Goal: Task Accomplishment & Management: Complete application form

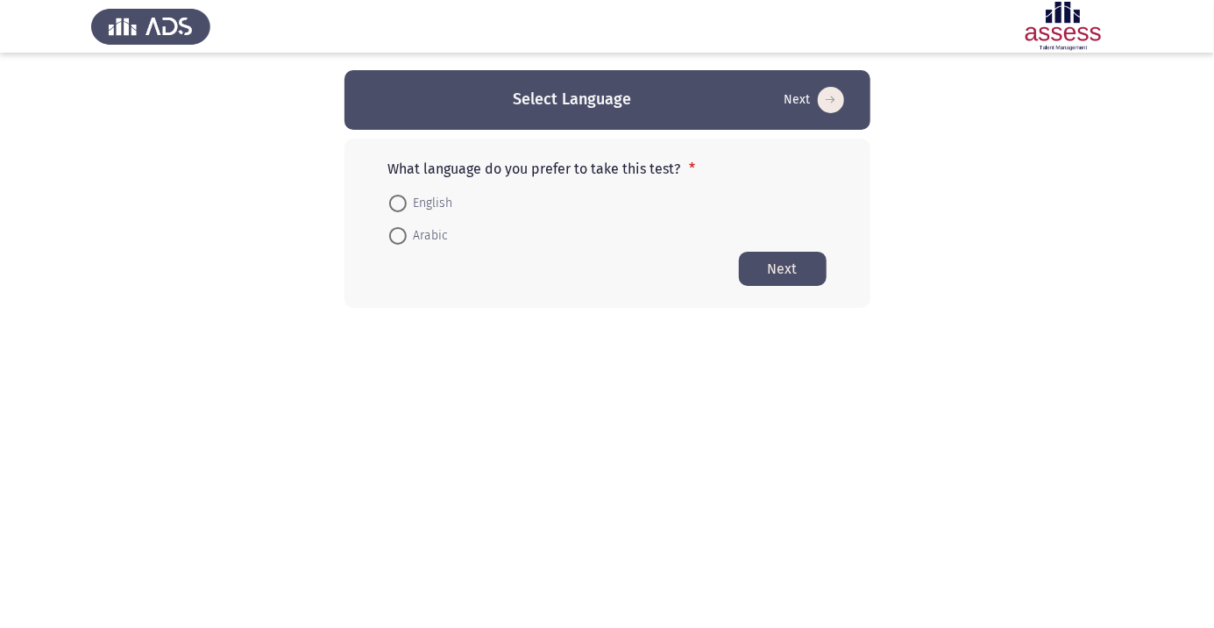
click at [397, 236] on span at bounding box center [397, 236] width 0 height 0
click at [397, 235] on input "Arabic" at bounding box center [398, 236] width 18 height 18
radio input "true"
click at [773, 266] on button "Next" at bounding box center [783, 268] width 88 height 34
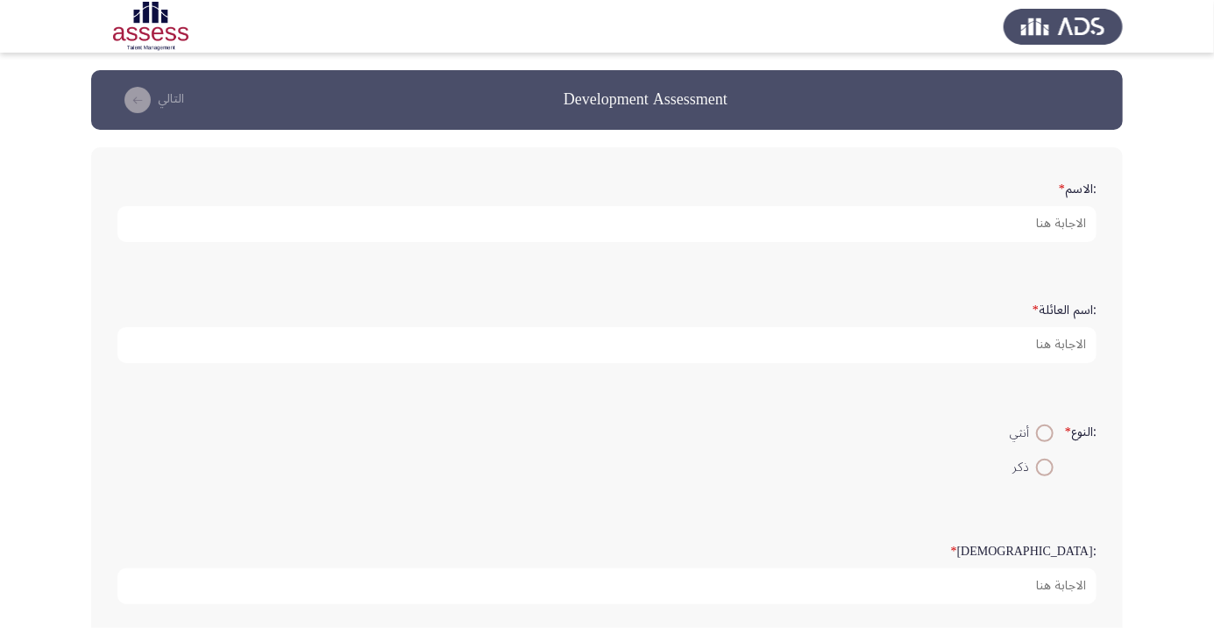
click at [1010, 220] on input ":الاسم *" at bounding box center [606, 224] width 979 height 36
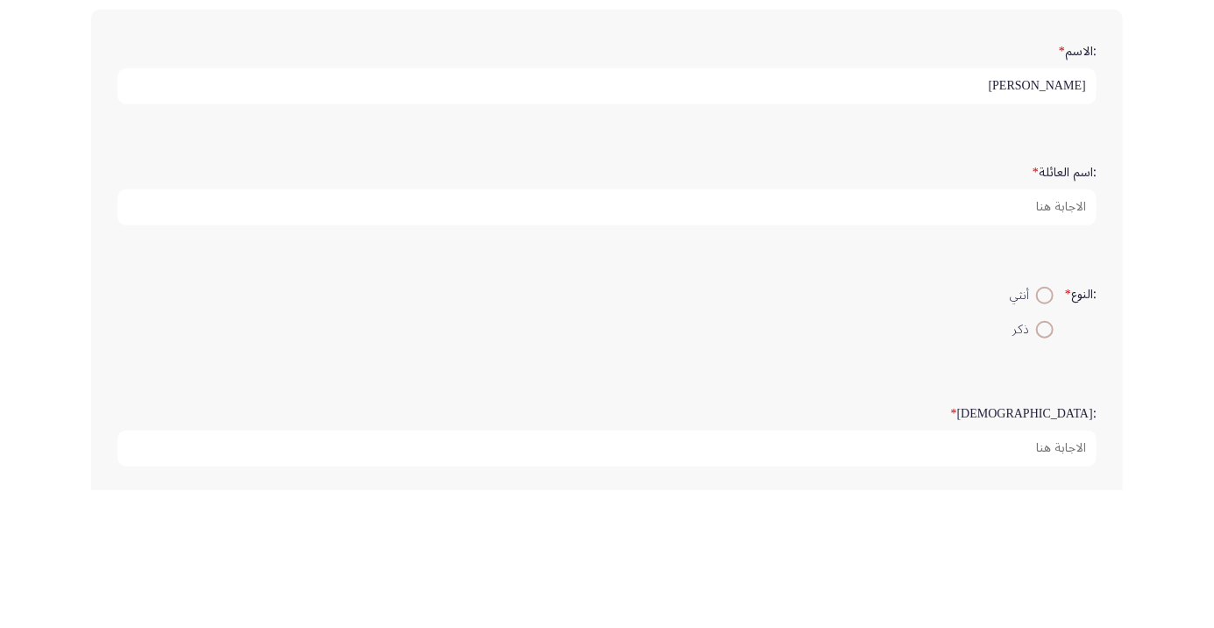
type input "[PERSON_NAME]"
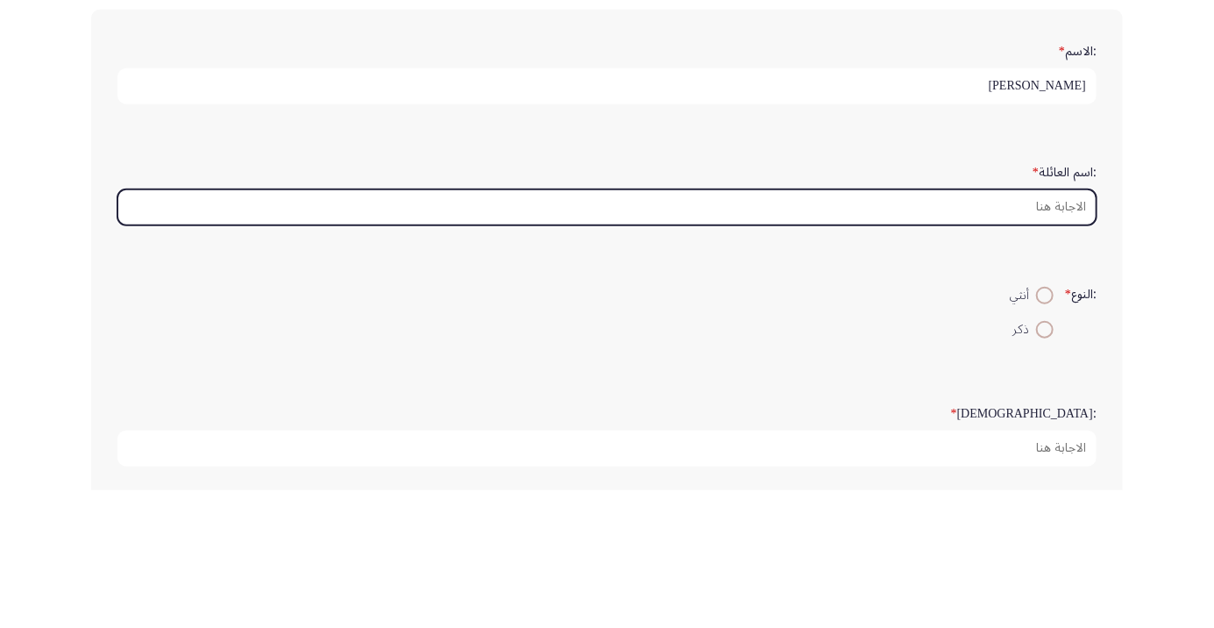
click at [1017, 337] on input ":اسم العائلة *" at bounding box center [606, 345] width 979 height 36
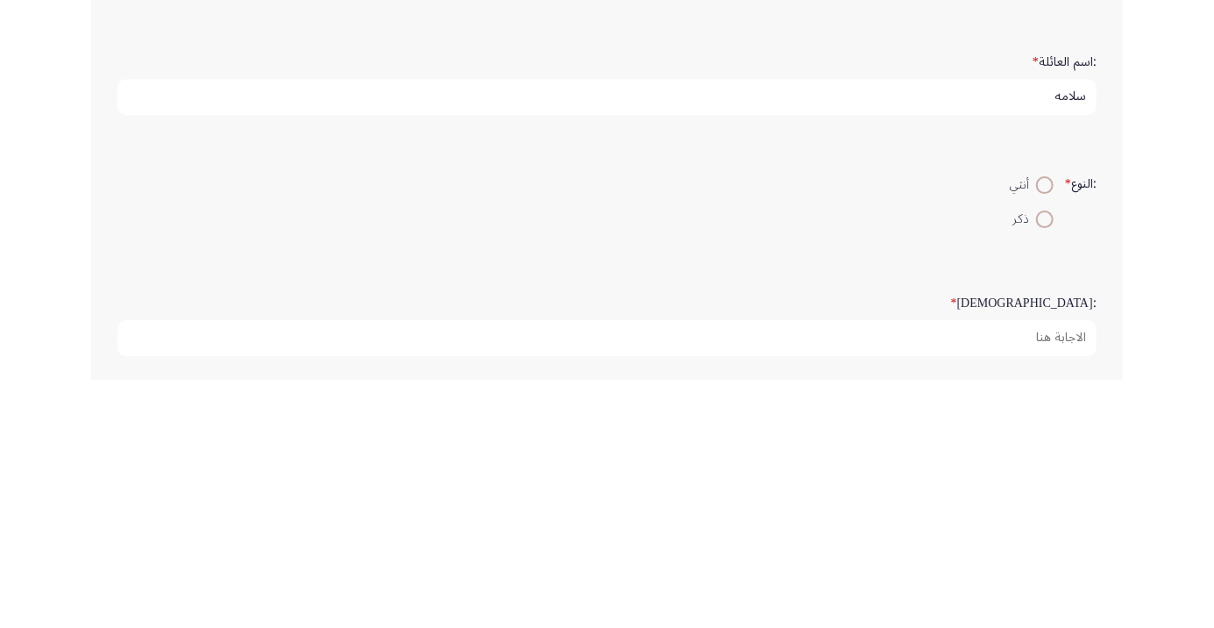
type input "سلامه"
click at [1045, 467] on span at bounding box center [1045, 467] width 0 height 0
click at [1042, 465] on input "ذكر" at bounding box center [1045, 467] width 18 height 18
radio input "true"
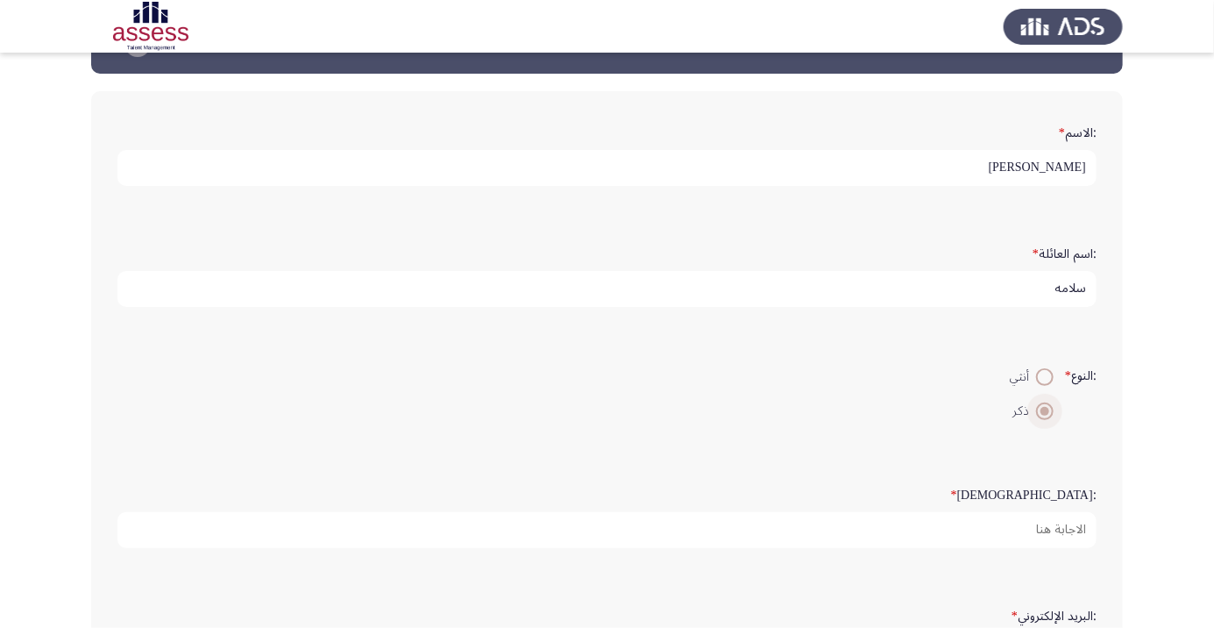
click at [1010, 522] on input ":السن *" at bounding box center [606, 530] width 979 height 36
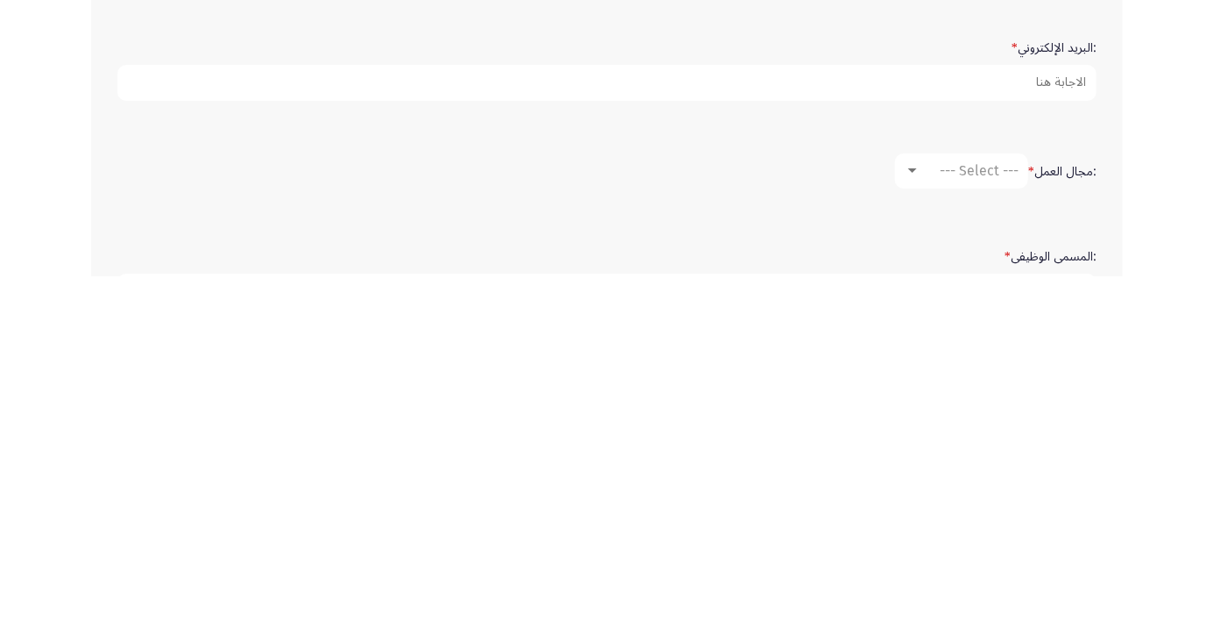
scroll to position [273, 0]
type input "38"
click at [996, 513] on span "--- Select ---" at bounding box center [979, 521] width 79 height 17
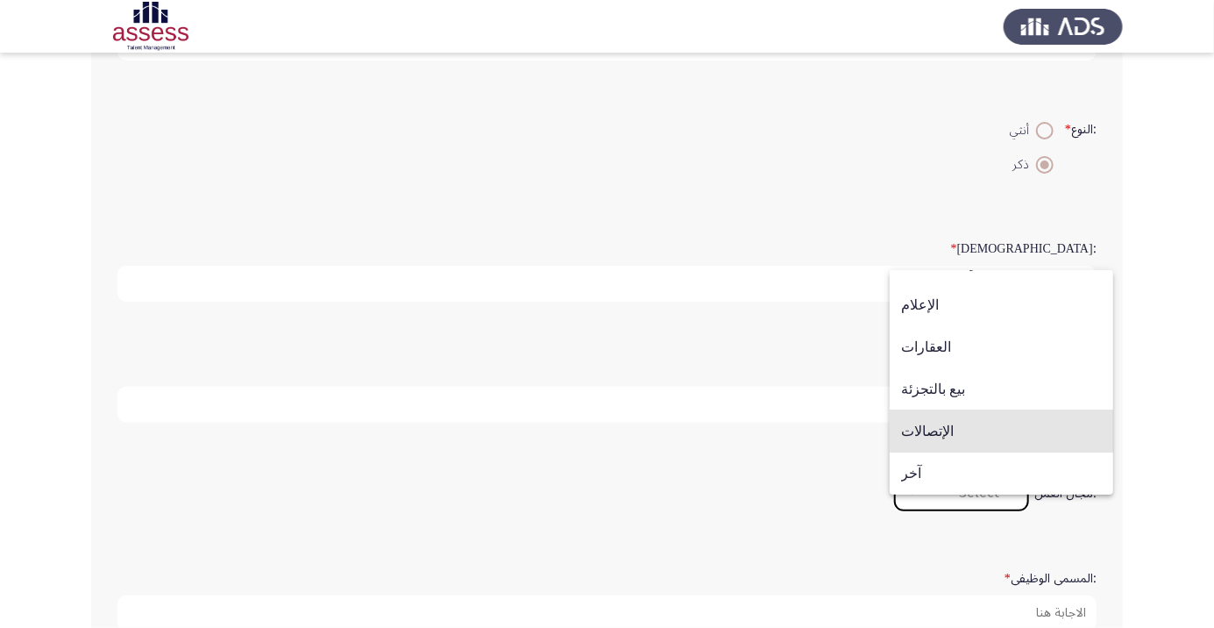
scroll to position [308, 0]
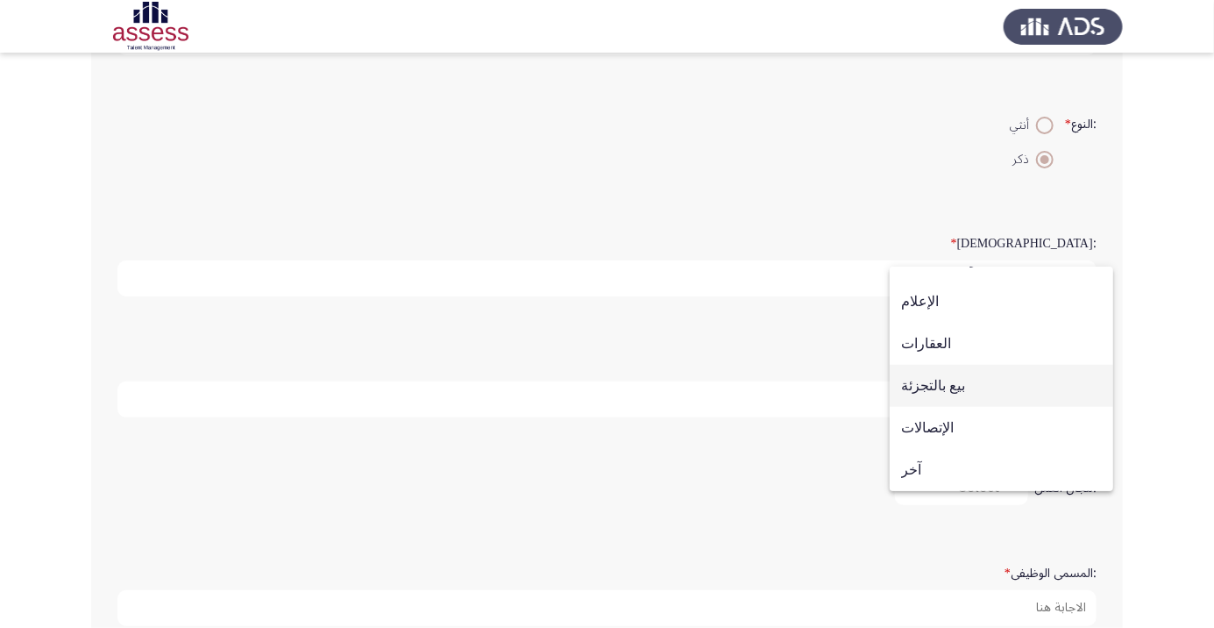
click at [973, 407] on span "بيع بالتجزئة" at bounding box center [1001, 386] width 201 height 42
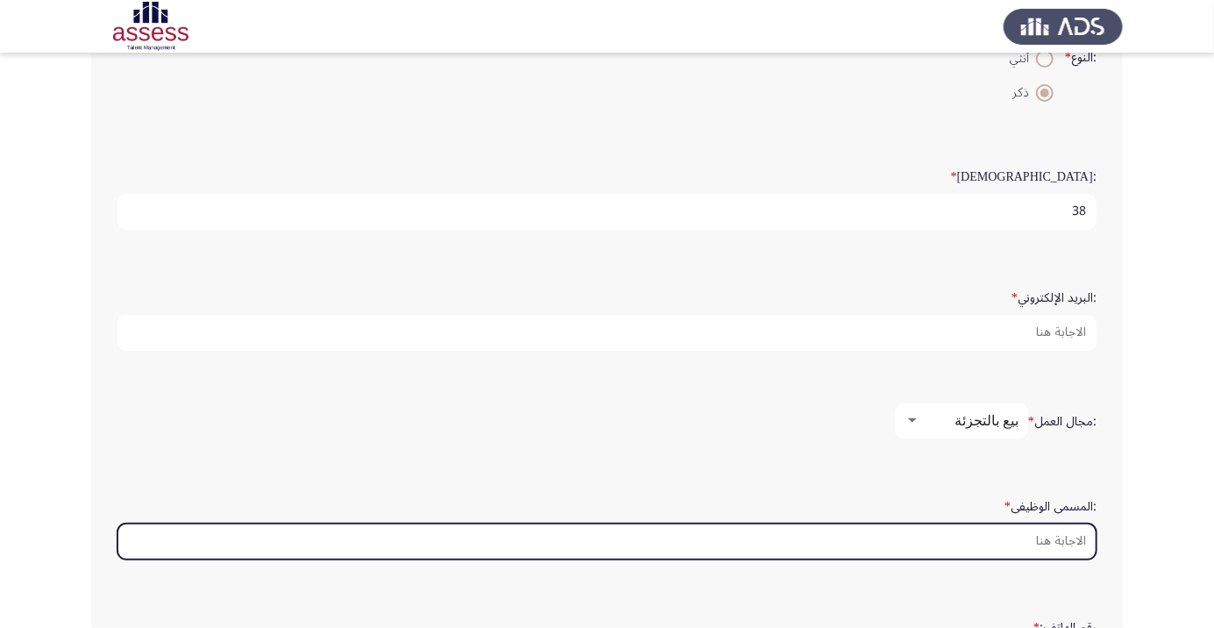
click at [1031, 541] on input ":المسمى الوظيفى *" at bounding box center [606, 541] width 979 height 36
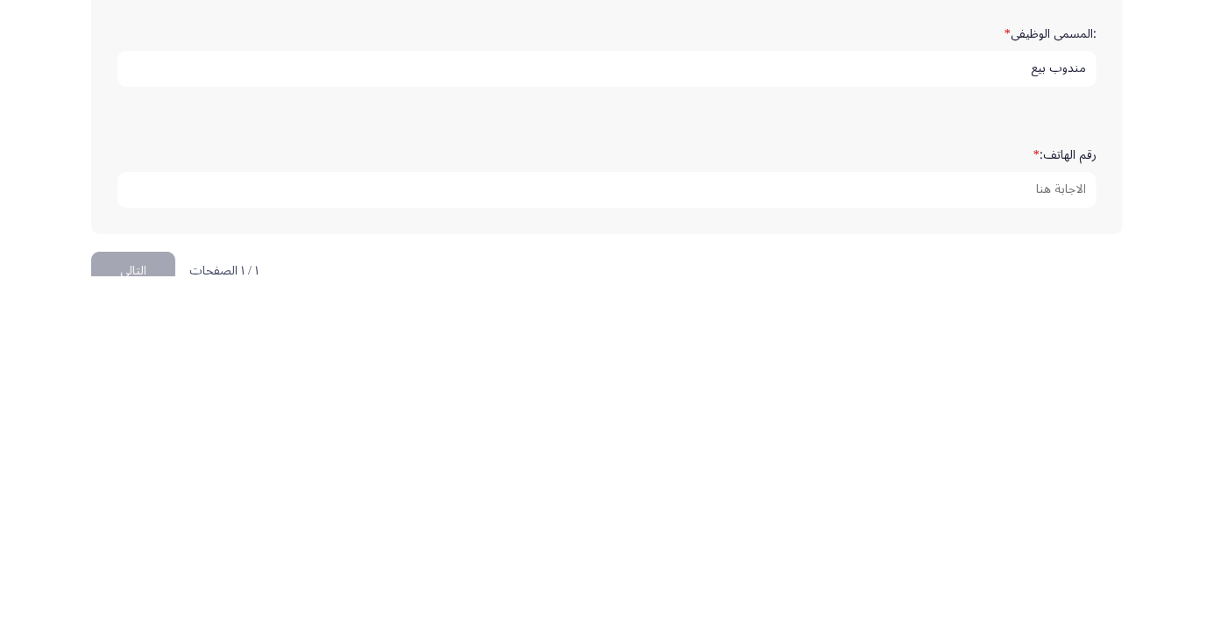
scroll to position [498, 0]
type input "مندوب بيع"
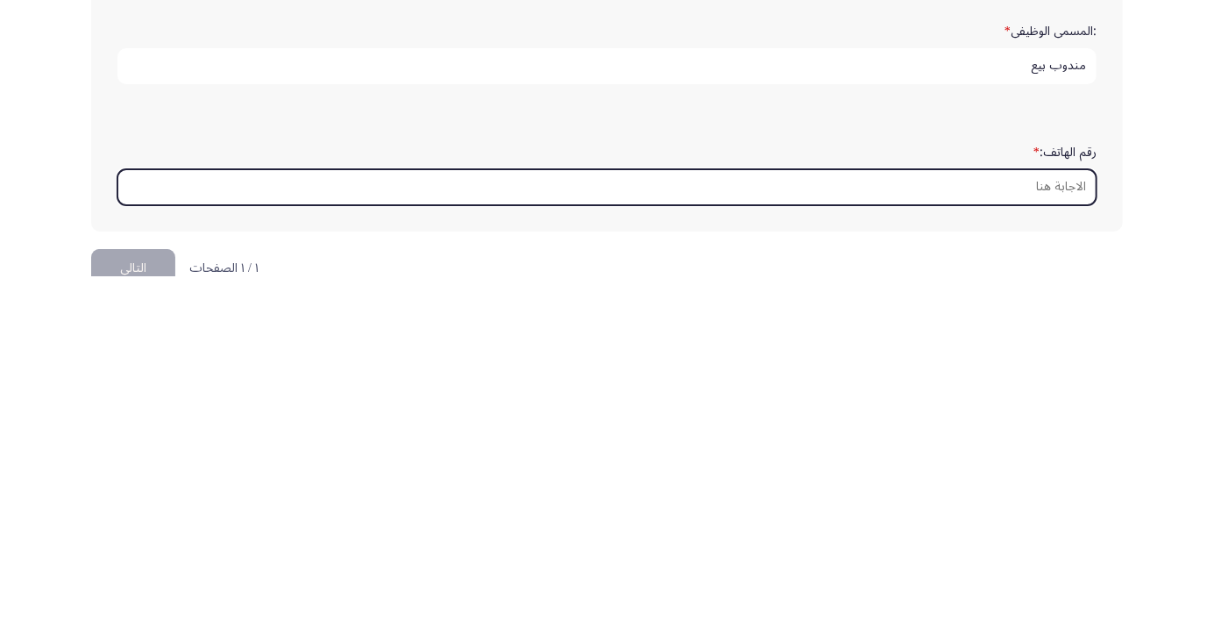
click at [998, 525] on input "رقم الهاتف: *" at bounding box center [606, 539] width 979 height 36
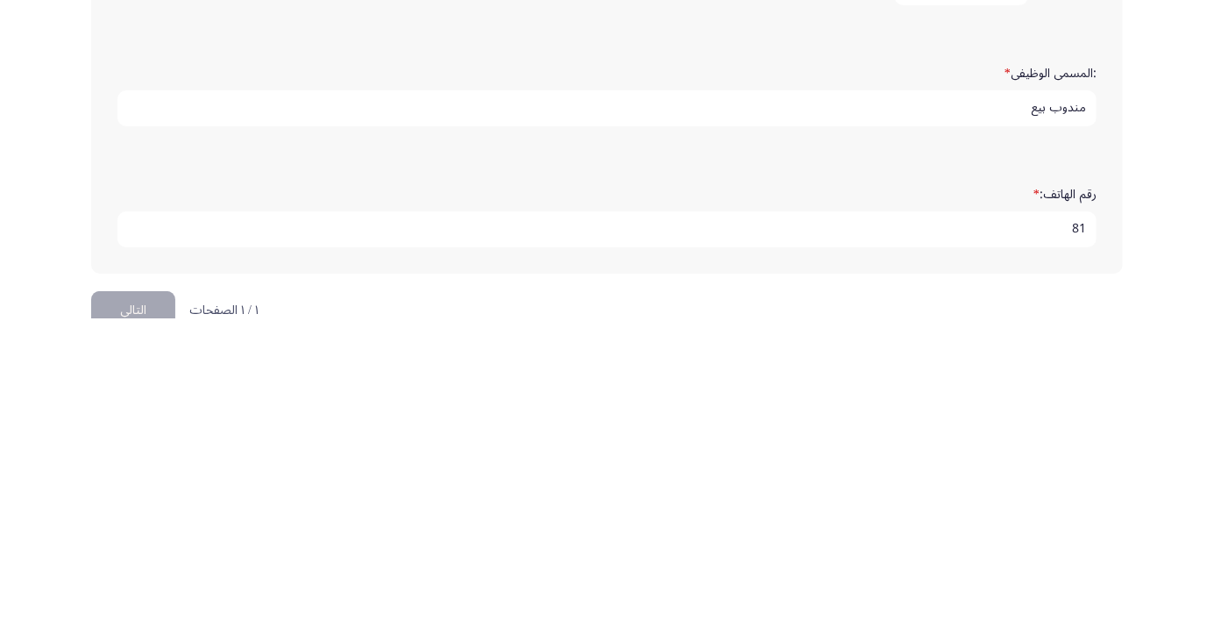
type input "8"
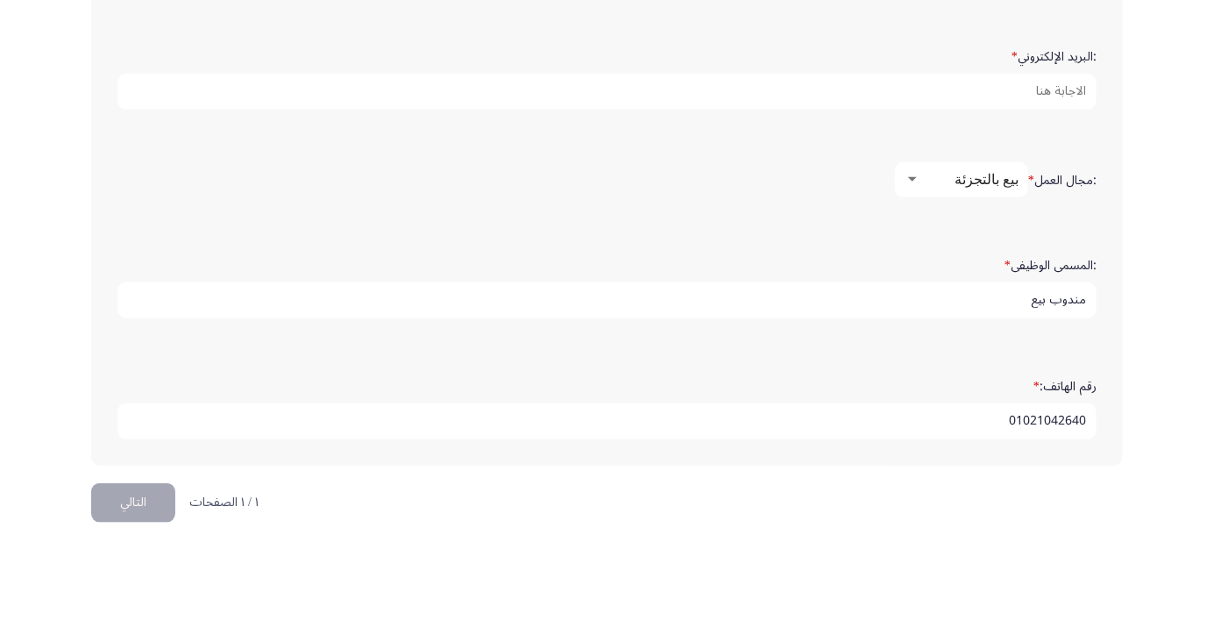
scroll to position [534, 0]
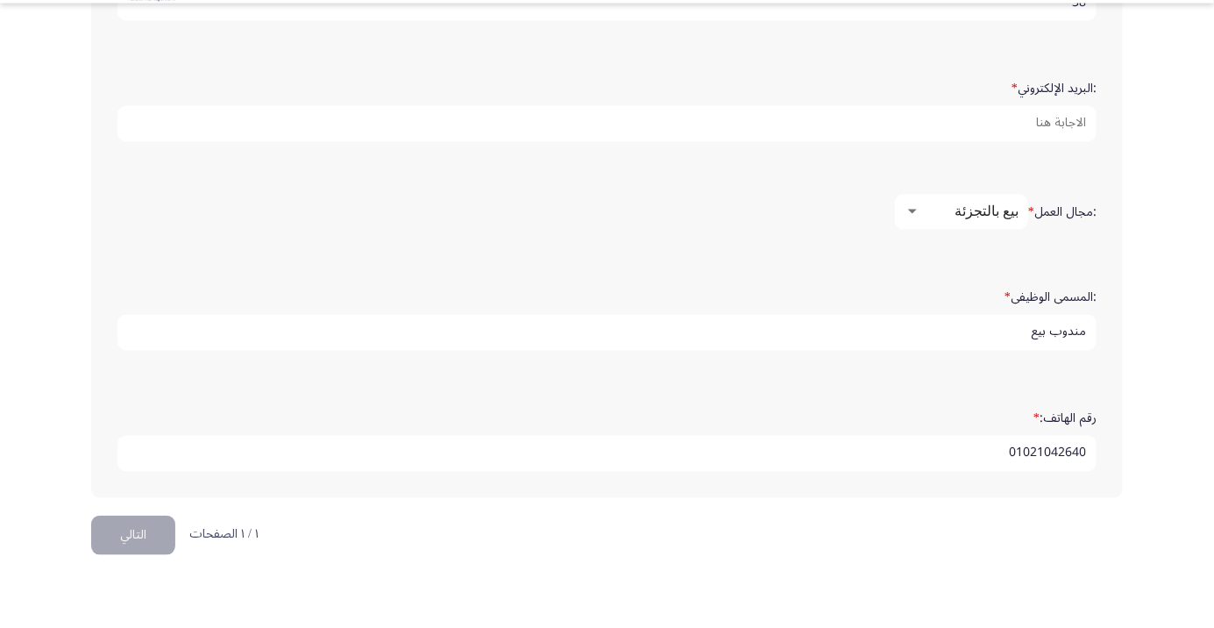
type input "01021042640"
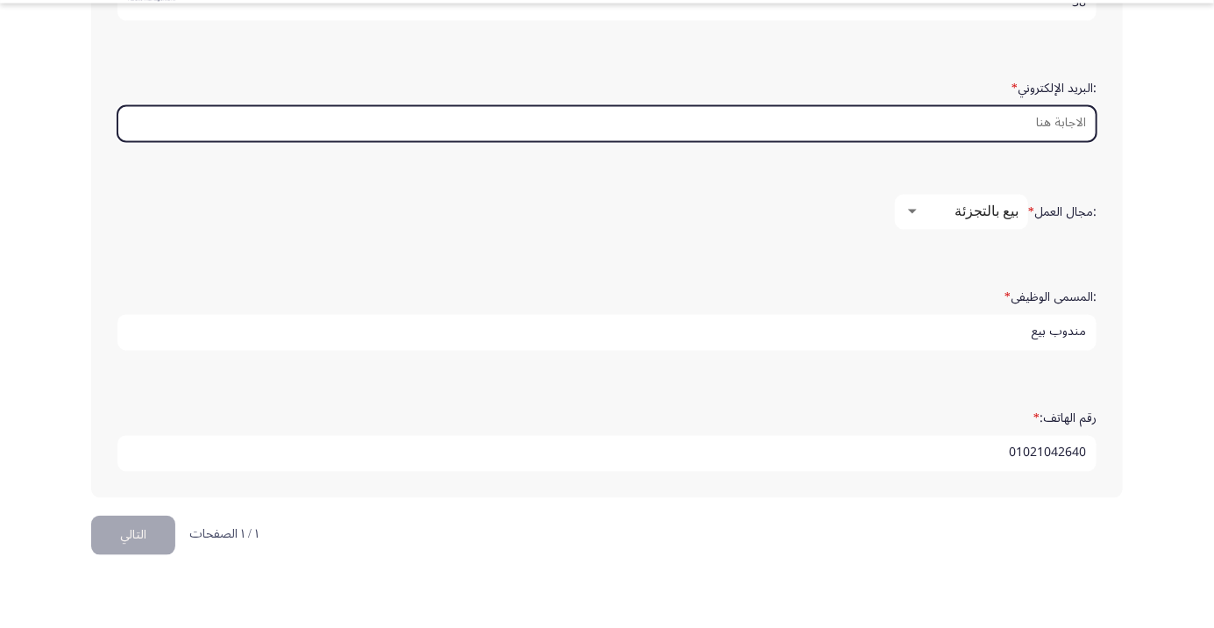
click at [1002, 174] on input ":البريد الإلكتروني *" at bounding box center [606, 173] width 979 height 36
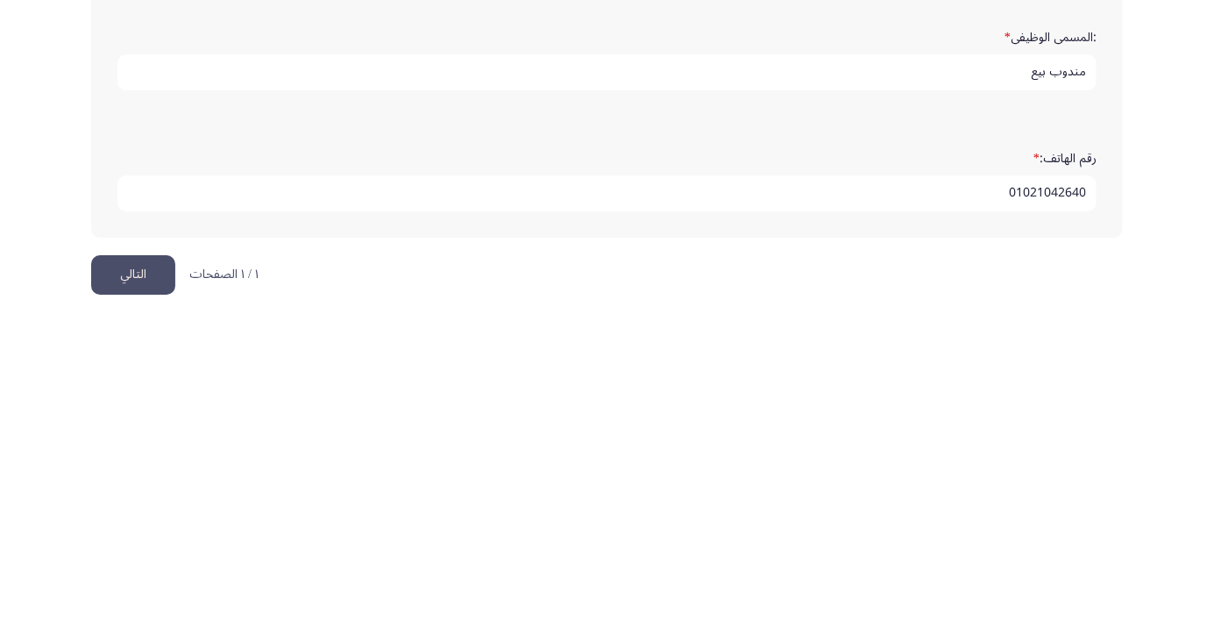
type input "[EMAIL_ADDRESS][DOMAIN_NAME]"
click at [122, 574] on button "التالي" at bounding box center [133, 583] width 84 height 39
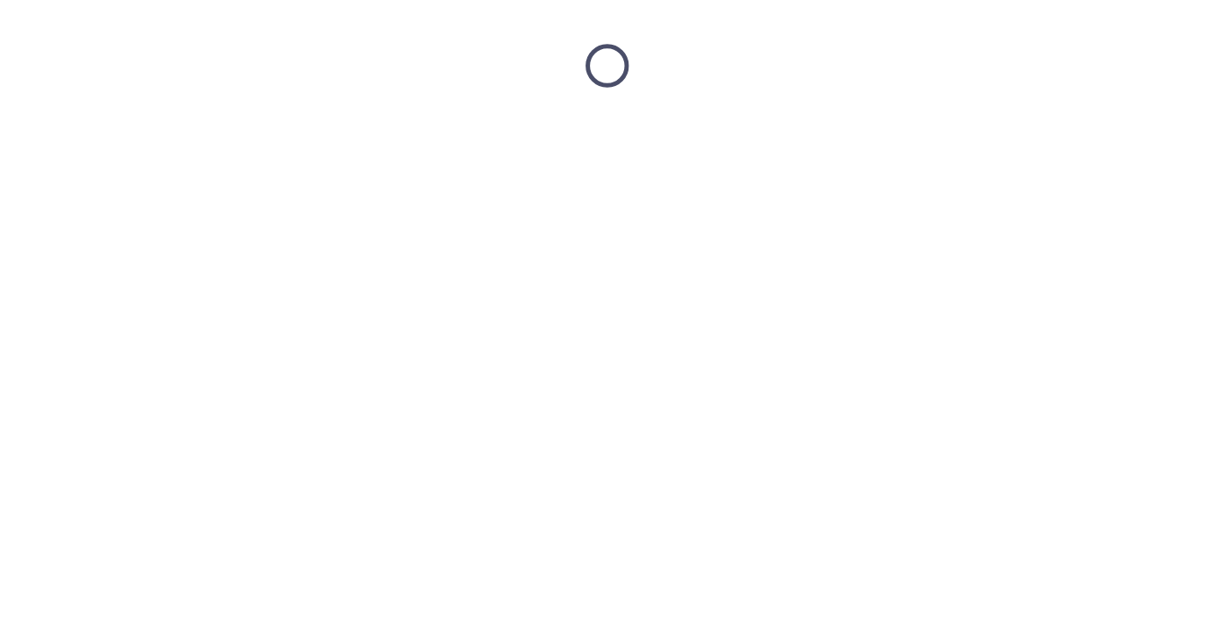
scroll to position [0, 0]
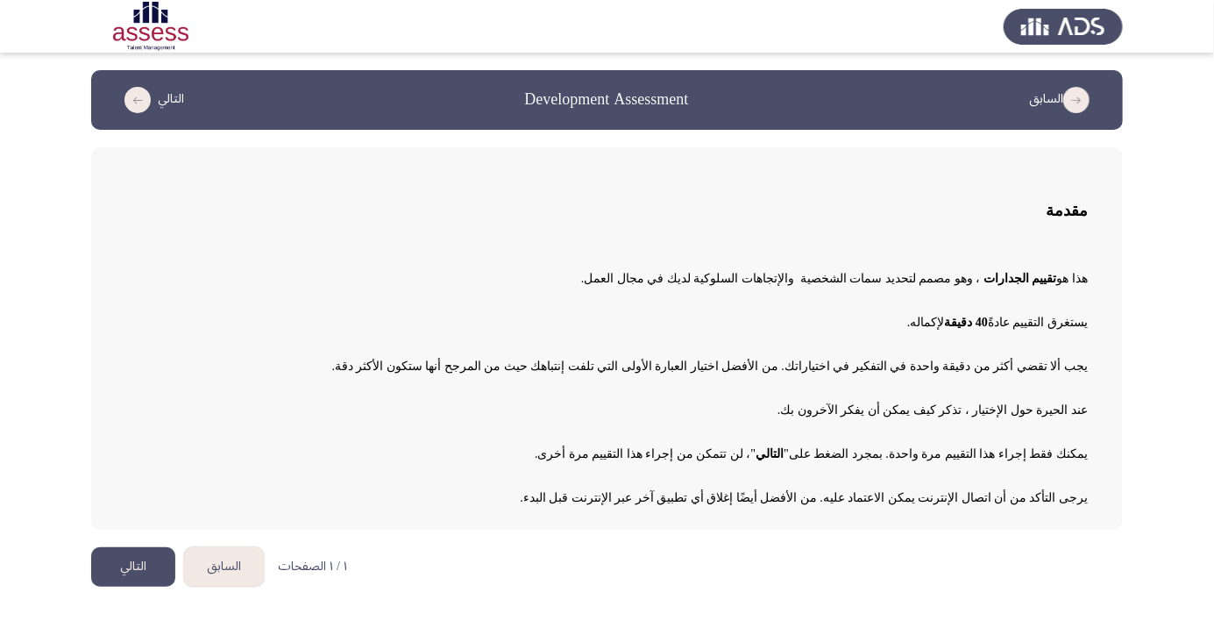
click at [136, 567] on button "التالي" at bounding box center [133, 566] width 84 height 39
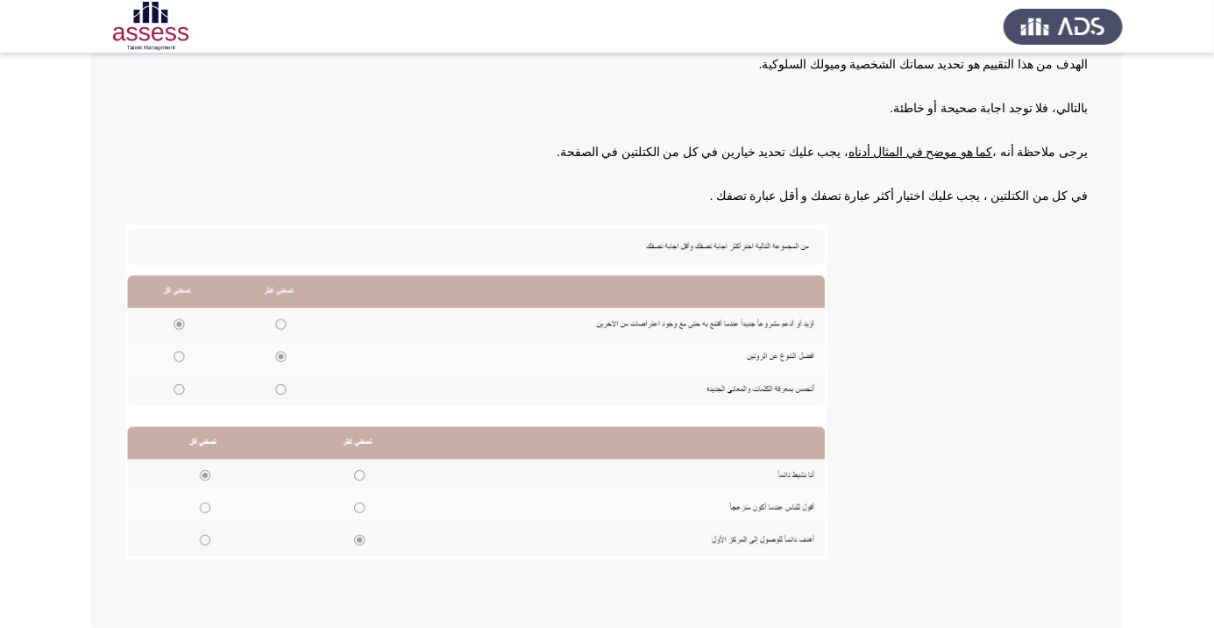
scroll to position [193, 0]
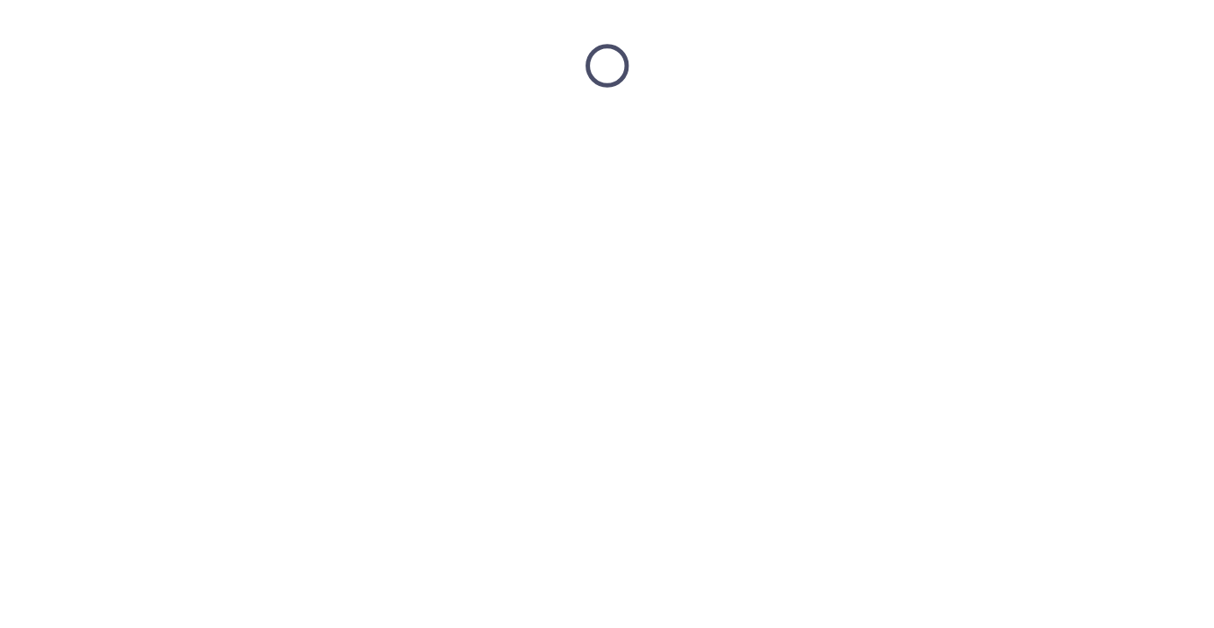
scroll to position [0, 0]
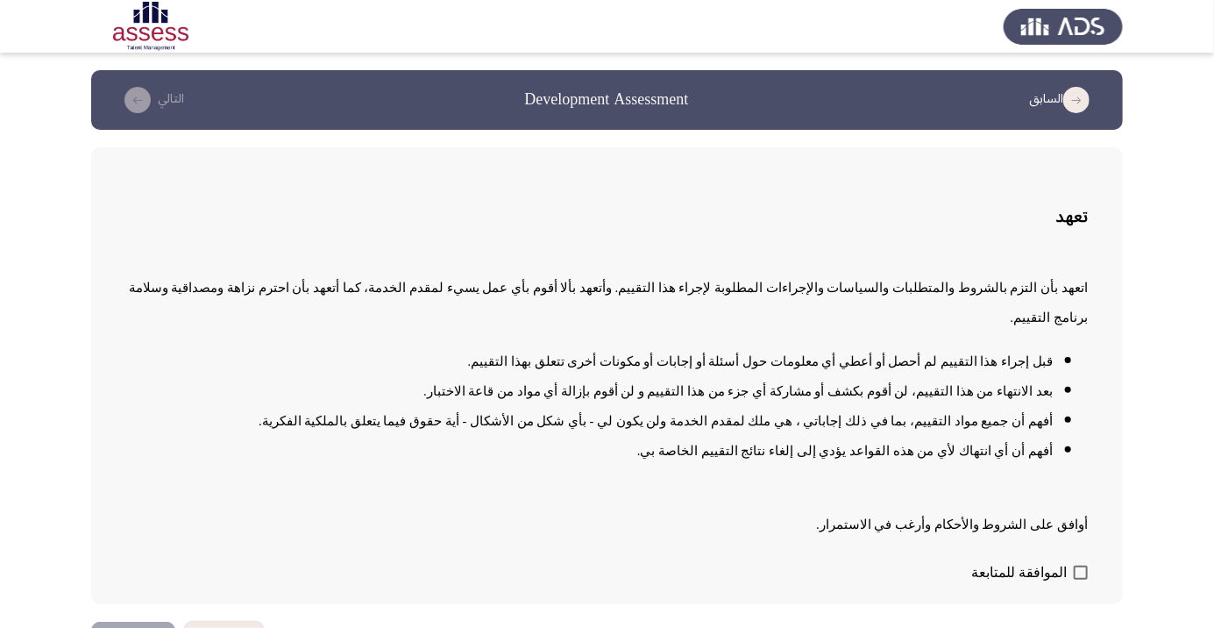
click at [1078, 579] on span at bounding box center [1081, 572] width 14 height 14
click at [1080, 580] on input "الموافقة للمتابعة" at bounding box center [1080, 579] width 1 height 1
checkbox input "true"
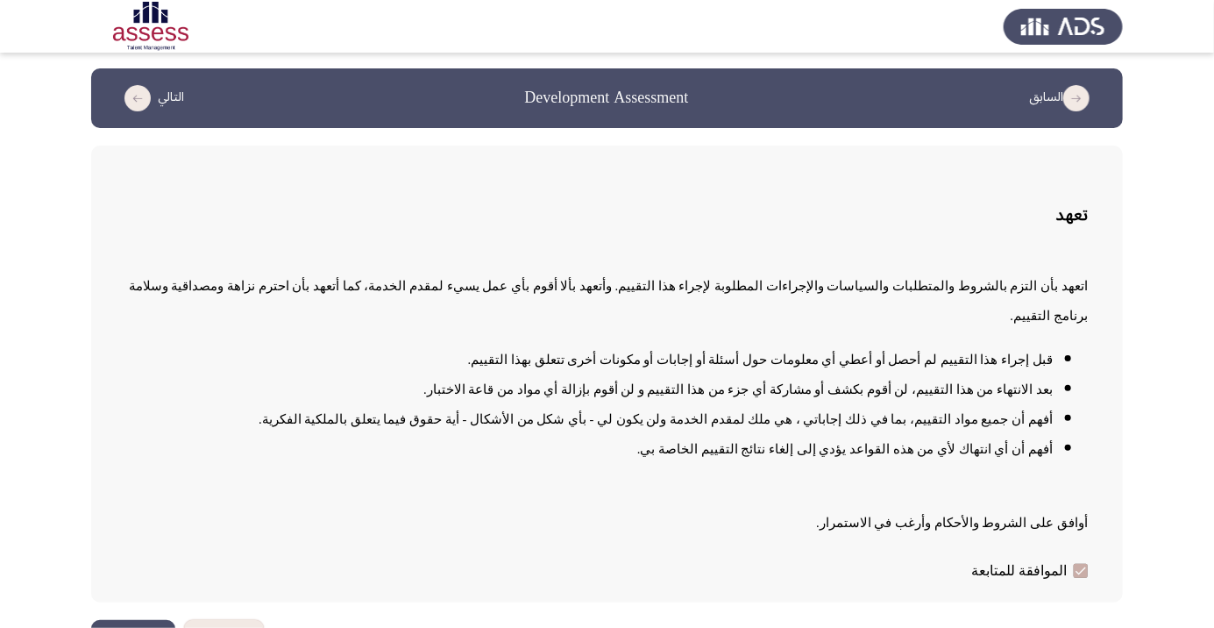
click at [130, 627] on button "التالي" at bounding box center [133, 639] width 84 height 39
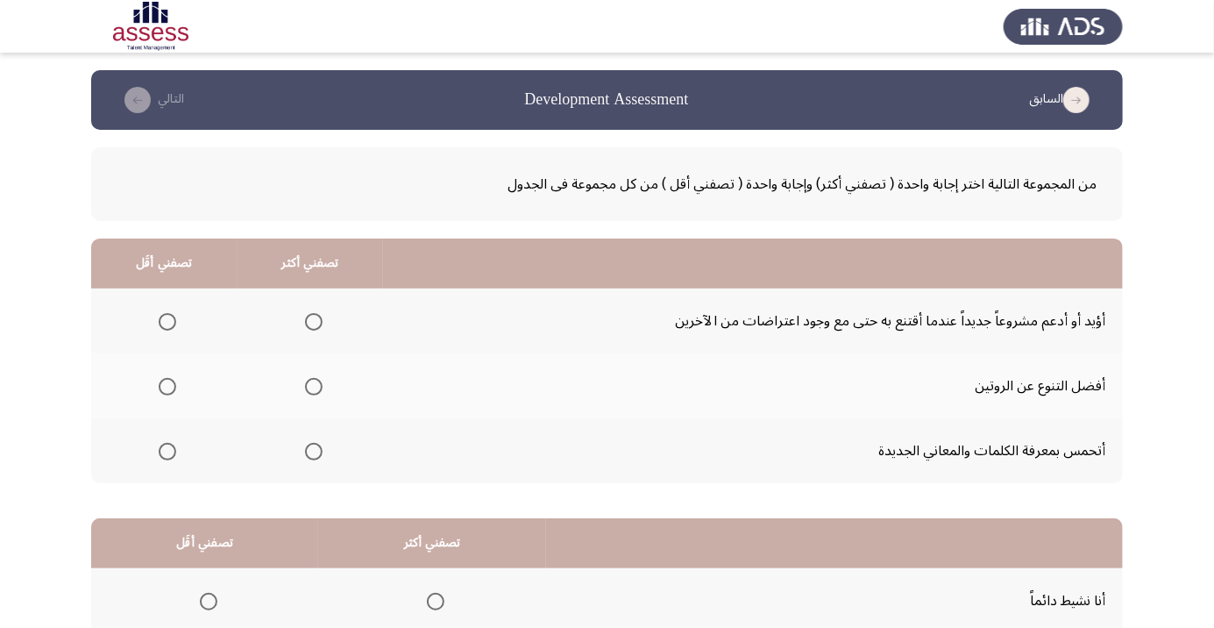
click at [314, 387] on span "Select an option" at bounding box center [314, 387] width 0 height 0
click at [312, 386] on input "Select an option" at bounding box center [314, 387] width 18 height 18
click at [167, 322] on span "Select an option" at bounding box center [167, 322] width 0 height 0
click at [167, 321] on input "Select an option" at bounding box center [168, 322] width 18 height 18
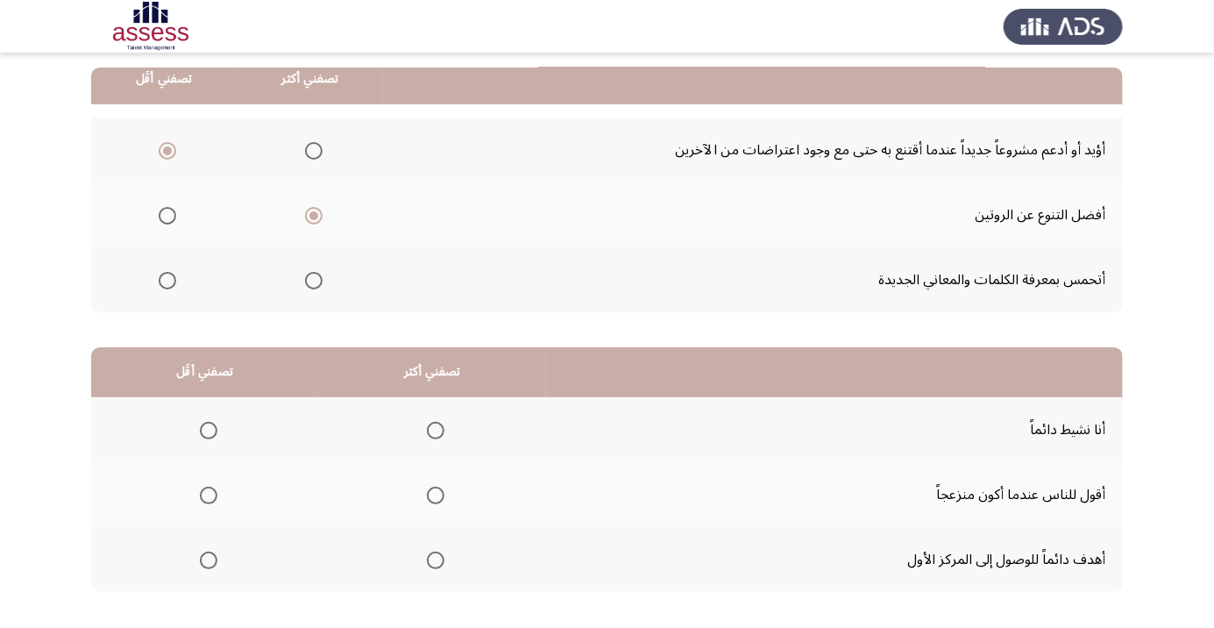
scroll to position [173, 0]
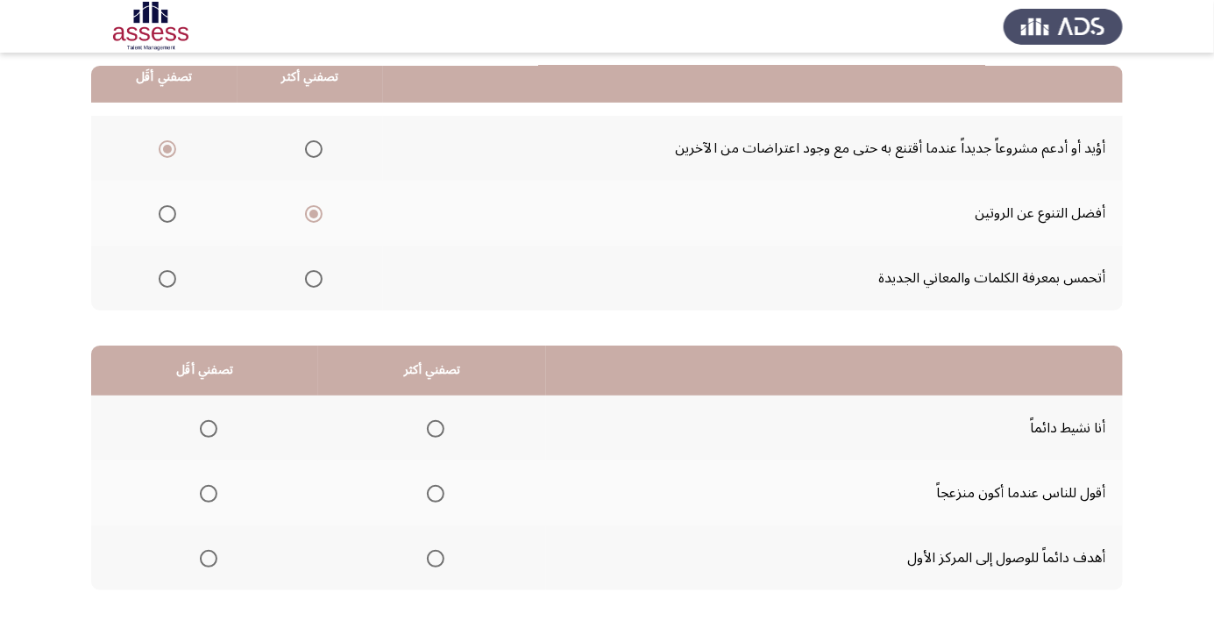
click at [436, 558] on span "Select an option" at bounding box center [436, 558] width 0 height 0
click at [433, 557] on input "Select an option" at bounding box center [436, 559] width 18 height 18
click at [194, 427] on label "Select an option" at bounding box center [205, 429] width 25 height 18
click at [200, 427] on input "Select an option" at bounding box center [209, 429] width 18 height 18
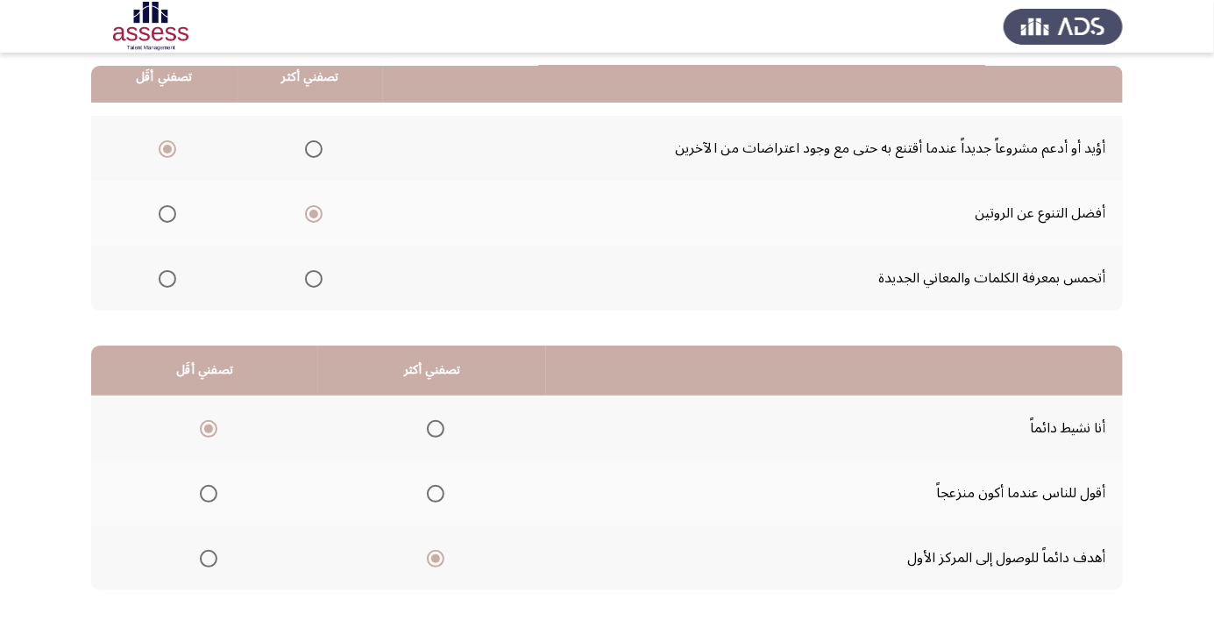
scroll to position [0, 0]
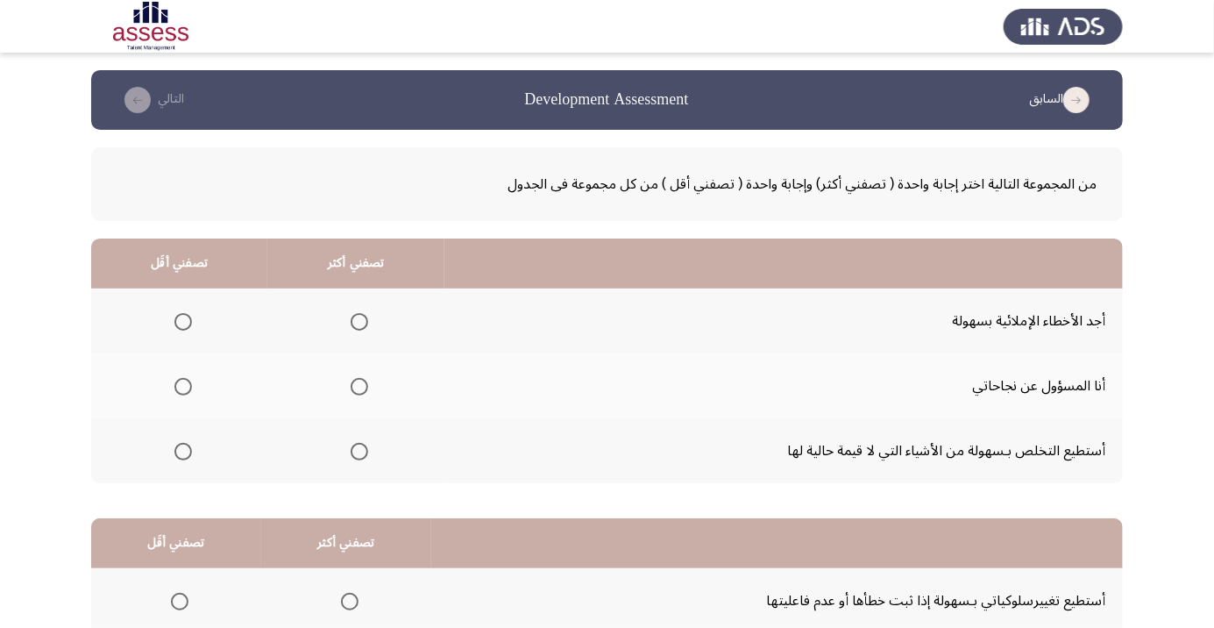
click at [181, 386] on span "Select an option" at bounding box center [183, 387] width 18 height 18
click at [181, 386] on input "Select an option" at bounding box center [183, 387] width 18 height 18
click at [365, 443] on span "Select an option" at bounding box center [360, 452] width 18 height 18
click at [365, 443] on input "Select an option" at bounding box center [360, 452] width 18 height 18
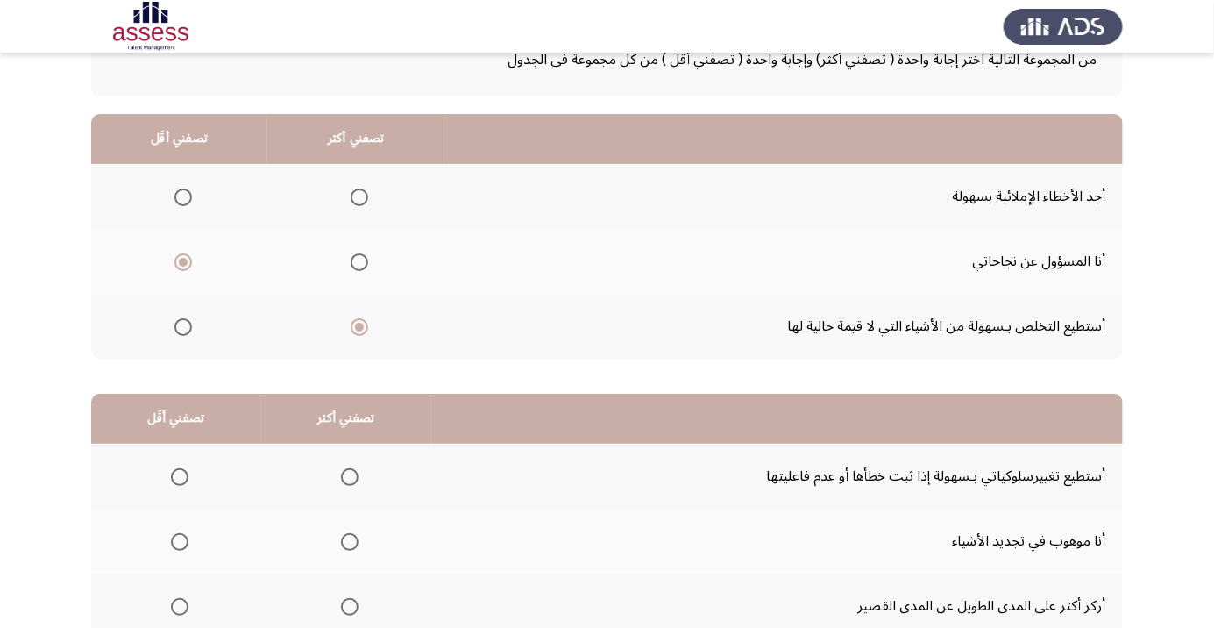
scroll to position [130, 0]
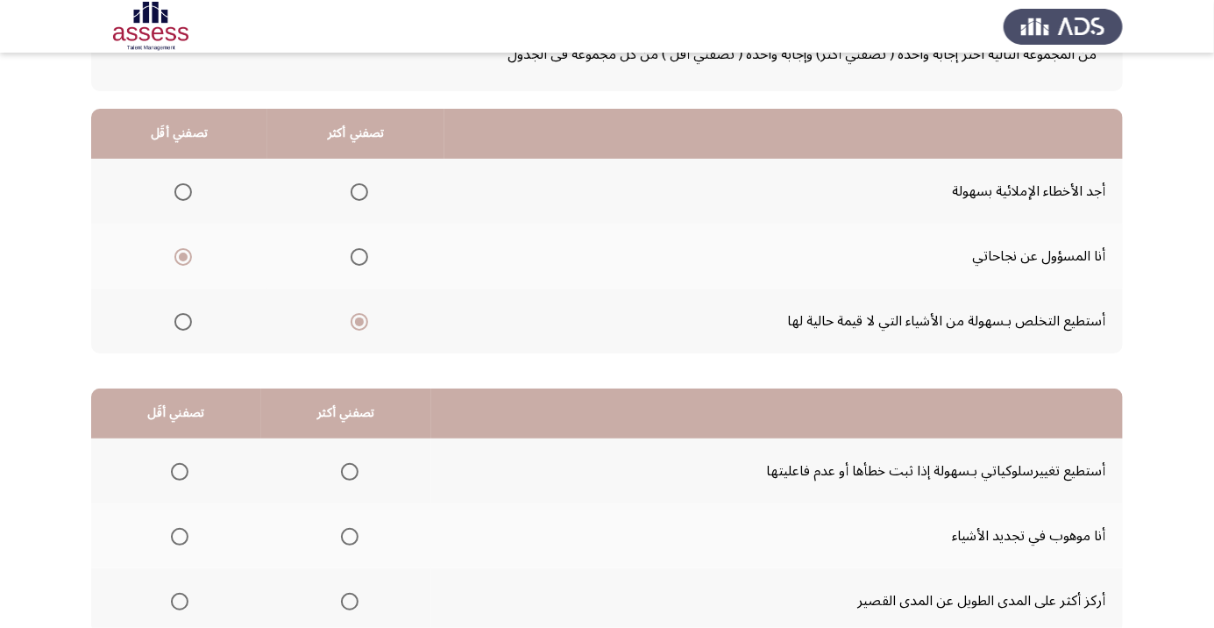
click at [180, 472] on span "Select an option" at bounding box center [180, 472] width 0 height 0
click at [178, 470] on input "Select an option" at bounding box center [180, 472] width 18 height 18
click at [345, 535] on span "Select an option" at bounding box center [350, 537] width 18 height 18
click at [345, 535] on input "Select an option" at bounding box center [350, 537] width 18 height 18
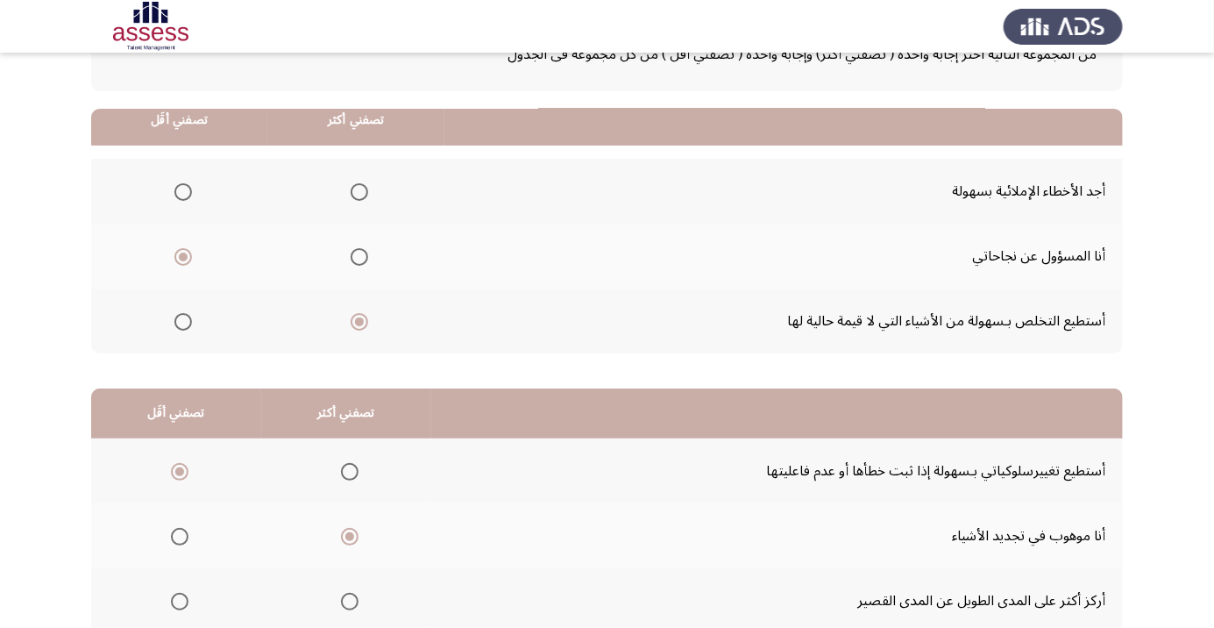
scroll to position [173, 0]
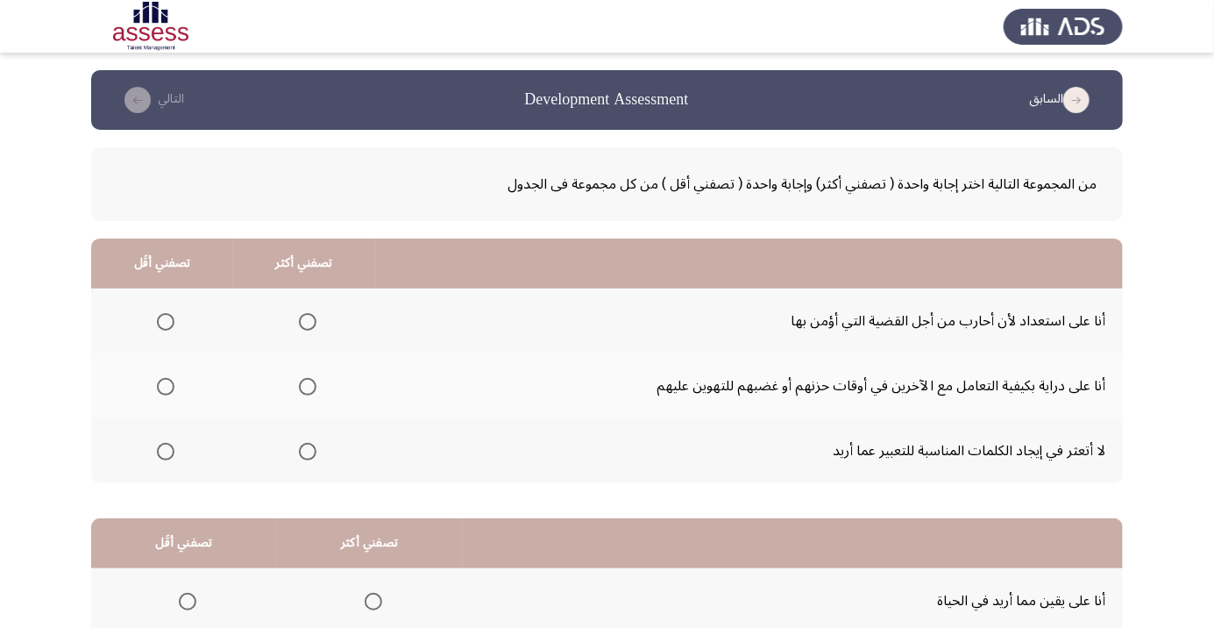
click at [170, 449] on span "Select an option" at bounding box center [166, 452] width 18 height 18
click at [170, 449] on input "Select an option" at bounding box center [166, 452] width 18 height 18
click at [306, 321] on span "Select an option" at bounding box center [308, 322] width 18 height 18
click at [306, 321] on input "Select an option" at bounding box center [308, 322] width 18 height 18
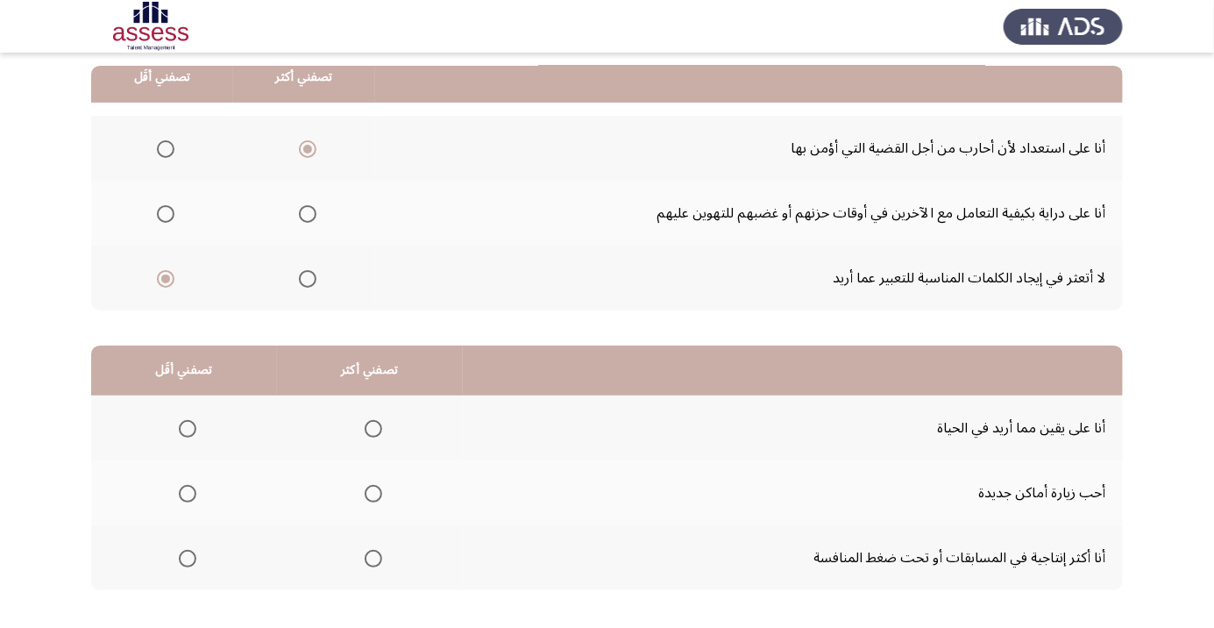
click at [369, 427] on span "Select an option" at bounding box center [374, 429] width 18 height 18
click at [369, 427] on input "Select an option" at bounding box center [374, 429] width 18 height 18
click at [186, 492] on span "Select an option" at bounding box center [188, 494] width 18 height 18
click at [186, 492] on input "Select an option" at bounding box center [188, 494] width 18 height 18
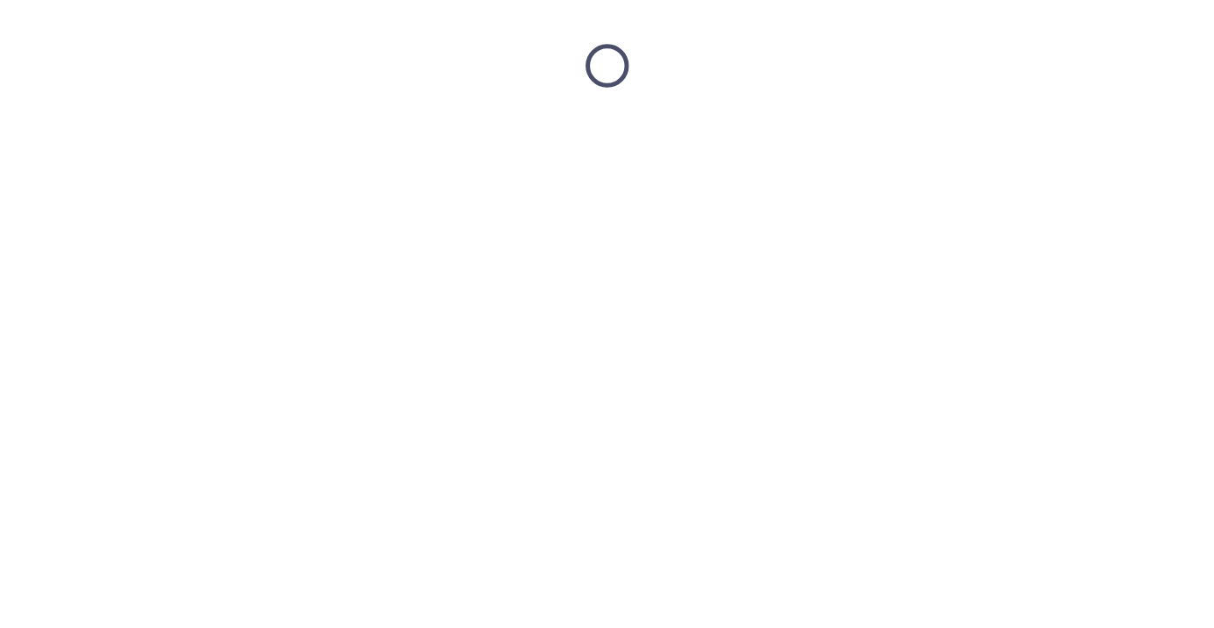
scroll to position [0, 0]
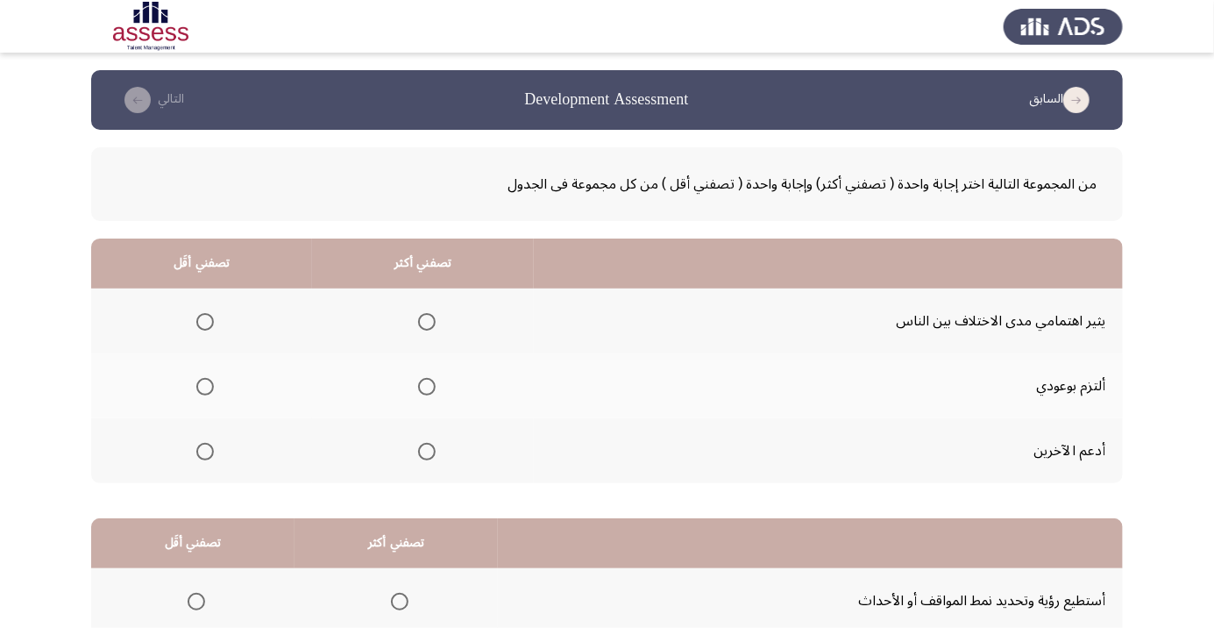
click at [422, 450] on span "Select an option" at bounding box center [427, 452] width 18 height 18
click at [422, 450] on input "Select an option" at bounding box center [427, 452] width 18 height 18
click at [197, 319] on span "Select an option" at bounding box center [205, 322] width 18 height 18
click at [197, 319] on input "Select an option" at bounding box center [205, 322] width 18 height 18
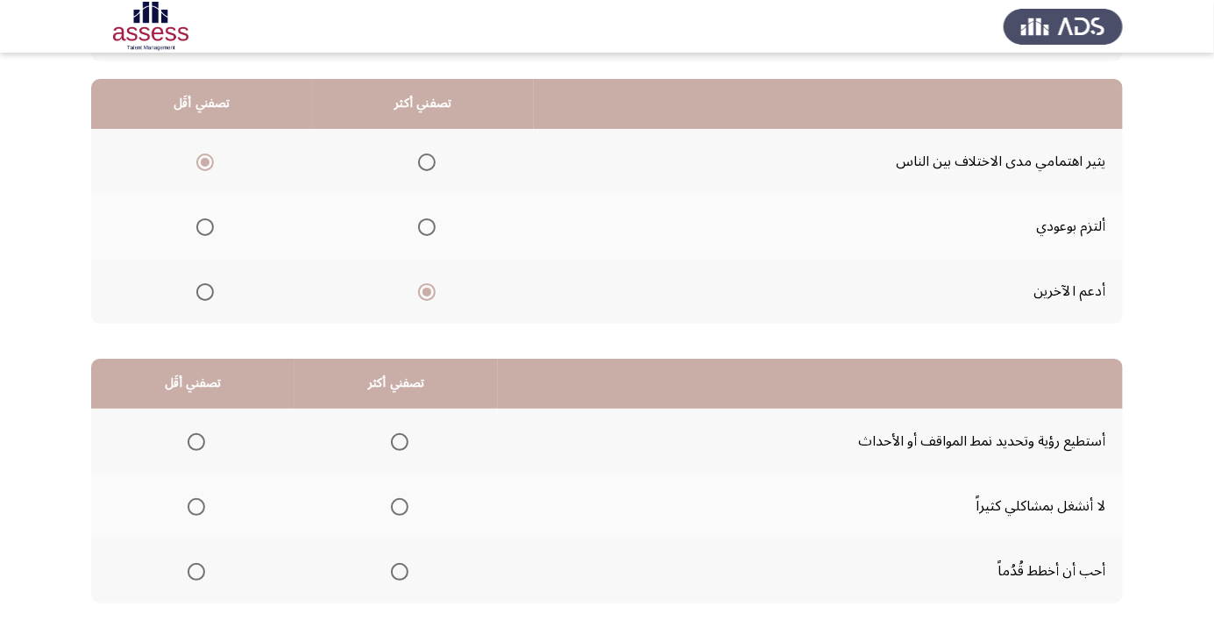
scroll to position [173, 0]
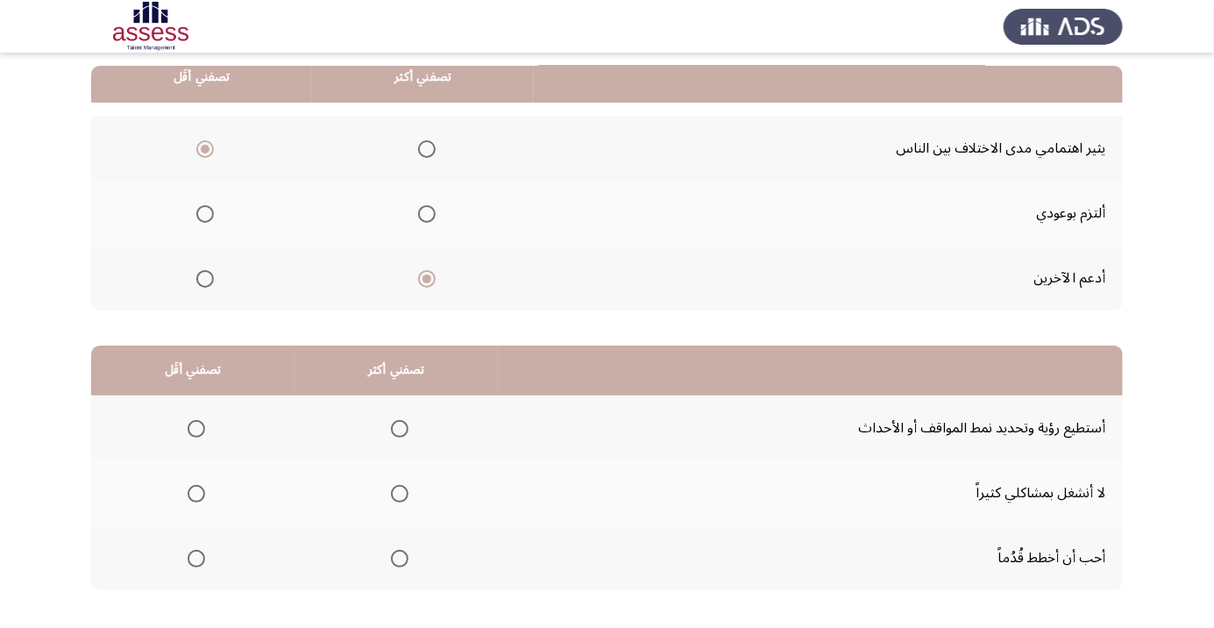
click at [196, 558] on span "Select an option" at bounding box center [196, 558] width 0 height 0
click at [195, 557] on input "Select an option" at bounding box center [197, 559] width 18 height 18
click at [195, 556] on span "Select an option" at bounding box center [196, 558] width 9 height 9
click at [195, 556] on input "Select an option" at bounding box center [197, 559] width 18 height 18
click at [400, 429] on span "Select an option" at bounding box center [400, 429] width 0 height 0
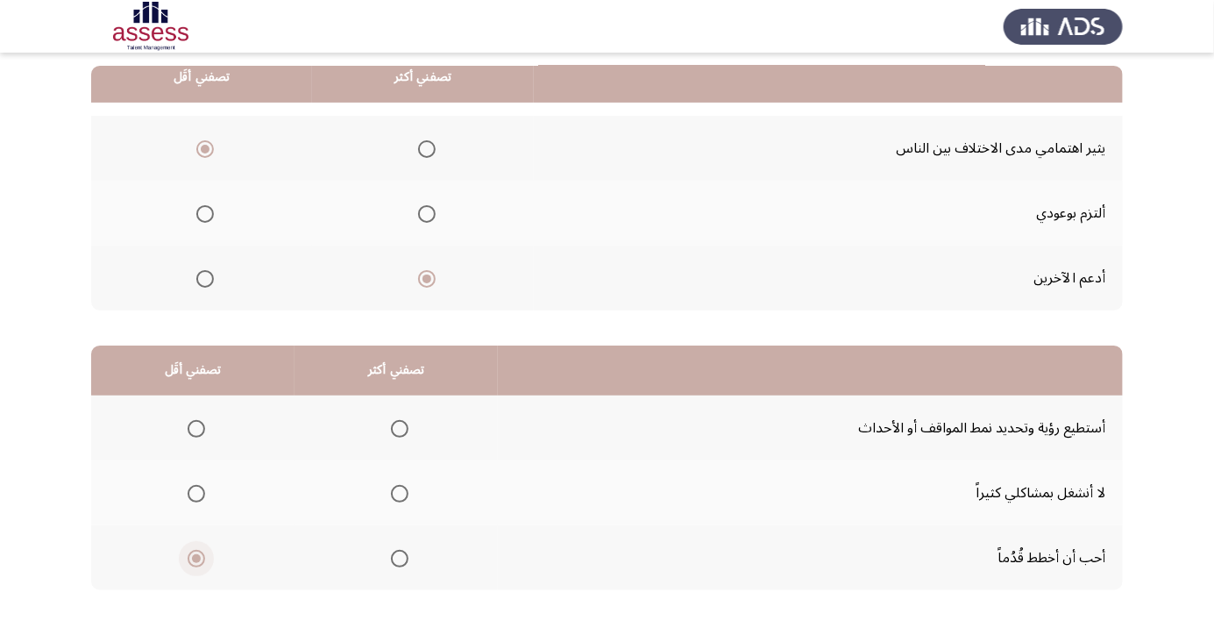
click at [394, 427] on input "Select an option" at bounding box center [400, 429] width 18 height 18
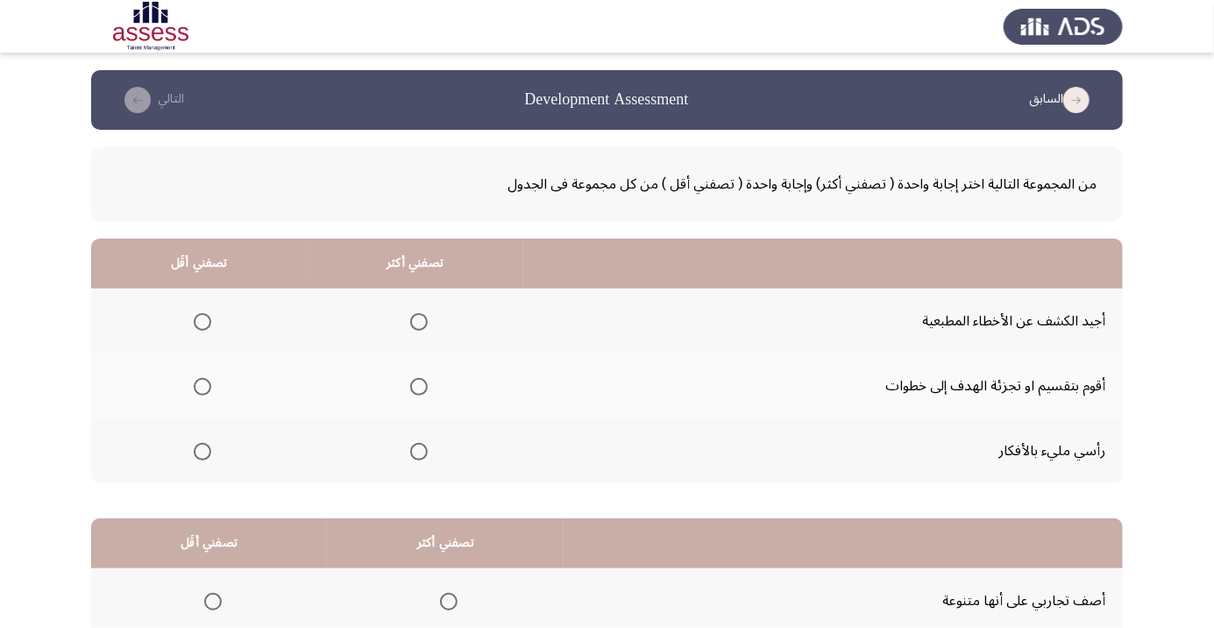
click at [208, 450] on span "Select an option" at bounding box center [203, 452] width 18 height 18
click at [208, 450] on input "Select an option" at bounding box center [203, 452] width 18 height 18
click at [419, 387] on span "Select an option" at bounding box center [419, 387] width 0 height 0
click at [415, 386] on input "Select an option" at bounding box center [419, 387] width 18 height 18
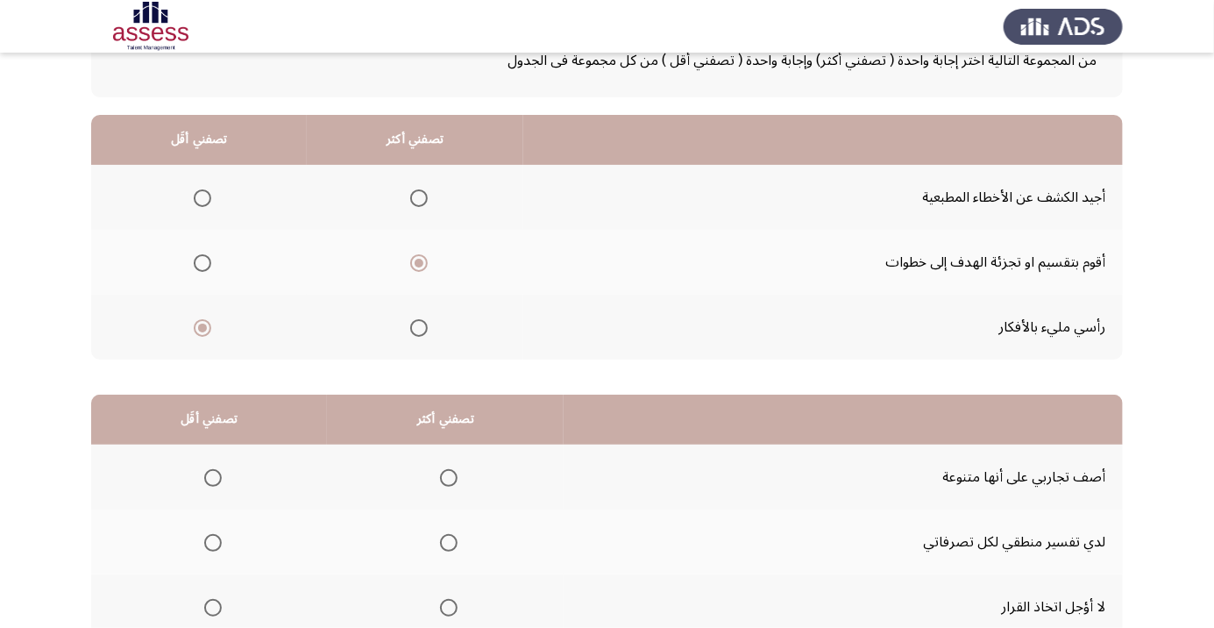
scroll to position [173, 0]
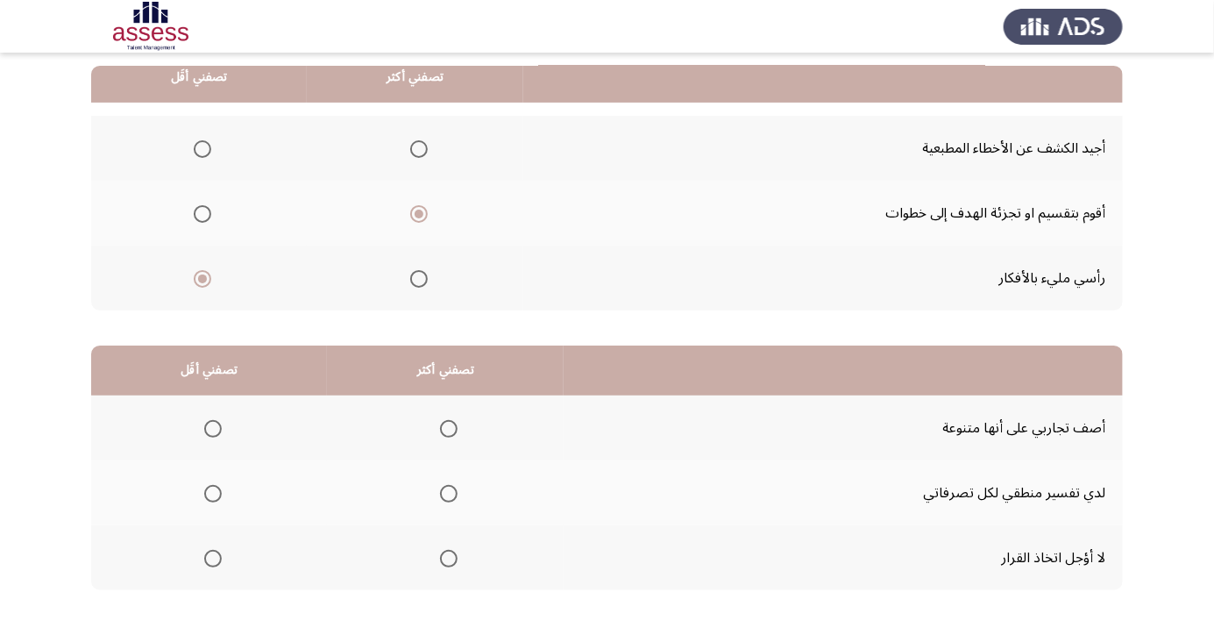
click at [212, 557] on span "Select an option" at bounding box center [213, 559] width 18 height 18
click at [212, 557] on input "Select an option" at bounding box center [213, 559] width 18 height 18
click at [454, 491] on span "Select an option" at bounding box center [449, 494] width 18 height 18
click at [454, 491] on input "Select an option" at bounding box center [449, 494] width 18 height 18
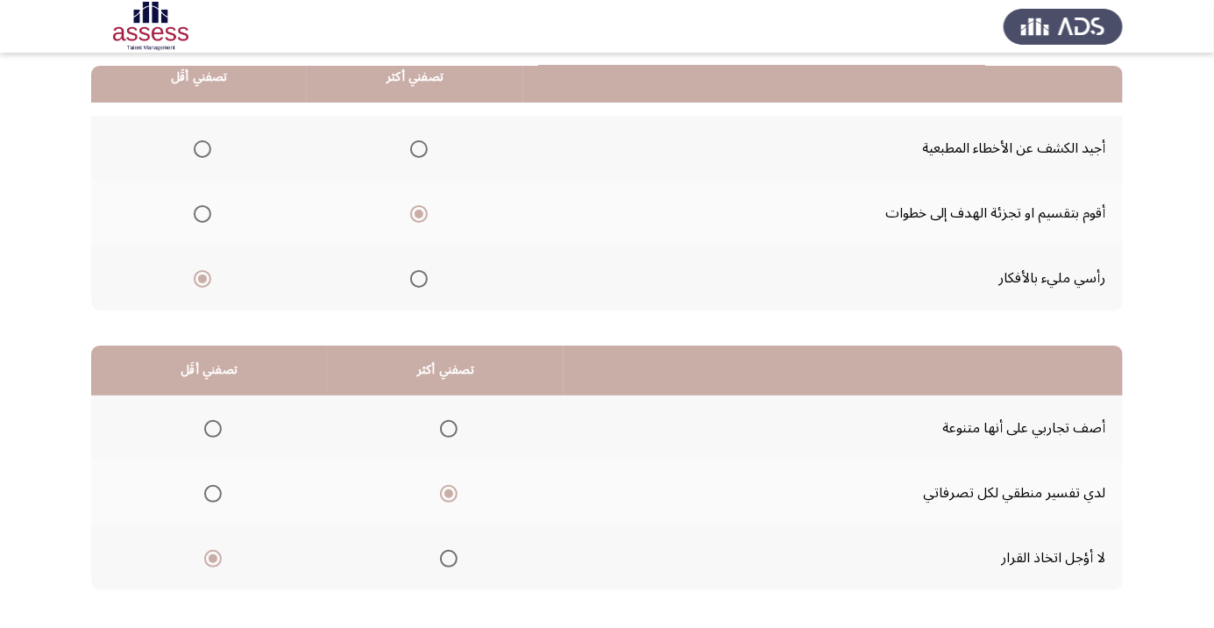
scroll to position [0, 0]
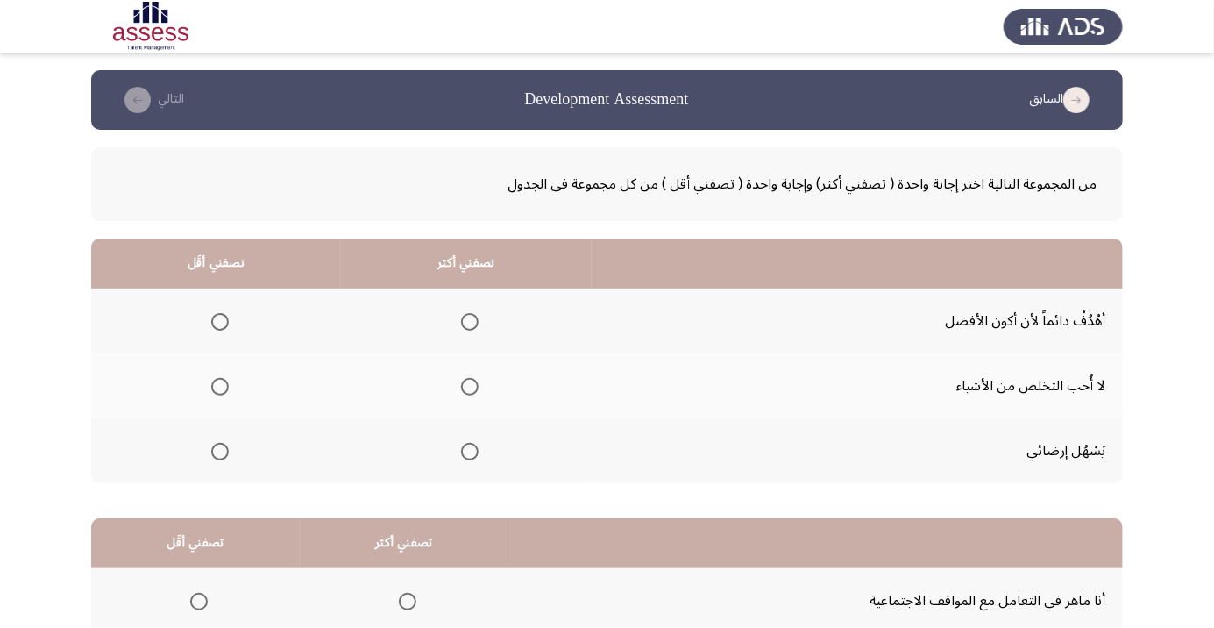
click at [470, 322] on span "Select an option" at bounding box center [470, 322] width 0 height 0
click at [469, 321] on input "Select an option" at bounding box center [470, 322] width 18 height 18
click at [216, 443] on span "Select an option" at bounding box center [220, 452] width 18 height 18
click at [216, 443] on input "Select an option" at bounding box center [220, 452] width 18 height 18
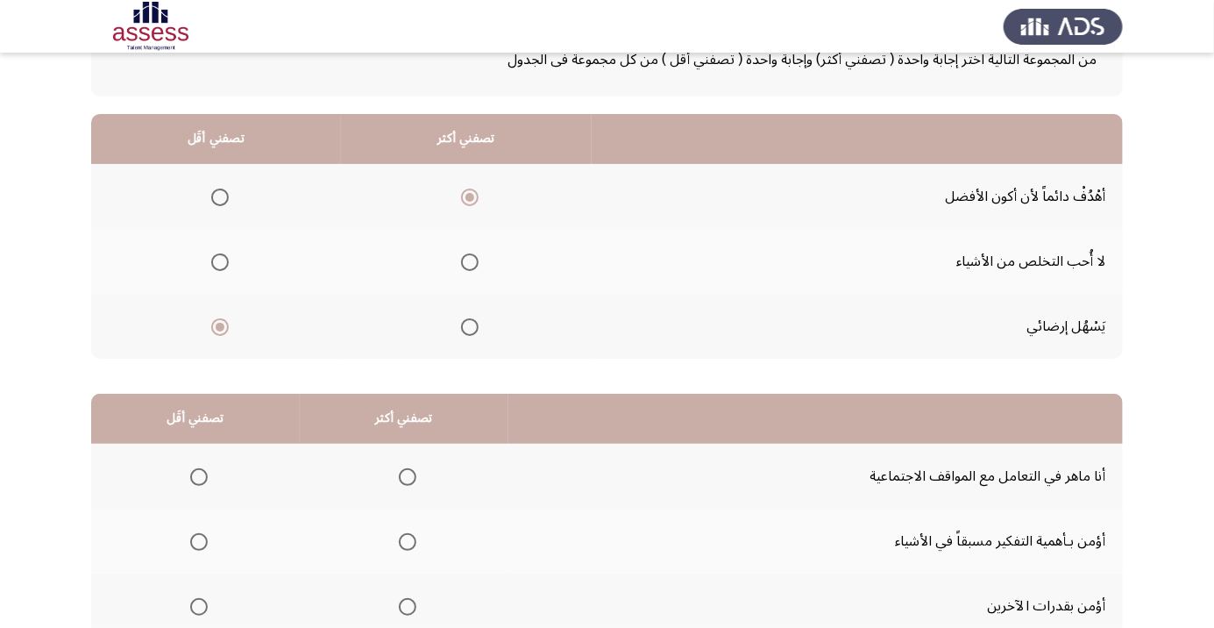
scroll to position [125, 0]
click at [194, 467] on span "Select an option" at bounding box center [199, 476] width 18 height 18
click at [194, 467] on input "Select an option" at bounding box center [199, 476] width 18 height 18
click at [408, 541] on span "Select an option" at bounding box center [408, 541] width 0 height 0
click at [405, 539] on input "Select an option" at bounding box center [408, 541] width 18 height 18
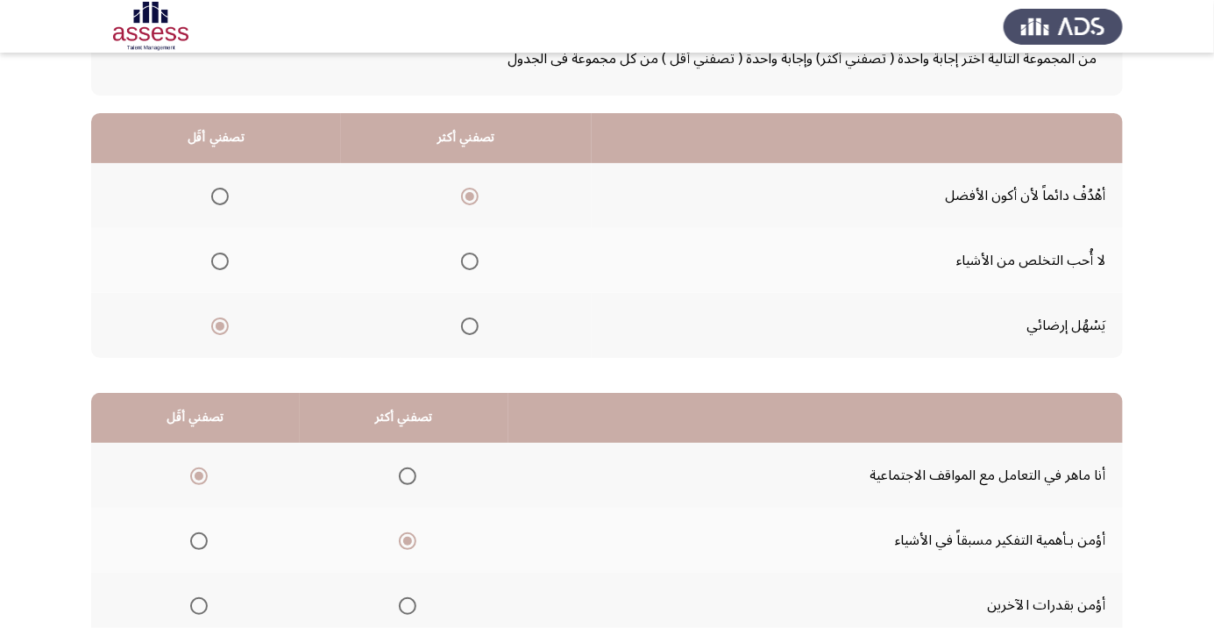
scroll to position [173, 0]
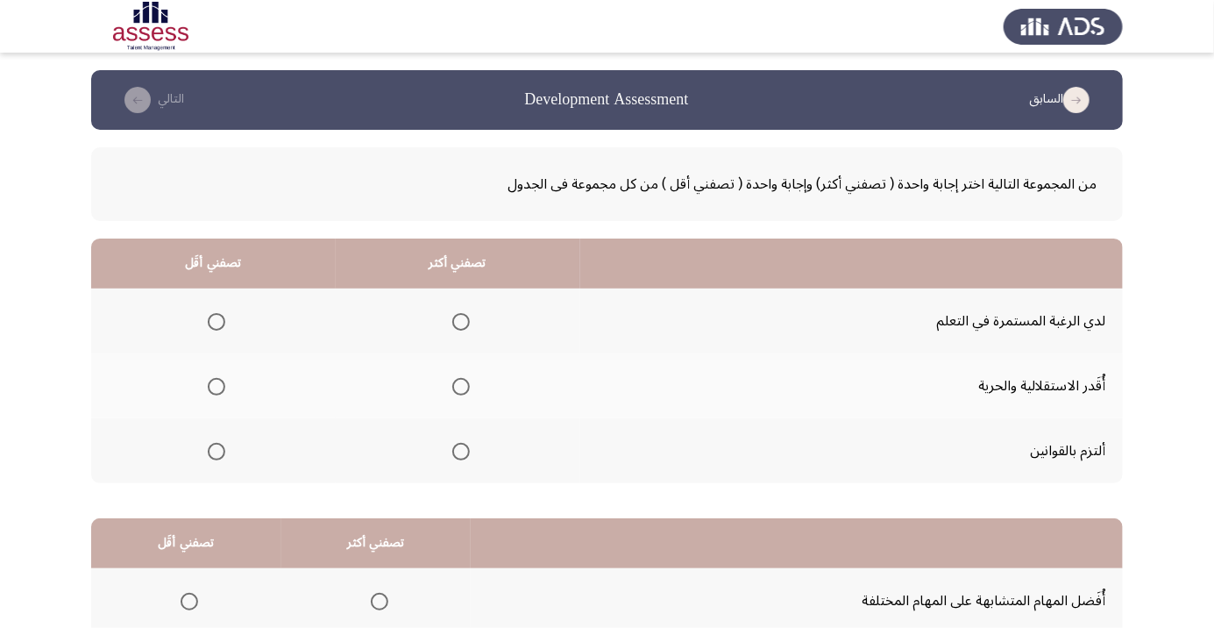
click at [458, 321] on span "Select an option" at bounding box center [461, 322] width 18 height 18
click at [458, 321] on input "Select an option" at bounding box center [461, 322] width 18 height 18
click at [219, 379] on span "Select an option" at bounding box center [217, 387] width 18 height 18
click at [219, 379] on input "Select an option" at bounding box center [217, 387] width 18 height 18
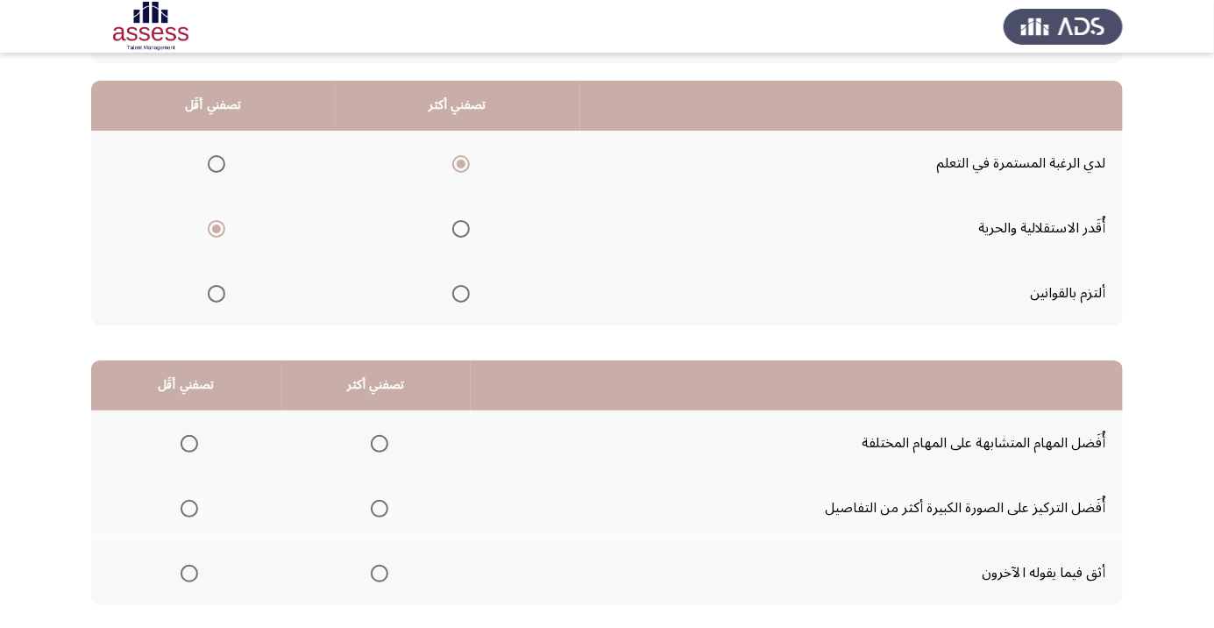
scroll to position [159, 0]
click at [380, 443] on span "Select an option" at bounding box center [380, 443] width 0 height 0
click at [378, 441] on input "Select an option" at bounding box center [380, 443] width 18 height 18
click at [182, 571] on span "Select an option" at bounding box center [190, 573] width 18 height 18
click at [182, 571] on input "Select an option" at bounding box center [190, 573] width 18 height 18
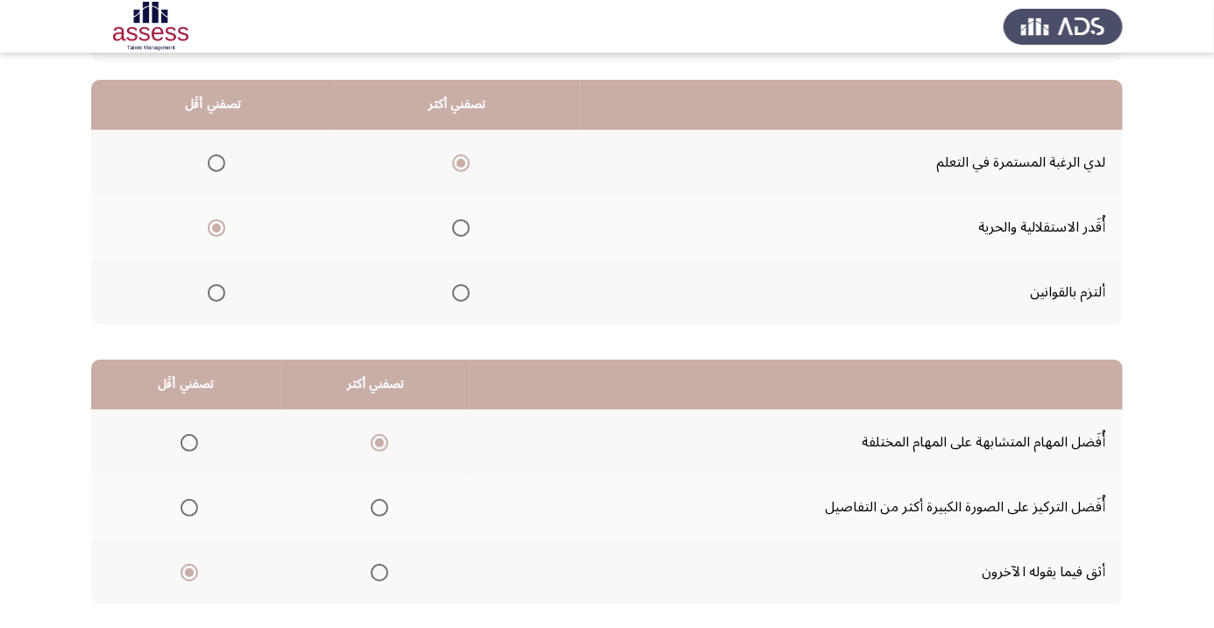
scroll to position [173, 0]
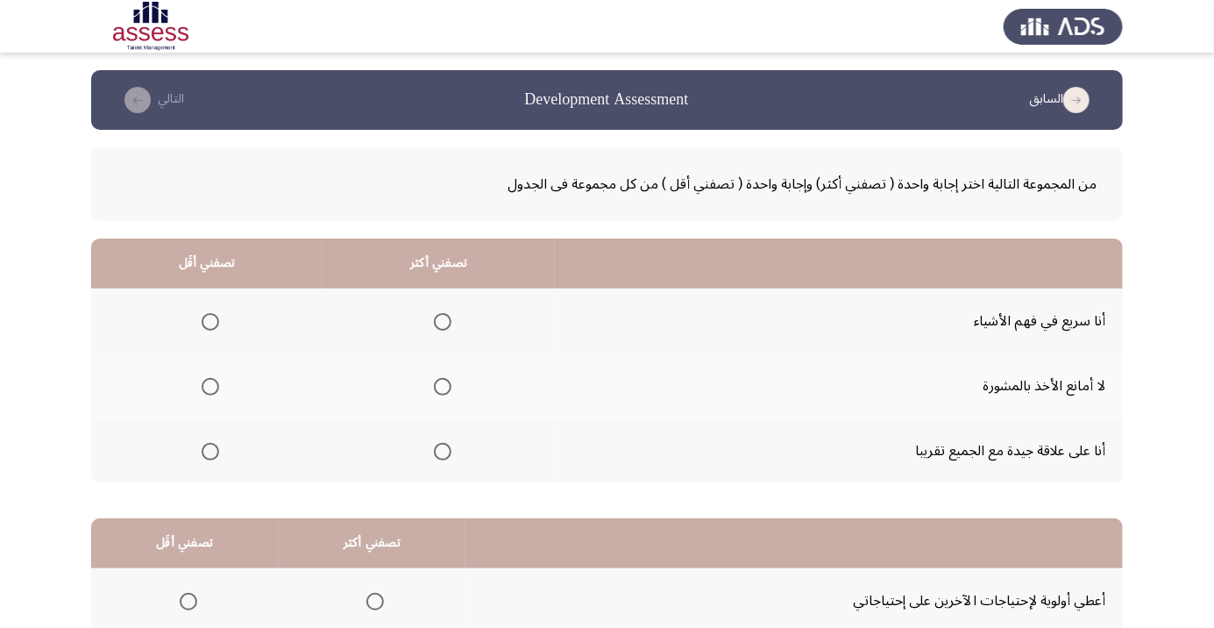
click at [443, 322] on span "Select an option" at bounding box center [443, 322] width 0 height 0
click at [437, 321] on input "Select an option" at bounding box center [443, 322] width 18 height 18
click at [210, 451] on span "Select an option" at bounding box center [210, 451] width 0 height 0
click at [209, 450] on input "Select an option" at bounding box center [211, 452] width 18 height 18
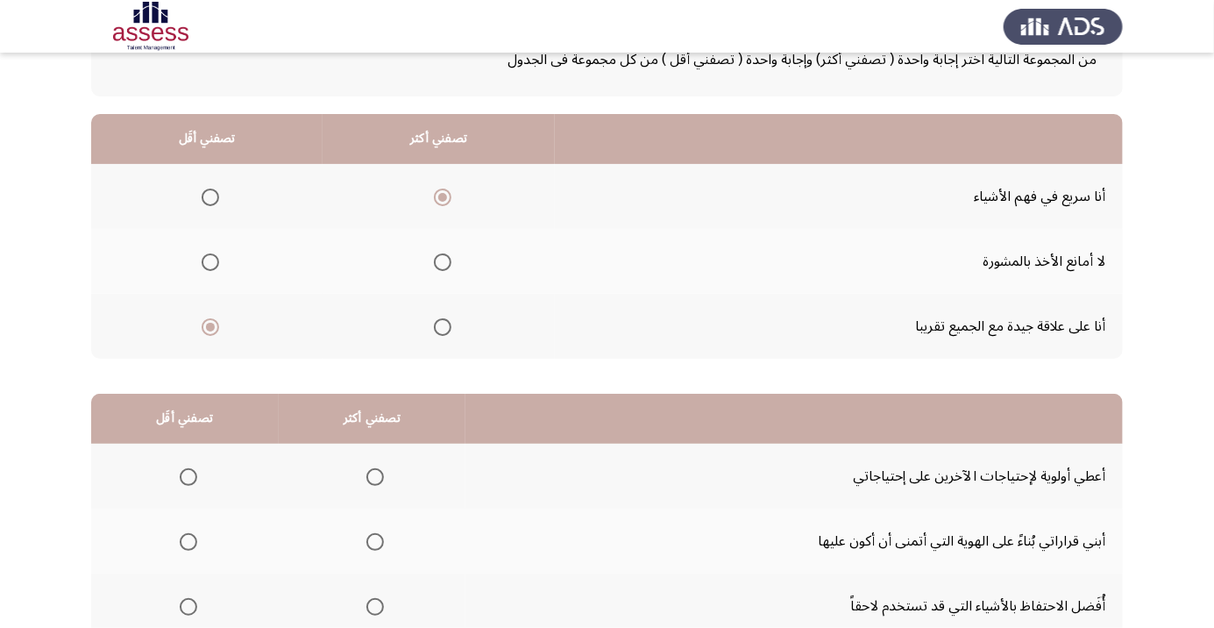
scroll to position [138, 0]
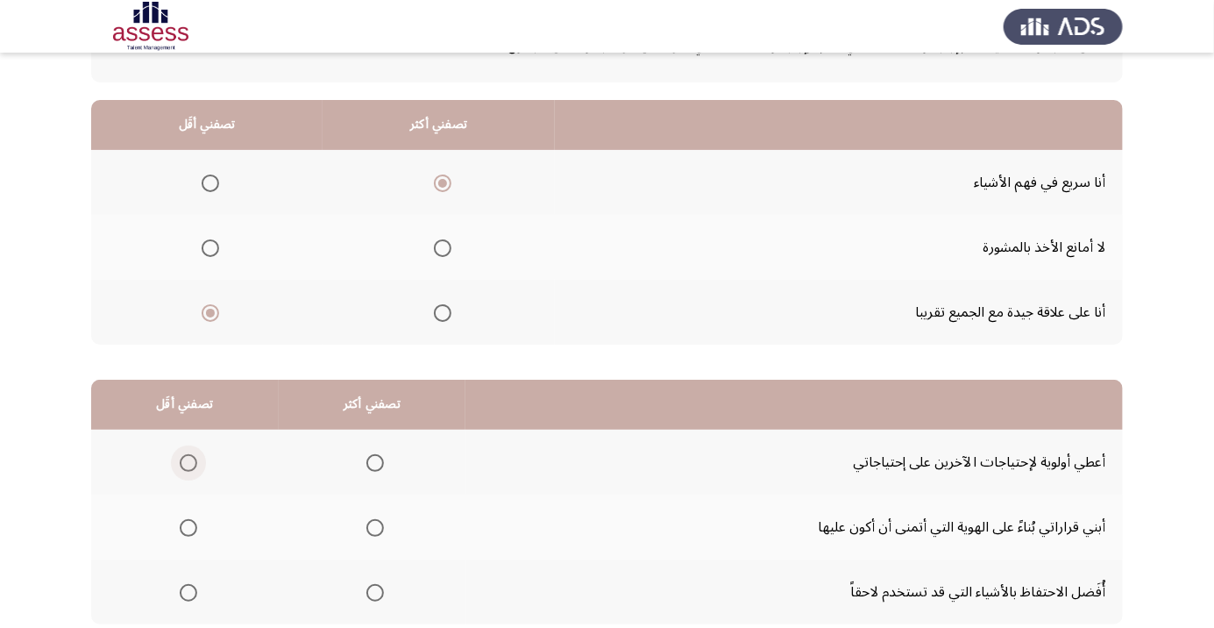
click at [188, 463] on span "Select an option" at bounding box center [188, 463] width 0 height 0
click at [188, 461] on input "Select an option" at bounding box center [189, 463] width 18 height 18
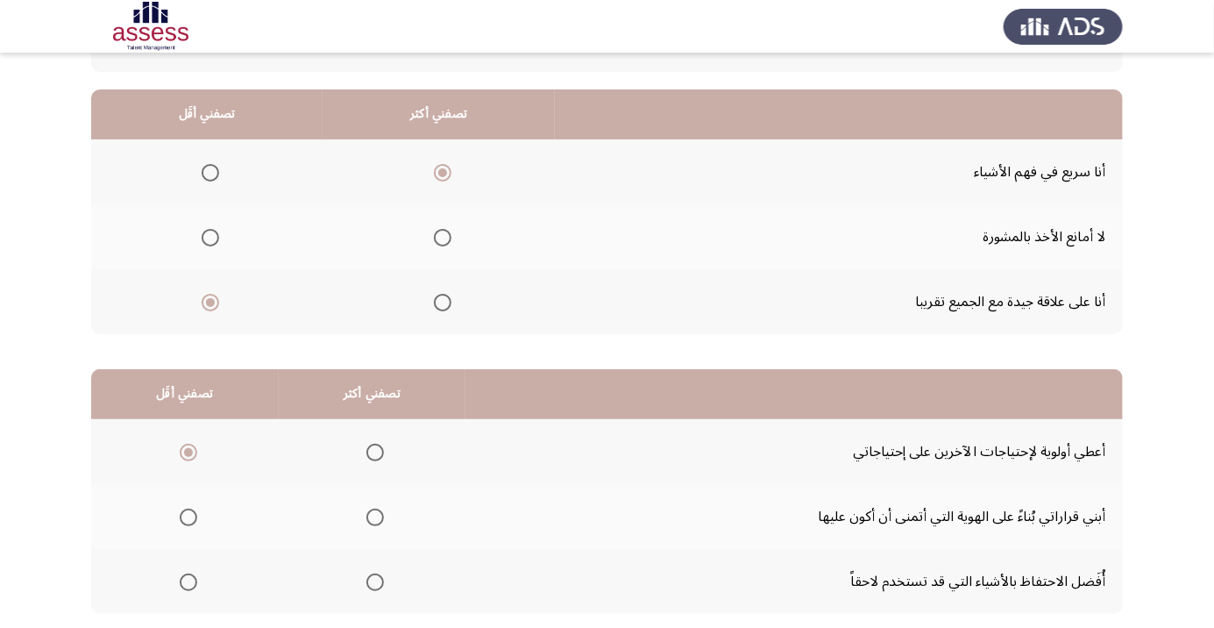
scroll to position [173, 0]
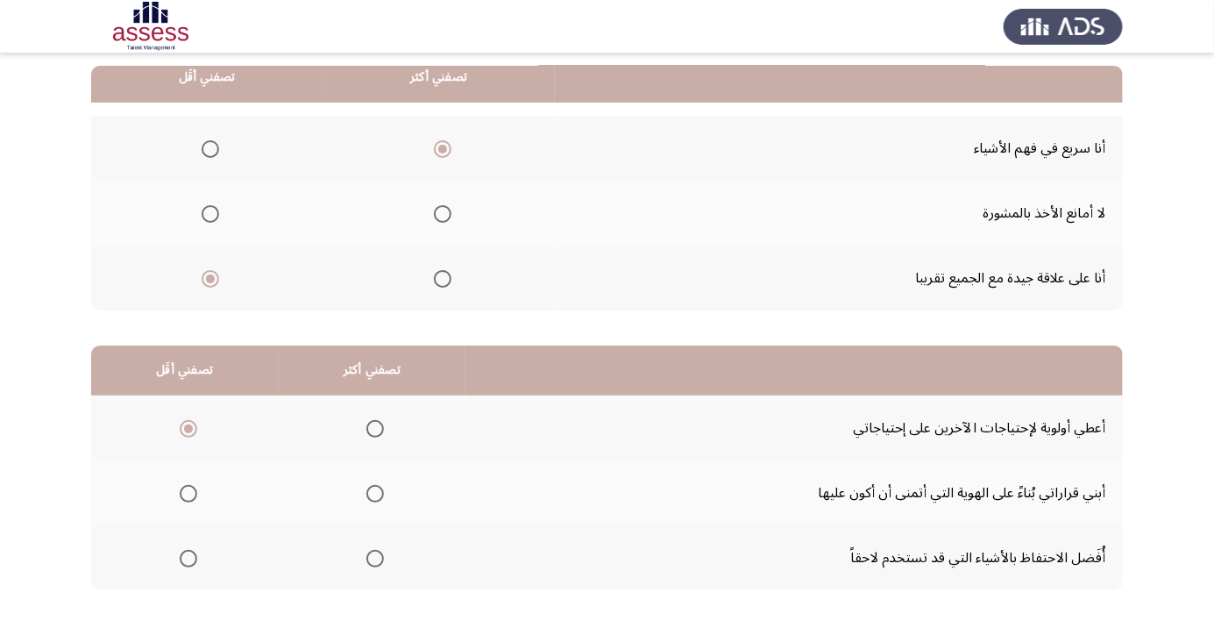
click at [379, 498] on span "Select an option" at bounding box center [375, 494] width 18 height 18
click at [379, 498] on input "Select an option" at bounding box center [375, 494] width 18 height 18
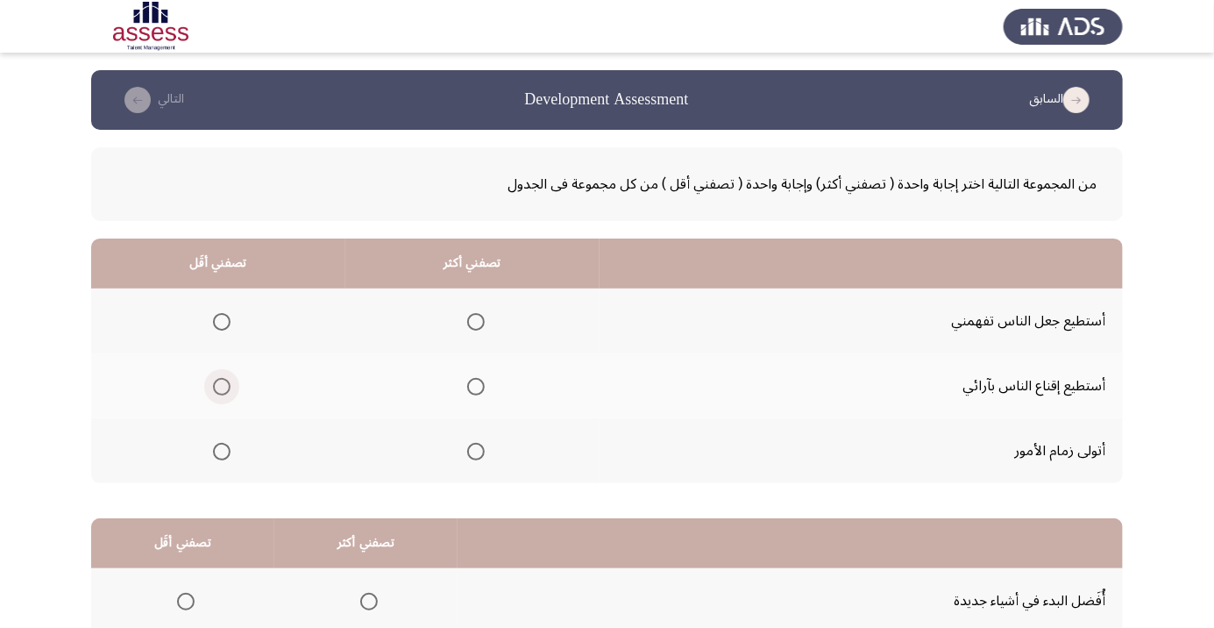
click at [222, 387] on span "Select an option" at bounding box center [222, 387] width 0 height 0
click at [220, 386] on input "Select an option" at bounding box center [222, 387] width 18 height 18
click at [467, 451] on span "Select an option" at bounding box center [476, 452] width 18 height 18
click at [467, 451] on input "Select an option" at bounding box center [476, 452] width 18 height 18
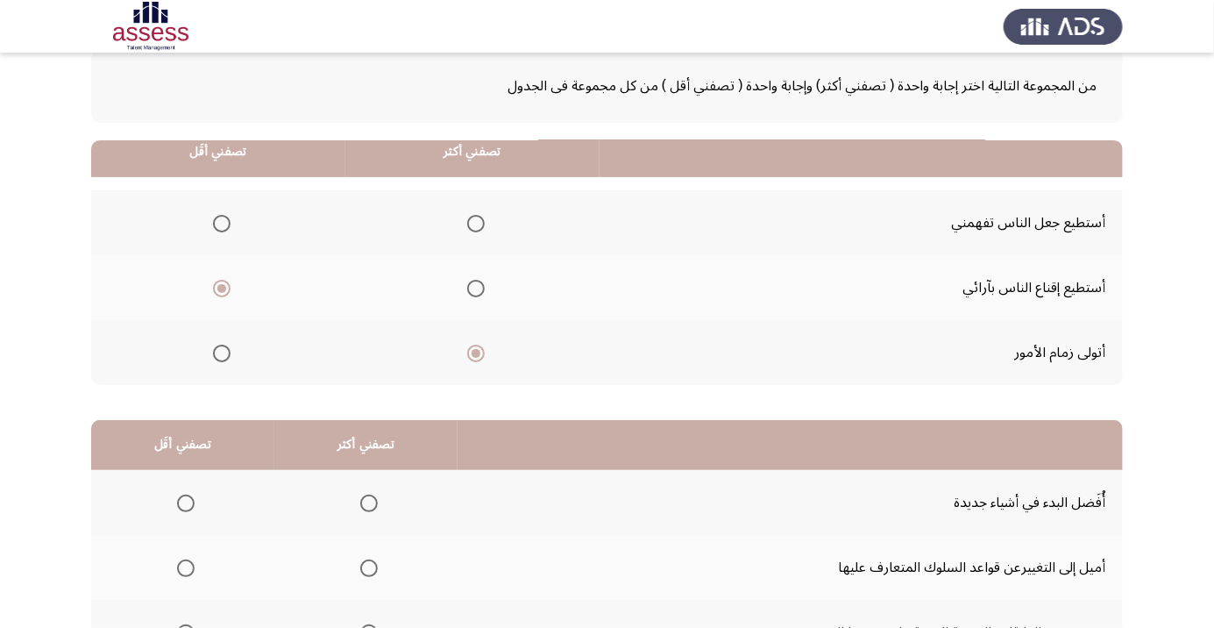
scroll to position [173, 0]
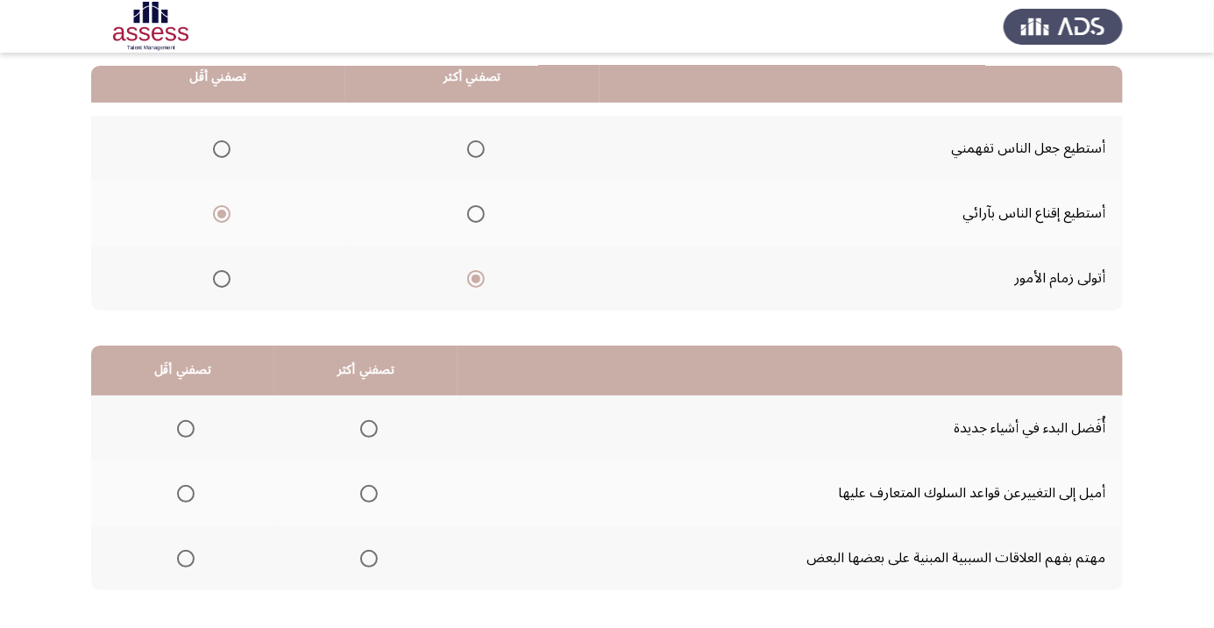
click at [186, 558] on span "Select an option" at bounding box center [186, 558] width 0 height 0
click at [185, 557] on input "Select an option" at bounding box center [186, 559] width 18 height 18
click at [369, 429] on span "Select an option" at bounding box center [369, 429] width 0 height 0
click at [366, 427] on input "Select an option" at bounding box center [369, 429] width 18 height 18
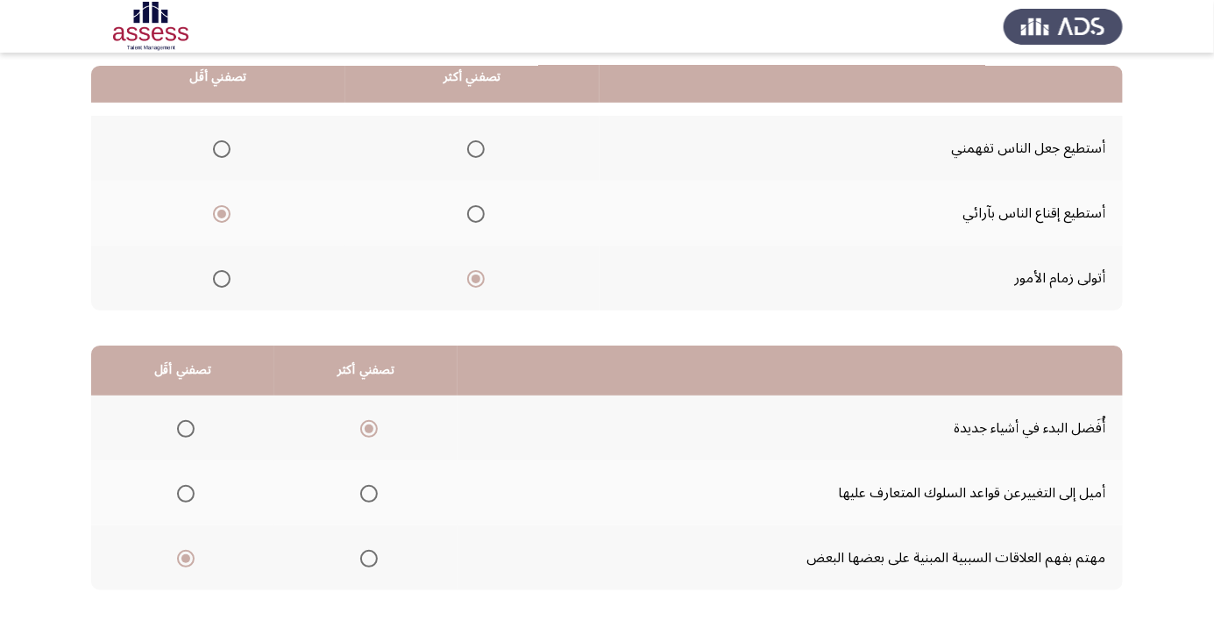
scroll to position [0, 0]
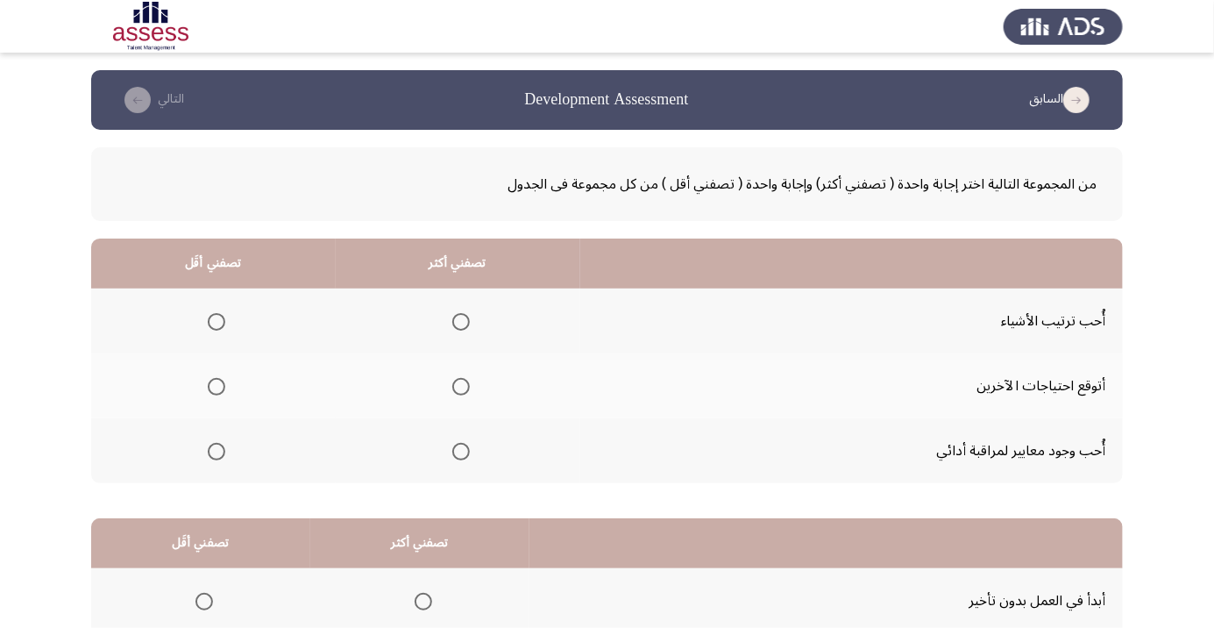
click at [220, 448] on span "Select an option" at bounding box center [217, 452] width 18 height 18
click at [220, 448] on input "Select an option" at bounding box center [217, 452] width 18 height 18
click at [461, 322] on span "Select an option" at bounding box center [461, 322] width 0 height 0
click at [458, 321] on input "Select an option" at bounding box center [461, 322] width 18 height 18
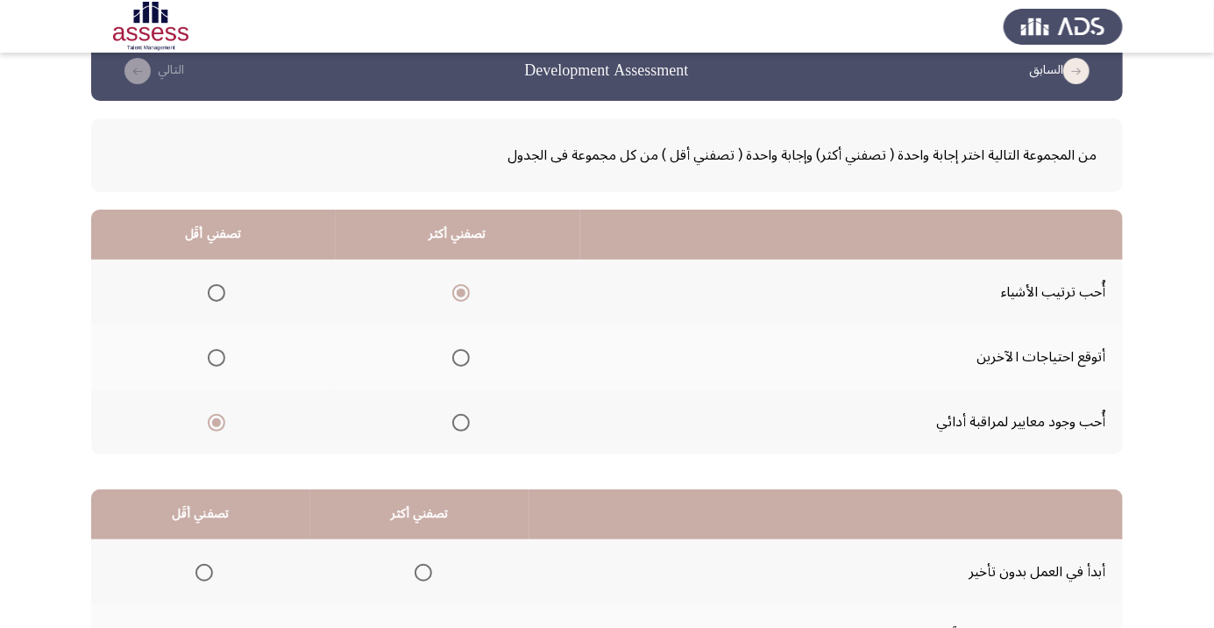
scroll to position [173, 0]
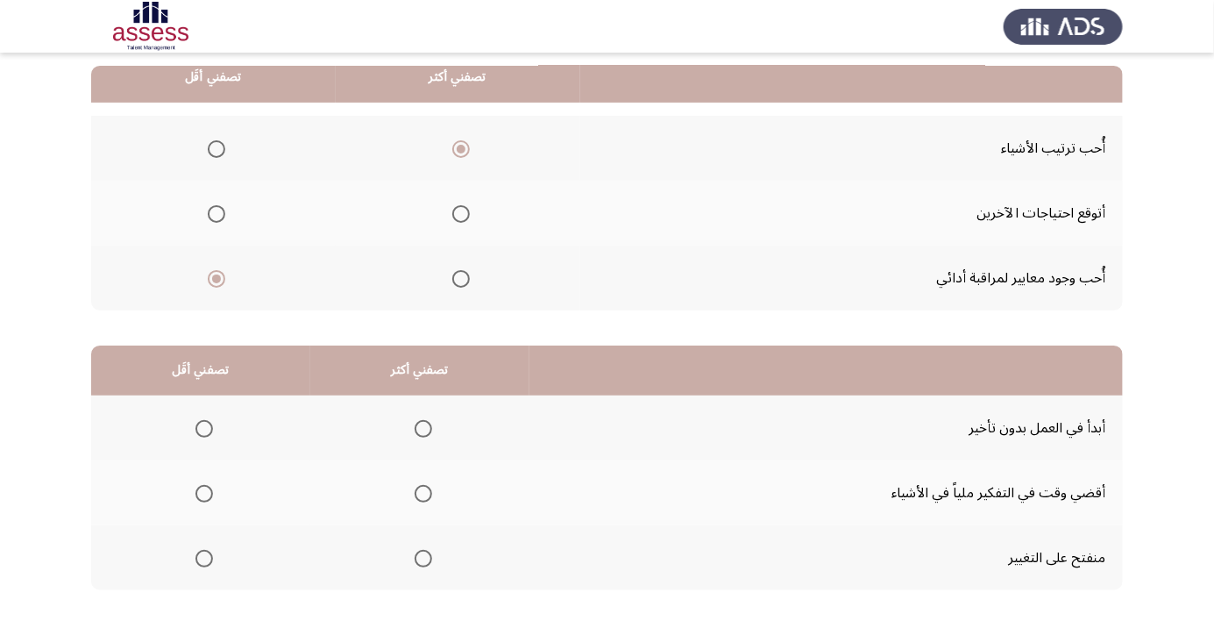
click at [208, 557] on span "Select an option" at bounding box center [204, 559] width 18 height 18
click at [208, 557] on input "Select an option" at bounding box center [204, 559] width 18 height 18
click at [423, 429] on span "Select an option" at bounding box center [423, 429] width 0 height 0
click at [421, 427] on input "Select an option" at bounding box center [424, 429] width 18 height 18
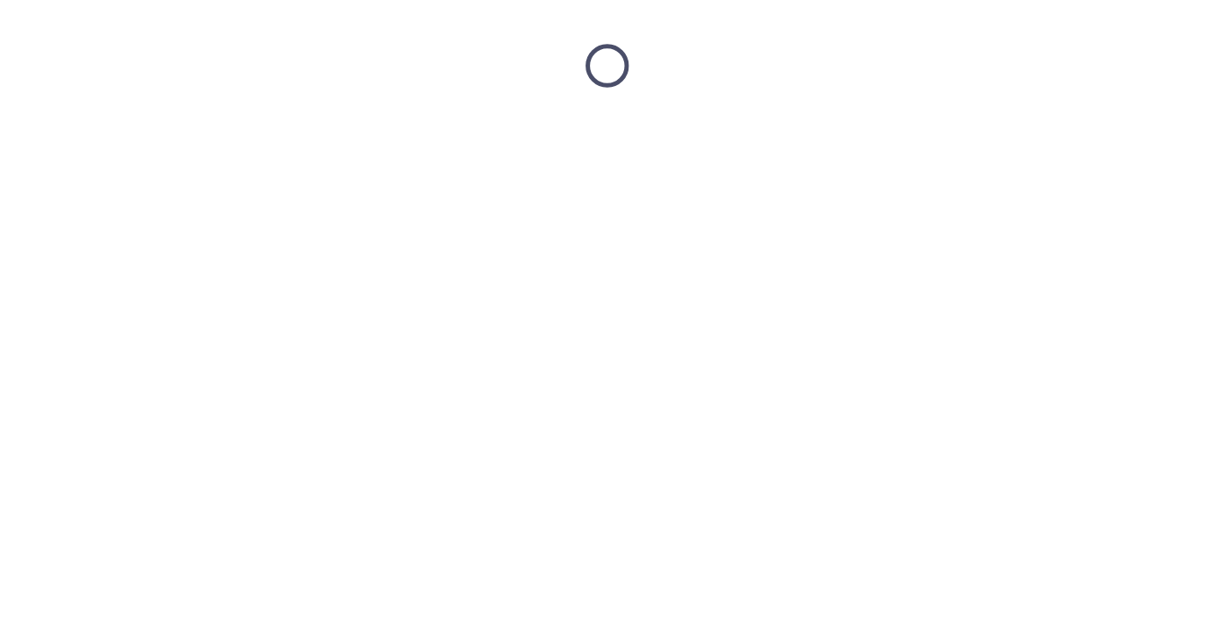
scroll to position [0, 0]
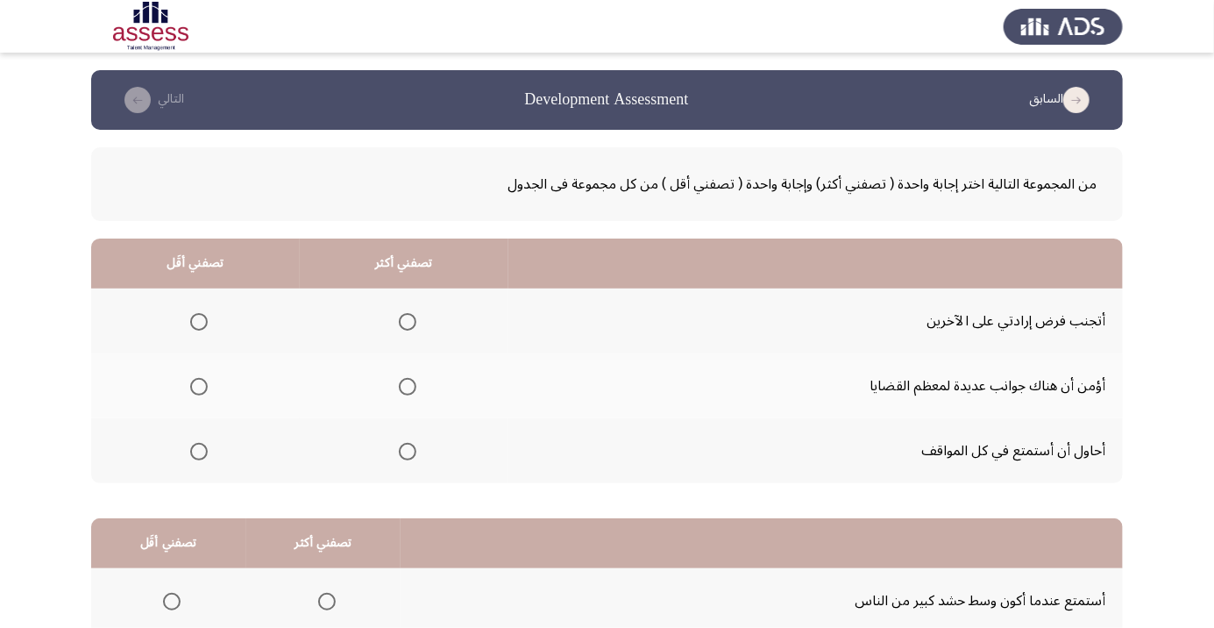
click at [196, 321] on span "Select an option" at bounding box center [199, 322] width 18 height 18
click at [196, 321] on input "Select an option" at bounding box center [199, 322] width 18 height 18
click at [402, 386] on span "Select an option" at bounding box center [408, 387] width 18 height 18
click at [402, 386] on input "Select an option" at bounding box center [408, 387] width 18 height 18
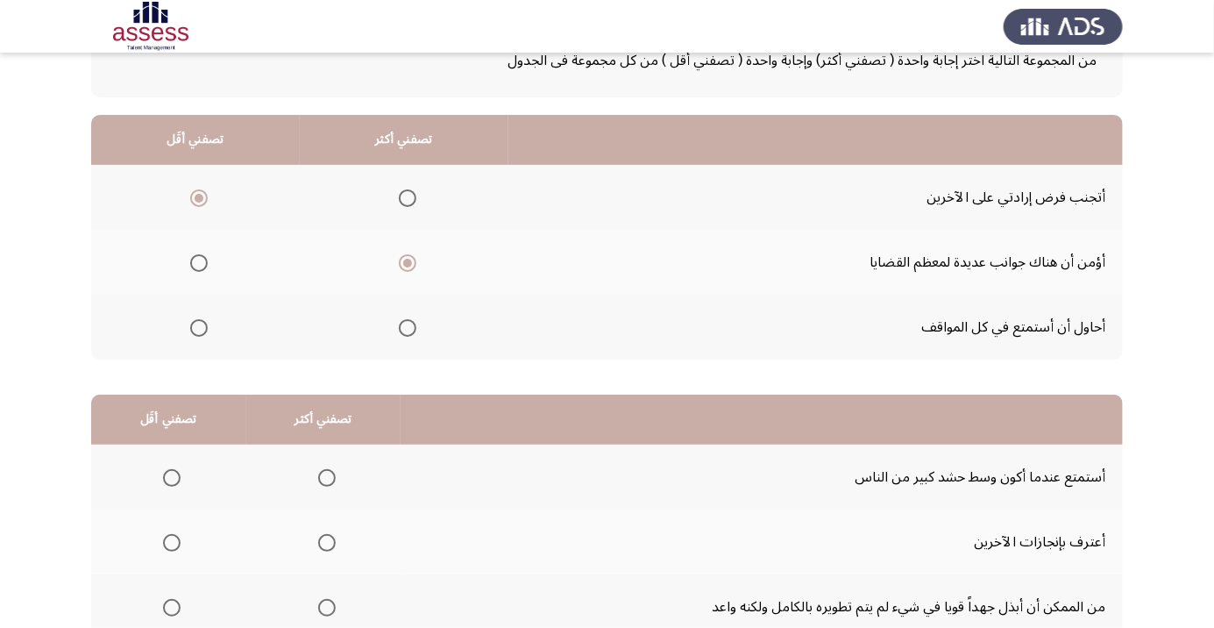
scroll to position [131, 0]
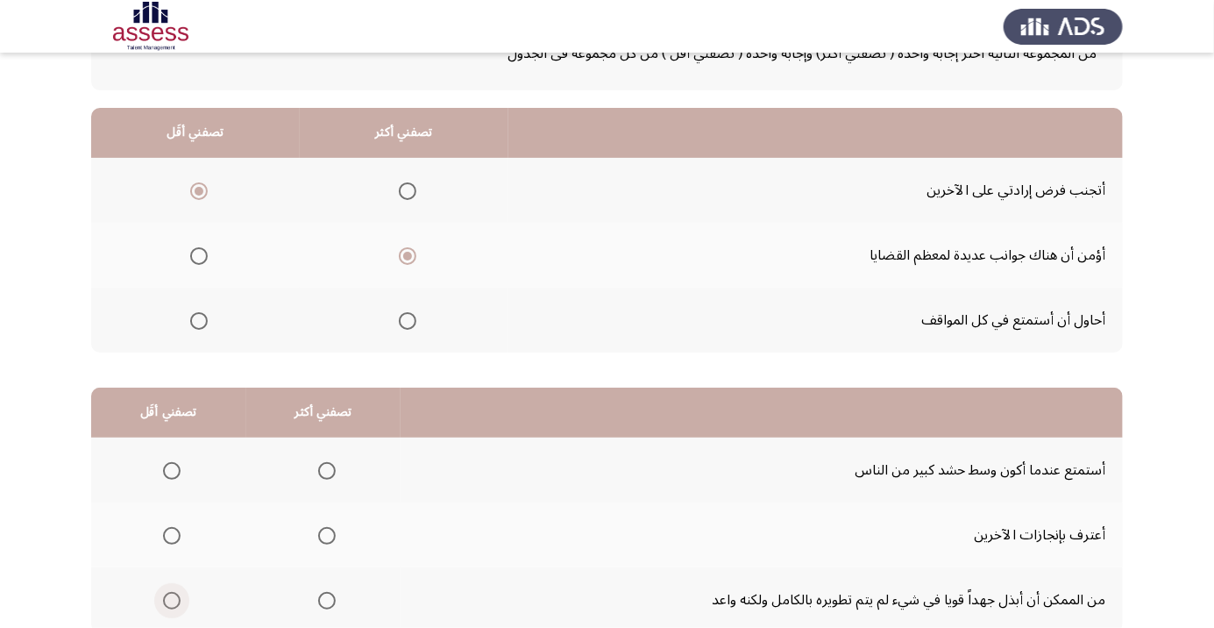
click at [172, 600] on span "Select an option" at bounding box center [172, 600] width 0 height 0
click at [171, 598] on input "Select an option" at bounding box center [172, 601] width 18 height 18
click at [327, 536] on span "Select an option" at bounding box center [327, 536] width 0 height 0
click at [324, 533] on input "Select an option" at bounding box center [327, 536] width 18 height 18
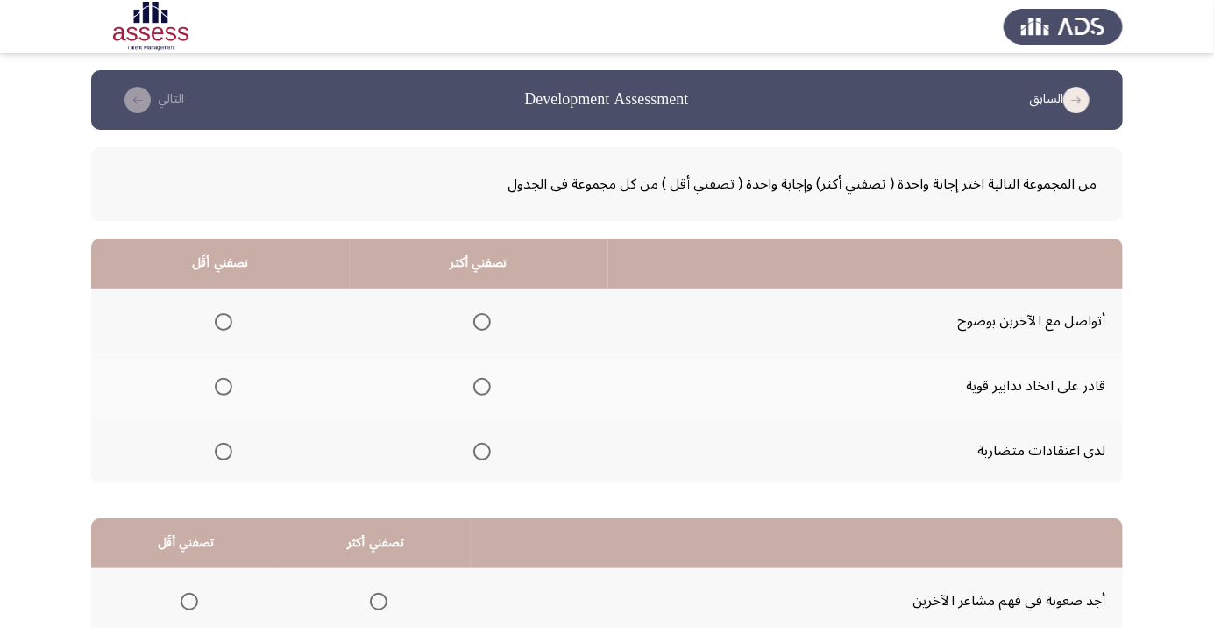
click at [223, 450] on span "Select an option" at bounding box center [224, 452] width 18 height 18
click at [223, 450] on input "Select an option" at bounding box center [224, 452] width 18 height 18
click at [474, 323] on span "Select an option" at bounding box center [482, 322] width 18 height 18
click at [474, 323] on input "Select an option" at bounding box center [482, 322] width 18 height 18
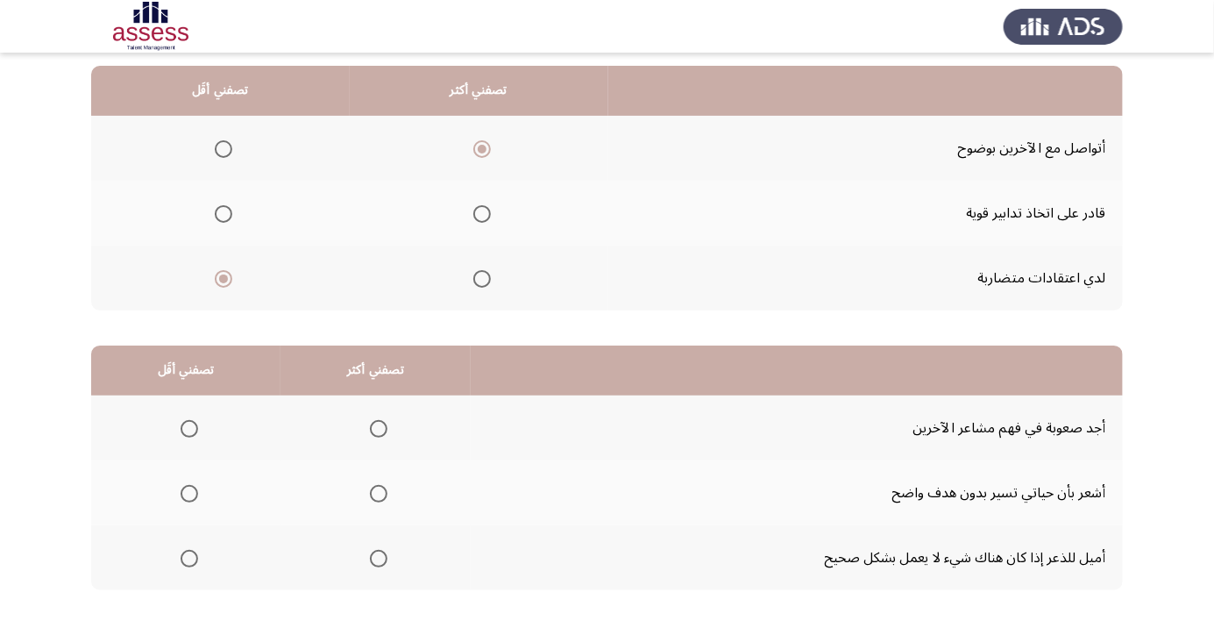
scroll to position [166, 0]
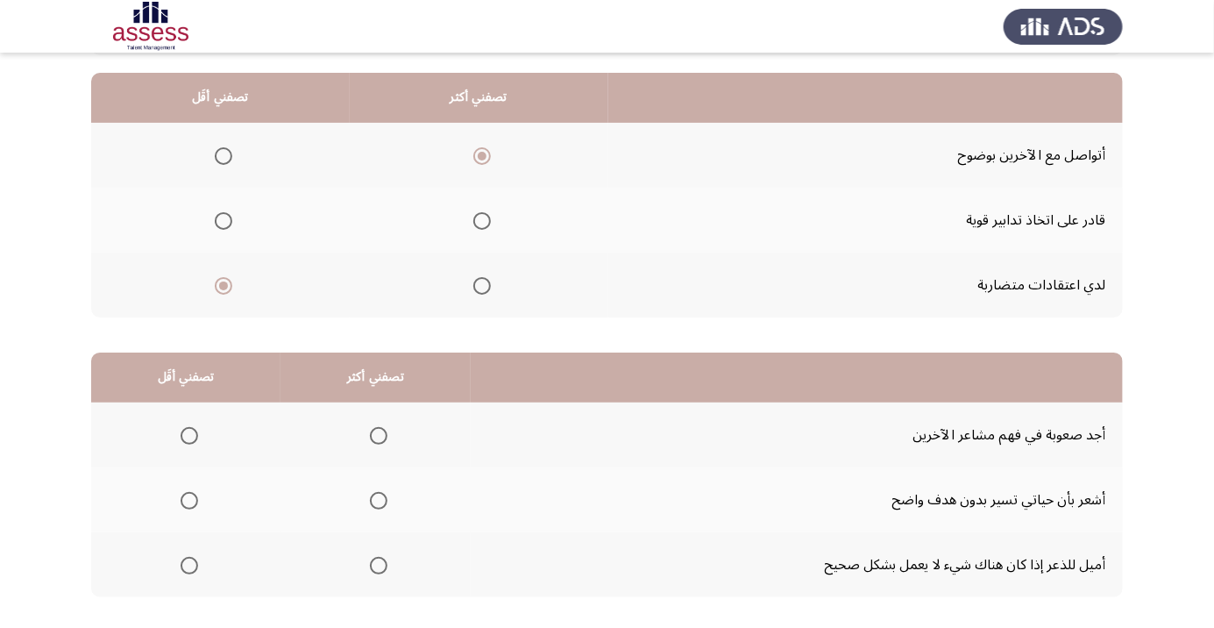
click at [188, 498] on span "Select an option" at bounding box center [190, 501] width 18 height 18
click at [188, 498] on input "Select an option" at bounding box center [190, 501] width 18 height 18
click at [383, 431] on span "Select an option" at bounding box center [379, 436] width 18 height 18
click at [383, 431] on input "Select an option" at bounding box center [379, 436] width 18 height 18
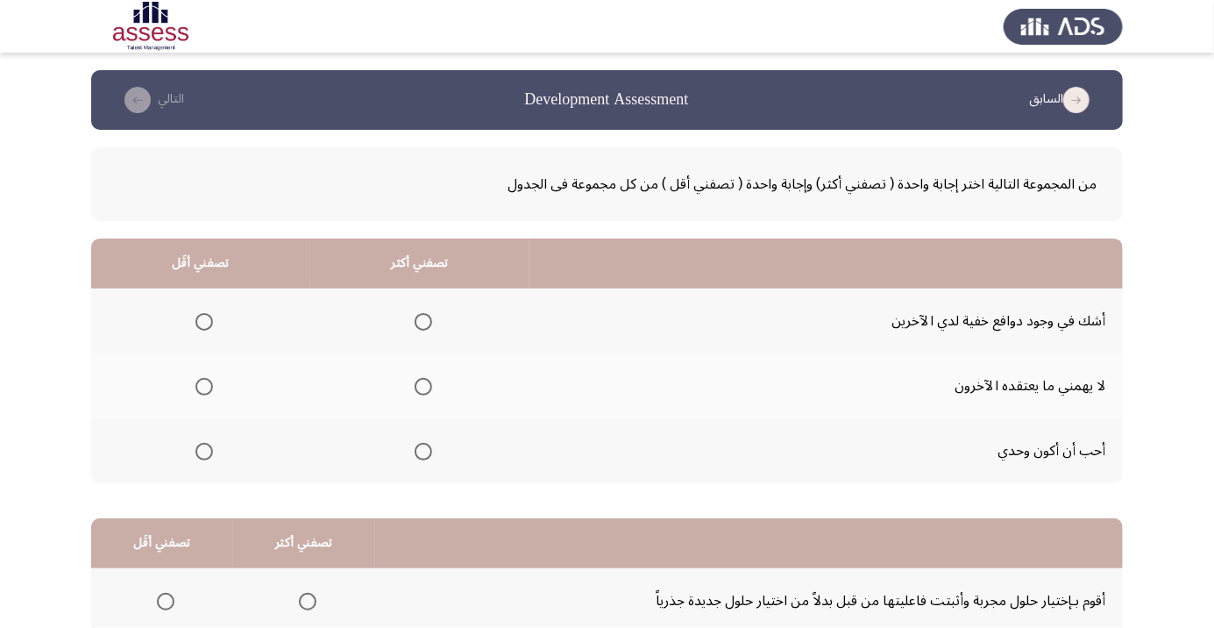
click at [423, 322] on span "Select an option" at bounding box center [423, 322] width 0 height 0
click at [420, 321] on input "Select an option" at bounding box center [424, 322] width 18 height 18
click at [204, 387] on span "Select an option" at bounding box center [204, 387] width 0 height 0
click at [202, 386] on input "Select an option" at bounding box center [204, 387] width 18 height 18
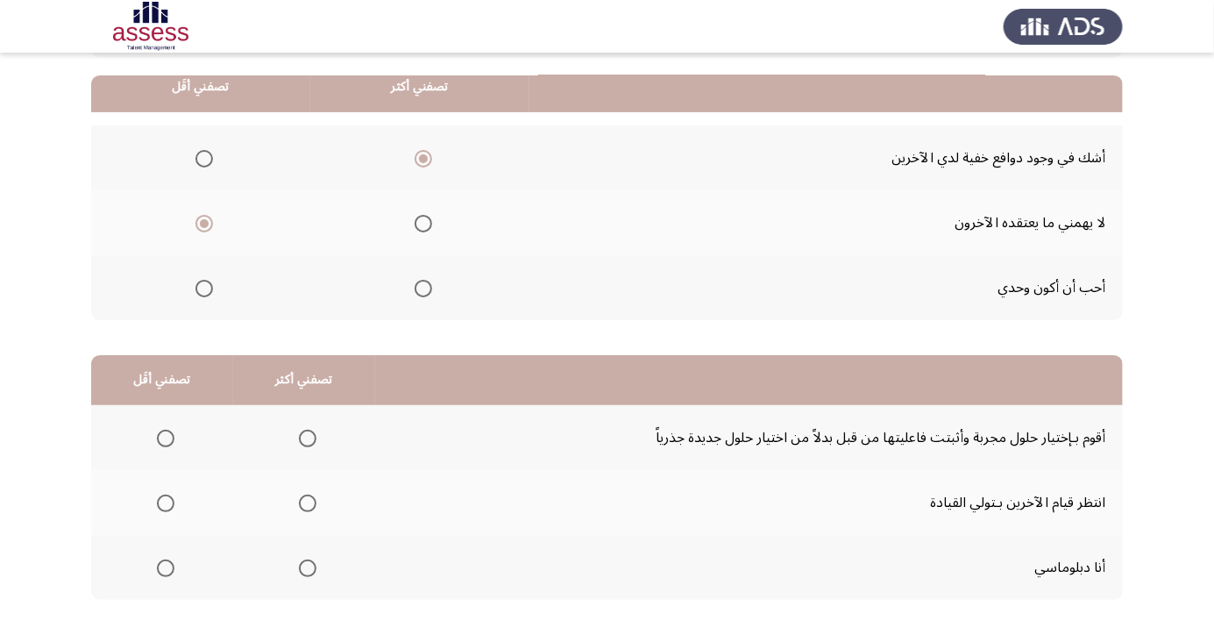
scroll to position [173, 0]
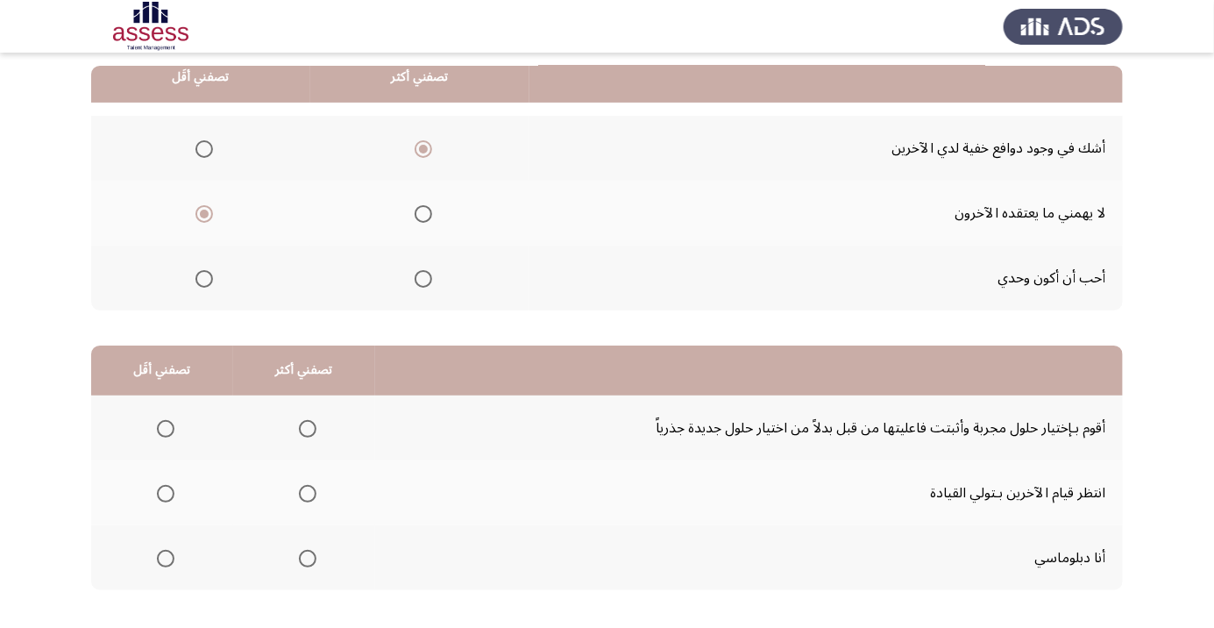
click at [166, 493] on span "Select an option" at bounding box center [166, 493] width 0 height 0
click at [164, 492] on input "Select an option" at bounding box center [166, 494] width 18 height 18
click at [303, 427] on span "Select an option" at bounding box center [308, 429] width 18 height 18
click at [303, 427] on input "Select an option" at bounding box center [308, 429] width 18 height 18
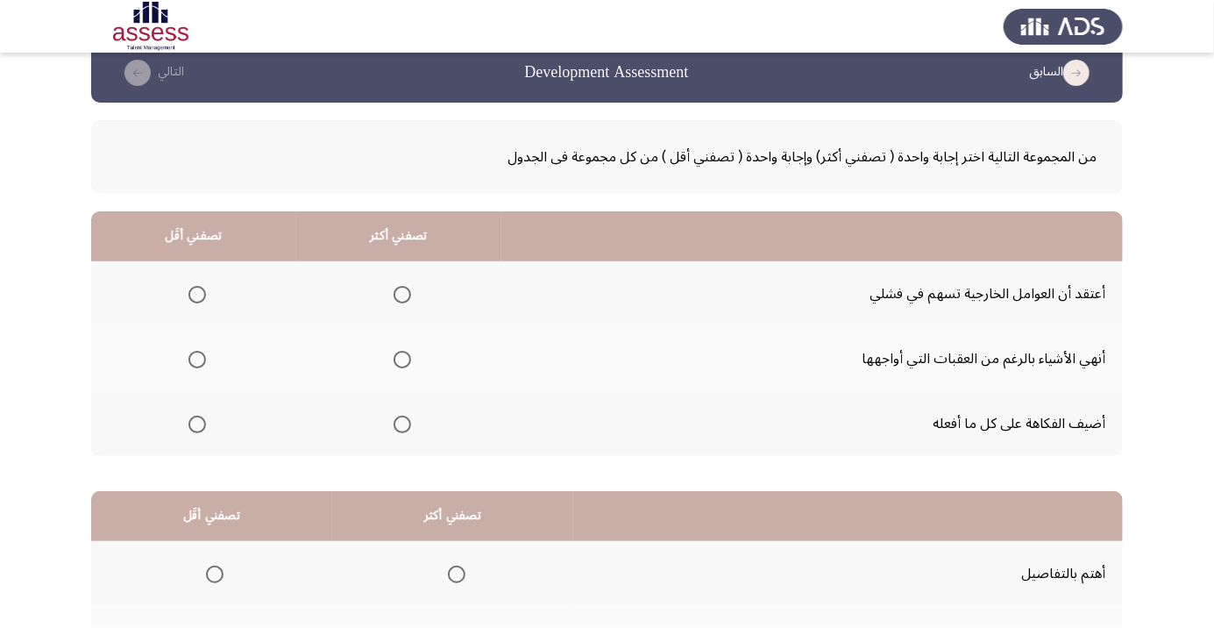
scroll to position [0, 0]
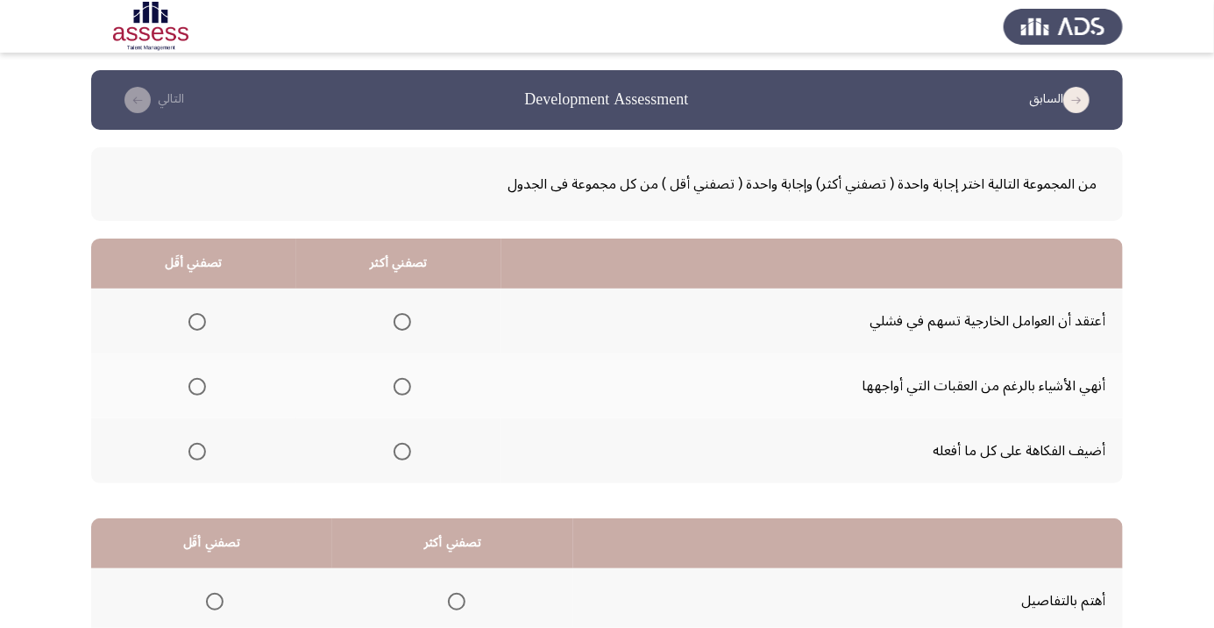
click at [402, 387] on span "Select an option" at bounding box center [402, 387] width 0 height 0
click at [401, 386] on input "Select an option" at bounding box center [403, 387] width 18 height 18
click at [197, 451] on span "Select an option" at bounding box center [197, 451] width 0 height 0
click at [196, 450] on input "Select an option" at bounding box center [197, 452] width 18 height 18
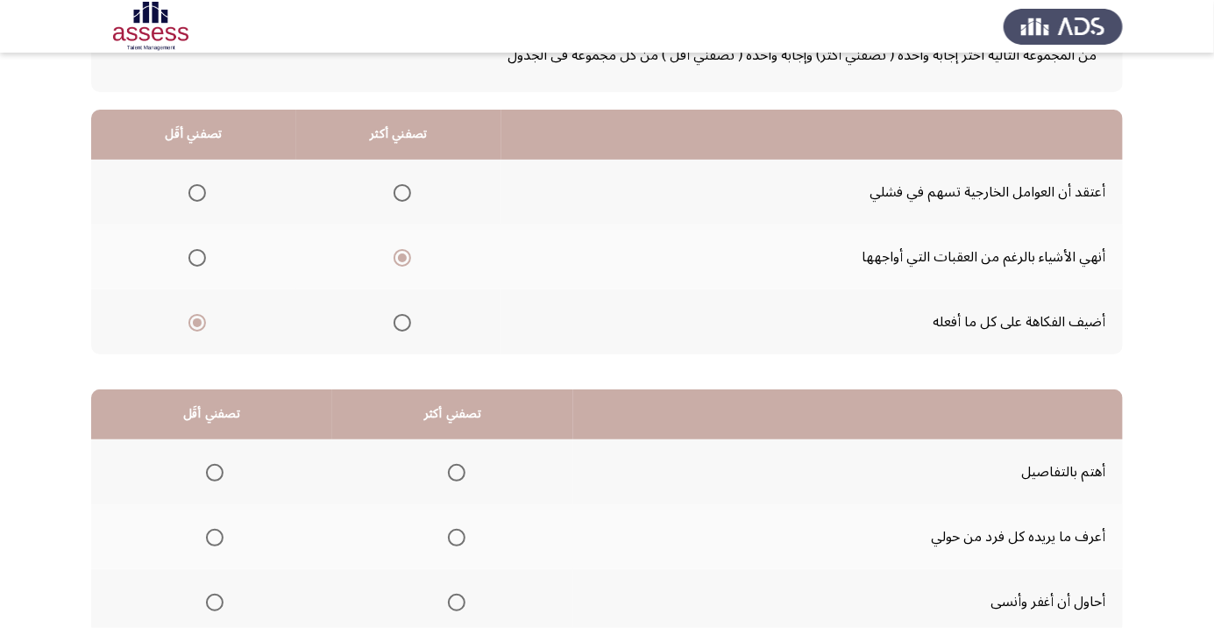
scroll to position [138, 0]
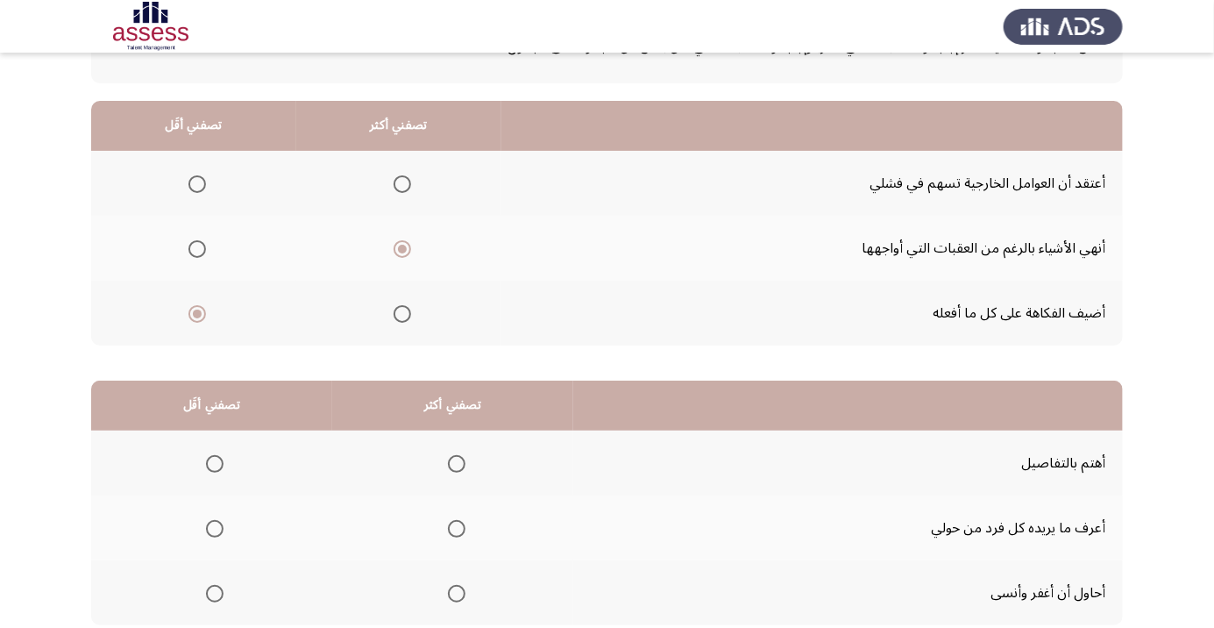
click at [464, 455] on span "Select an option" at bounding box center [457, 464] width 18 height 18
click at [464, 455] on input "Select an option" at bounding box center [457, 464] width 18 height 18
click at [215, 593] on span "Select an option" at bounding box center [215, 593] width 0 height 0
click at [215, 591] on input "Select an option" at bounding box center [215, 594] width 18 height 18
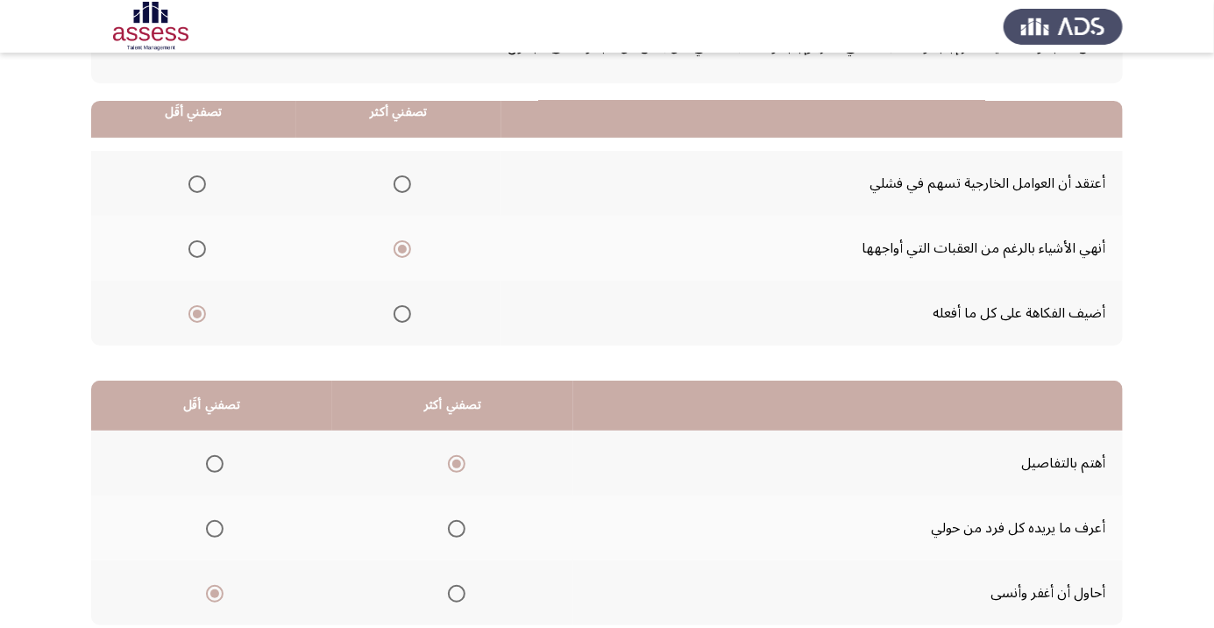
scroll to position [173, 0]
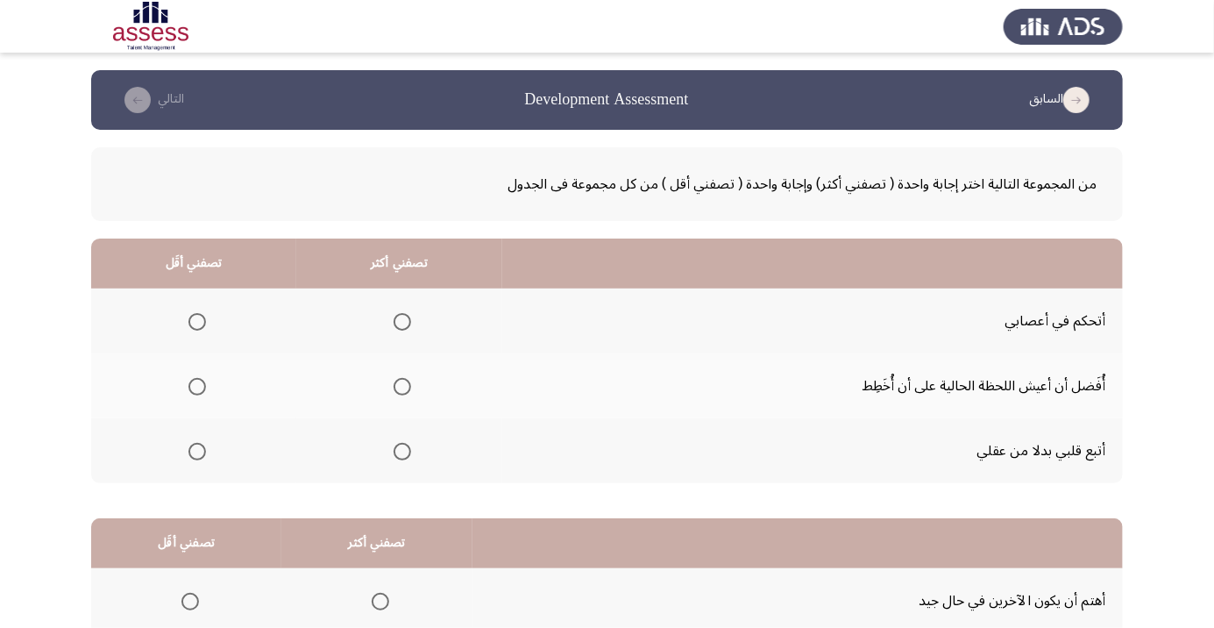
click at [394, 322] on span "Select an option" at bounding box center [403, 322] width 18 height 18
click at [394, 322] on input "Select an option" at bounding box center [403, 322] width 18 height 18
click at [197, 451] on span "Select an option" at bounding box center [197, 451] width 0 height 0
click at [195, 450] on input "Select an option" at bounding box center [197, 452] width 18 height 18
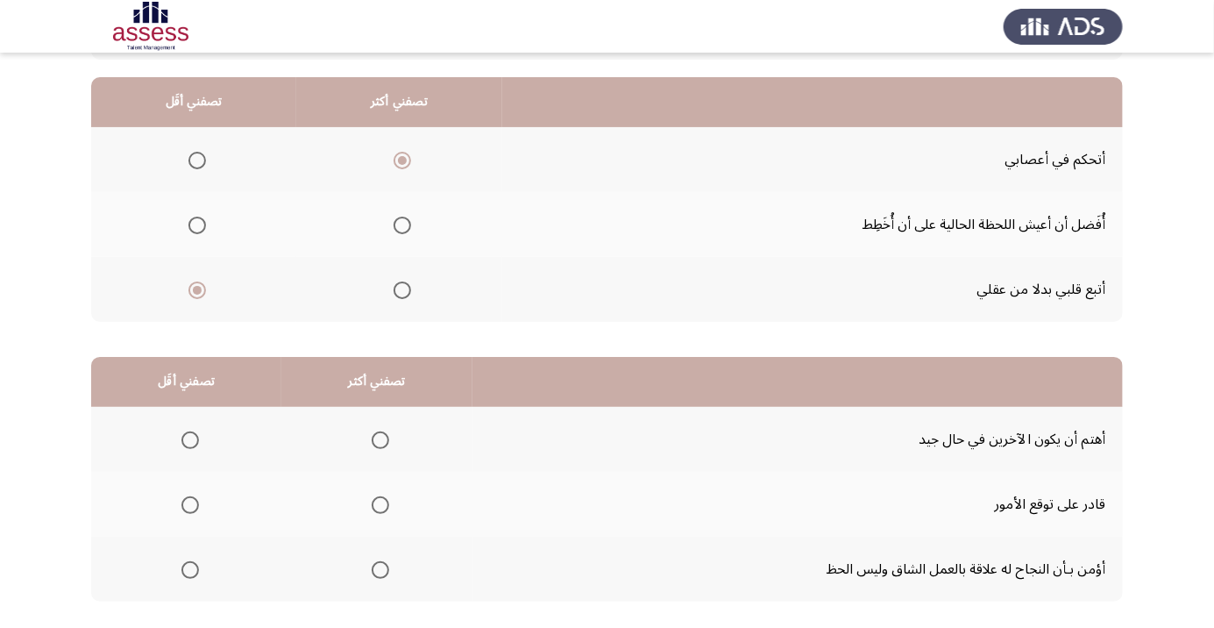
scroll to position [173, 0]
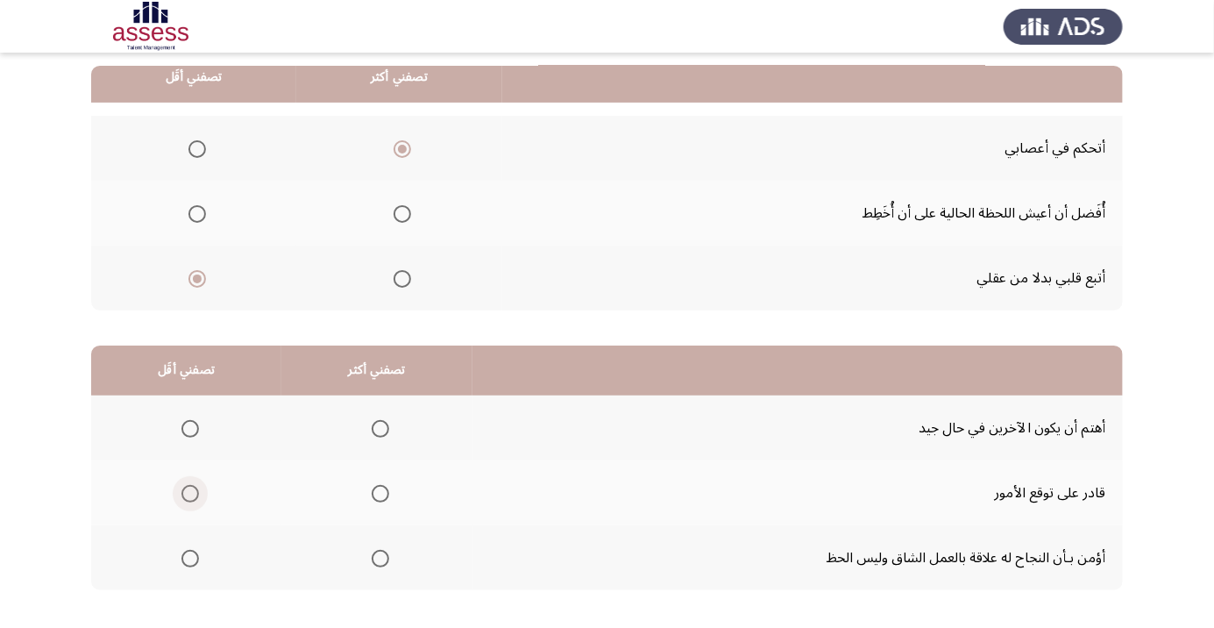
click at [185, 496] on span "Select an option" at bounding box center [190, 494] width 18 height 18
click at [185, 496] on input "Select an option" at bounding box center [190, 494] width 18 height 18
click at [380, 558] on span "Select an option" at bounding box center [380, 558] width 0 height 0
click at [375, 557] on input "Select an option" at bounding box center [381, 559] width 18 height 18
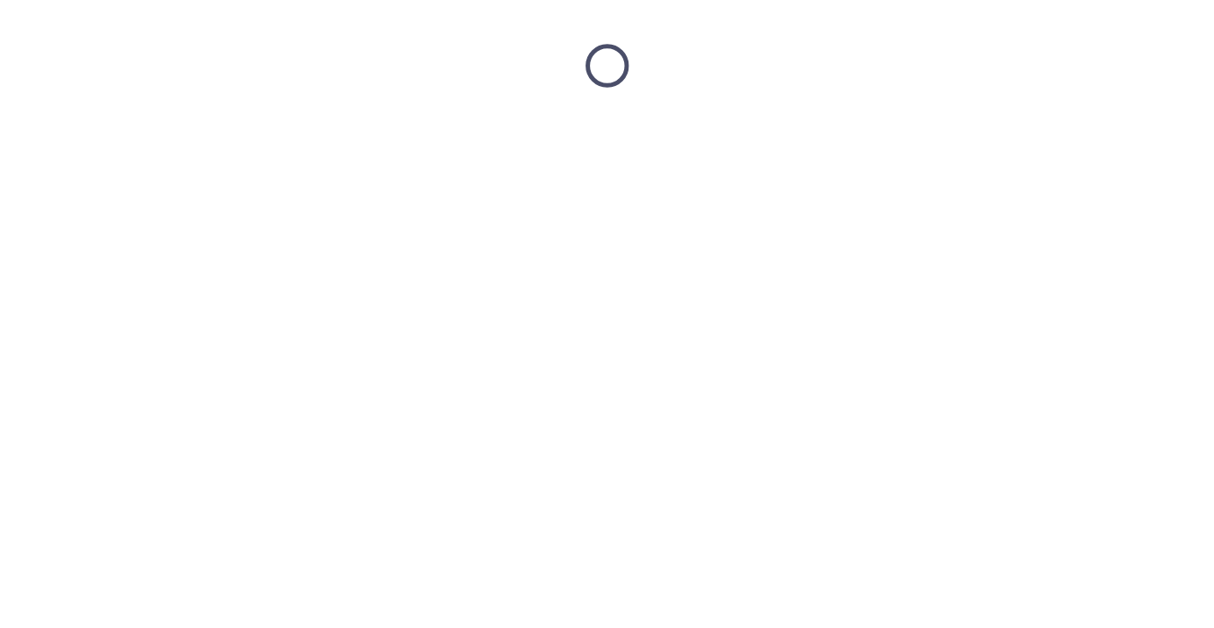
scroll to position [0, 0]
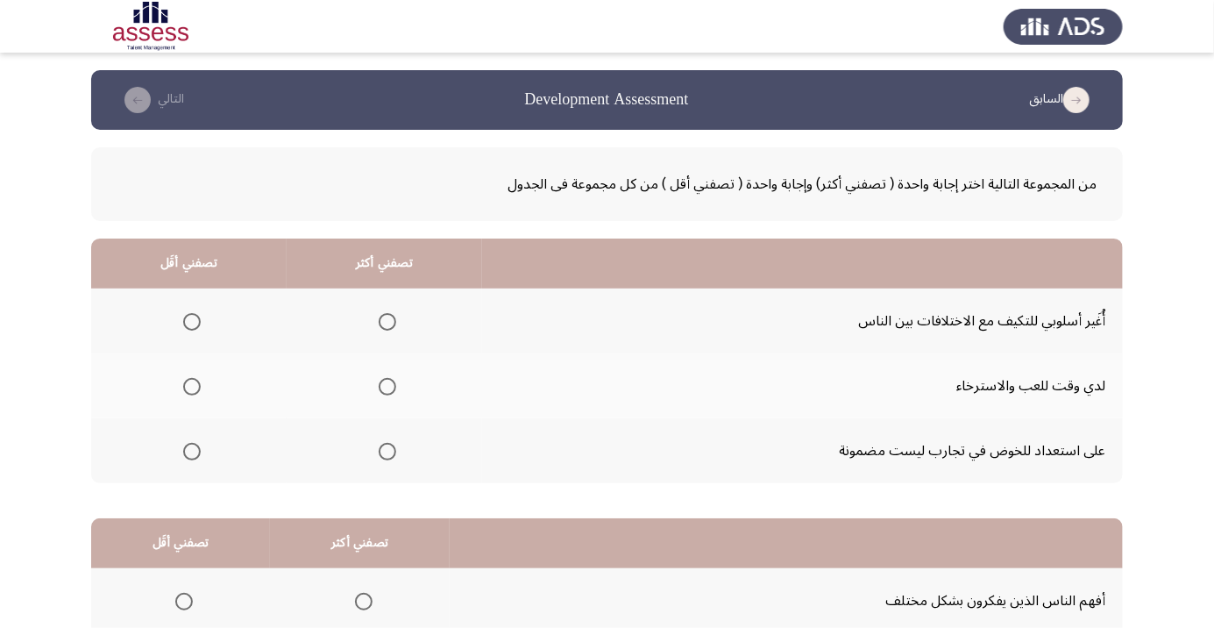
click at [192, 387] on span "Select an option" at bounding box center [192, 387] width 0 height 0
click at [191, 386] on input "Select an option" at bounding box center [192, 387] width 18 height 18
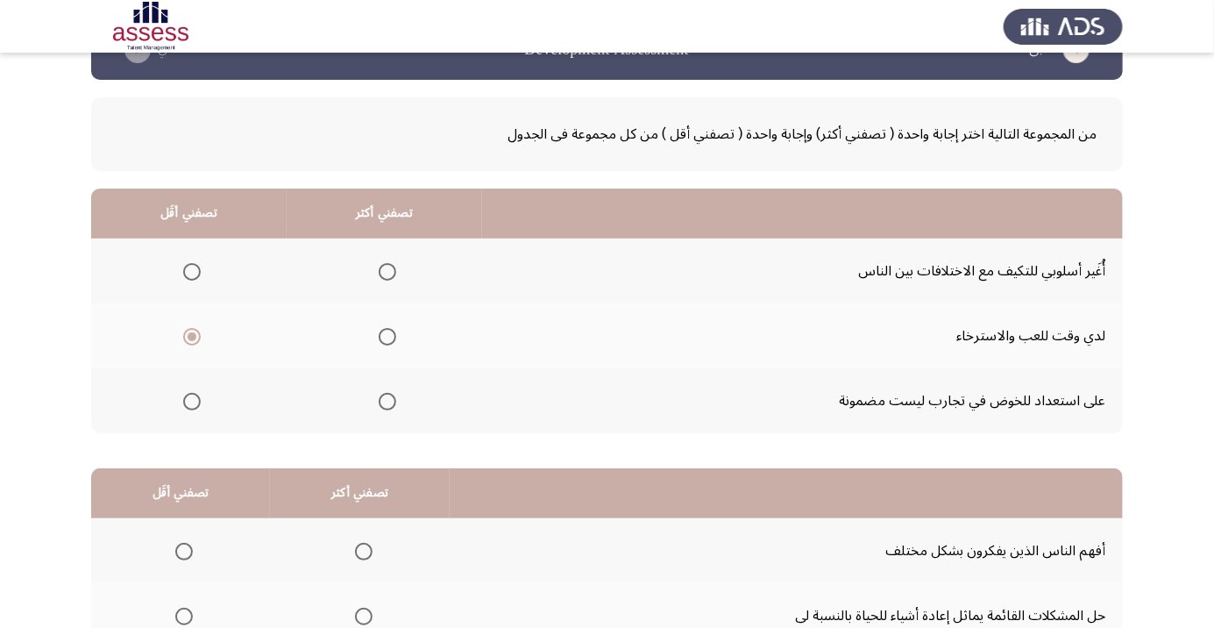
scroll to position [47, 0]
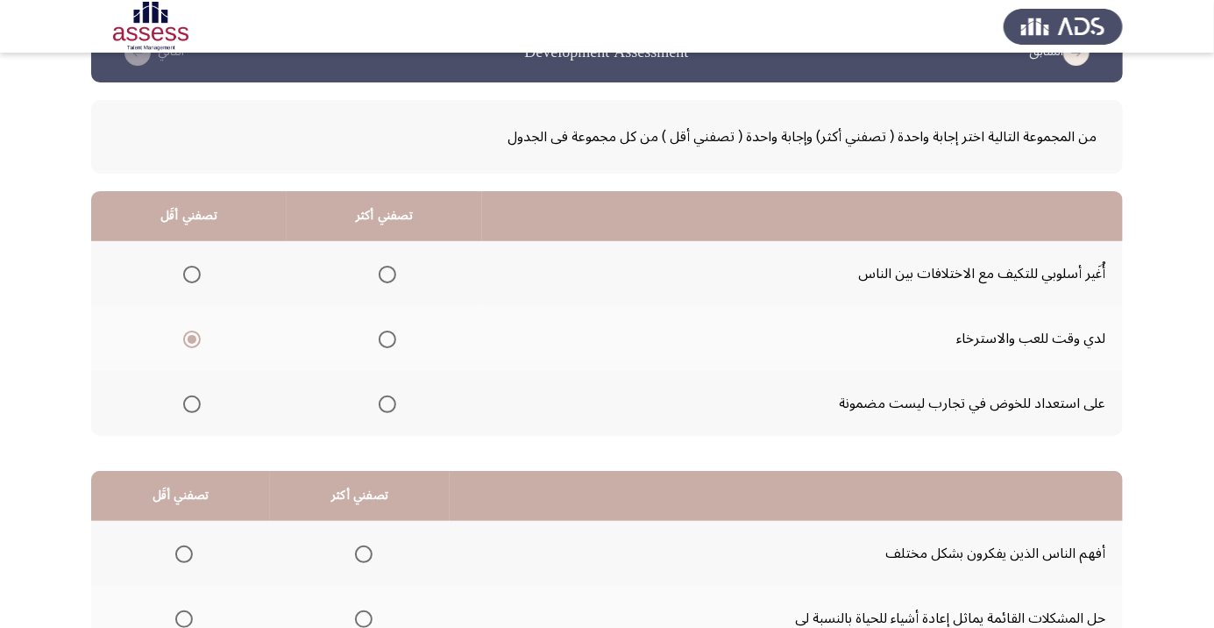
click at [383, 267] on span "Select an option" at bounding box center [388, 275] width 18 height 18
click at [383, 267] on input "Select an option" at bounding box center [388, 275] width 18 height 18
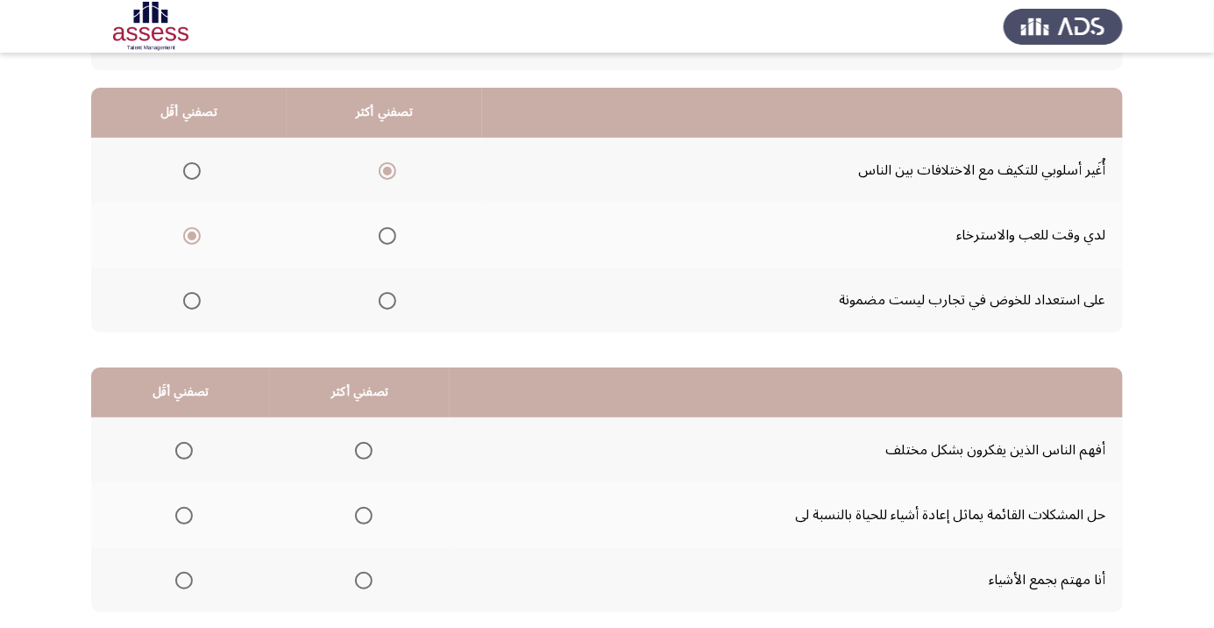
scroll to position [162, 0]
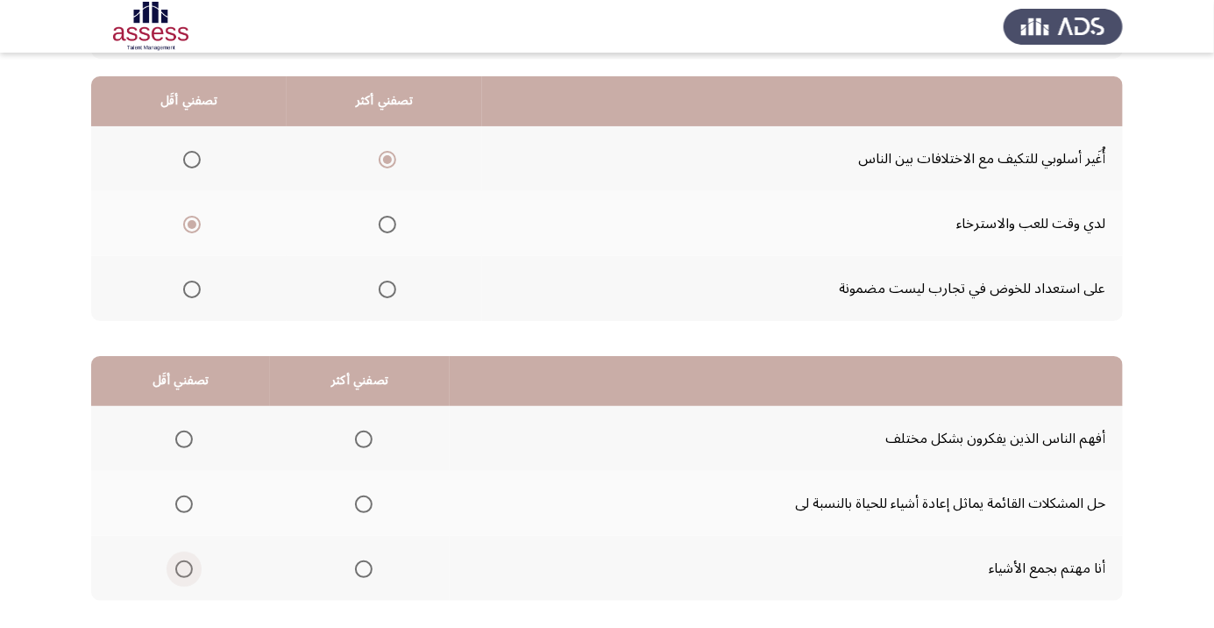
click at [188, 568] on span "Select an option" at bounding box center [184, 569] width 18 height 18
click at [188, 568] on input "Select an option" at bounding box center [184, 569] width 18 height 18
click at [364, 437] on span "Select an option" at bounding box center [364, 439] width 18 height 18
click at [364, 437] on input "Select an option" at bounding box center [364, 439] width 18 height 18
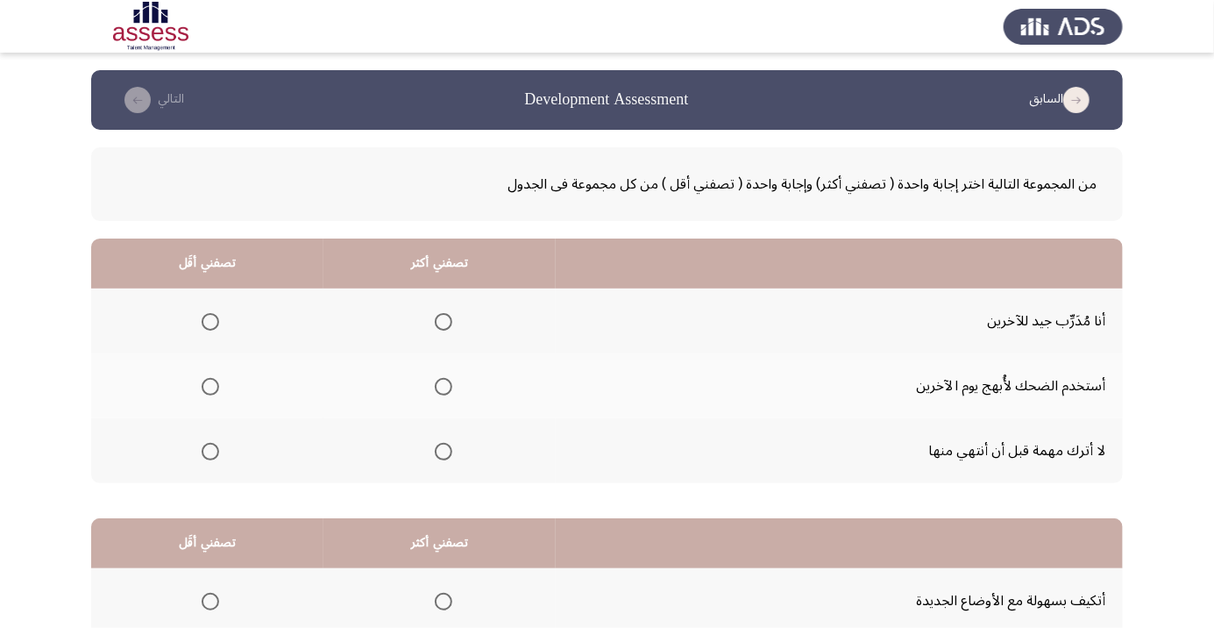
click at [210, 387] on span "Select an option" at bounding box center [210, 387] width 0 height 0
click at [210, 386] on input "Select an option" at bounding box center [211, 387] width 18 height 18
click at [447, 319] on span "Select an option" at bounding box center [444, 322] width 18 height 18
click at [447, 319] on input "Select an option" at bounding box center [444, 322] width 18 height 18
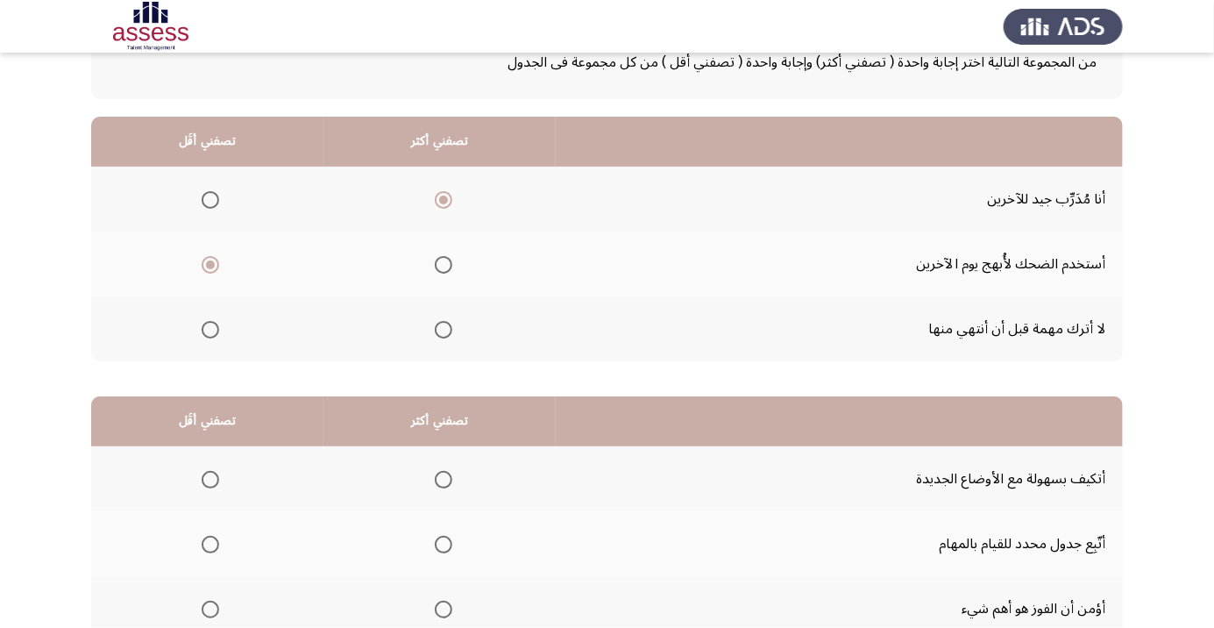
scroll to position [130, 0]
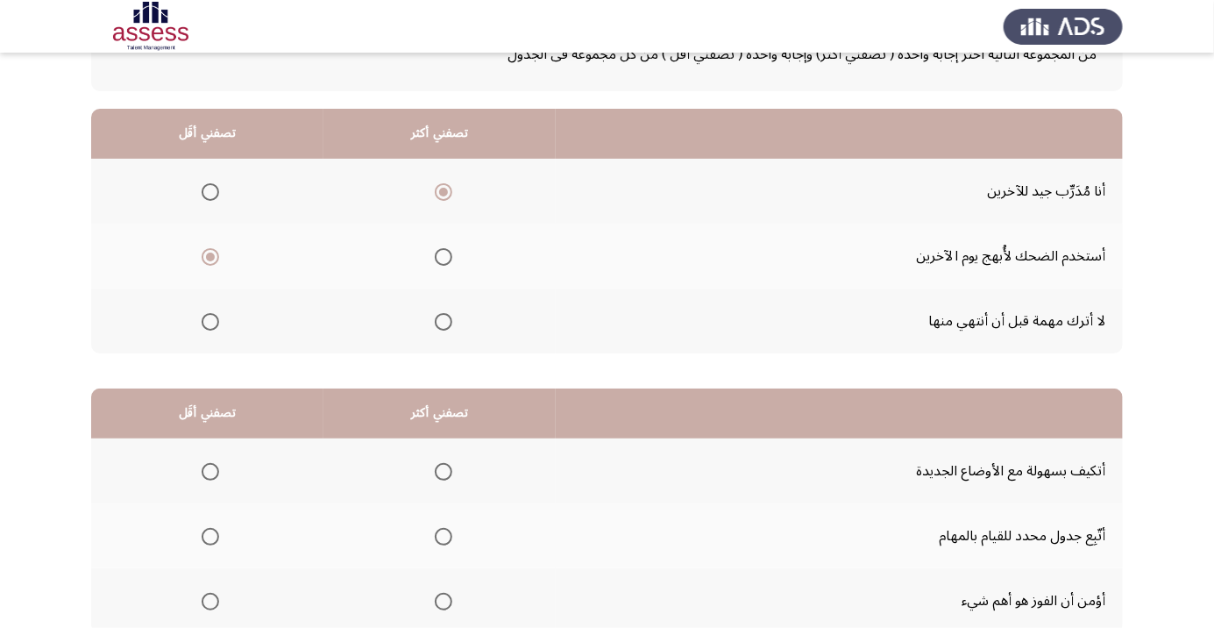
click at [209, 599] on span "Select an option" at bounding box center [211, 602] width 18 height 18
click at [209, 599] on input "Select an option" at bounding box center [211, 602] width 18 height 18
click at [443, 472] on span "Select an option" at bounding box center [443, 472] width 0 height 0
click at [442, 470] on input "Select an option" at bounding box center [444, 472] width 18 height 18
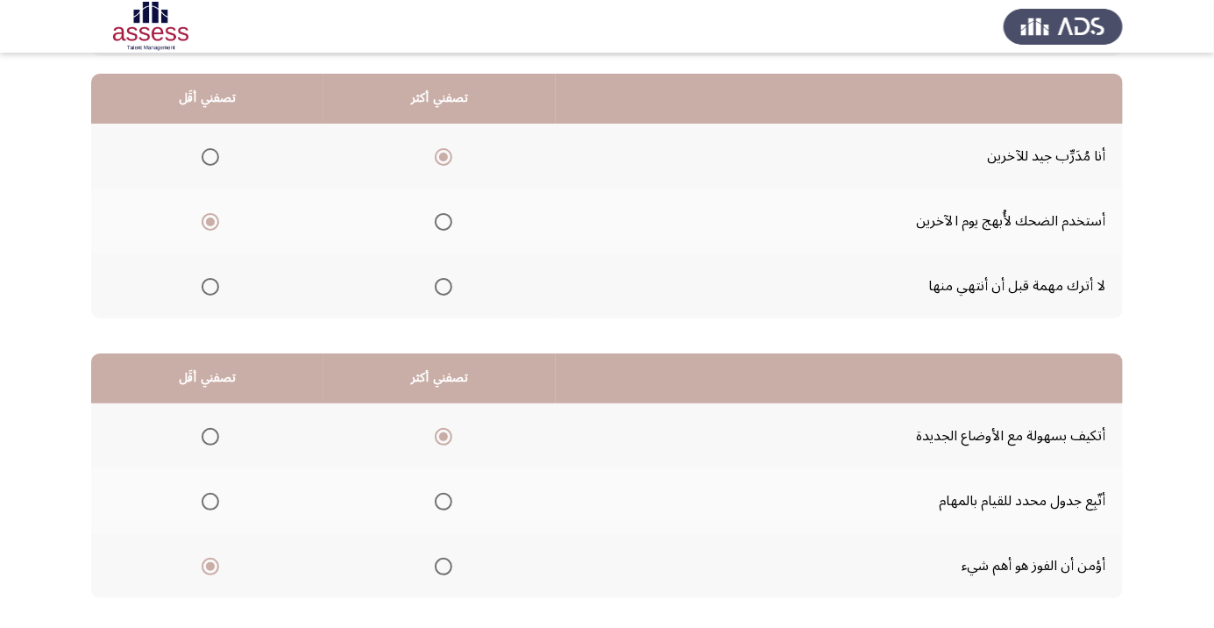
scroll to position [173, 0]
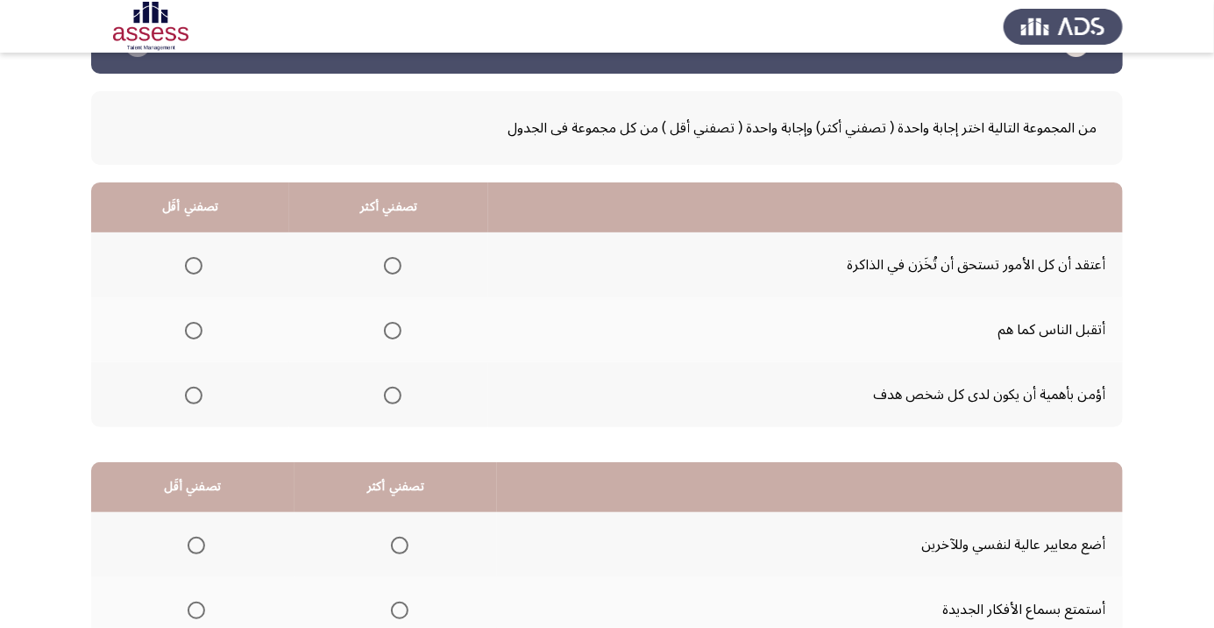
scroll to position [0, 0]
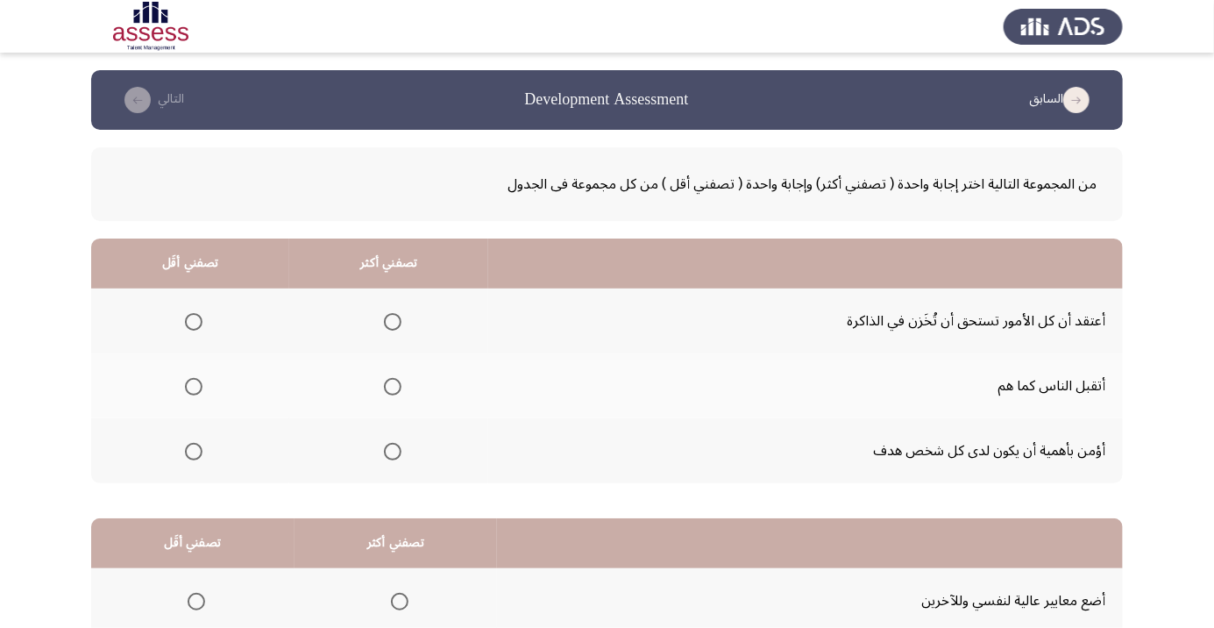
click at [391, 444] on span "Select an option" at bounding box center [393, 452] width 18 height 18
click at [391, 444] on input "Select an option" at bounding box center [393, 452] width 18 height 18
click at [211, 391] on th at bounding box center [190, 385] width 198 height 65
click at [192, 380] on span "Select an option" at bounding box center [194, 387] width 18 height 18
click at [192, 380] on input "Select an option" at bounding box center [194, 387] width 18 height 18
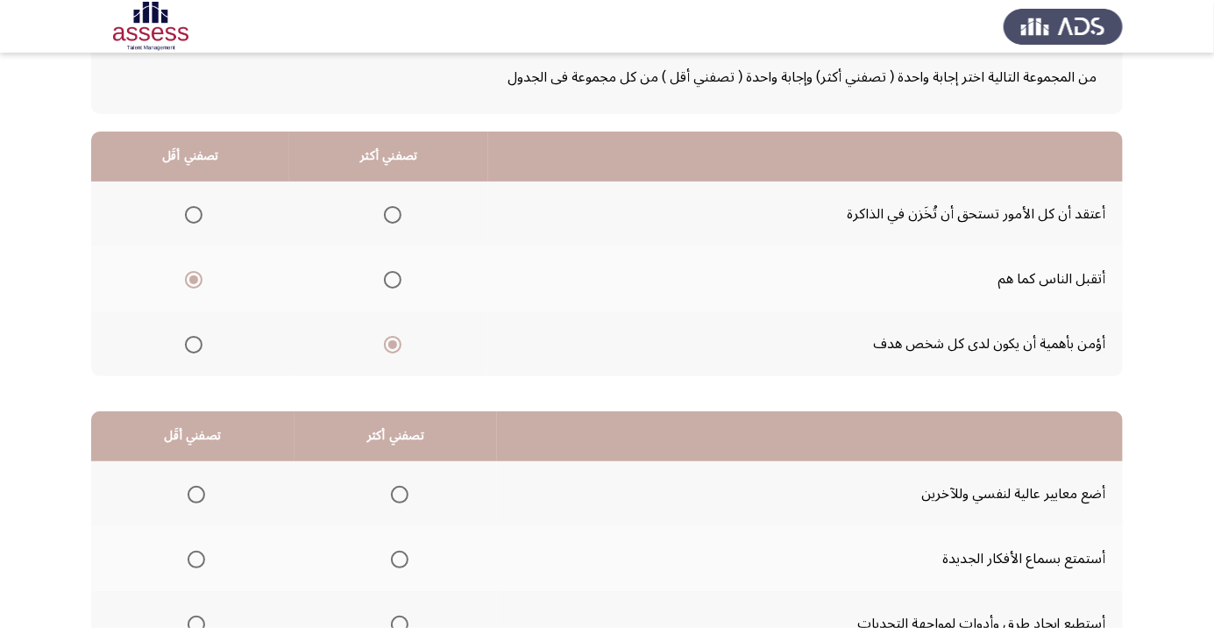
scroll to position [108, 0]
click at [195, 492] on span "Select an option" at bounding box center [197, 494] width 18 height 18
click at [195, 492] on input "Select an option" at bounding box center [197, 494] width 18 height 18
click at [400, 558] on span "Select an option" at bounding box center [400, 558] width 0 height 0
click at [395, 557] on input "Select an option" at bounding box center [400, 559] width 18 height 18
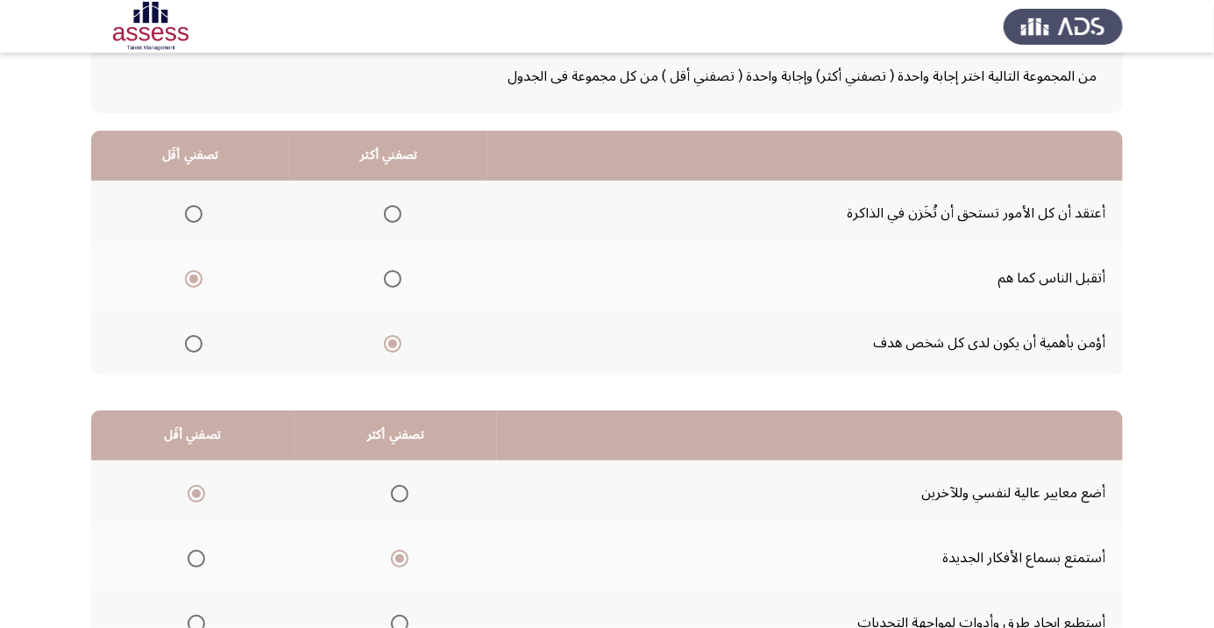
scroll to position [173, 0]
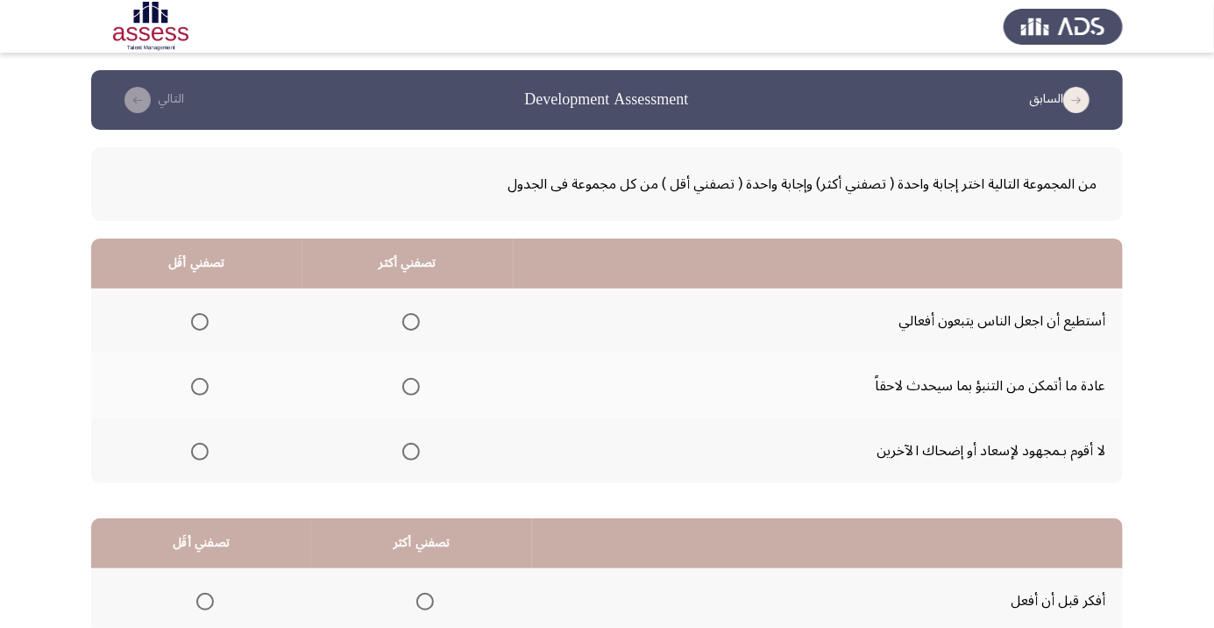
click at [200, 387] on span "Select an option" at bounding box center [200, 387] width 0 height 0
click at [199, 386] on input "Select an option" at bounding box center [200, 387] width 18 height 18
click at [411, 322] on span "Select an option" at bounding box center [411, 322] width 0 height 0
click at [408, 321] on input "Select an option" at bounding box center [411, 322] width 18 height 18
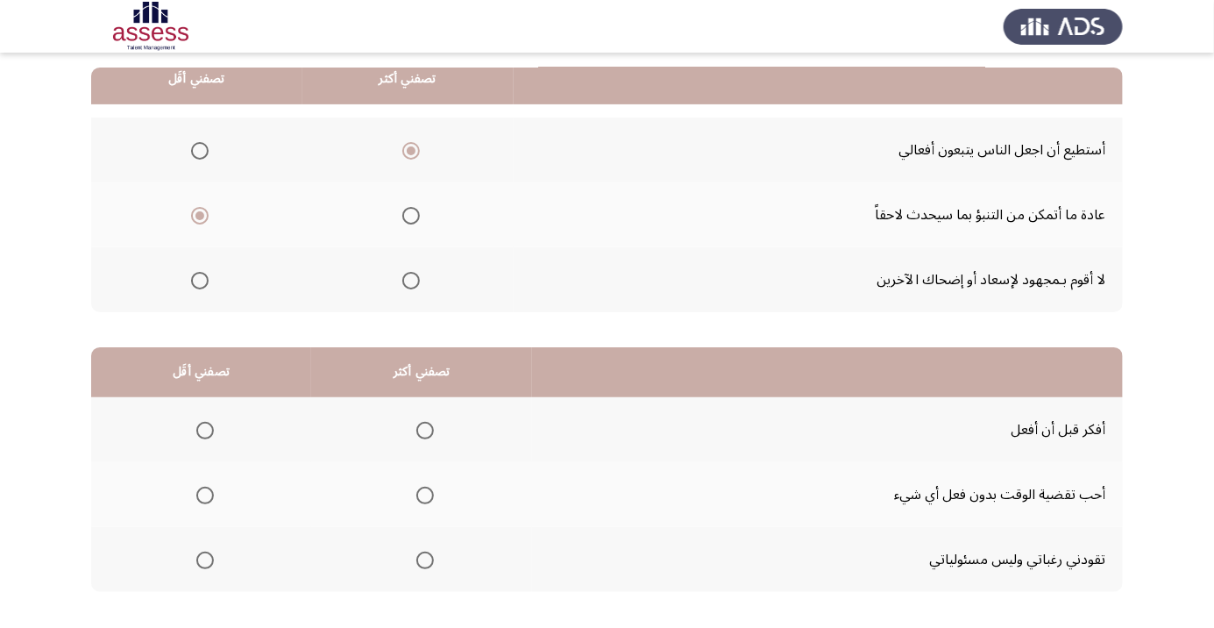
scroll to position [173, 0]
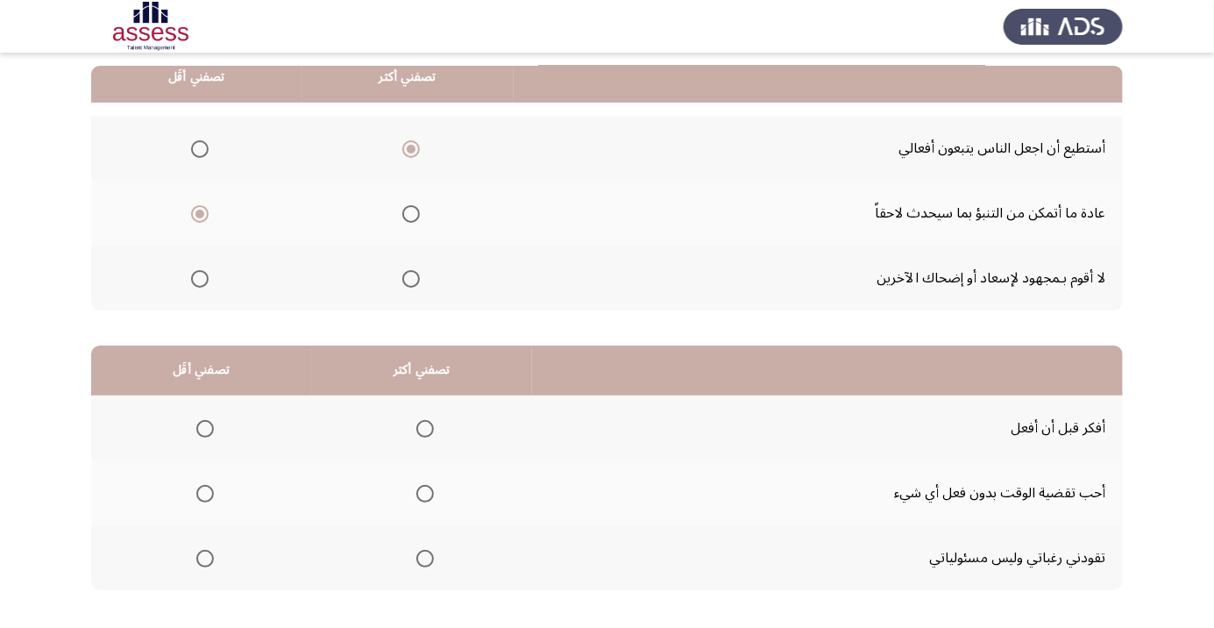
click at [205, 558] on span "Select an option" at bounding box center [205, 558] width 0 height 0
click at [203, 557] on input "Select an option" at bounding box center [205, 559] width 18 height 18
click at [421, 427] on span "Select an option" at bounding box center [425, 429] width 18 height 18
click at [421, 427] on input "Select an option" at bounding box center [425, 429] width 18 height 18
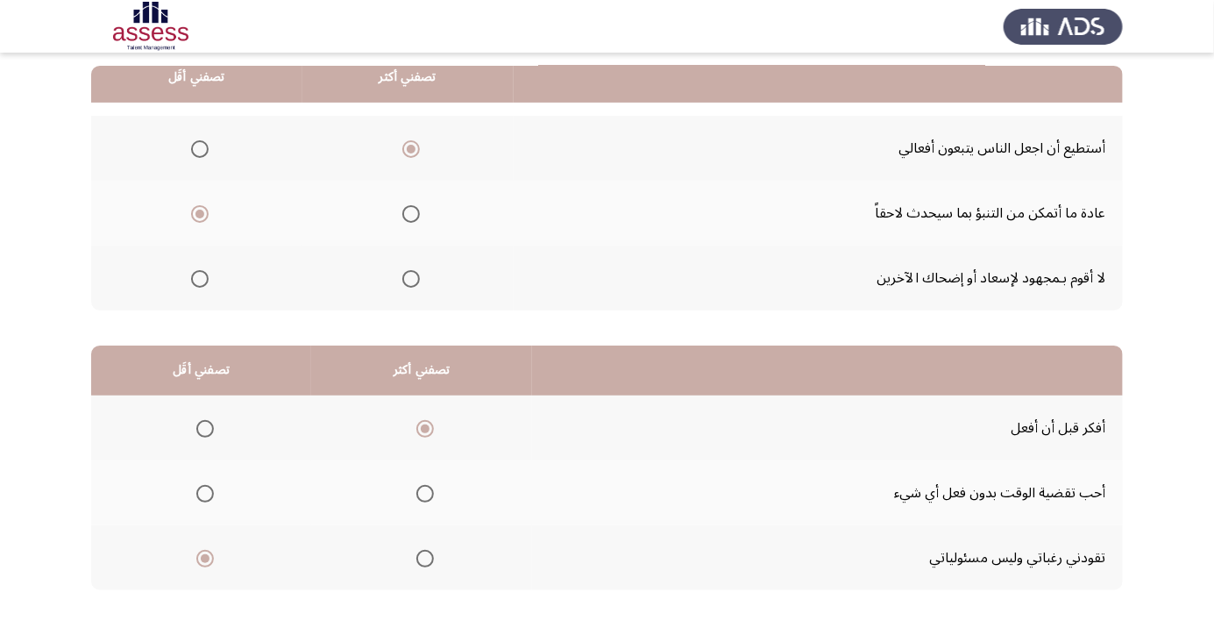
scroll to position [0, 0]
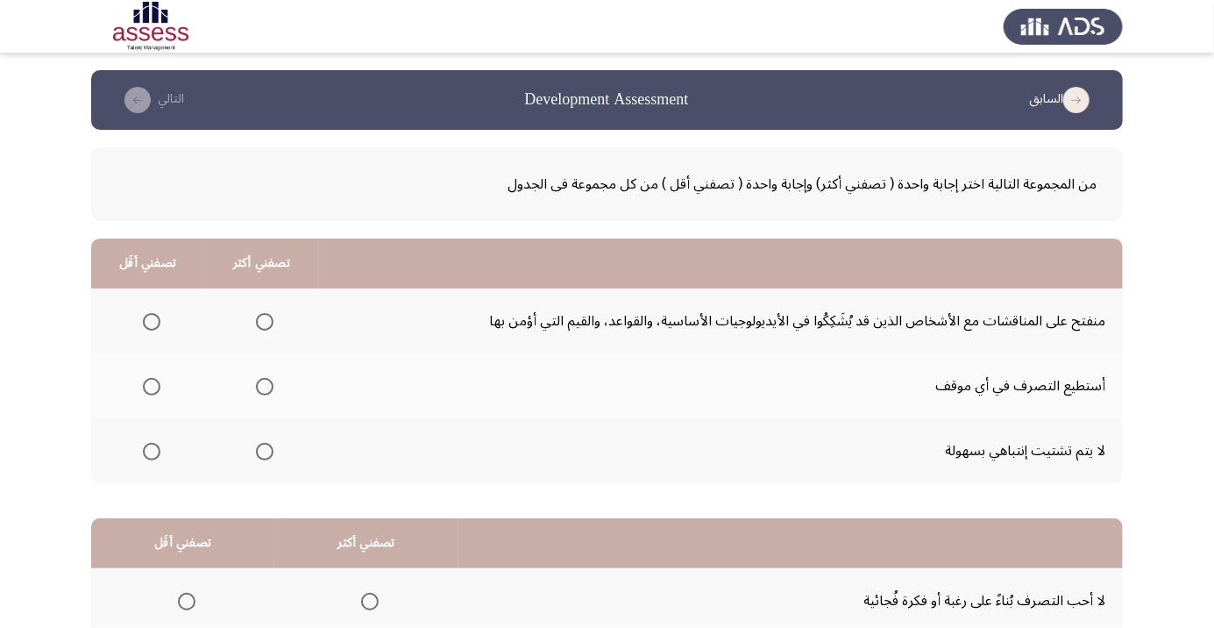
click at [155, 387] on span "Select an option" at bounding box center [152, 387] width 18 height 18
click at [155, 387] on input "Select an option" at bounding box center [152, 387] width 18 height 18
click at [259, 315] on span "Select an option" at bounding box center [265, 322] width 18 height 18
click at [259, 315] on input "Select an option" at bounding box center [265, 322] width 18 height 18
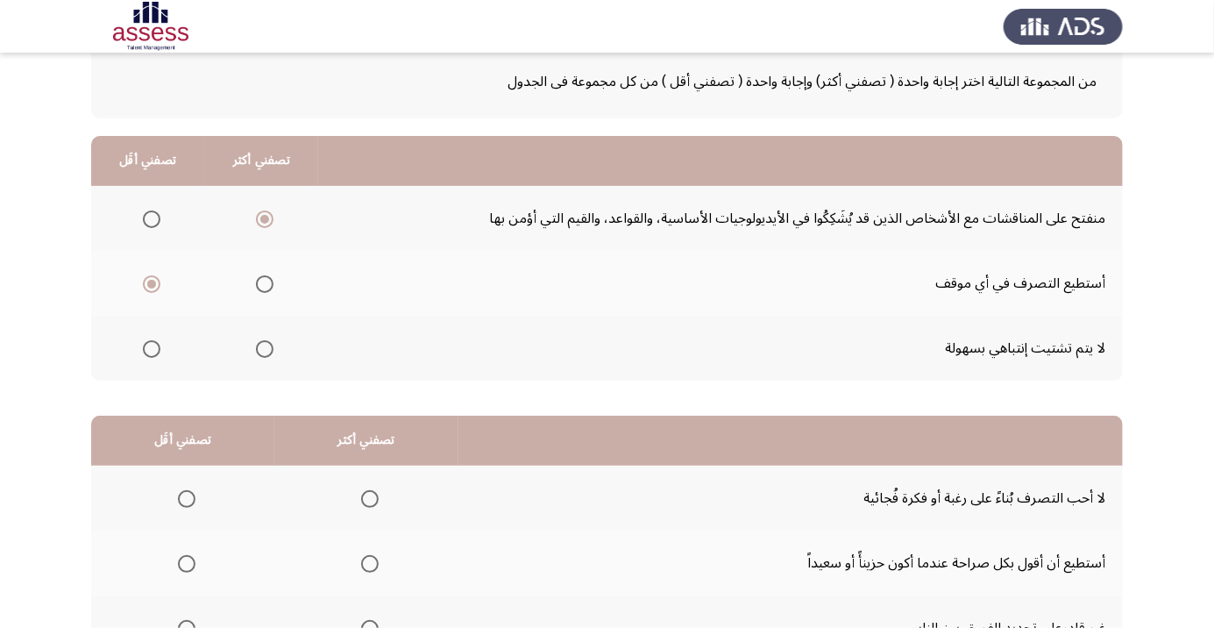
scroll to position [143, 0]
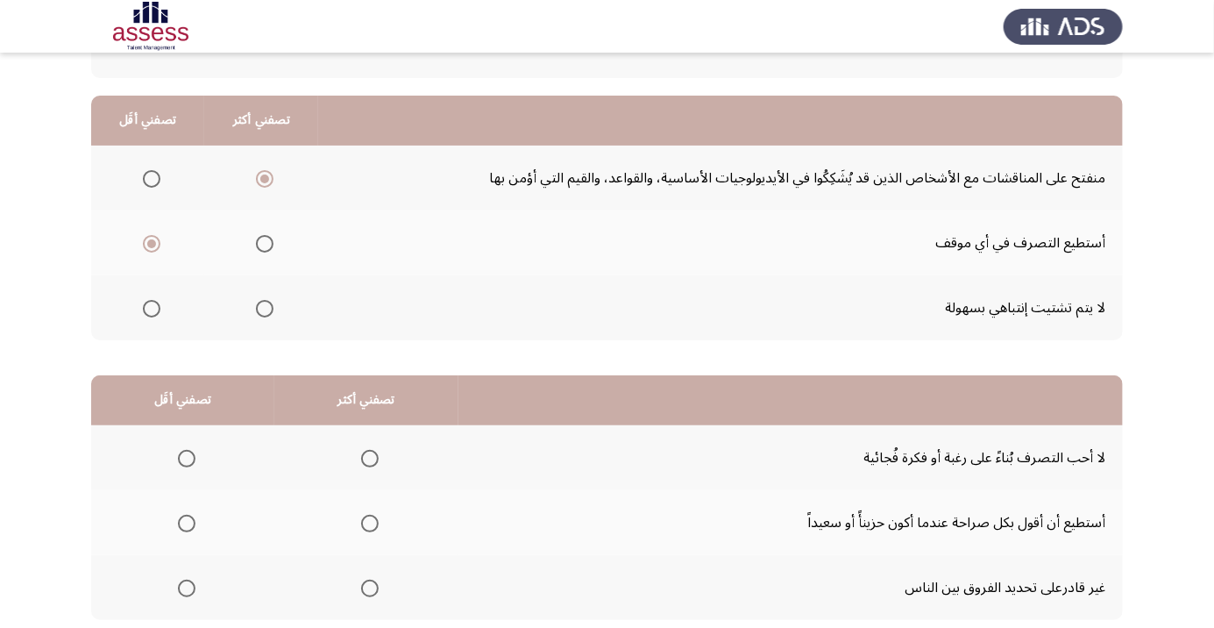
click at [192, 581] on span "Select an option" at bounding box center [187, 588] width 18 height 18
click at [192, 581] on input "Select an option" at bounding box center [187, 588] width 18 height 18
click at [370, 458] on span "Select an option" at bounding box center [370, 458] width 0 height 0
click at [366, 457] on input "Select an option" at bounding box center [370, 459] width 18 height 18
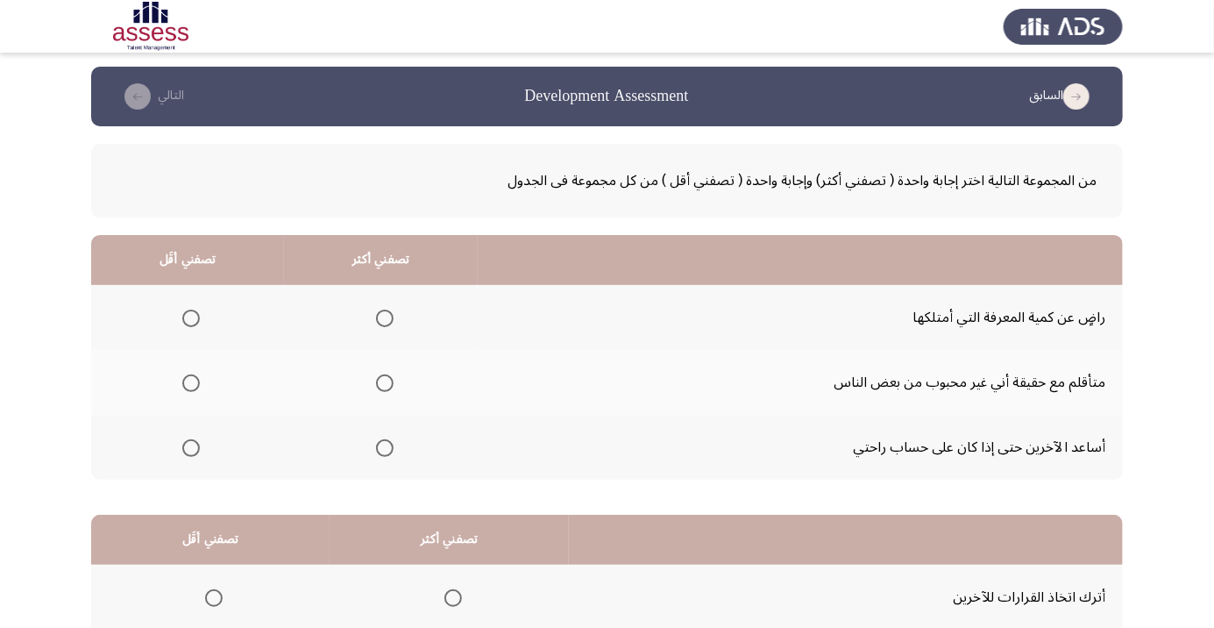
scroll to position [14, 0]
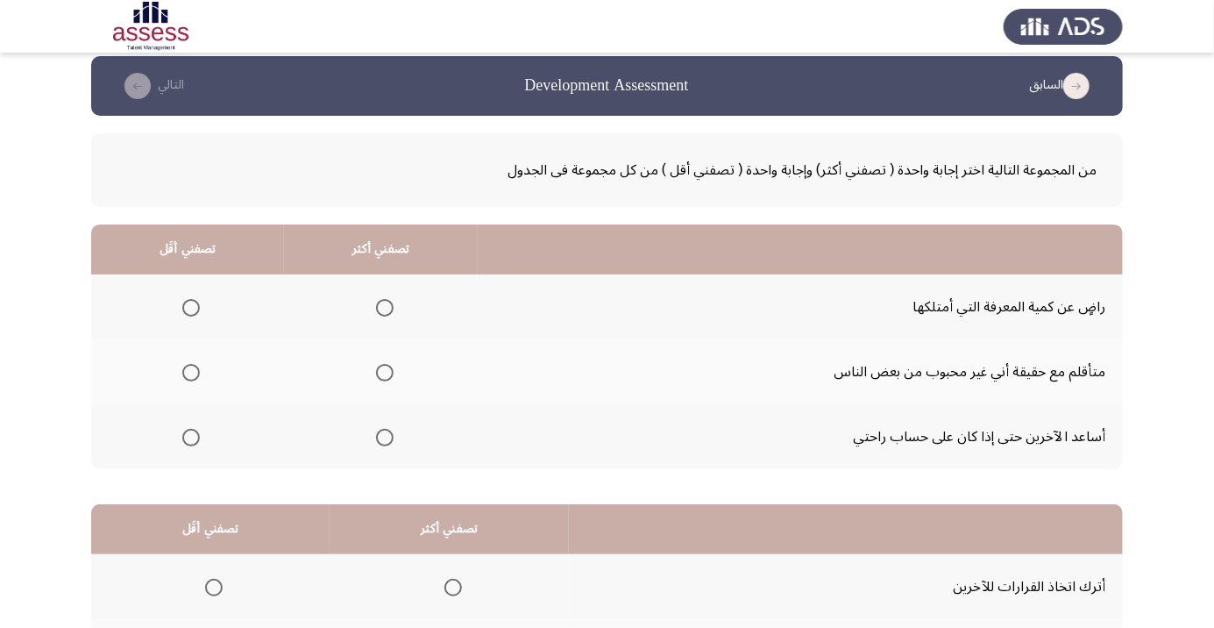
click at [191, 437] on span "Select an option" at bounding box center [191, 437] width 0 height 0
click at [189, 436] on input "Select an option" at bounding box center [191, 438] width 18 height 18
click at [385, 308] on span "Select an option" at bounding box center [385, 308] width 0 height 0
click at [381, 306] on input "Select an option" at bounding box center [385, 308] width 18 height 18
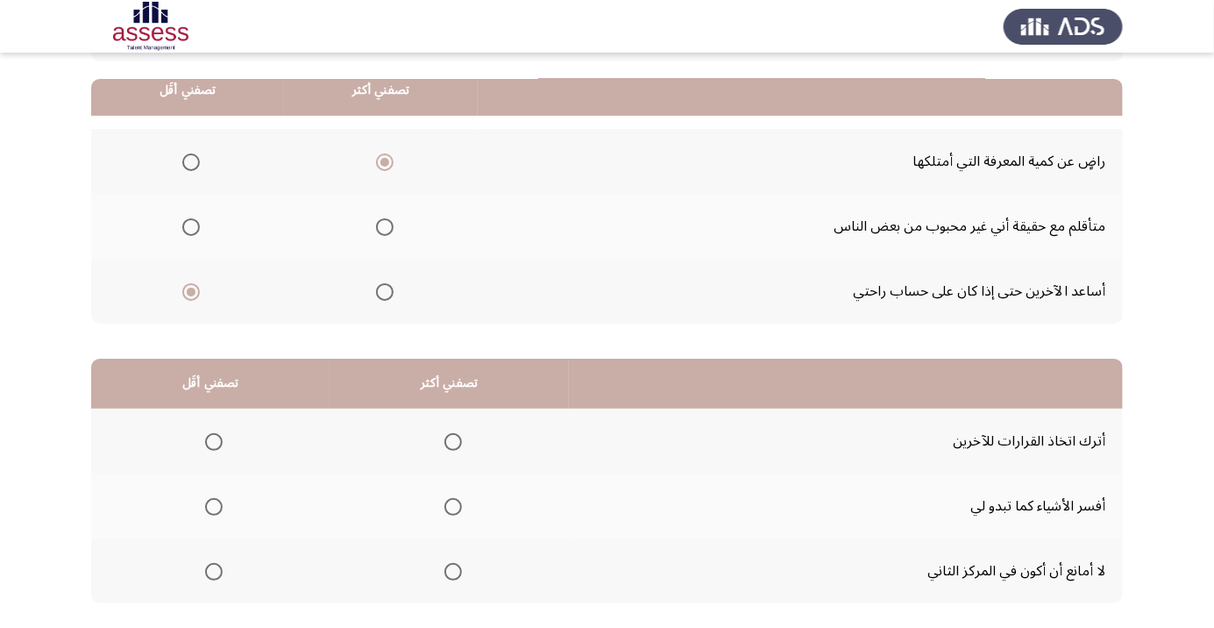
scroll to position [173, 0]
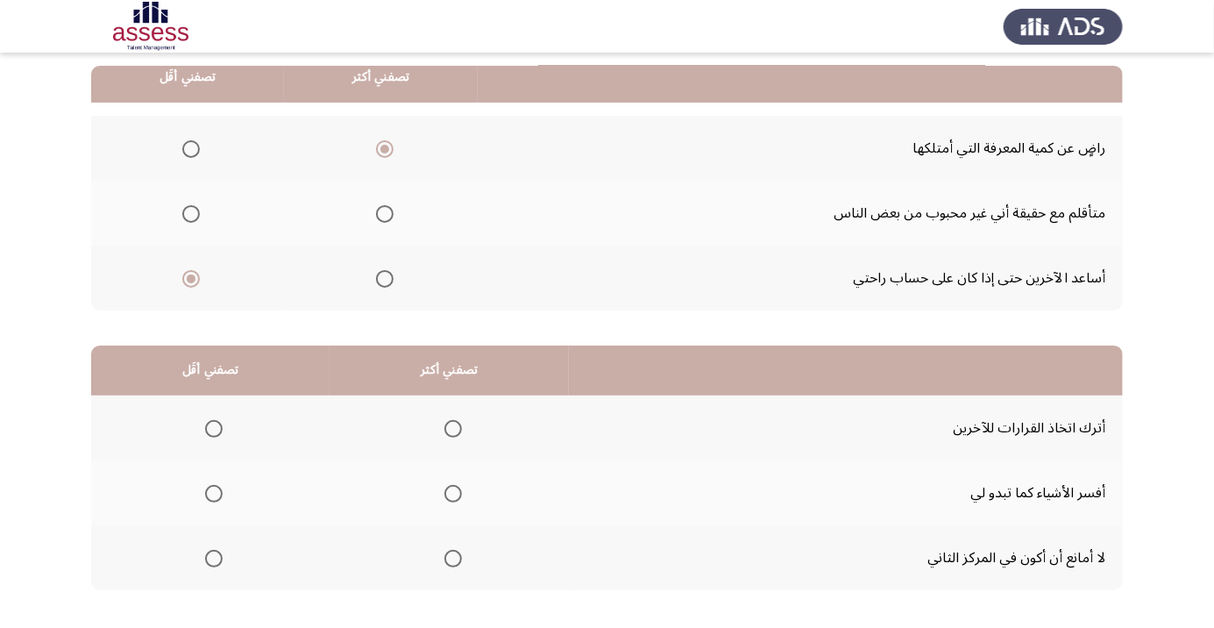
click at [453, 493] on span "Select an option" at bounding box center [453, 493] width 0 height 0
click at [453, 492] on input "Select an option" at bounding box center [453, 494] width 18 height 18
click at [206, 422] on span "Select an option" at bounding box center [214, 429] width 18 height 18
click at [206, 422] on input "Select an option" at bounding box center [214, 429] width 18 height 18
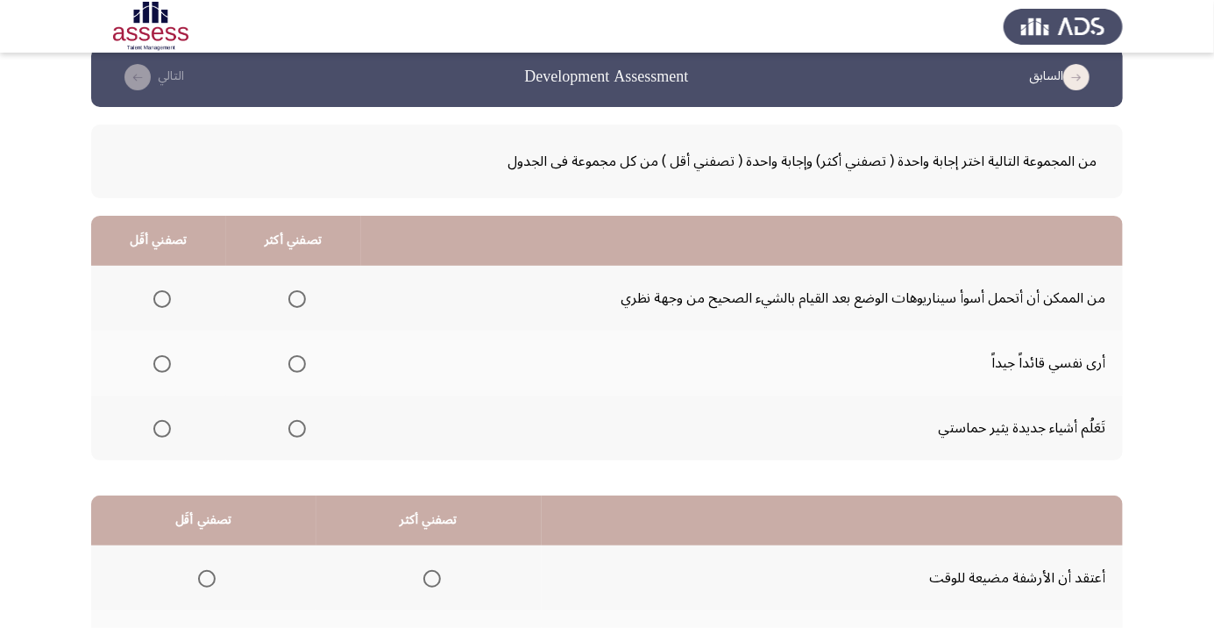
scroll to position [107, 0]
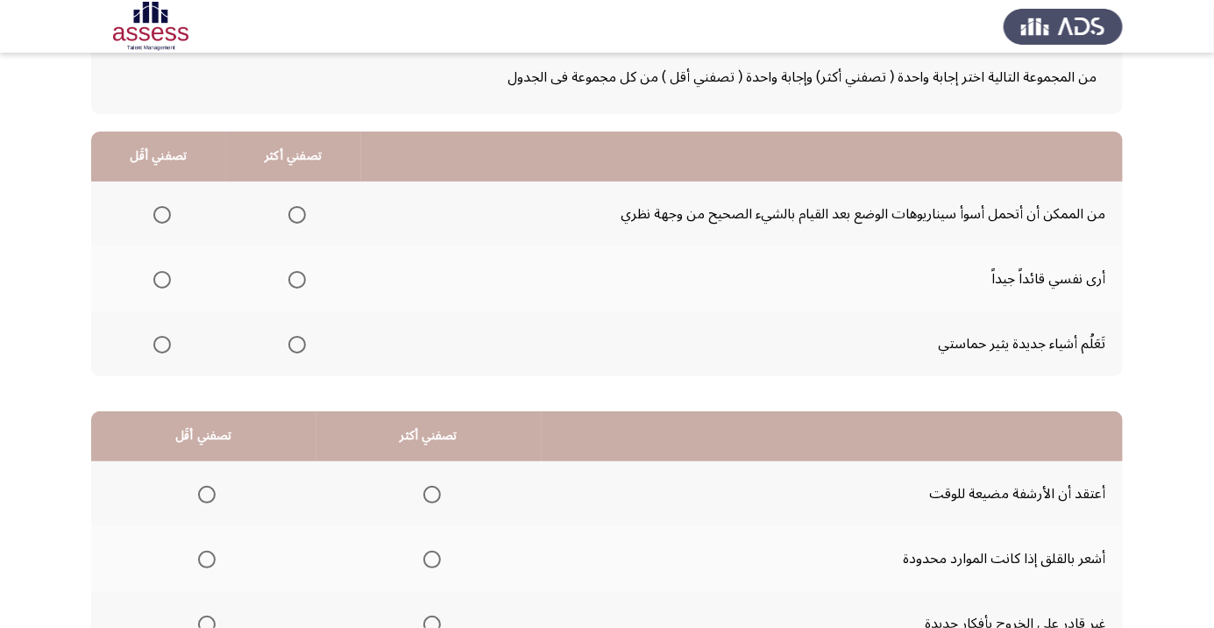
click at [300, 279] on span "Select an option" at bounding box center [297, 280] width 18 height 18
click at [300, 279] on input "Select an option" at bounding box center [297, 280] width 18 height 18
click at [162, 215] on span "Select an option" at bounding box center [162, 215] width 0 height 0
click at [160, 213] on input "Select an option" at bounding box center [162, 215] width 18 height 18
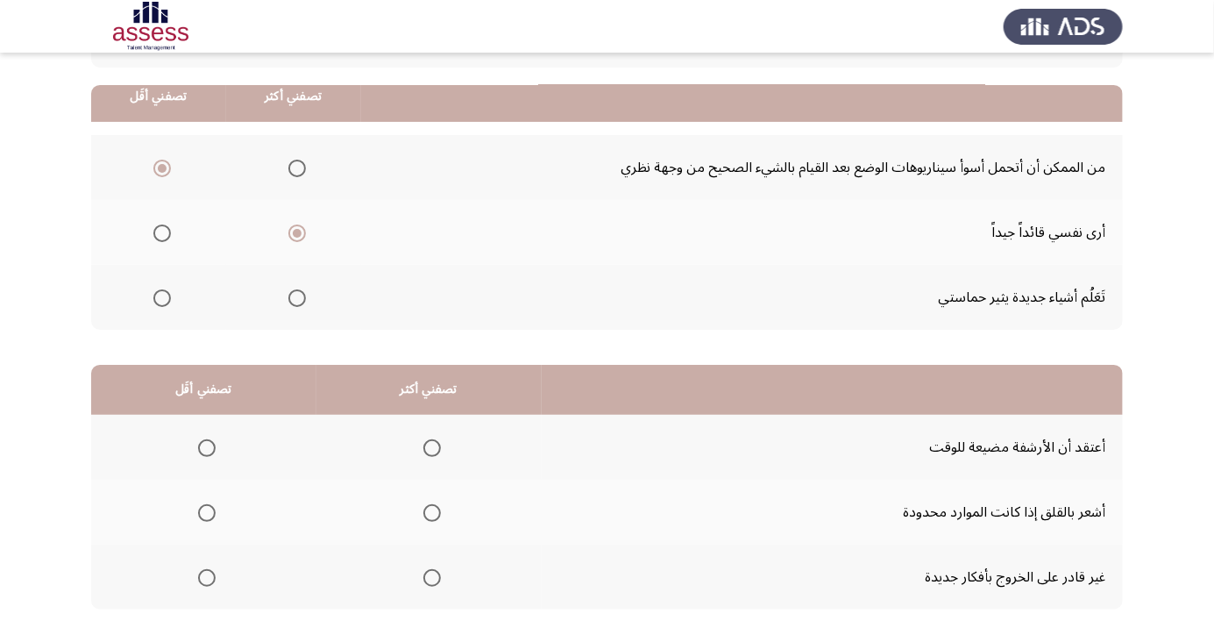
scroll to position [173, 0]
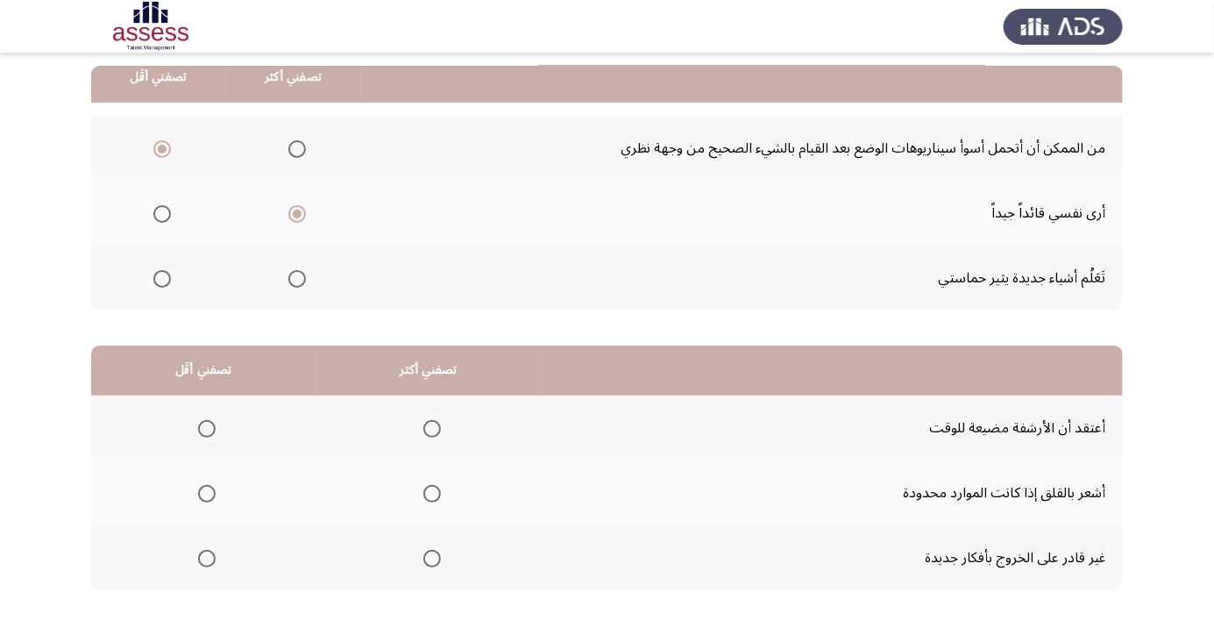
click at [207, 493] on span "Select an option" at bounding box center [207, 493] width 0 height 0
click at [206, 492] on input "Select an option" at bounding box center [207, 494] width 18 height 18
click at [432, 429] on span "Select an option" at bounding box center [432, 429] width 0 height 0
click at [429, 427] on input "Select an option" at bounding box center [432, 429] width 18 height 18
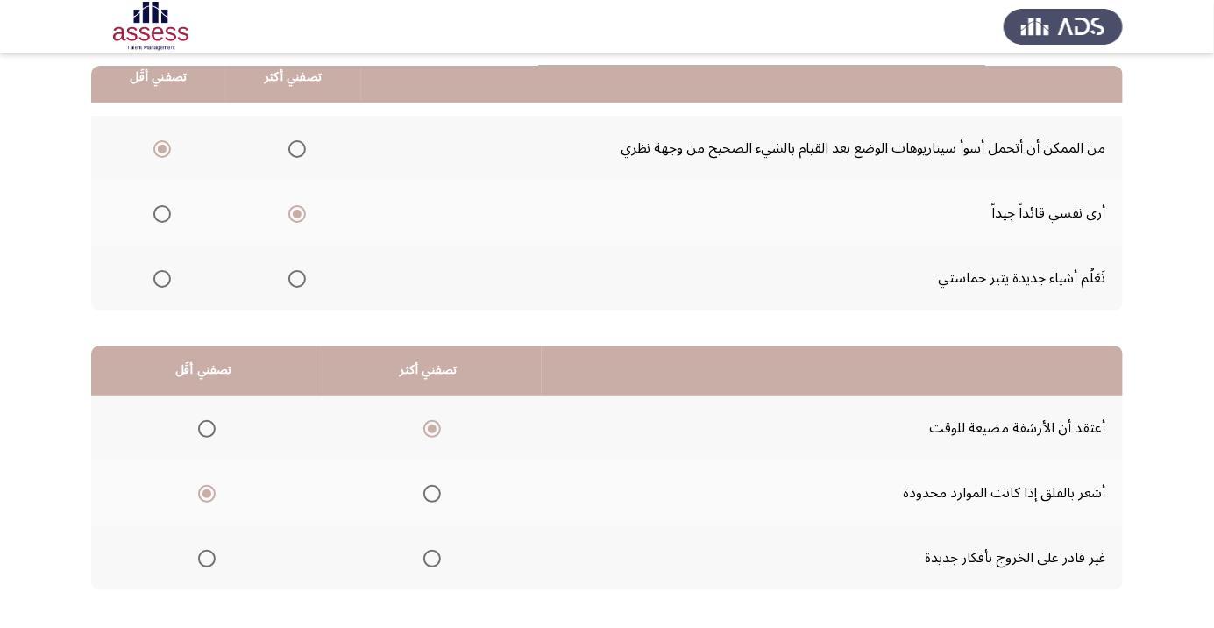
scroll to position [0, 0]
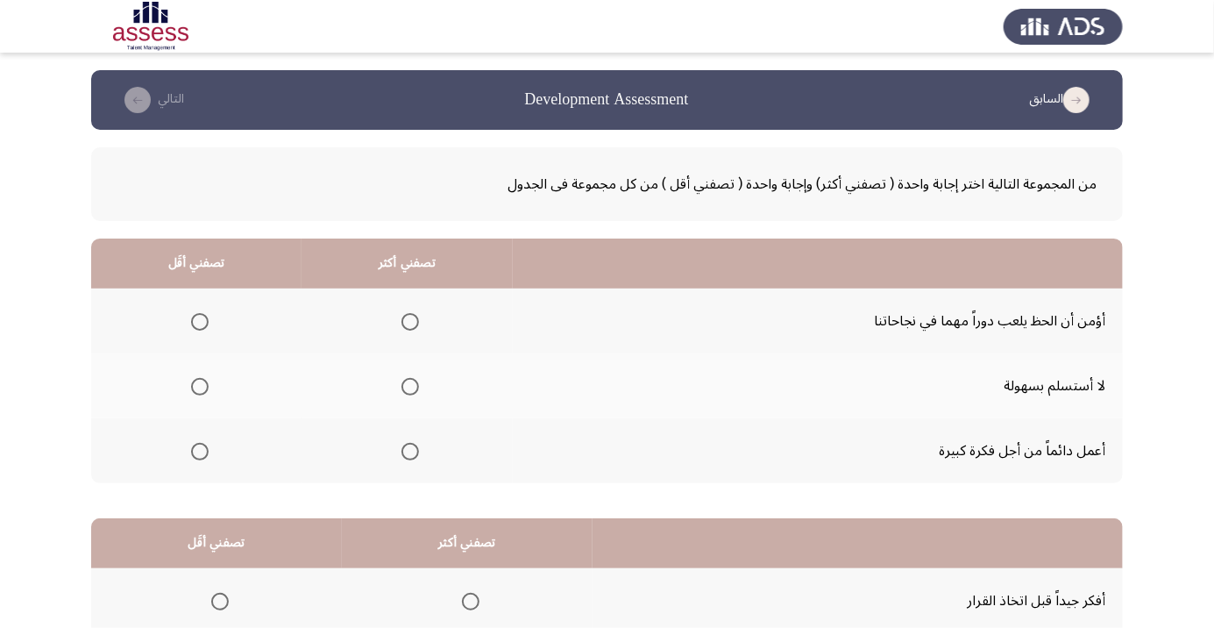
click at [200, 322] on span "Select an option" at bounding box center [200, 322] width 0 height 0
click at [198, 321] on input "Select an option" at bounding box center [200, 322] width 18 height 18
click at [410, 451] on span "Select an option" at bounding box center [410, 451] width 0 height 0
click at [407, 450] on input "Select an option" at bounding box center [410, 452] width 18 height 18
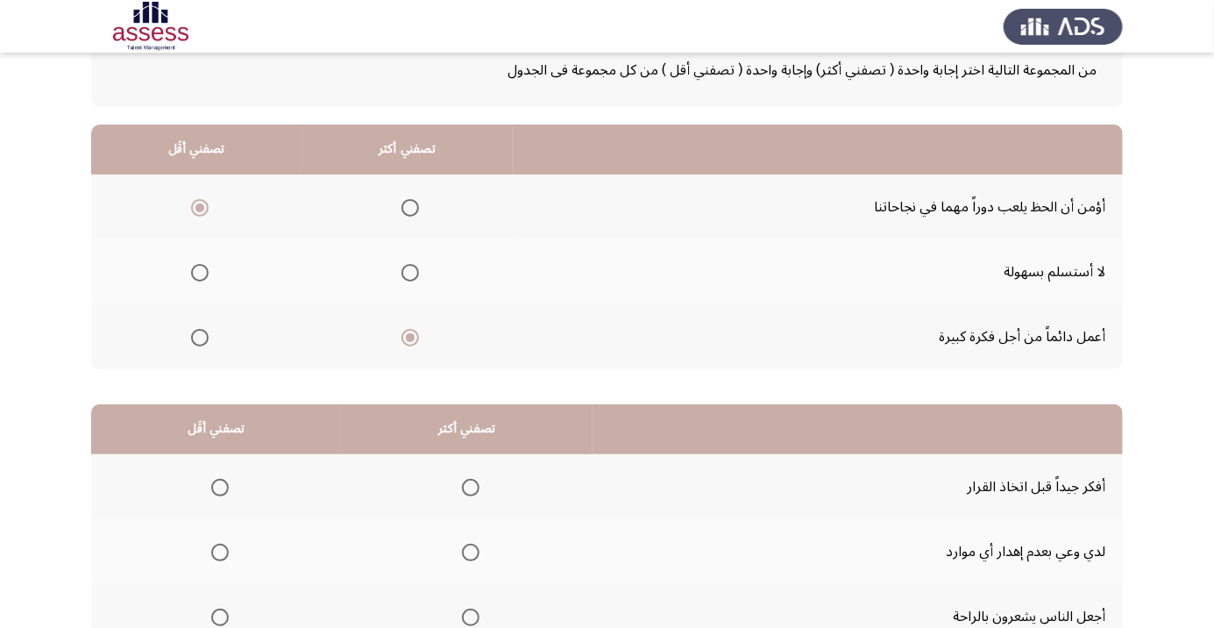
scroll to position [173, 0]
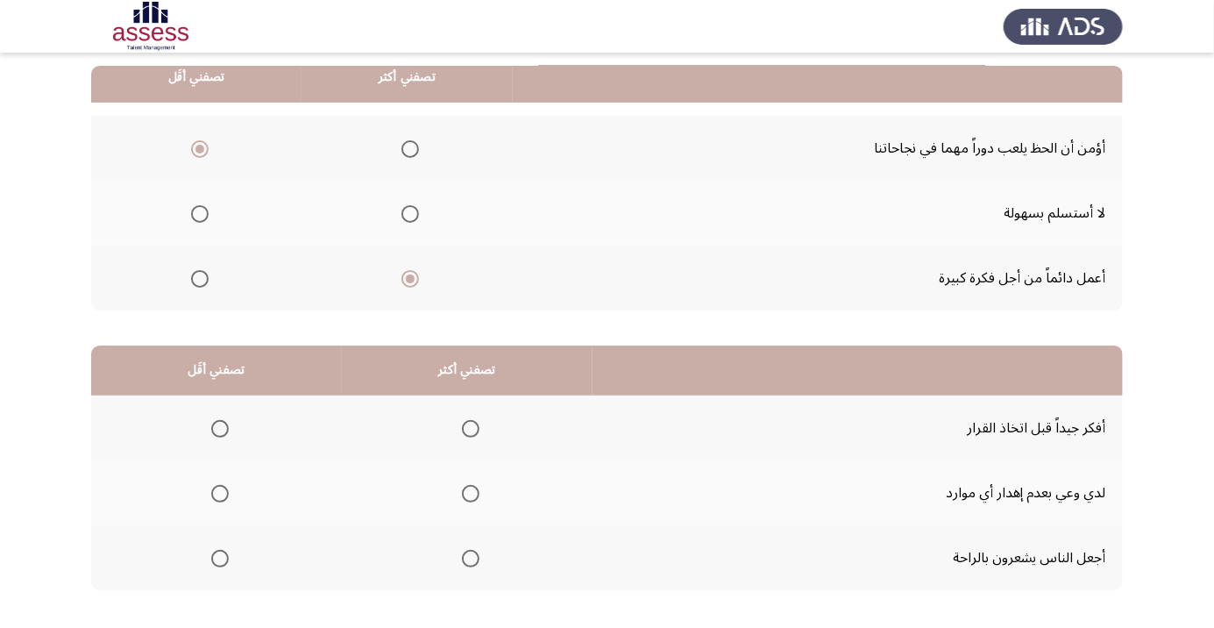
click at [462, 426] on span "Select an option" at bounding box center [471, 429] width 18 height 18
click at [462, 426] on input "Select an option" at bounding box center [471, 429] width 18 height 18
click at [223, 553] on span "Select an option" at bounding box center [220, 559] width 18 height 18
click at [223, 553] on input "Select an option" at bounding box center [220, 559] width 18 height 18
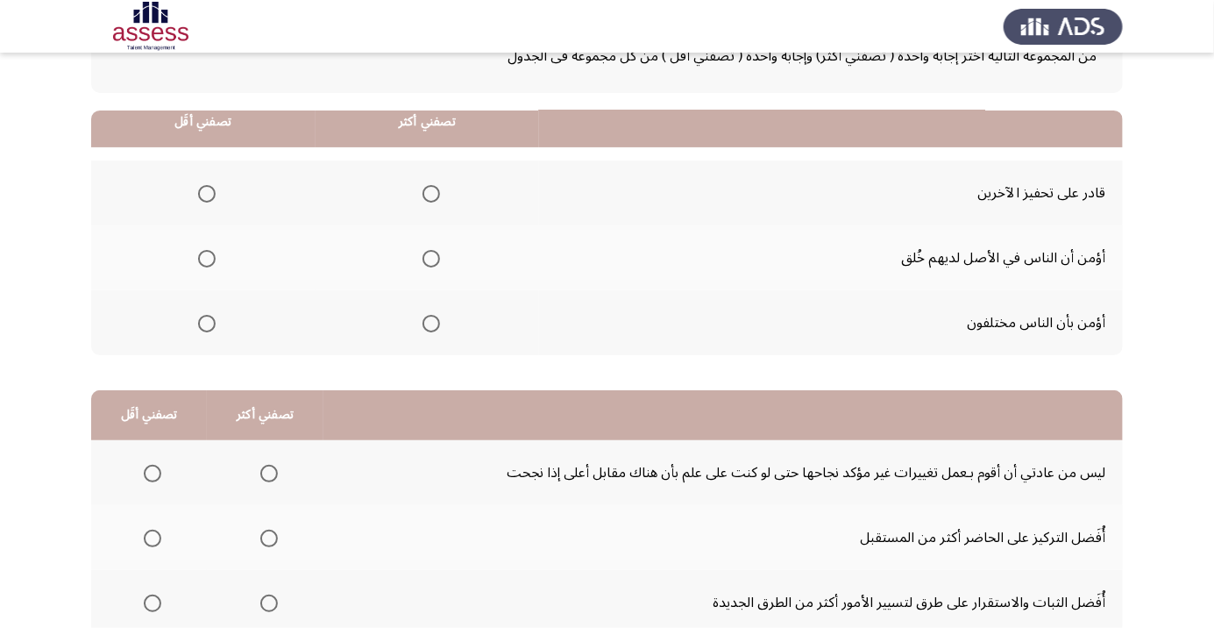
scroll to position [0, 0]
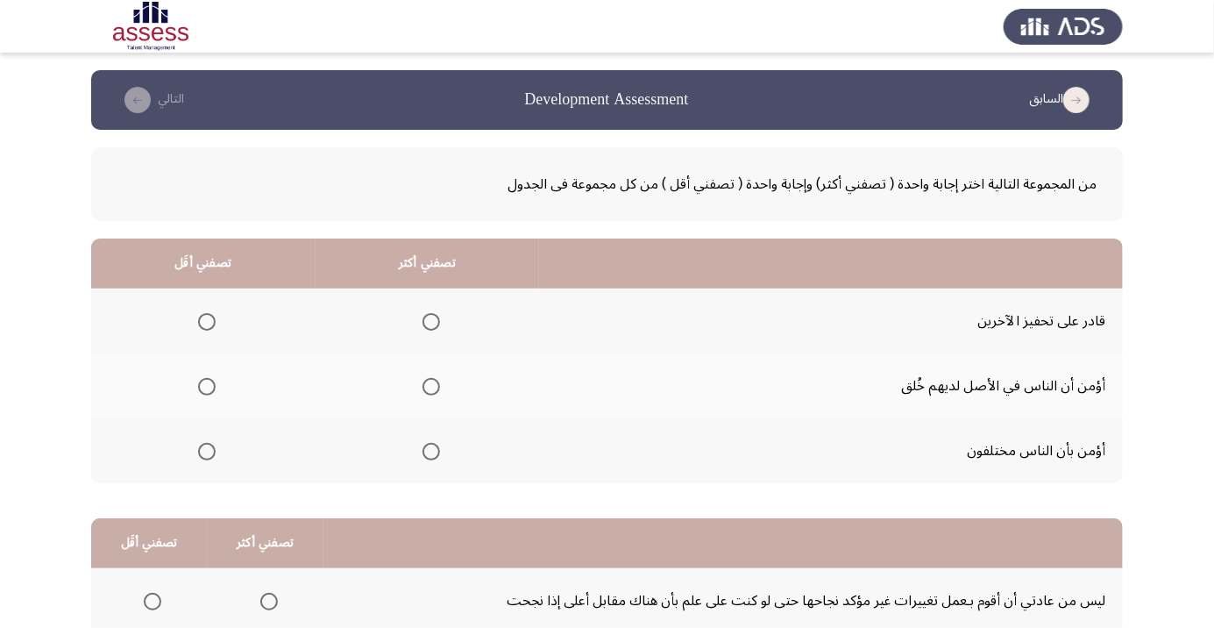
click at [194, 453] on label "Select an option" at bounding box center [203, 452] width 25 height 18
click at [198, 453] on input "Select an option" at bounding box center [207, 452] width 18 height 18
click at [425, 323] on span "Select an option" at bounding box center [431, 322] width 18 height 18
click at [425, 323] on input "Select an option" at bounding box center [431, 322] width 18 height 18
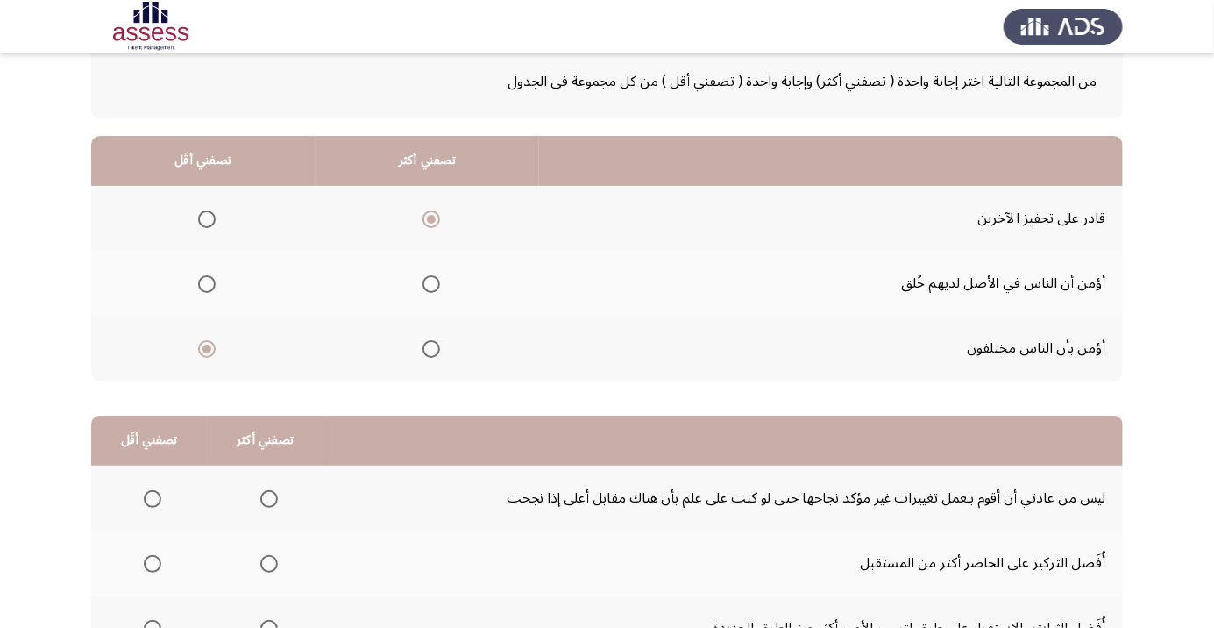
scroll to position [173, 0]
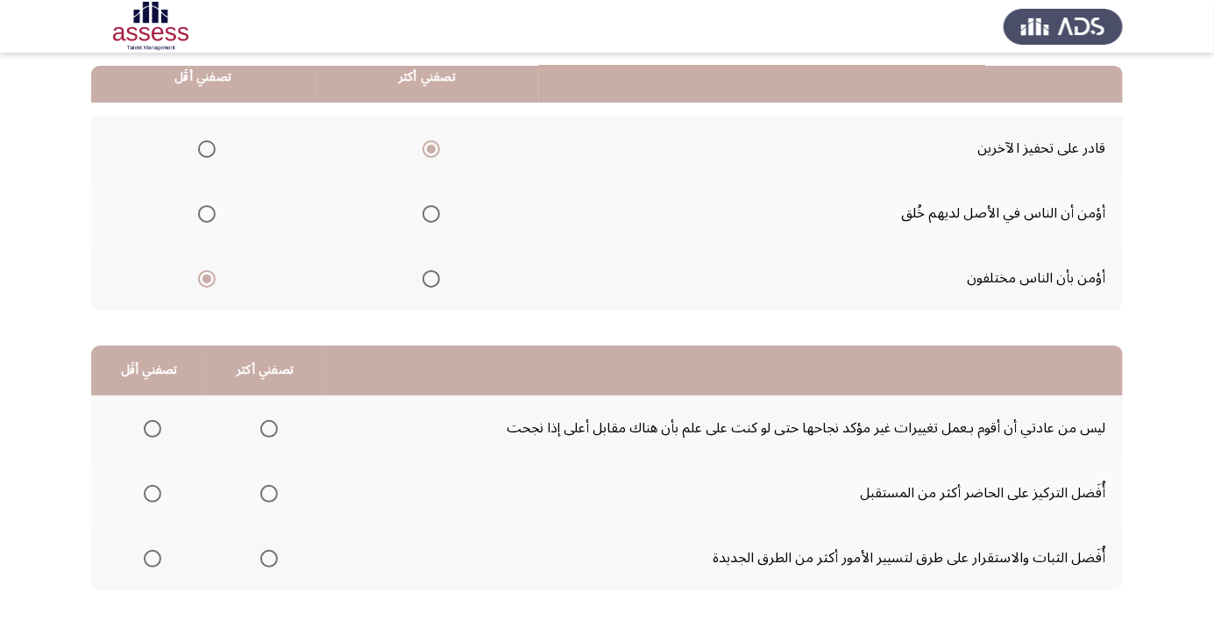
click at [265, 421] on span "Select an option" at bounding box center [269, 429] width 18 height 18
click at [265, 421] on input "Select an option" at bounding box center [269, 429] width 18 height 18
click at [151, 492] on span "Select an option" at bounding box center [153, 494] width 18 height 18
click at [151, 492] on input "Select an option" at bounding box center [153, 494] width 18 height 18
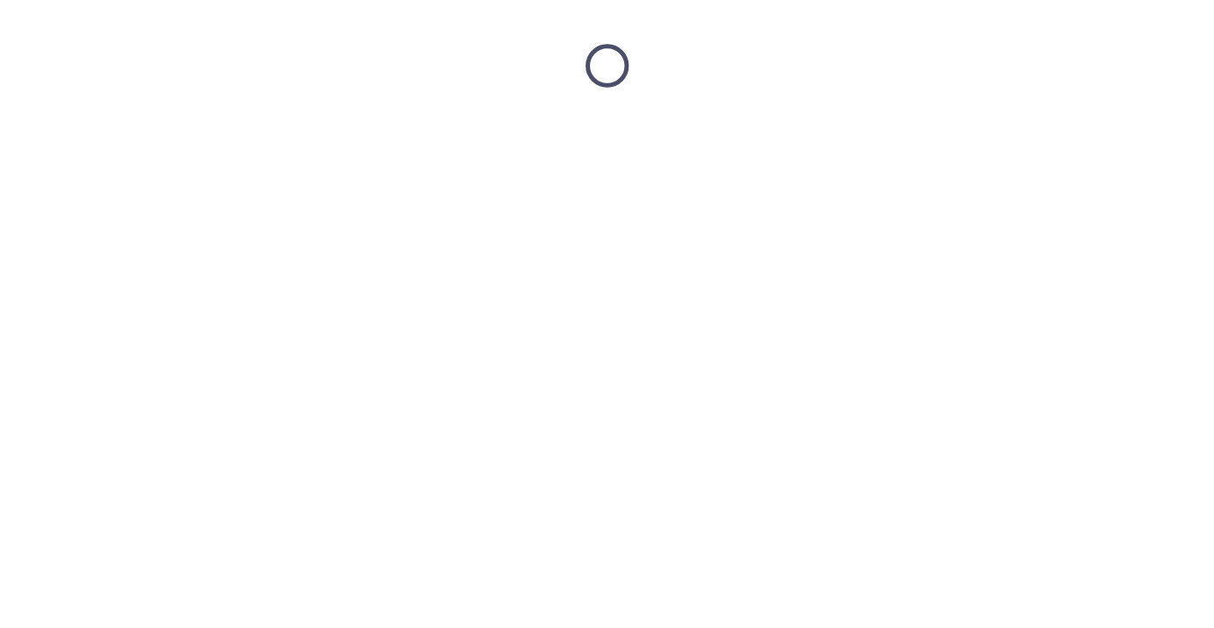
scroll to position [0, 0]
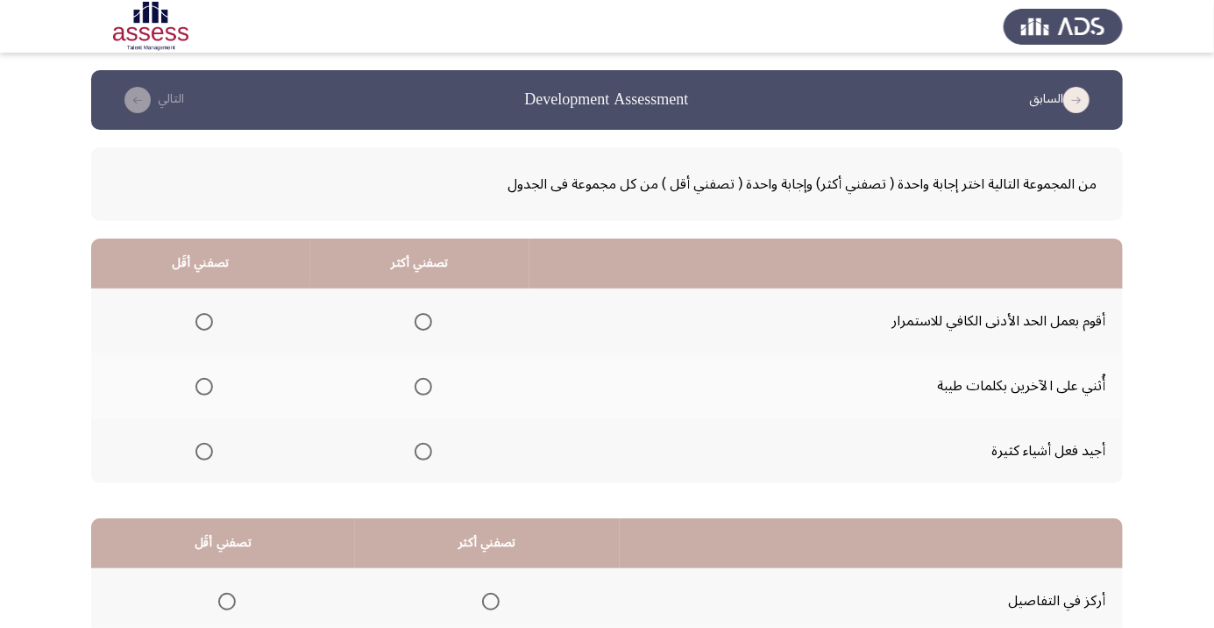
click at [203, 450] on span "Select an option" at bounding box center [204, 452] width 18 height 18
click at [203, 450] on input "Select an option" at bounding box center [204, 452] width 18 height 18
click at [423, 387] on span "Select an option" at bounding box center [423, 387] width 0 height 0
click at [421, 386] on input "Select an option" at bounding box center [424, 387] width 18 height 18
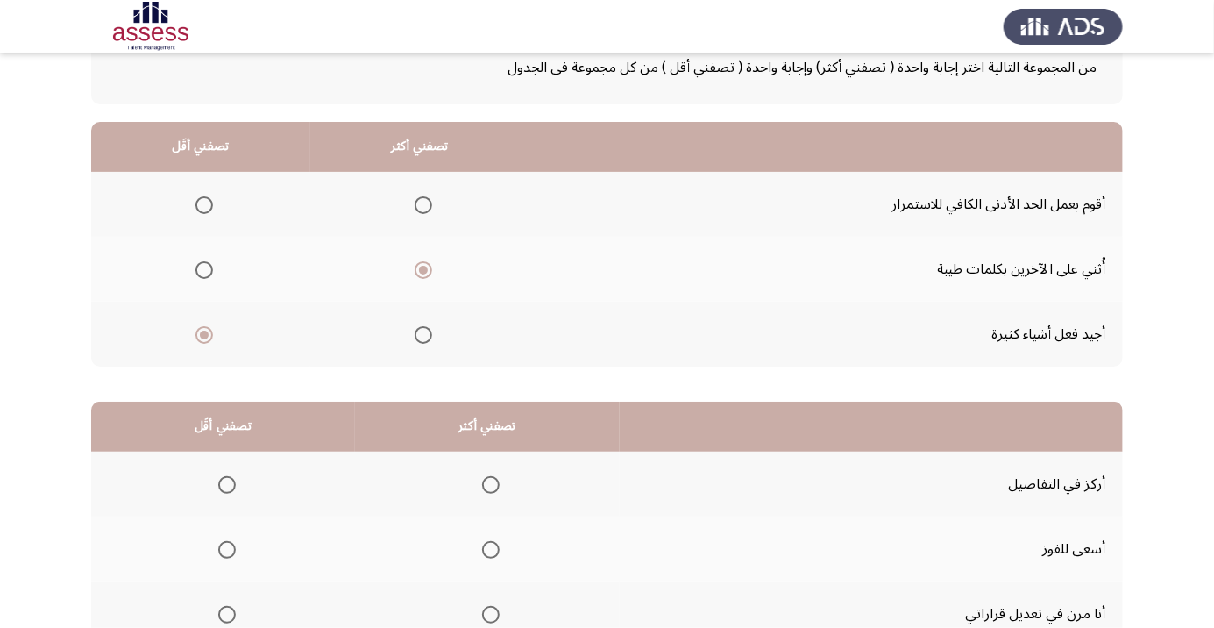
scroll to position [129, 0]
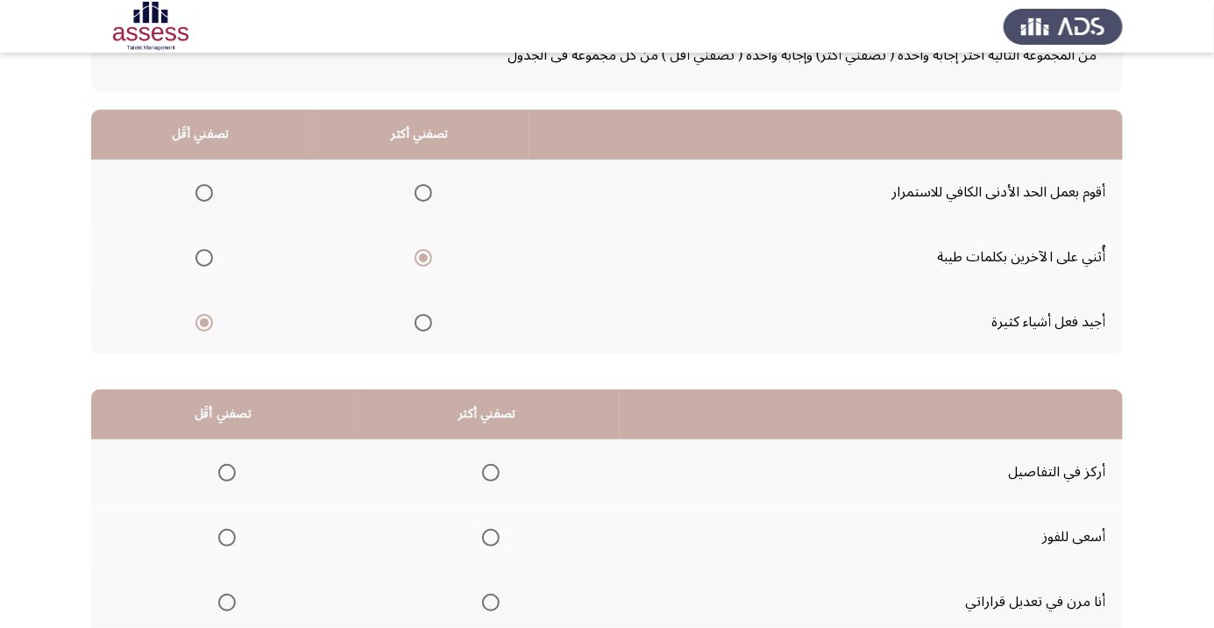
click at [229, 604] on span "Select an option" at bounding box center [227, 602] width 18 height 18
click at [229, 604] on input "Select an option" at bounding box center [227, 602] width 18 height 18
click at [491, 472] on span "Select an option" at bounding box center [491, 472] width 0 height 0
click at [486, 470] on input "Select an option" at bounding box center [491, 473] width 18 height 18
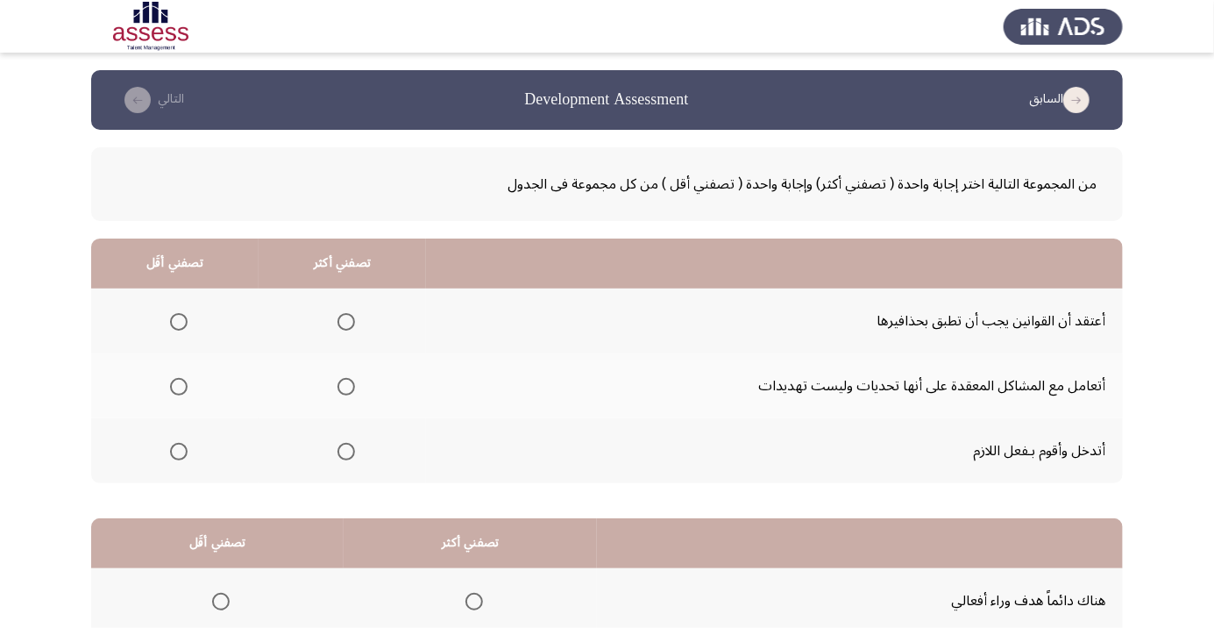
click at [179, 451] on span "Select an option" at bounding box center [179, 451] width 0 height 0
click at [177, 450] on input "Select an option" at bounding box center [179, 452] width 18 height 18
click at [351, 387] on span "Select an option" at bounding box center [346, 387] width 18 height 18
click at [351, 387] on input "Select an option" at bounding box center [346, 387] width 18 height 18
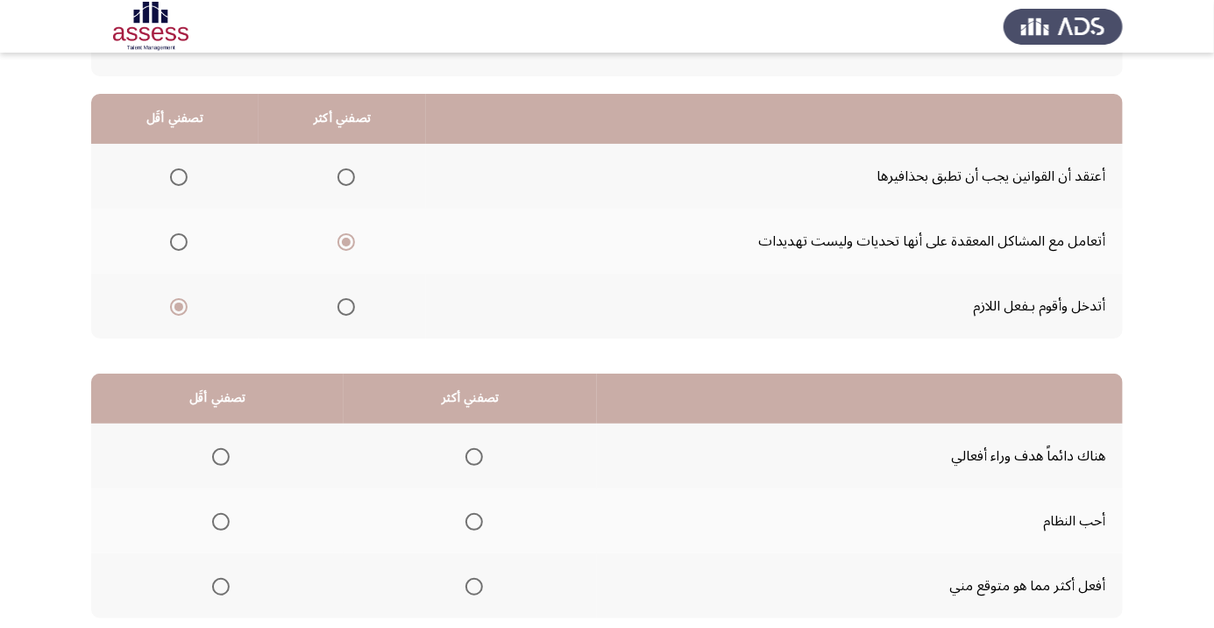
scroll to position [173, 0]
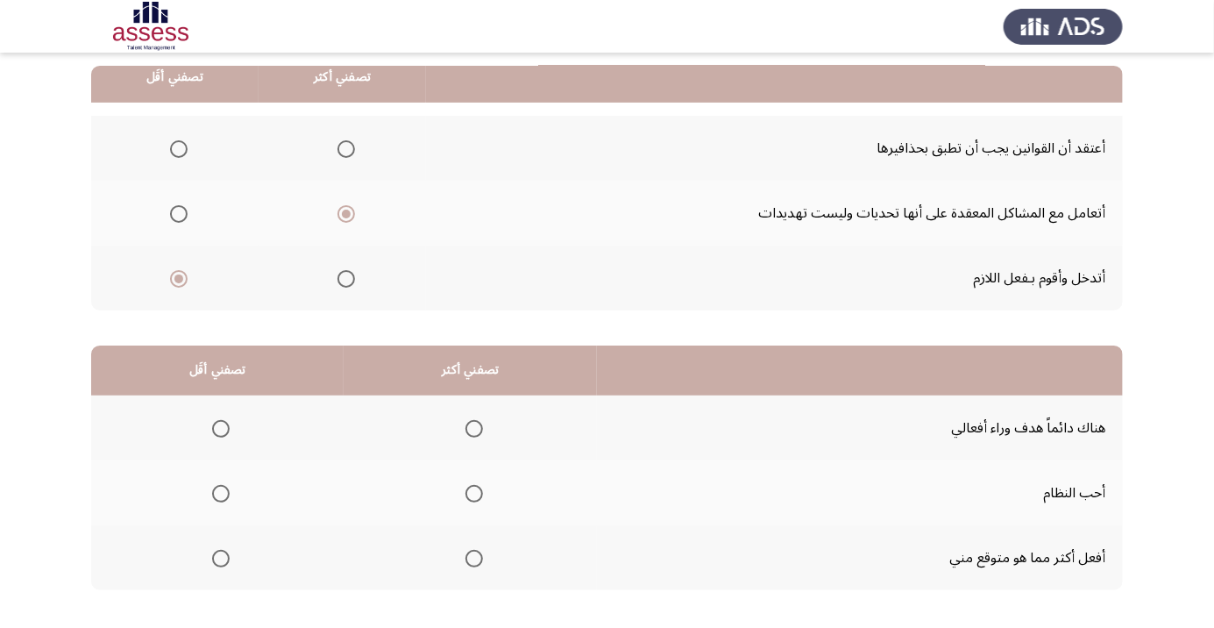
click at [471, 427] on span "Select an option" at bounding box center [474, 429] width 18 height 18
click at [471, 427] on input "Select an option" at bounding box center [474, 429] width 18 height 18
click at [221, 558] on span "Select an option" at bounding box center [221, 558] width 0 height 0
click at [220, 557] on input "Select an option" at bounding box center [221, 559] width 18 height 18
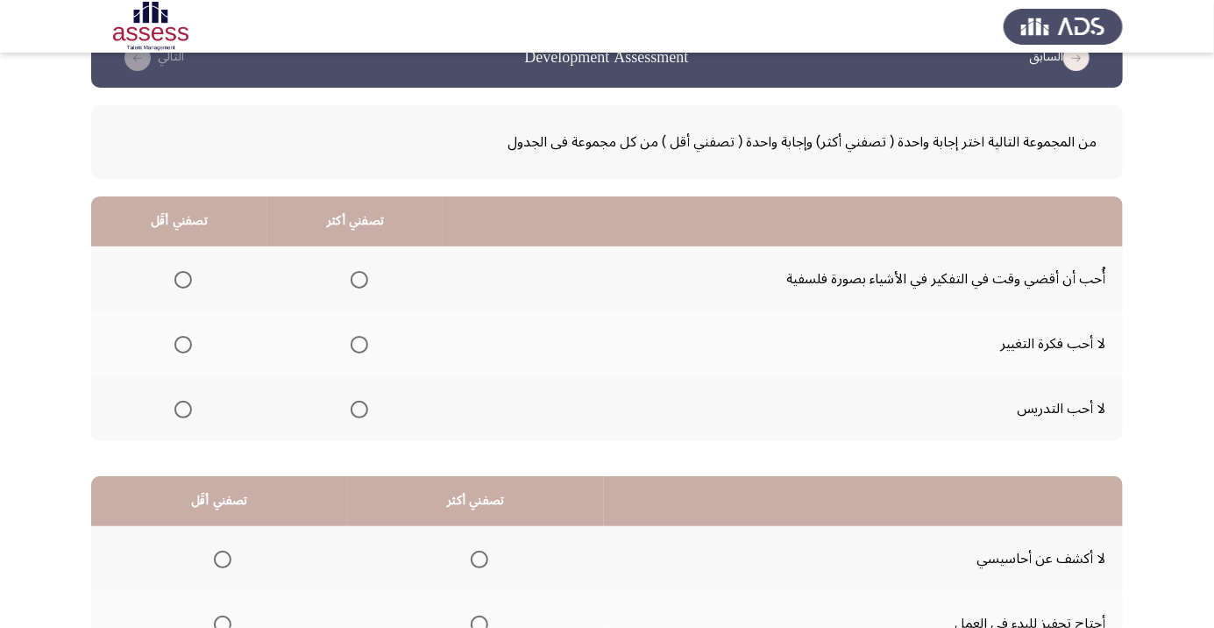
scroll to position [0, 0]
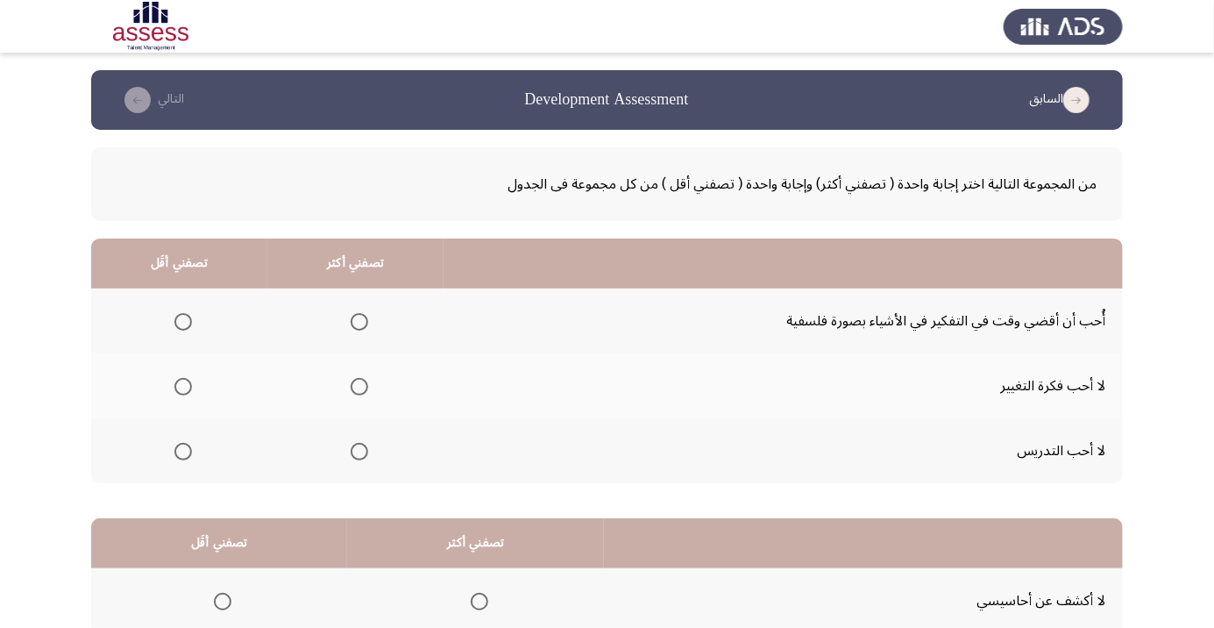
click at [181, 456] on span "Select an option" at bounding box center [183, 452] width 18 height 18
click at [181, 456] on input "Select an option" at bounding box center [183, 452] width 18 height 18
click at [356, 321] on span "Select an option" at bounding box center [360, 322] width 18 height 18
click at [356, 321] on input "Select an option" at bounding box center [360, 322] width 18 height 18
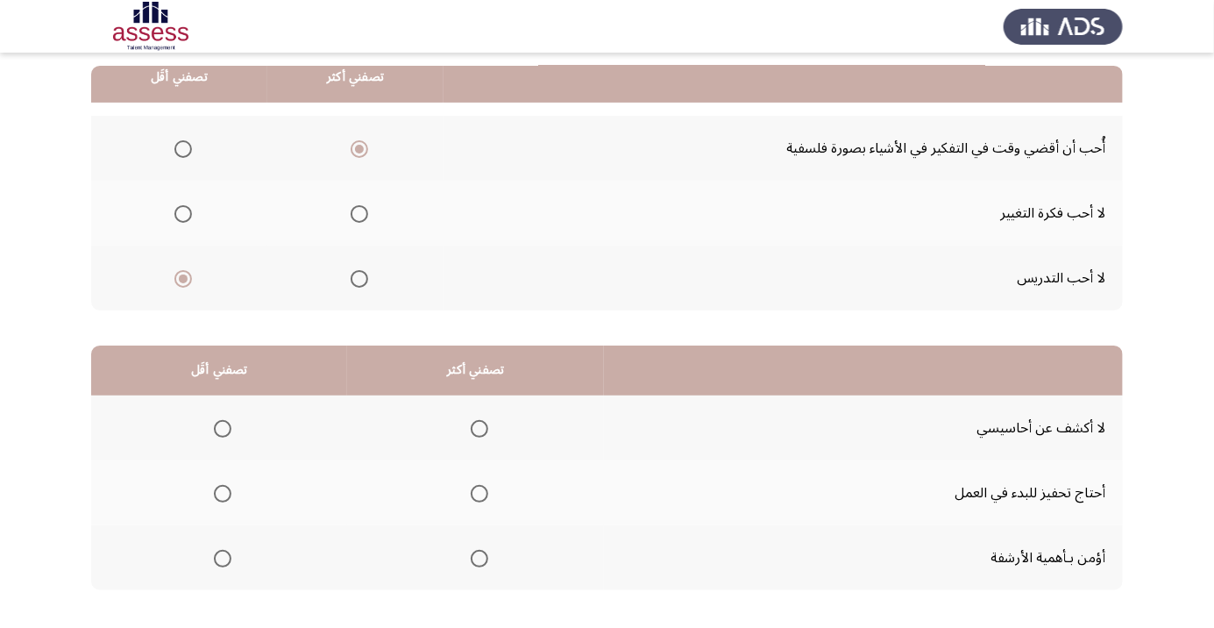
click at [476, 427] on span "Select an option" at bounding box center [480, 429] width 18 height 18
click at [476, 427] on input "Select an option" at bounding box center [480, 429] width 18 height 18
click at [221, 492] on span "Select an option" at bounding box center [223, 494] width 18 height 18
click at [221, 492] on input "Select an option" at bounding box center [223, 494] width 18 height 18
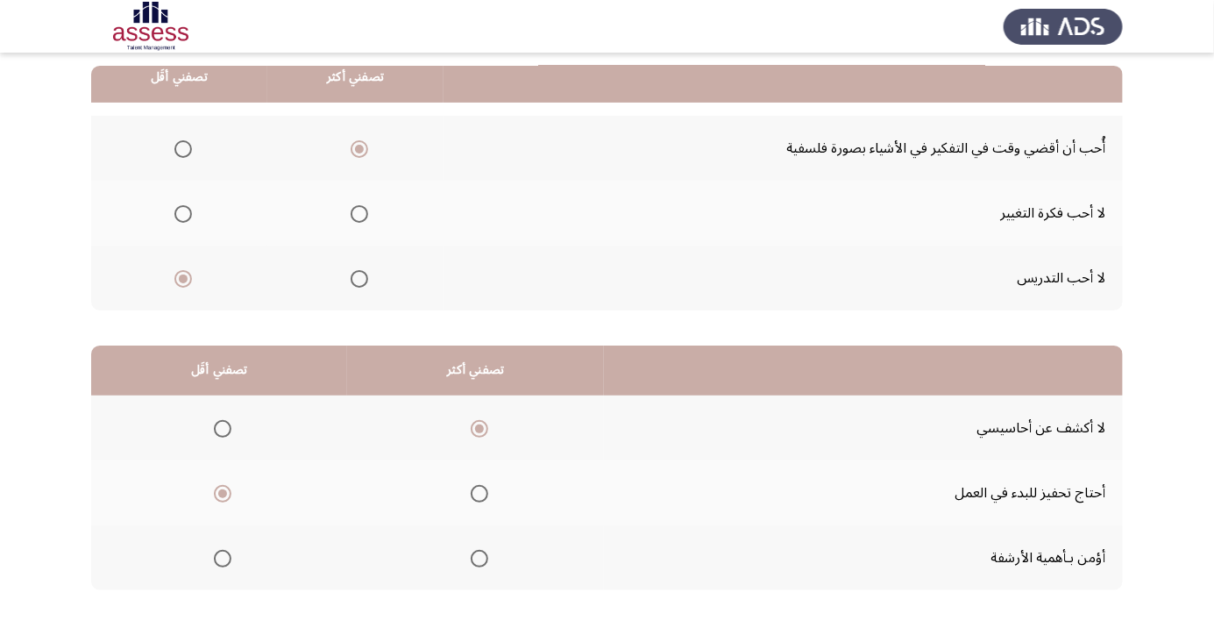
scroll to position [0, 0]
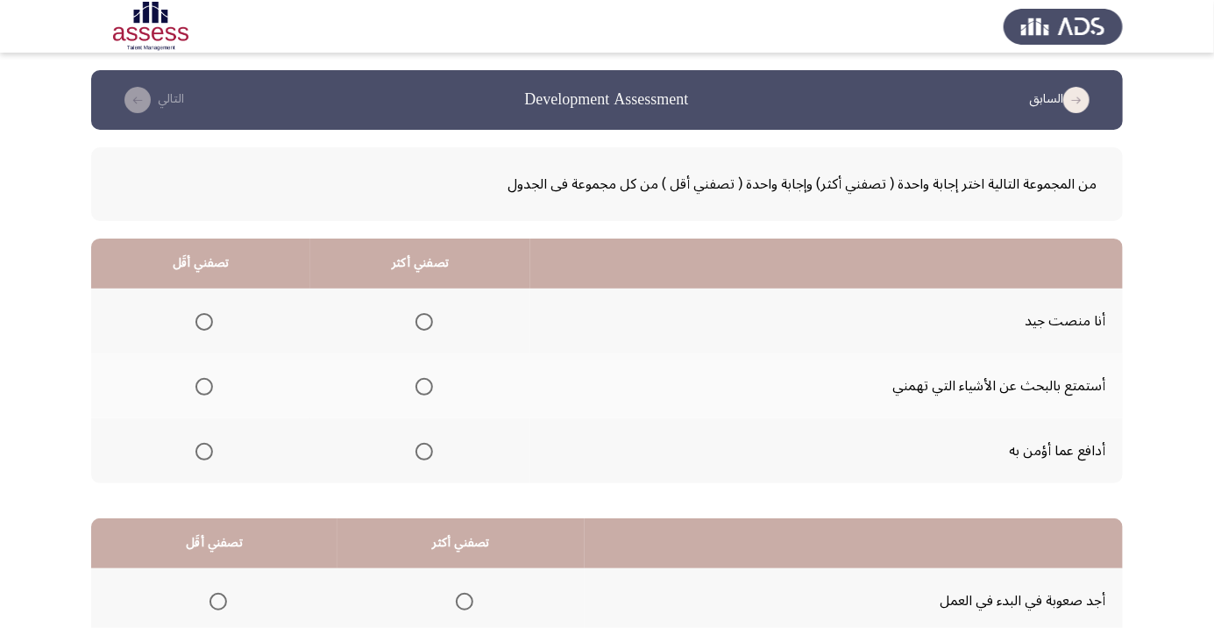
click at [197, 387] on span "Select an option" at bounding box center [204, 387] width 18 height 18
click at [197, 387] on input "Select an option" at bounding box center [204, 387] width 18 height 18
click at [416, 323] on span "Select an option" at bounding box center [424, 322] width 18 height 18
click at [416, 323] on input "Select an option" at bounding box center [424, 322] width 18 height 18
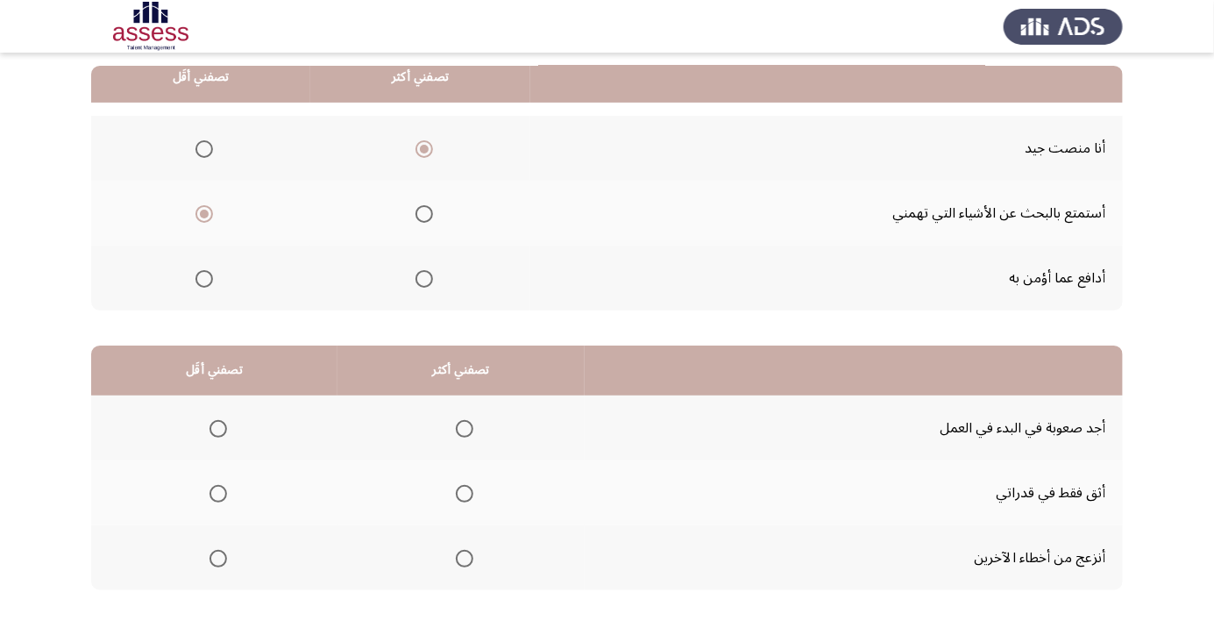
click at [216, 557] on span "Select an option" at bounding box center [218, 559] width 18 height 18
click at [216, 557] on input "Select an option" at bounding box center [218, 559] width 18 height 18
click at [469, 490] on span "Select an option" at bounding box center [465, 494] width 18 height 18
click at [469, 490] on input "Select an option" at bounding box center [465, 494] width 18 height 18
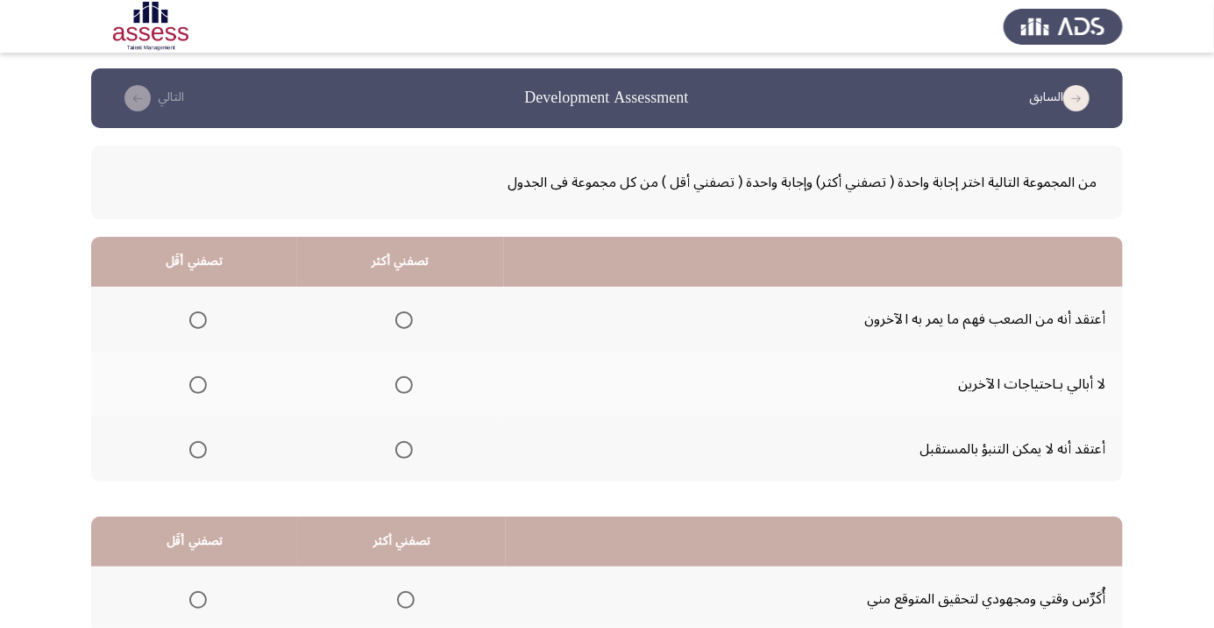
scroll to position [0, 0]
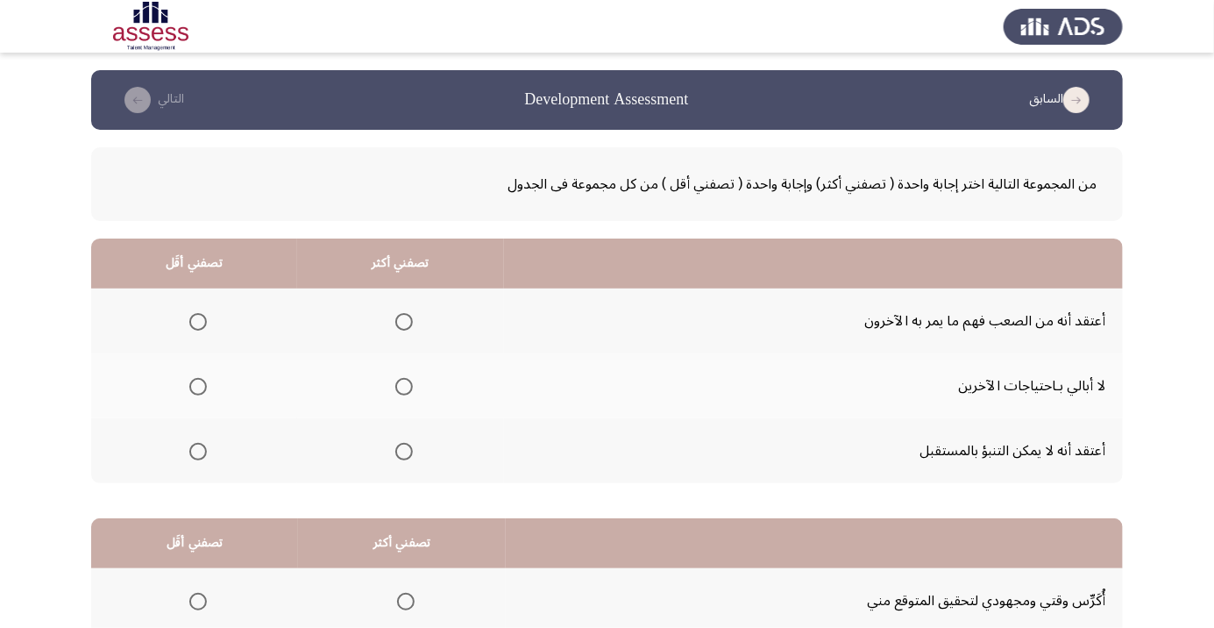
click at [196, 386] on span "Select an option" at bounding box center [198, 387] width 18 height 18
click at [196, 386] on input "Select an option" at bounding box center [198, 387] width 18 height 18
click at [404, 322] on span "Select an option" at bounding box center [404, 322] width 0 height 0
click at [402, 321] on input "Select an option" at bounding box center [404, 322] width 18 height 18
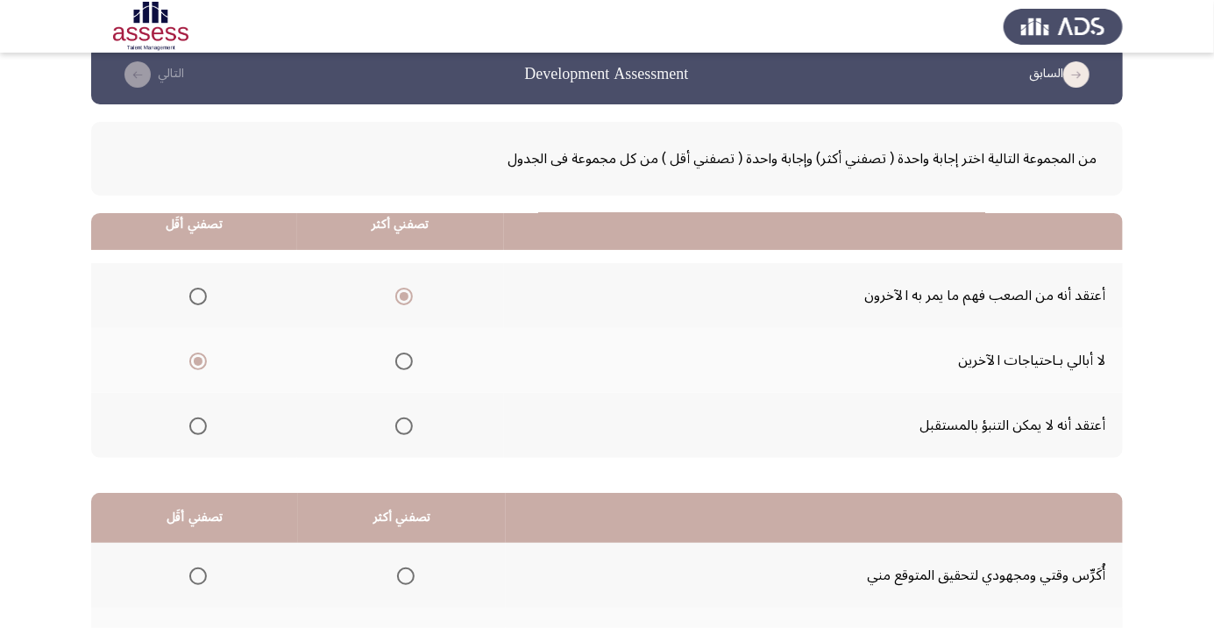
scroll to position [173, 0]
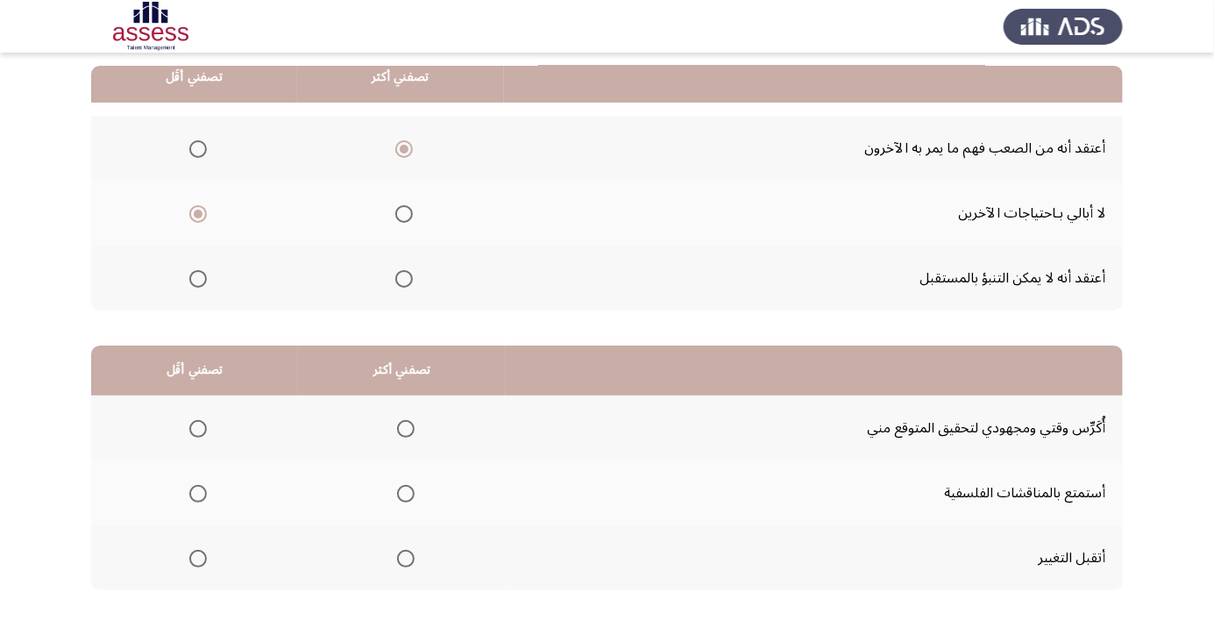
click at [198, 558] on span "Select an option" at bounding box center [198, 558] width 0 height 0
click at [197, 557] on input "Select an option" at bounding box center [198, 559] width 18 height 18
click at [401, 431] on span "Select an option" at bounding box center [406, 429] width 18 height 18
click at [401, 431] on input "Select an option" at bounding box center [406, 429] width 18 height 18
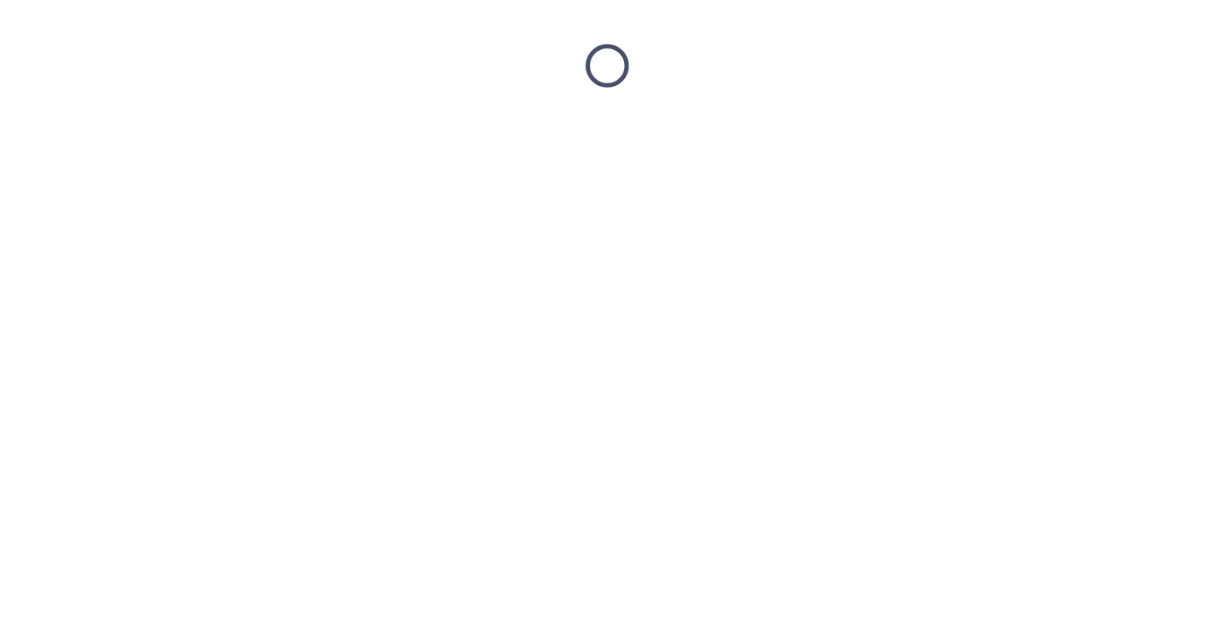
scroll to position [0, 0]
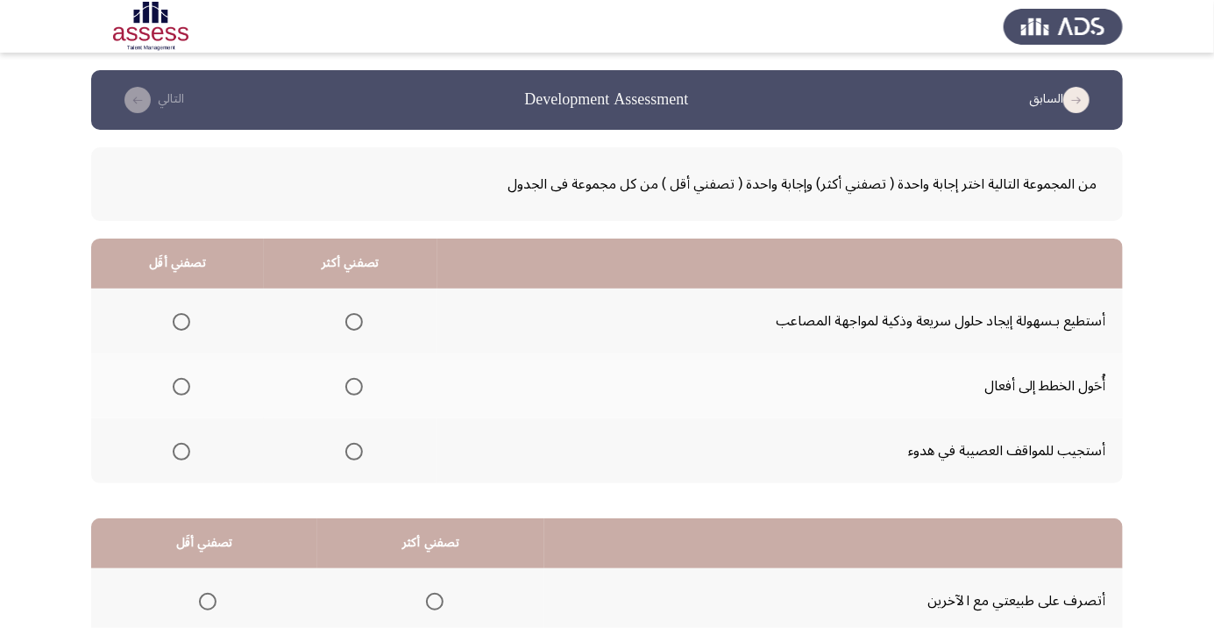
click at [174, 386] on span "Select an option" at bounding box center [182, 387] width 18 height 18
click at [174, 386] on input "Select an option" at bounding box center [182, 387] width 18 height 18
click at [346, 315] on span "Select an option" at bounding box center [354, 322] width 18 height 18
click at [346, 315] on input "Select an option" at bounding box center [354, 322] width 18 height 18
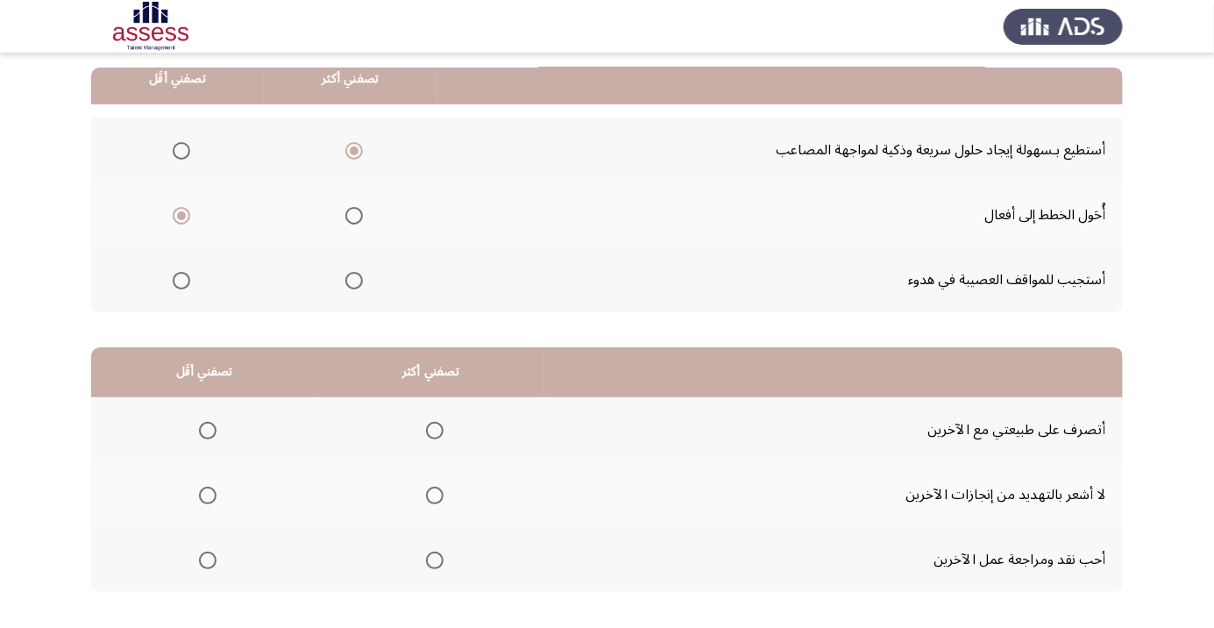
scroll to position [173, 0]
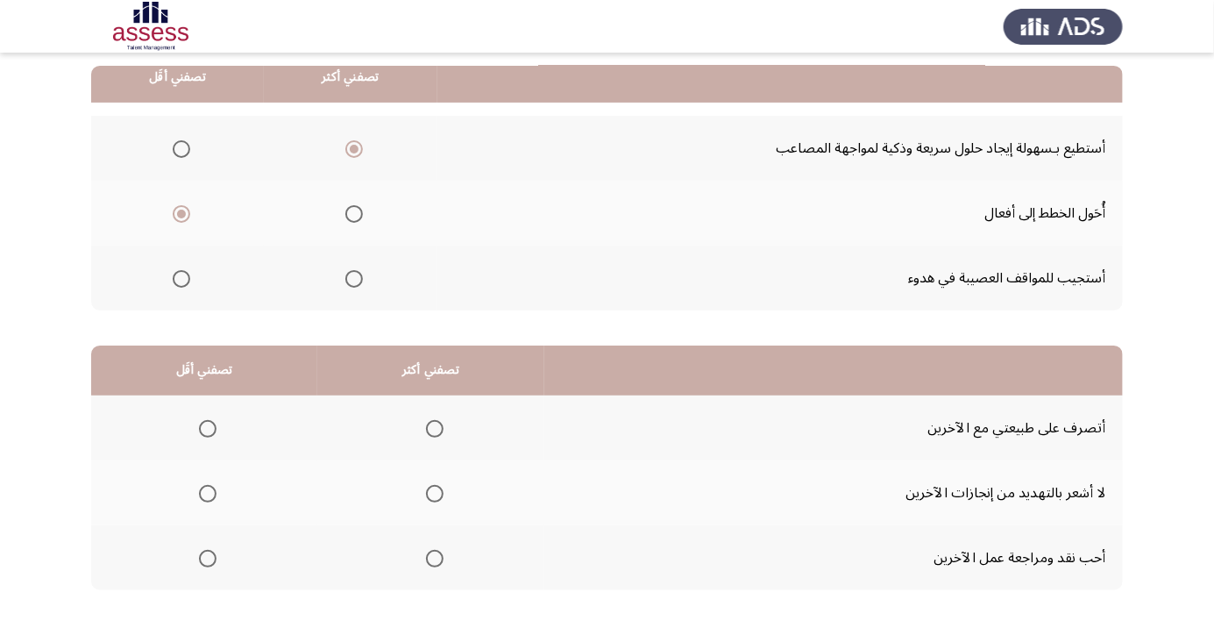
click at [203, 551] on span "Select an option" at bounding box center [208, 559] width 18 height 18
click at [203, 551] on input "Select an option" at bounding box center [208, 559] width 18 height 18
click at [432, 492] on span "Select an option" at bounding box center [435, 494] width 18 height 18
click at [432, 492] on input "Select an option" at bounding box center [435, 494] width 18 height 18
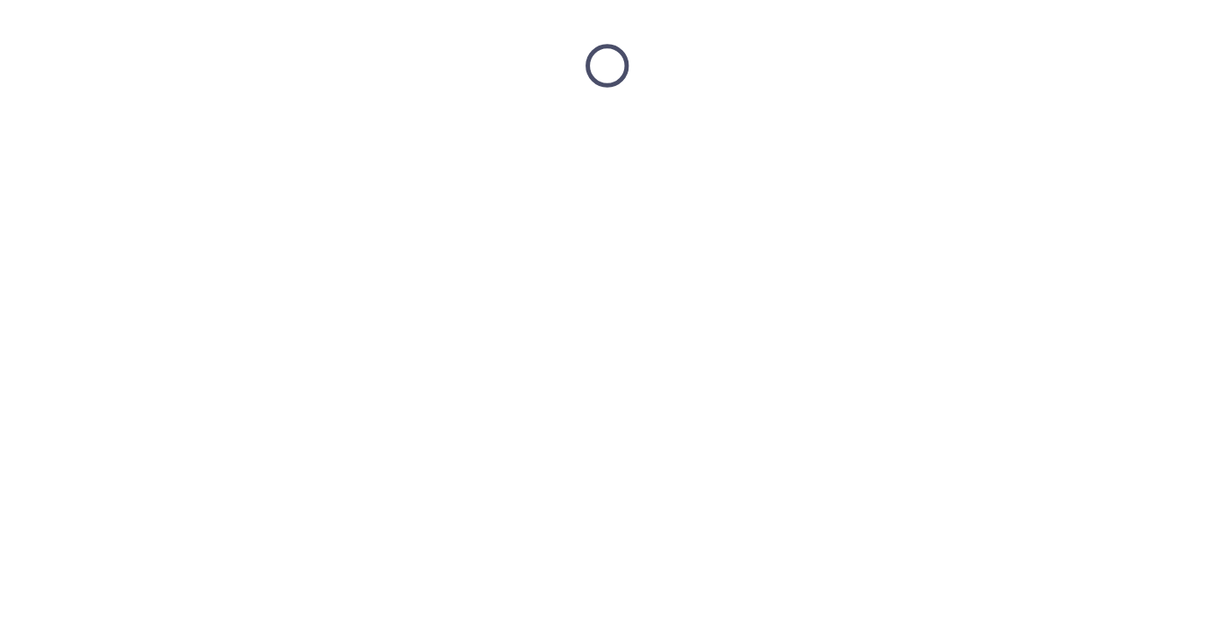
scroll to position [0, 0]
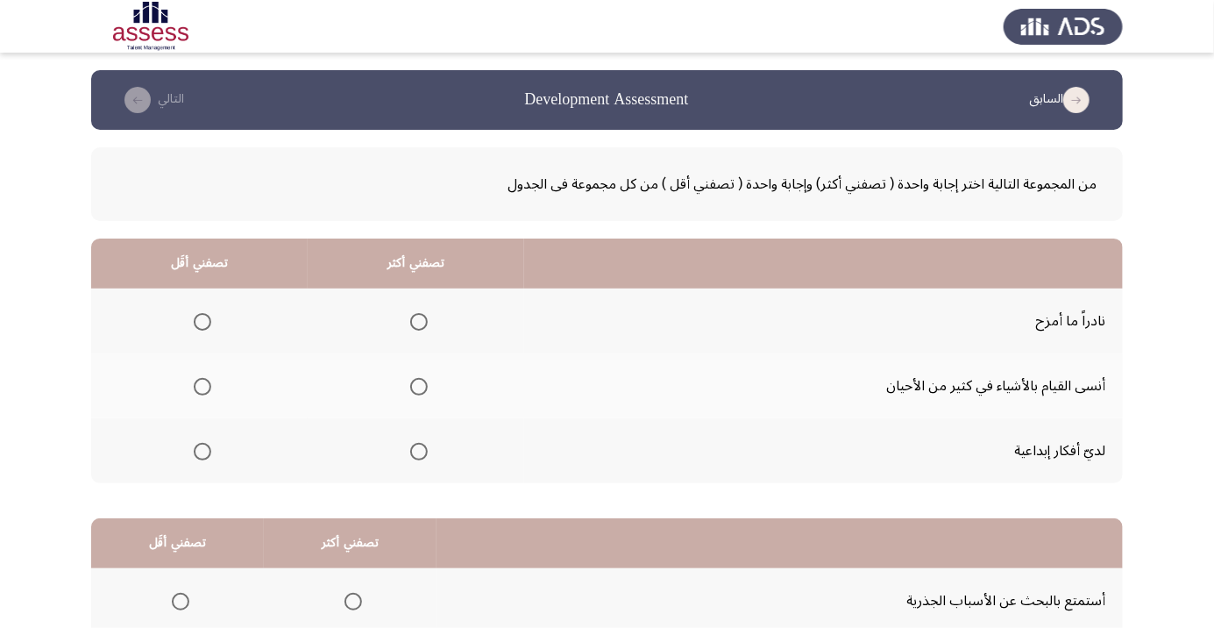
click at [419, 322] on span "Select an option" at bounding box center [419, 322] width 0 height 0
click at [416, 321] on input "Select an option" at bounding box center [419, 322] width 18 height 18
click at [411, 298] on th at bounding box center [416, 320] width 216 height 65
click at [415, 323] on span "Select an option" at bounding box center [419, 321] width 9 height 9
click at [414, 323] on input "Select an option" at bounding box center [419, 322] width 18 height 18
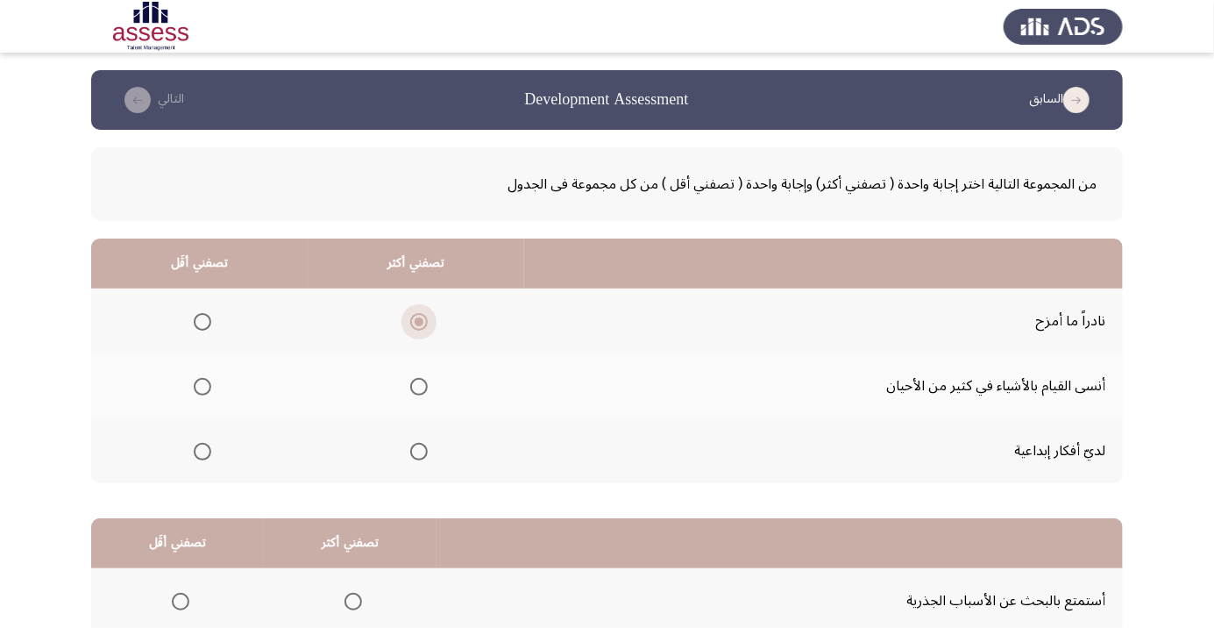
click at [410, 313] on span "Select an option" at bounding box center [419, 322] width 18 height 18
click at [410, 313] on input "Select an option" at bounding box center [419, 322] width 18 height 18
click at [419, 314] on span "Select an option" at bounding box center [419, 322] width 18 height 18
click at [419, 314] on input "Select an option" at bounding box center [419, 322] width 18 height 18
click at [194, 383] on span "Select an option" at bounding box center [203, 387] width 18 height 18
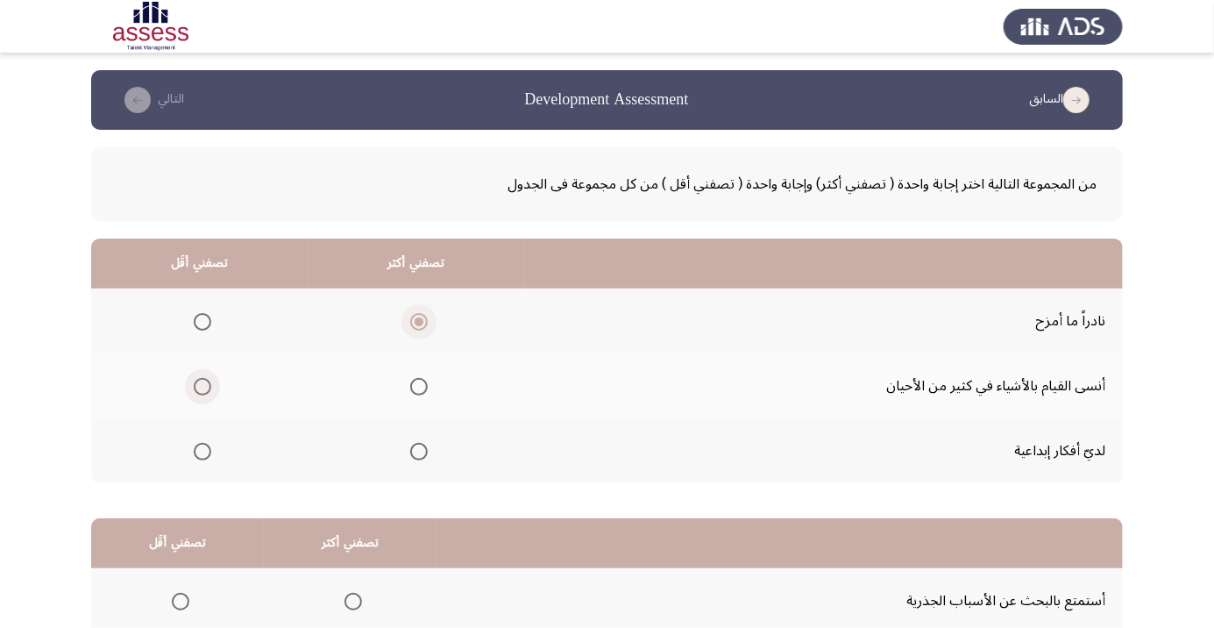
click at [194, 383] on input "Select an option" at bounding box center [203, 387] width 18 height 18
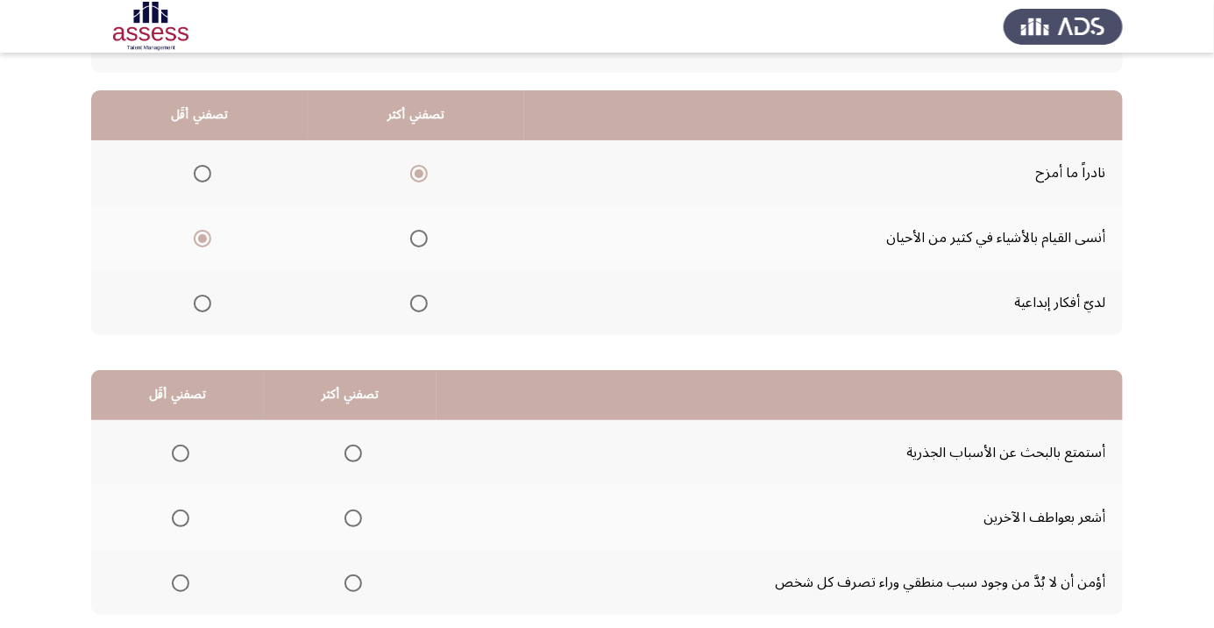
scroll to position [161, 0]
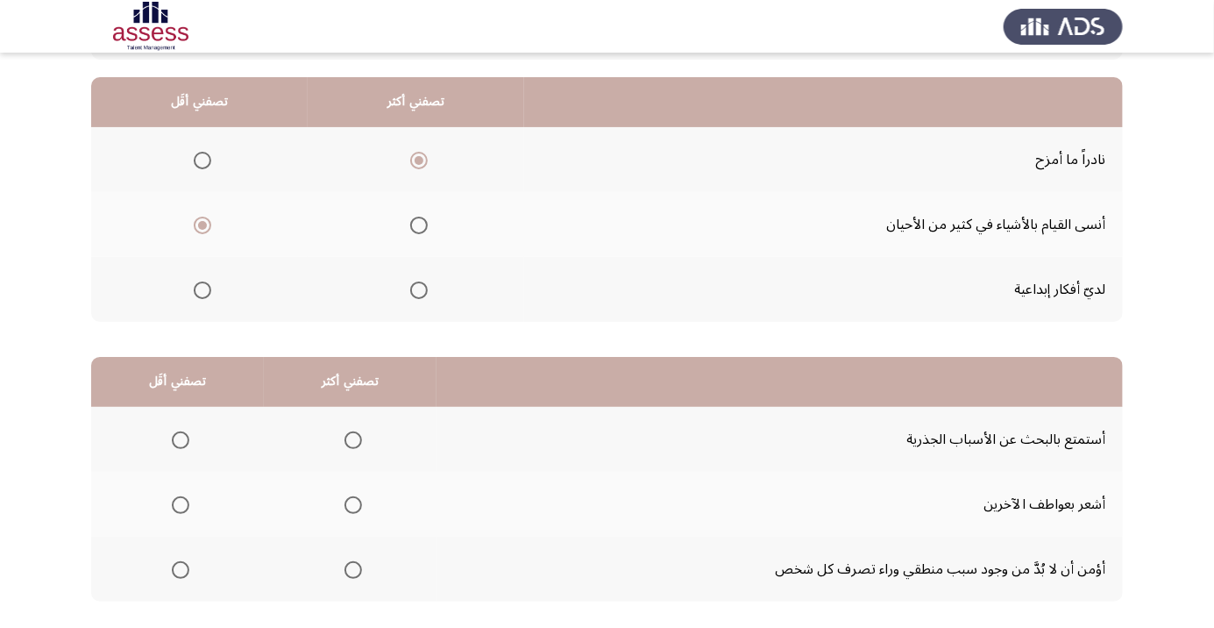
click at [353, 440] on span "Select an option" at bounding box center [353, 440] width 0 height 0
click at [351, 438] on input "Select an option" at bounding box center [353, 440] width 18 height 18
click at [185, 505] on span "Select an option" at bounding box center [181, 505] width 18 height 18
click at [185, 505] on input "Select an option" at bounding box center [181, 505] width 18 height 18
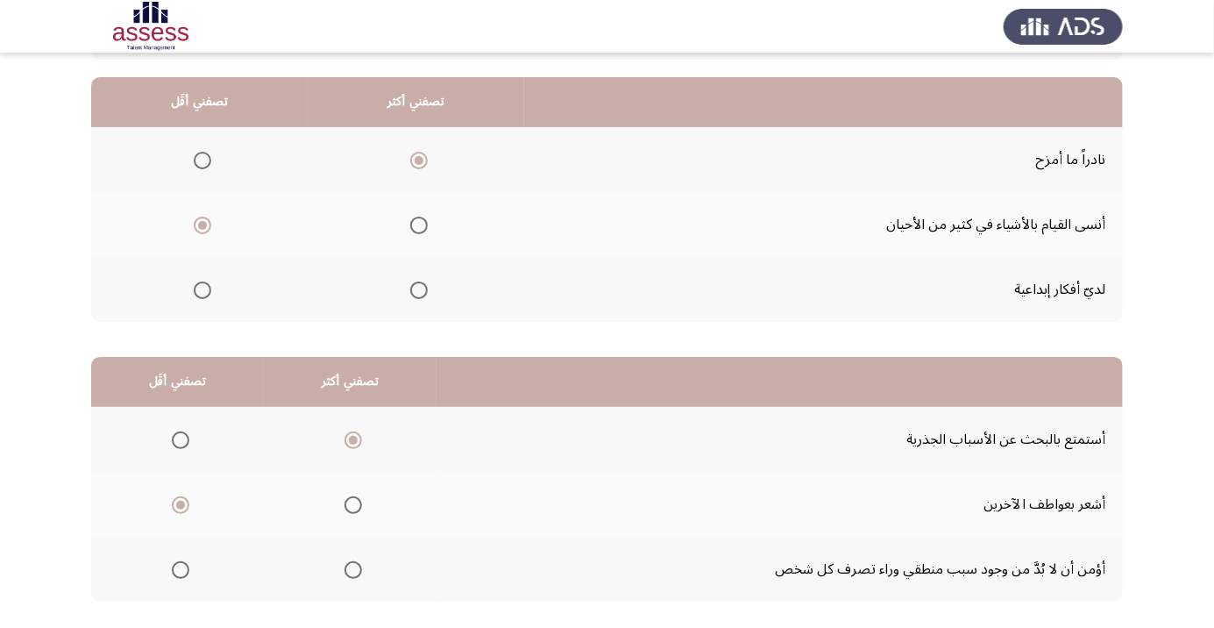
scroll to position [0, 0]
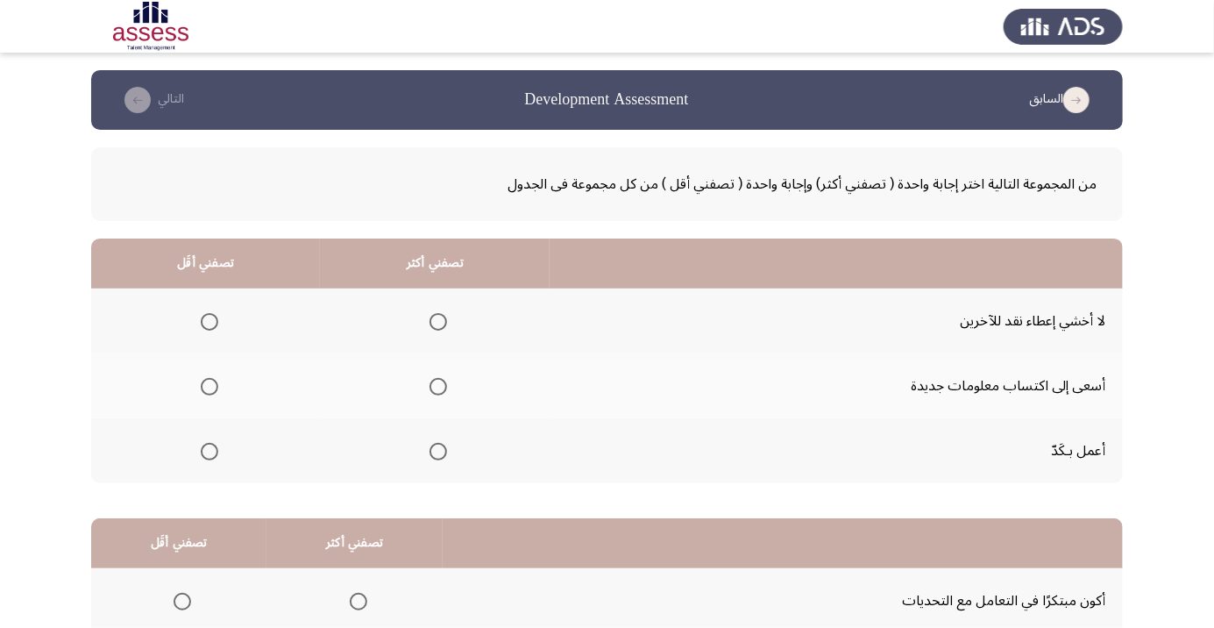
click at [438, 451] on span "Select an option" at bounding box center [438, 451] width 0 height 0
click at [437, 450] on input "Select an option" at bounding box center [438, 452] width 18 height 18
click at [209, 322] on span "Select an option" at bounding box center [209, 322] width 0 height 0
click at [209, 321] on input "Select an option" at bounding box center [210, 322] width 18 height 18
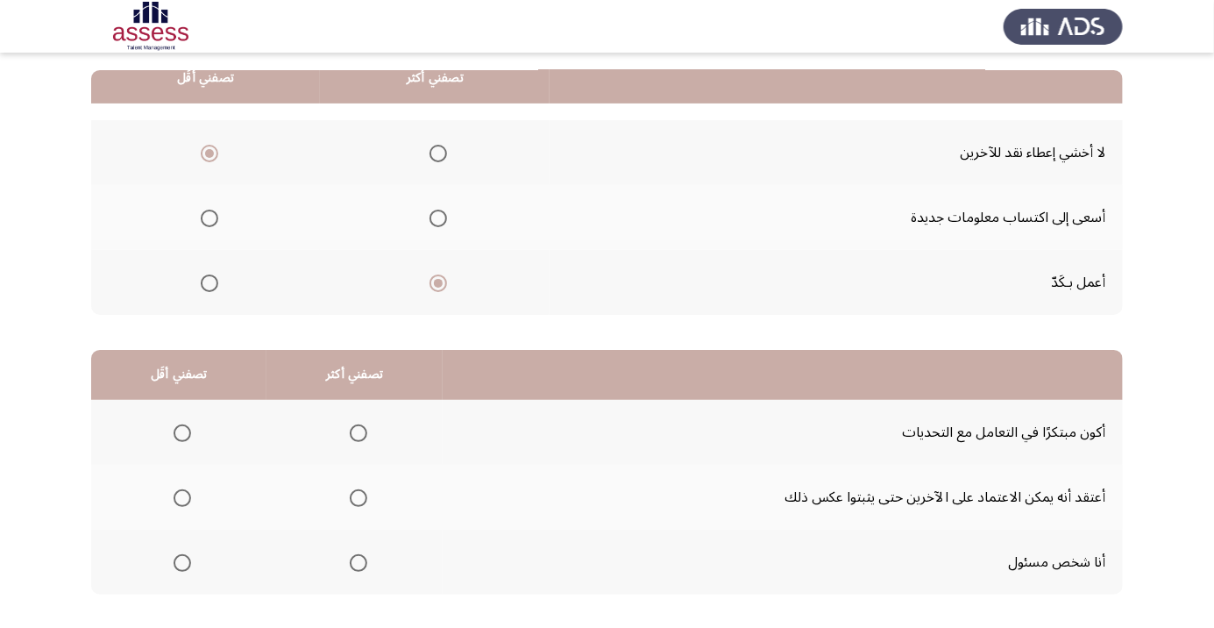
scroll to position [173, 0]
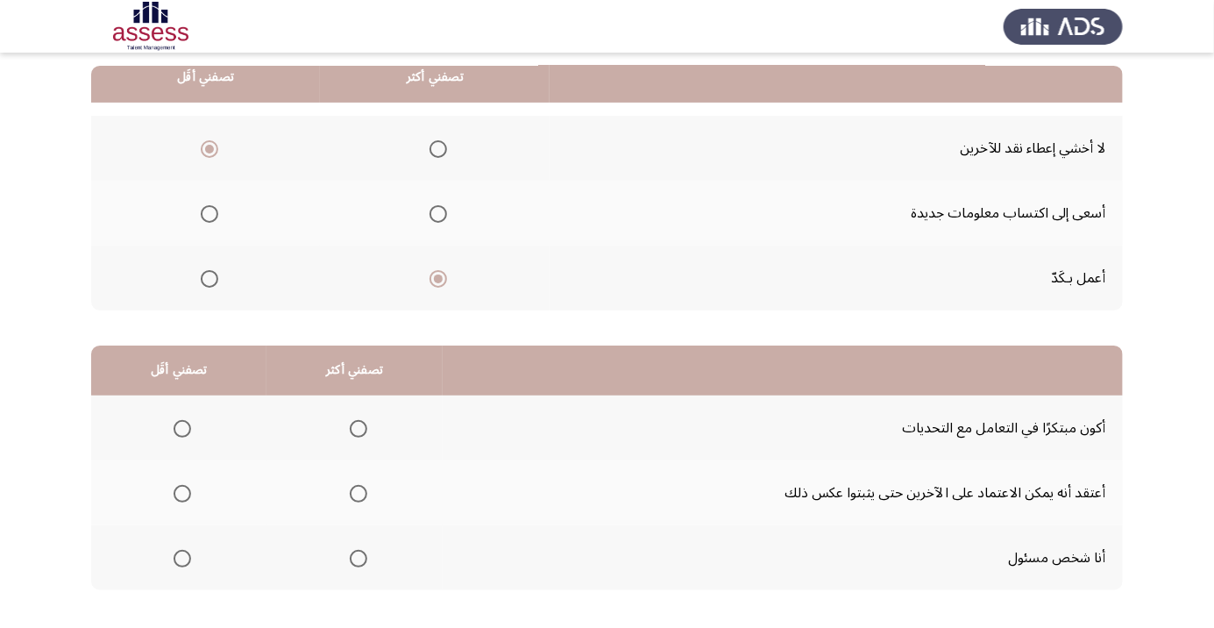
click at [182, 493] on span "Select an option" at bounding box center [182, 493] width 0 height 0
click at [181, 492] on input "Select an option" at bounding box center [183, 494] width 18 height 18
click at [350, 428] on span "Select an option" at bounding box center [359, 429] width 18 height 18
click at [350, 428] on input "Select an option" at bounding box center [359, 429] width 18 height 18
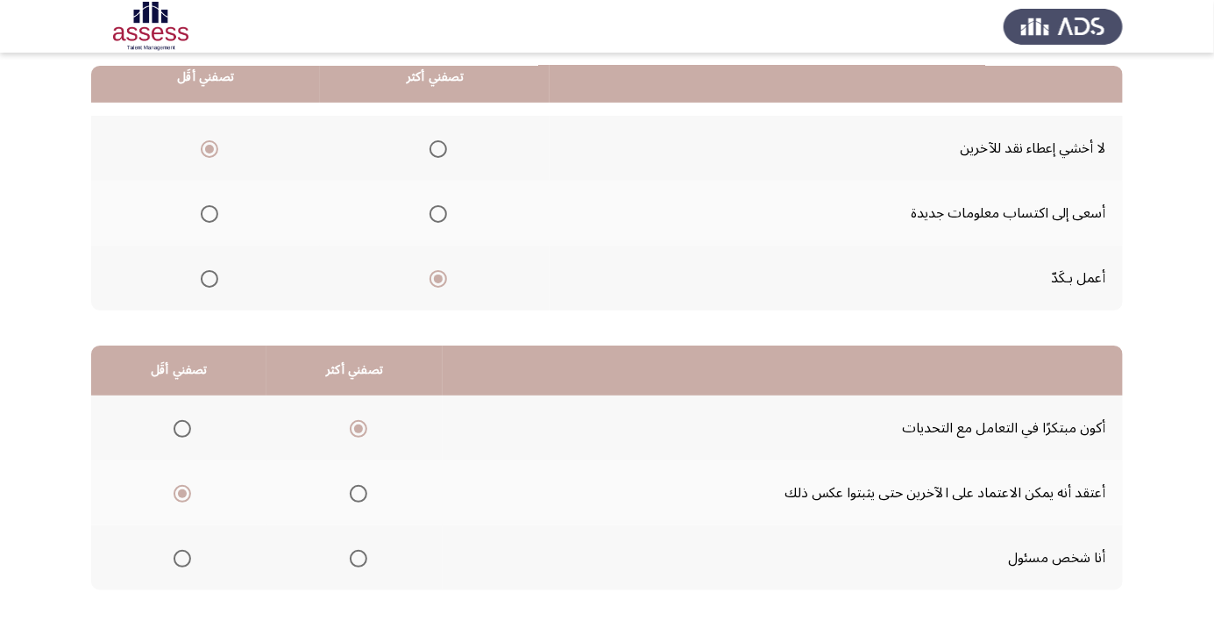
scroll to position [0, 0]
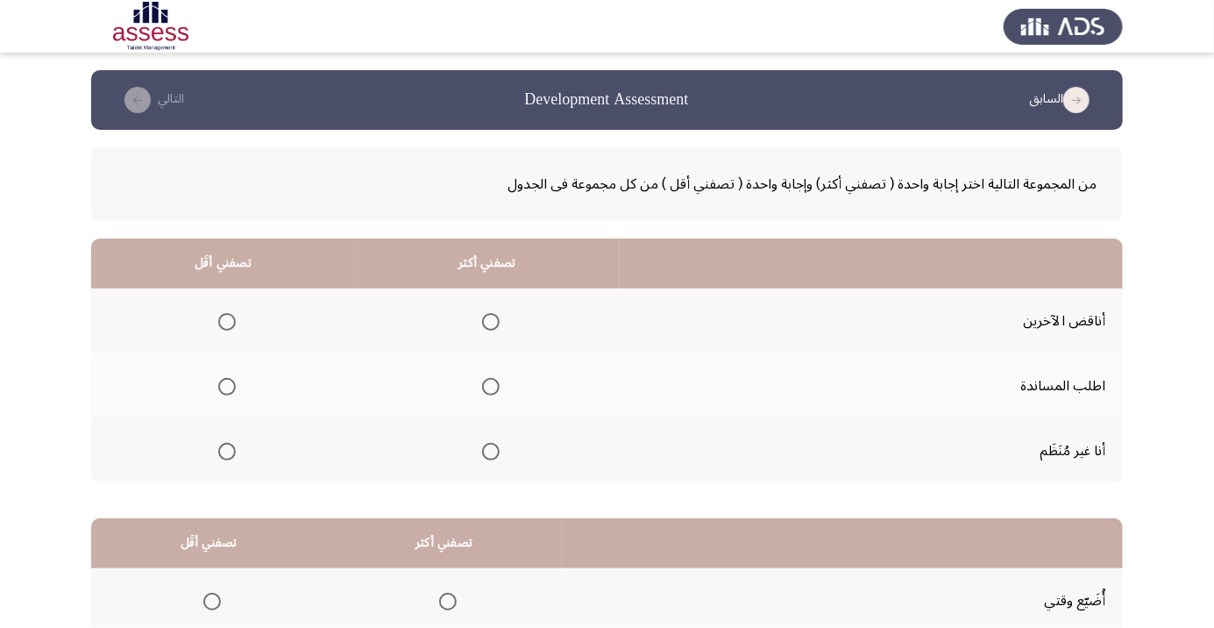
click at [491, 387] on span "Select an option" at bounding box center [491, 387] width 0 height 0
click at [486, 386] on input "Select an option" at bounding box center [491, 387] width 18 height 18
click at [218, 457] on span "Select an option" at bounding box center [227, 452] width 18 height 18
click at [218, 457] on input "Select an option" at bounding box center [227, 452] width 18 height 18
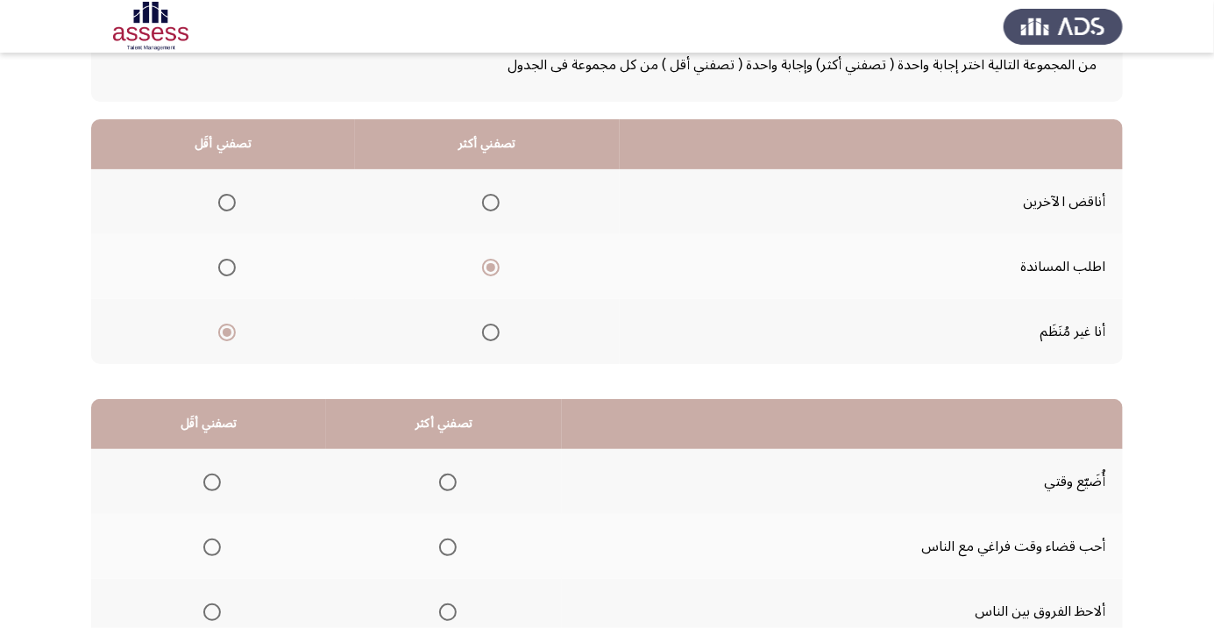
scroll to position [173, 0]
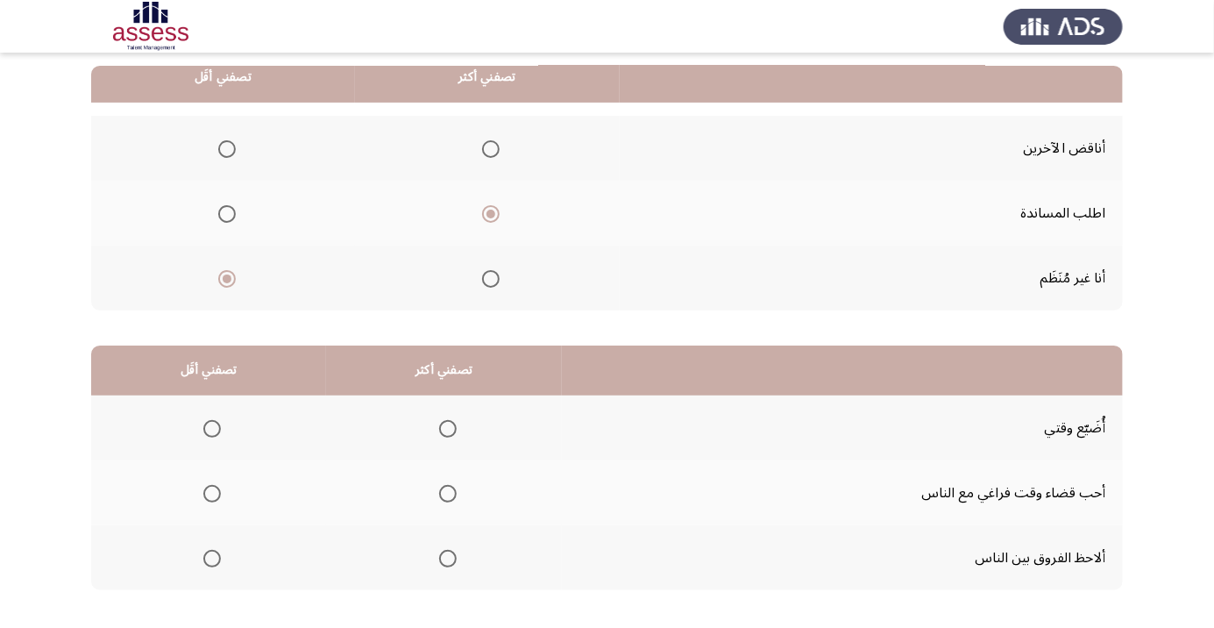
click at [448, 558] on span "Select an option" at bounding box center [448, 558] width 0 height 0
click at [445, 557] on input "Select an option" at bounding box center [448, 559] width 18 height 18
click at [217, 423] on span "Select an option" at bounding box center [212, 429] width 18 height 18
click at [217, 423] on input "Select an option" at bounding box center [212, 429] width 18 height 18
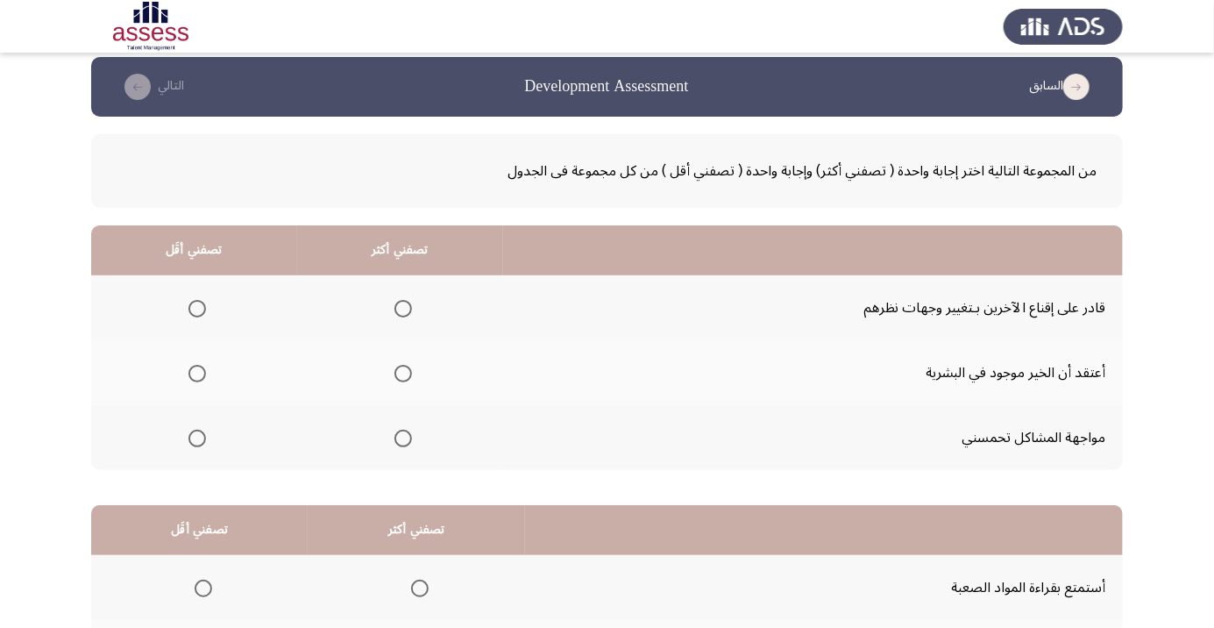
scroll to position [10, 0]
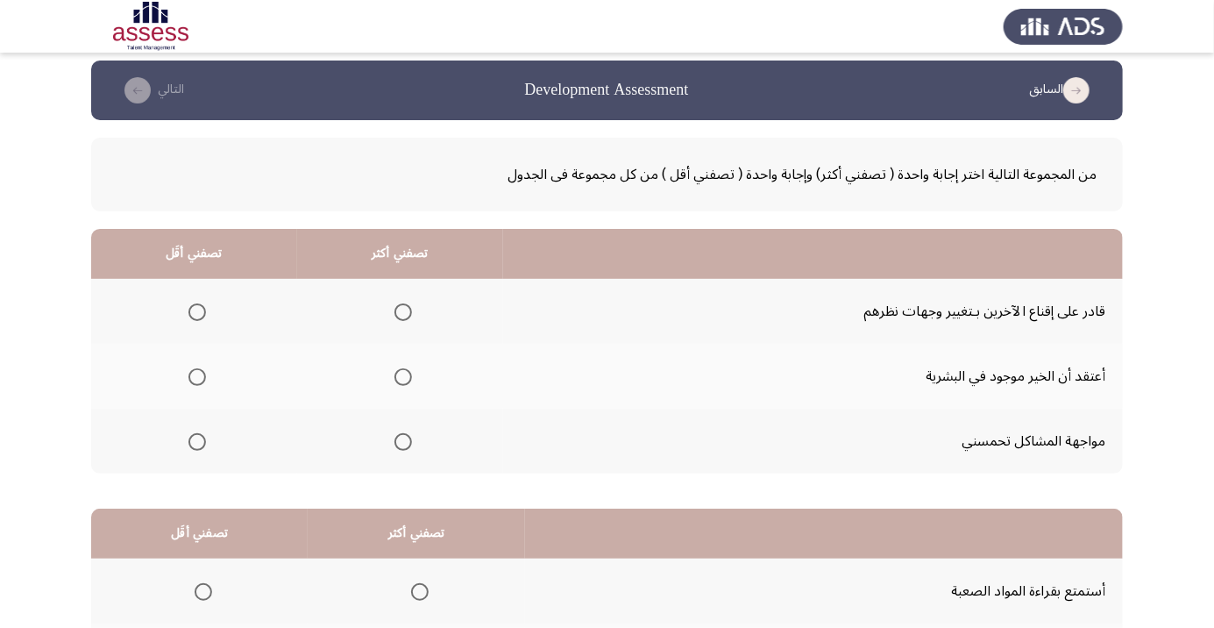
click at [197, 442] on span "Select an option" at bounding box center [197, 442] width 0 height 0
click at [195, 440] on input "Select an option" at bounding box center [197, 442] width 18 height 18
click at [403, 312] on span "Select an option" at bounding box center [403, 312] width 0 height 0
click at [399, 310] on input "Select an option" at bounding box center [403, 312] width 18 height 18
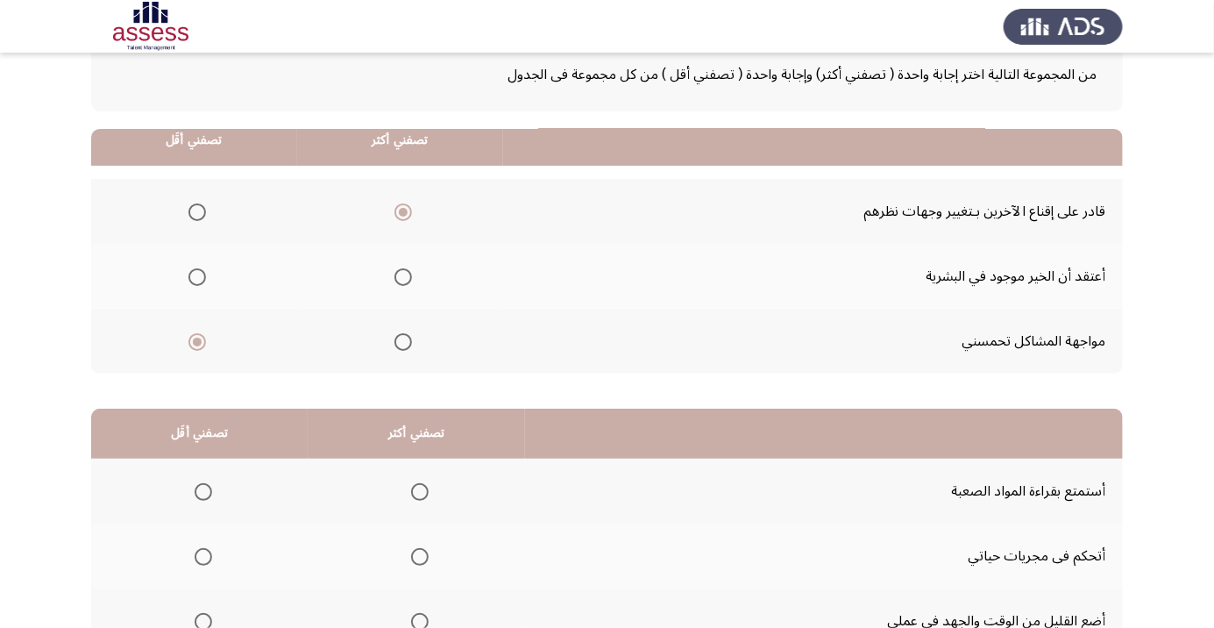
scroll to position [173, 0]
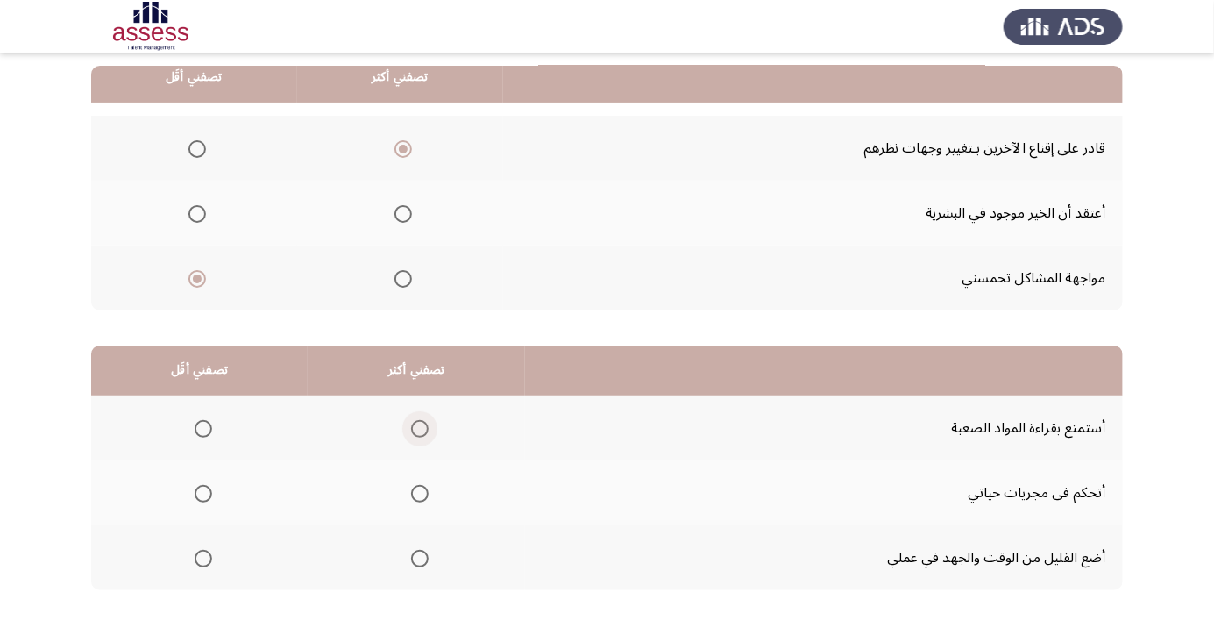
click at [422, 420] on span "Select an option" at bounding box center [420, 429] width 18 height 18
click at [422, 420] on input "Select an option" at bounding box center [420, 429] width 18 height 18
click at [223, 478] on th at bounding box center [199, 492] width 216 height 65
click at [202, 492] on span "Select an option" at bounding box center [204, 494] width 18 height 18
click at [202, 492] on input "Select an option" at bounding box center [204, 494] width 18 height 18
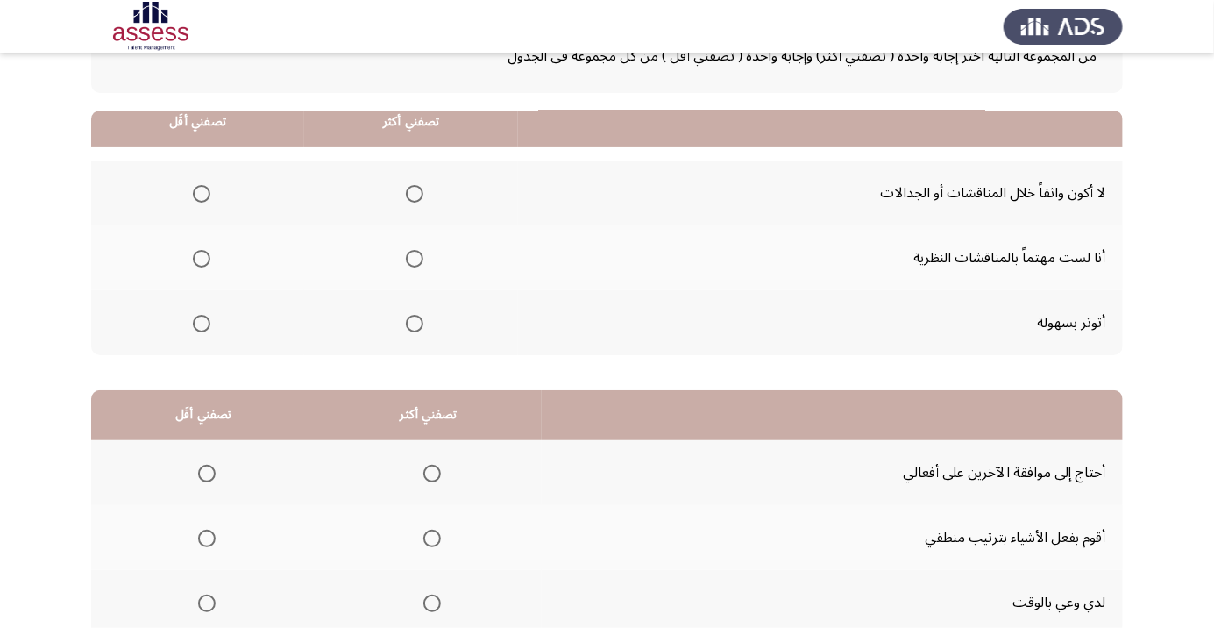
scroll to position [0, 0]
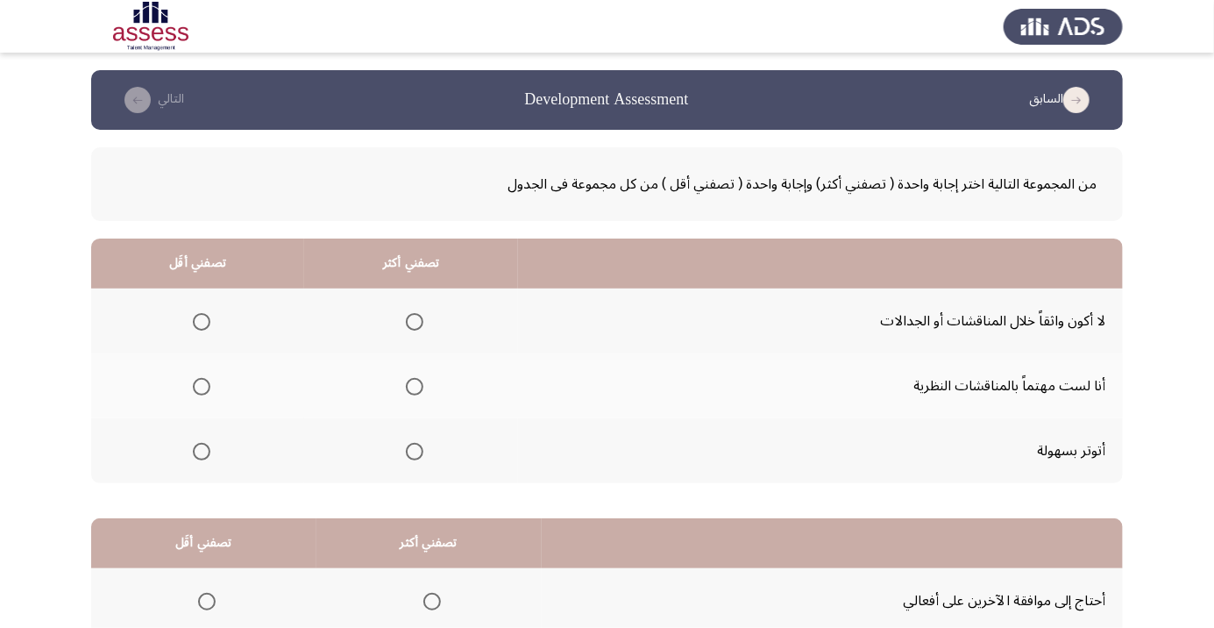
click at [202, 451] on span "Select an option" at bounding box center [202, 451] width 0 height 0
click at [200, 450] on input "Select an option" at bounding box center [202, 452] width 18 height 18
click at [411, 386] on span "Select an option" at bounding box center [415, 387] width 18 height 18
click at [411, 386] on input "Select an option" at bounding box center [415, 387] width 18 height 18
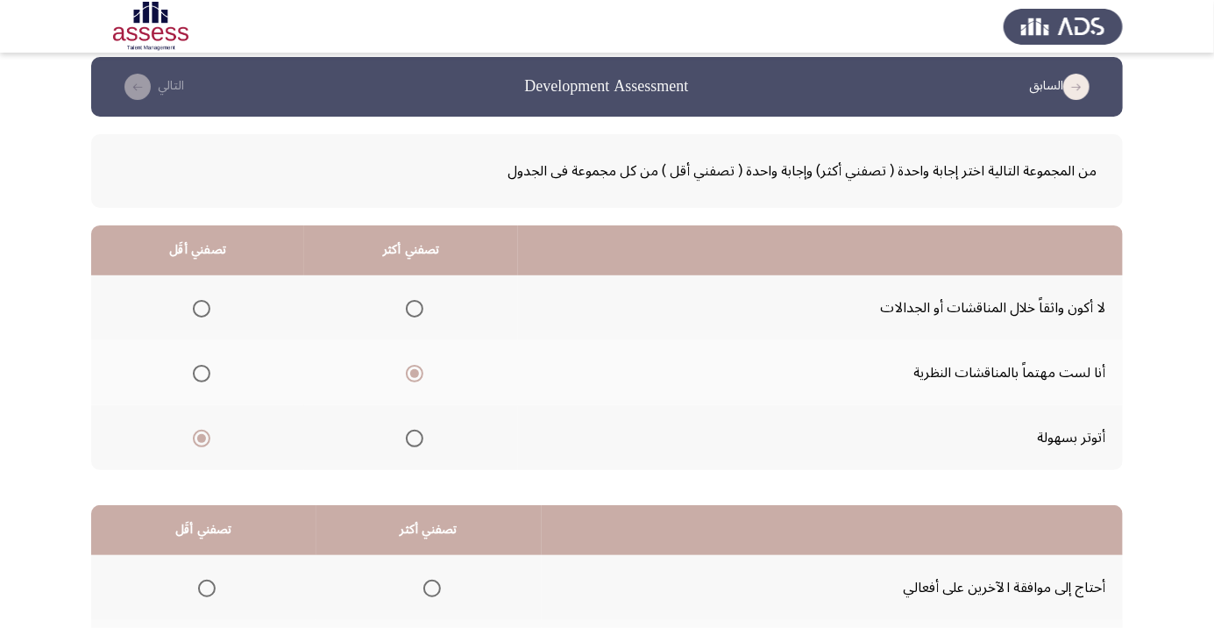
scroll to position [173, 0]
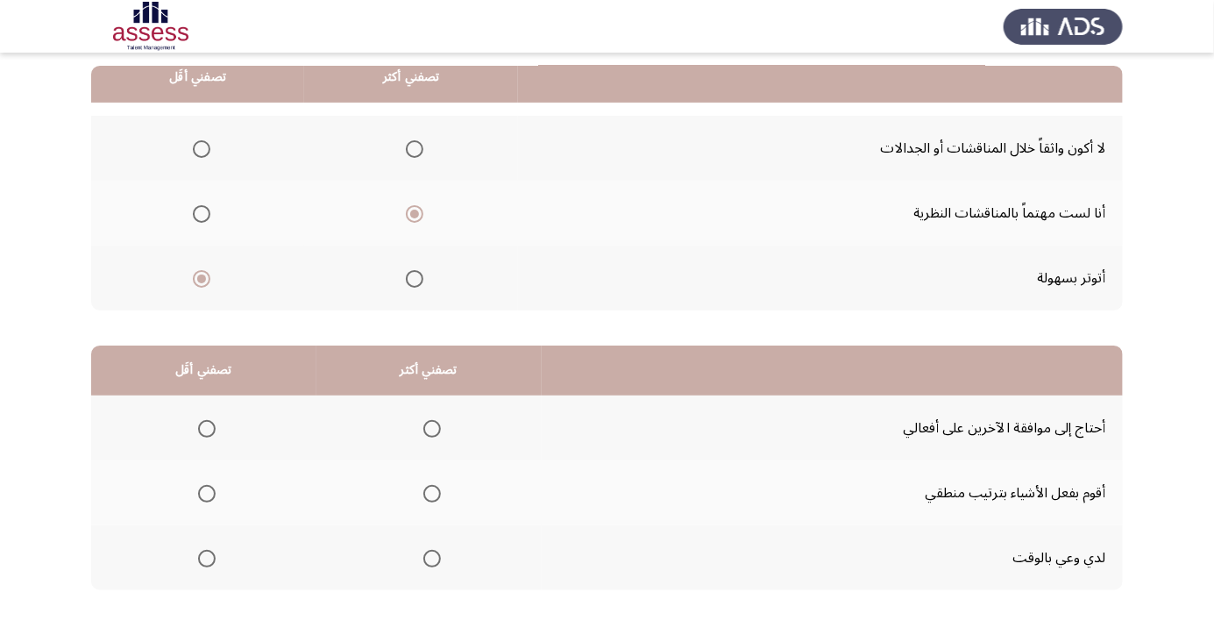
click at [423, 488] on span "Select an option" at bounding box center [432, 494] width 18 height 18
click at [423, 488] on input "Select an option" at bounding box center [432, 494] width 18 height 18
click at [206, 422] on span "Select an option" at bounding box center [207, 429] width 18 height 18
click at [206, 422] on input "Select an option" at bounding box center [207, 429] width 18 height 18
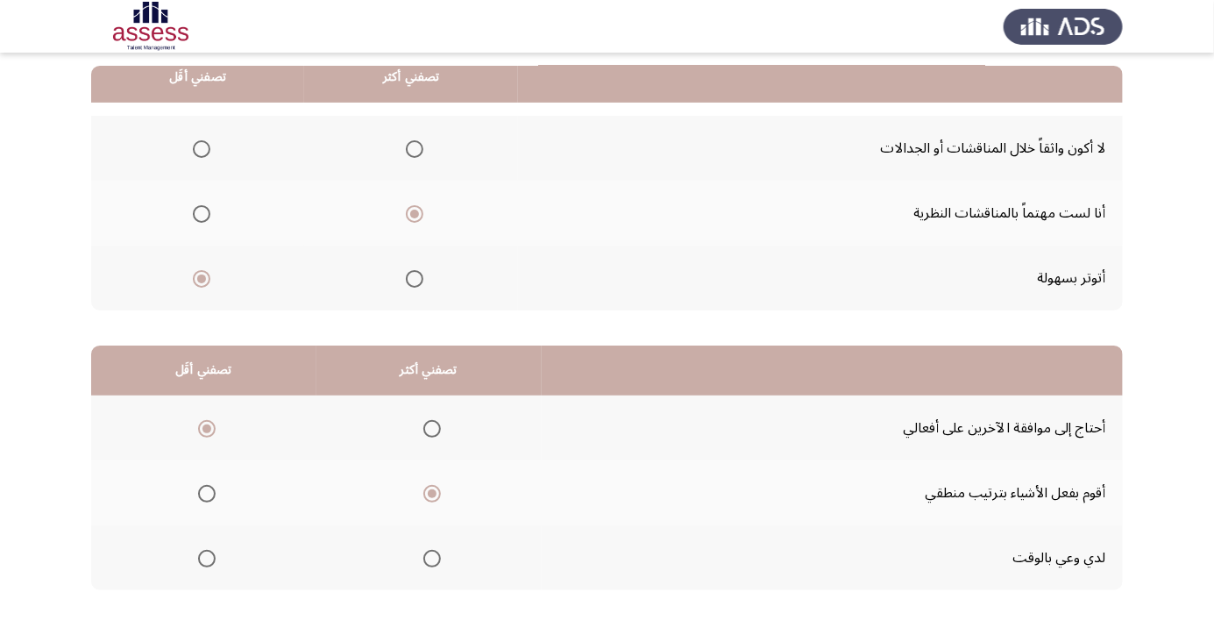
scroll to position [0, 0]
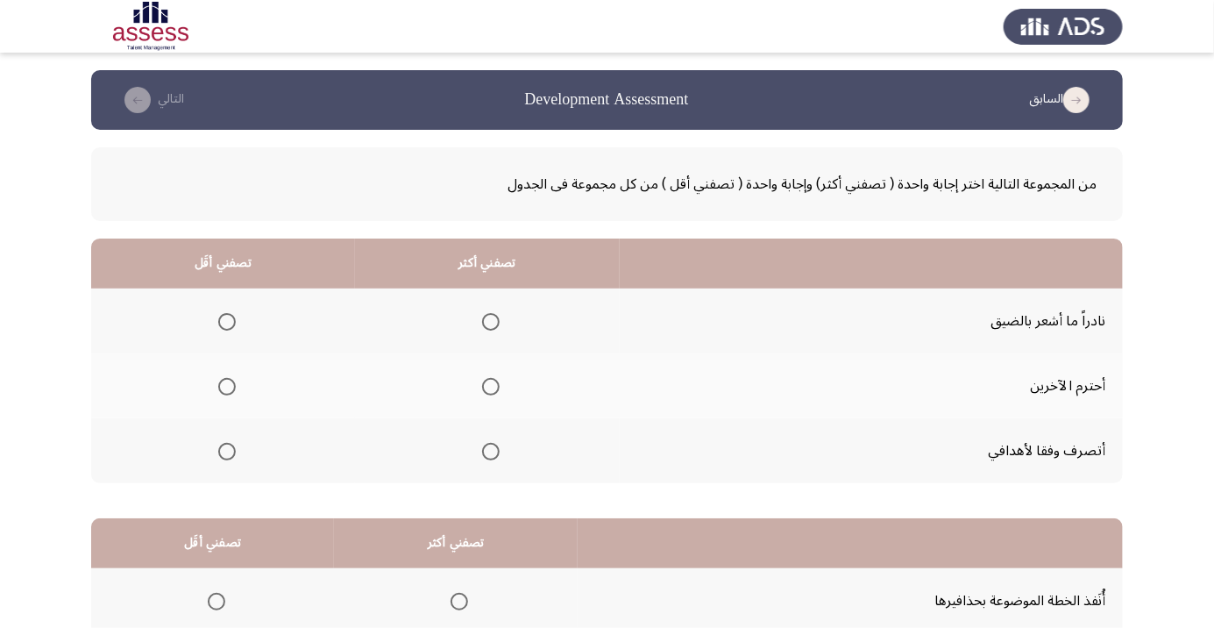
click at [227, 313] on span "Select an option" at bounding box center [227, 322] width 18 height 18
click at [227, 313] on input "Select an option" at bounding box center [227, 322] width 18 height 18
click at [491, 451] on span "Select an option" at bounding box center [491, 451] width 0 height 0
click at [486, 450] on input "Select an option" at bounding box center [491, 452] width 18 height 18
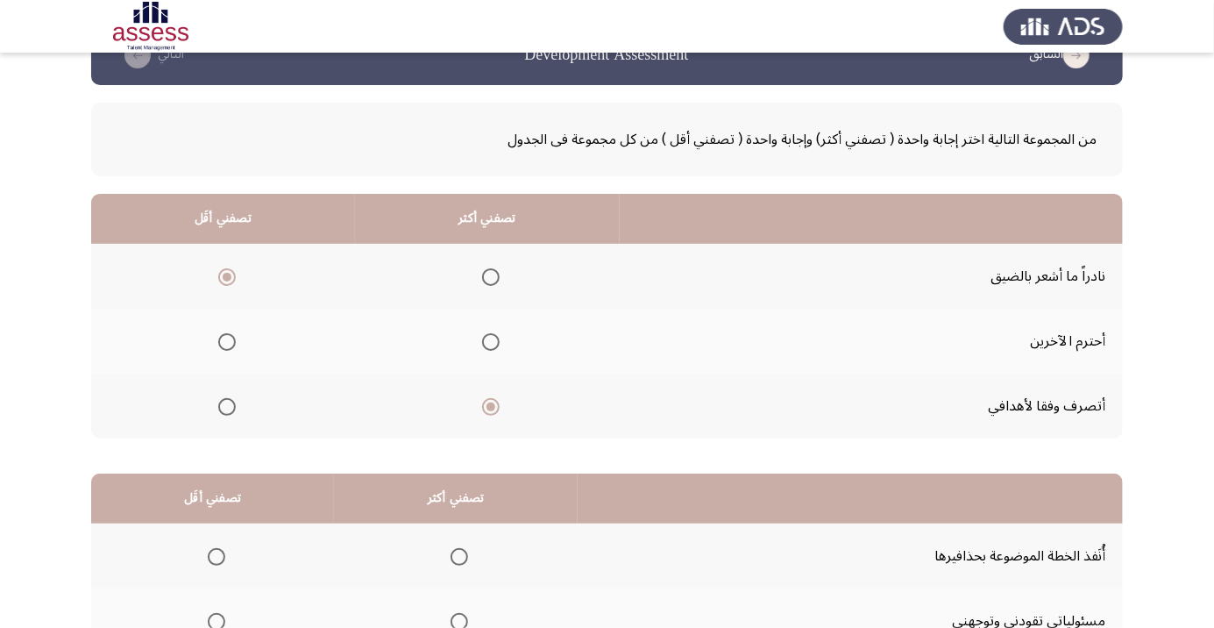
scroll to position [173, 0]
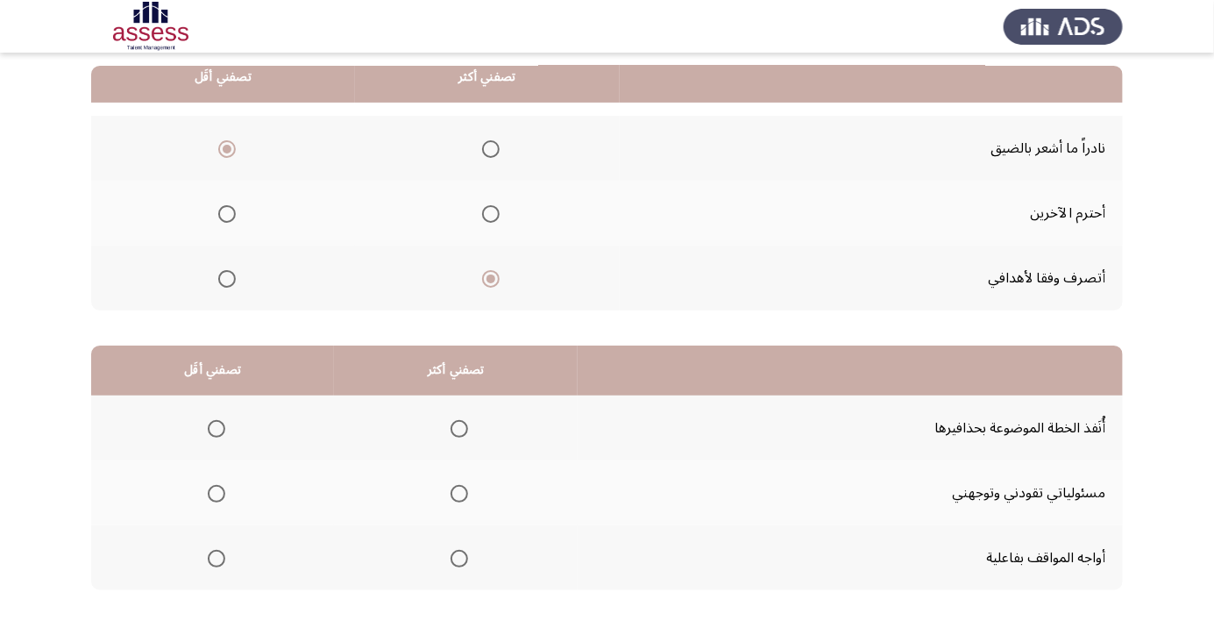
click at [216, 493] on span "Select an option" at bounding box center [216, 493] width 0 height 0
click at [214, 492] on input "Select an option" at bounding box center [217, 494] width 18 height 18
click at [451, 419] on mat-radio-button "Select an option" at bounding box center [456, 428] width 25 height 18
click at [462, 425] on span "Select an option" at bounding box center [460, 429] width 18 height 18
click at [462, 425] on input "Select an option" at bounding box center [460, 429] width 18 height 18
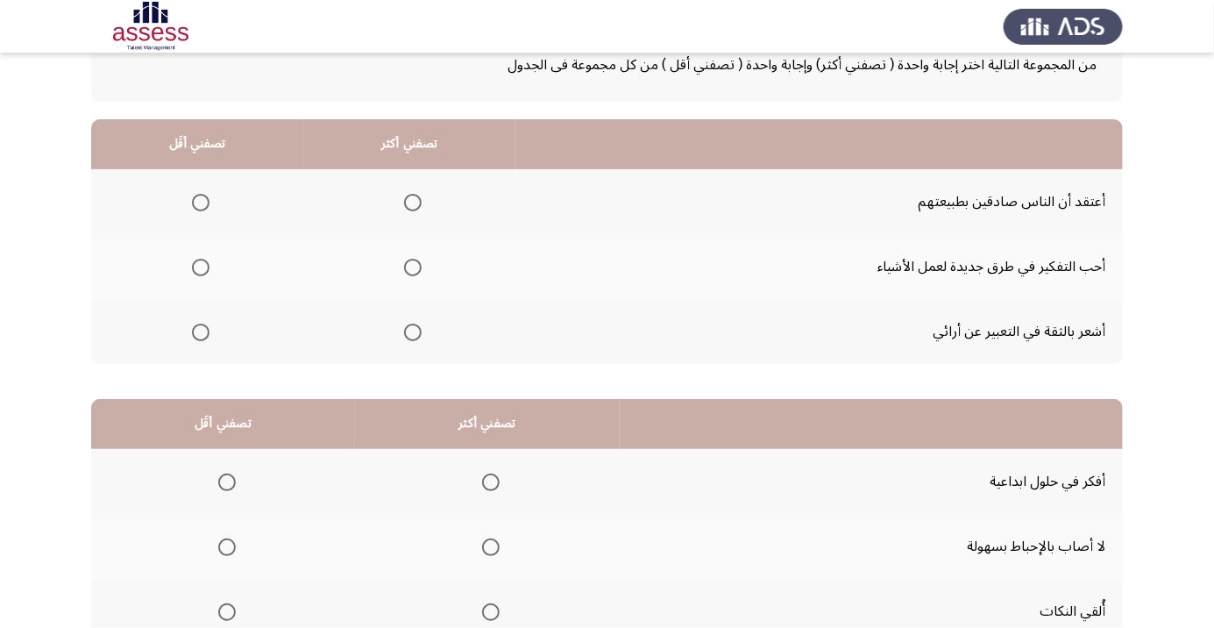
scroll to position [0, 0]
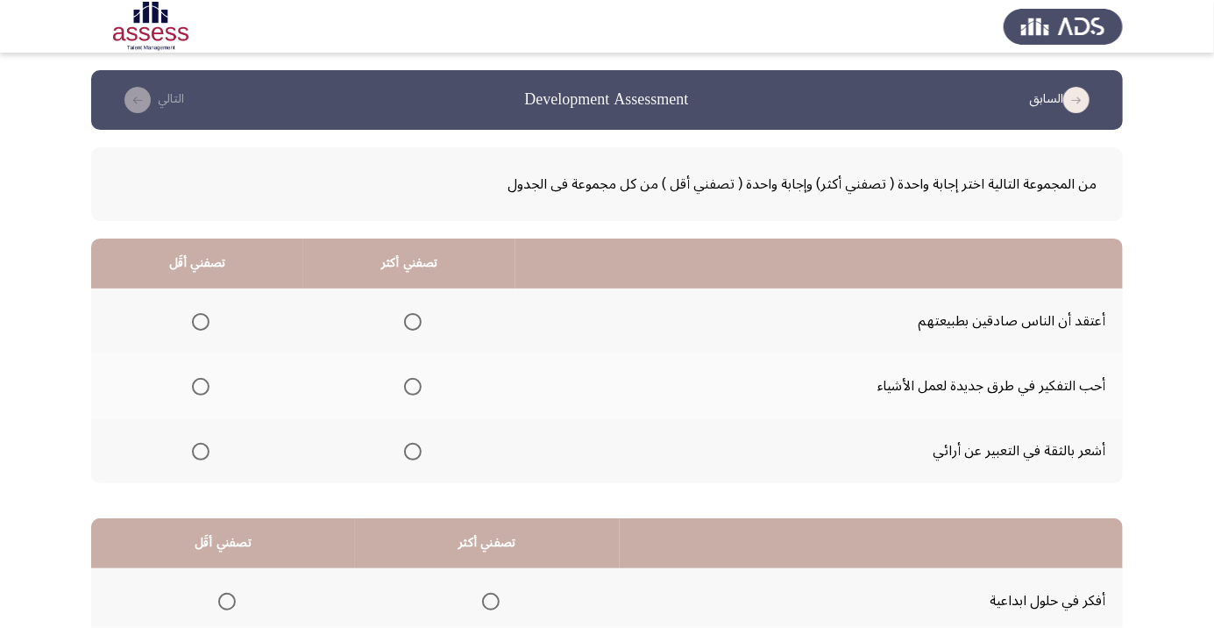
click at [413, 387] on span "Select an option" at bounding box center [413, 387] width 0 height 0
click at [408, 386] on input "Select an option" at bounding box center [413, 387] width 18 height 18
click at [202, 316] on span "Select an option" at bounding box center [201, 322] width 18 height 18
click at [202, 316] on input "Select an option" at bounding box center [201, 322] width 18 height 18
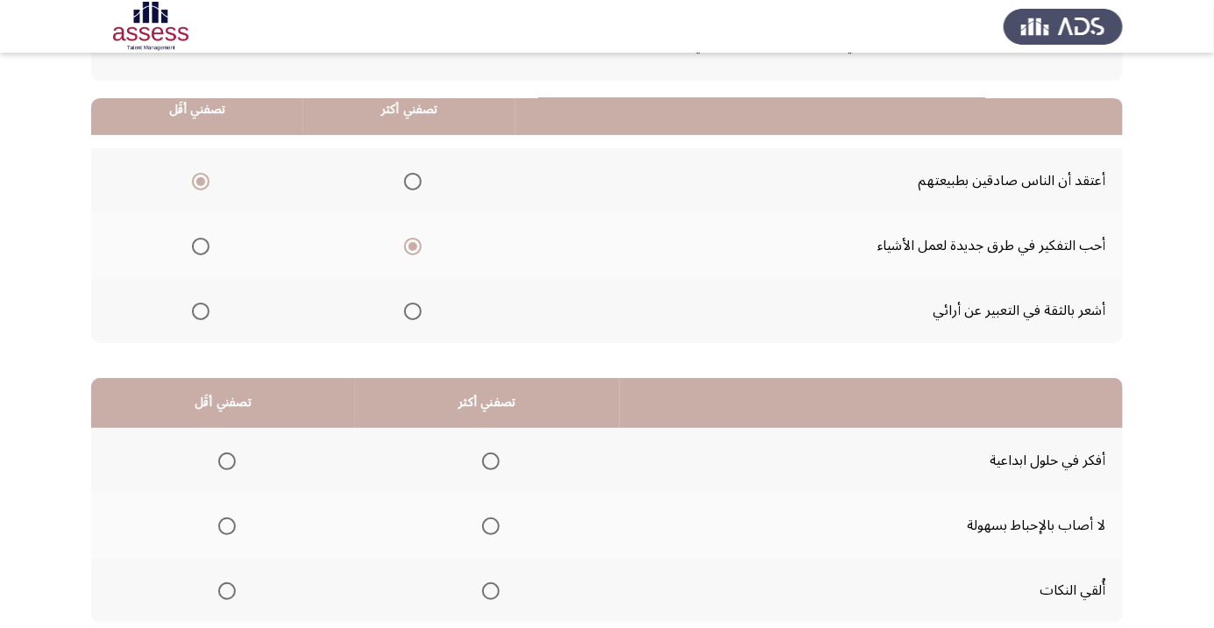
scroll to position [173, 0]
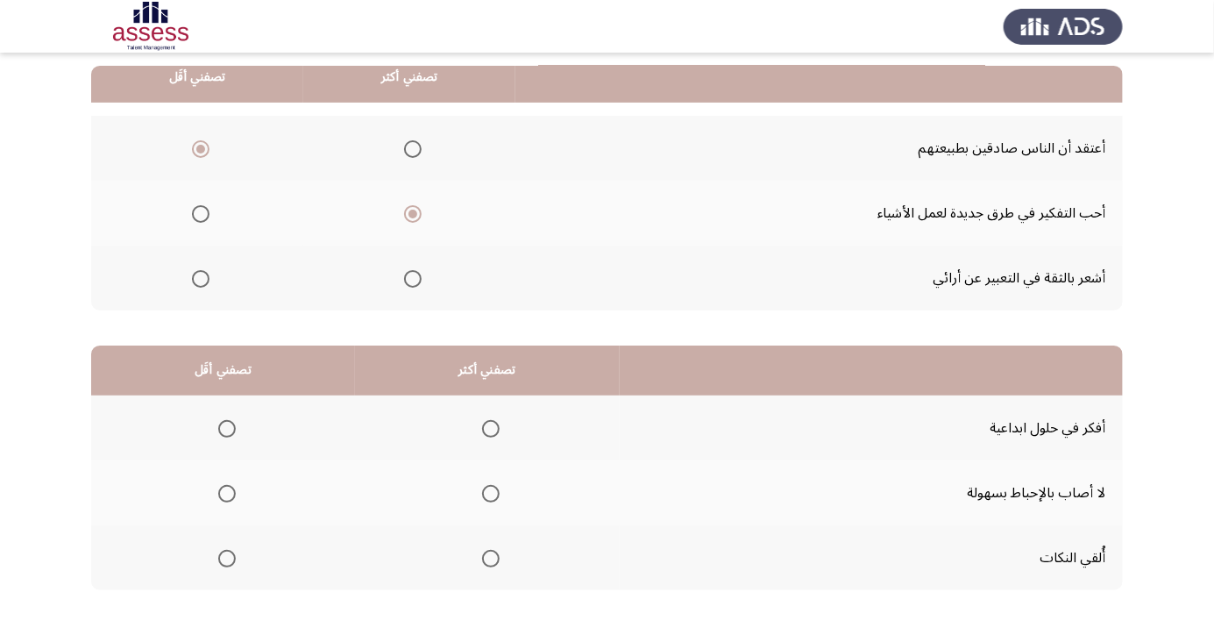
click at [227, 558] on span "Select an option" at bounding box center [227, 558] width 0 height 0
click at [224, 557] on input "Select an option" at bounding box center [227, 559] width 18 height 18
click at [488, 421] on span "Select an option" at bounding box center [491, 429] width 18 height 18
click at [488, 421] on input "Select an option" at bounding box center [491, 429] width 18 height 18
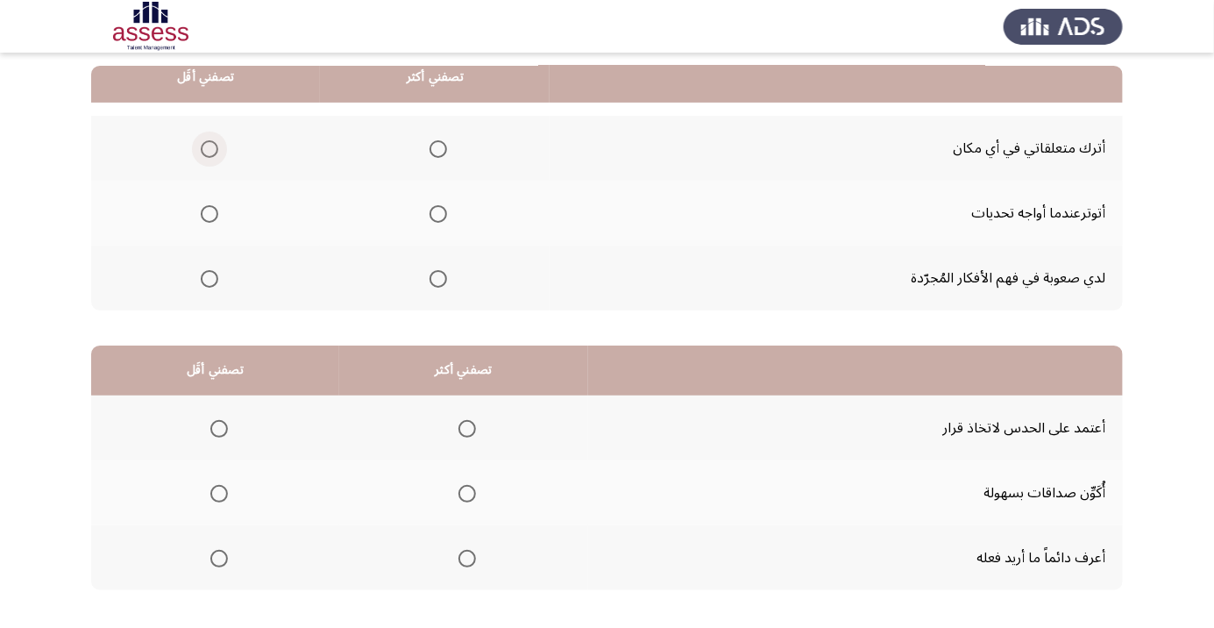
click at [209, 149] on span "Select an option" at bounding box center [209, 149] width 0 height 0
click at [209, 147] on input "Select an option" at bounding box center [210, 149] width 18 height 18
click at [438, 279] on span "Select an option" at bounding box center [438, 279] width 0 height 0
click at [437, 277] on input "Select an option" at bounding box center [438, 279] width 18 height 18
click at [219, 429] on span "Select an option" at bounding box center [219, 429] width 0 height 0
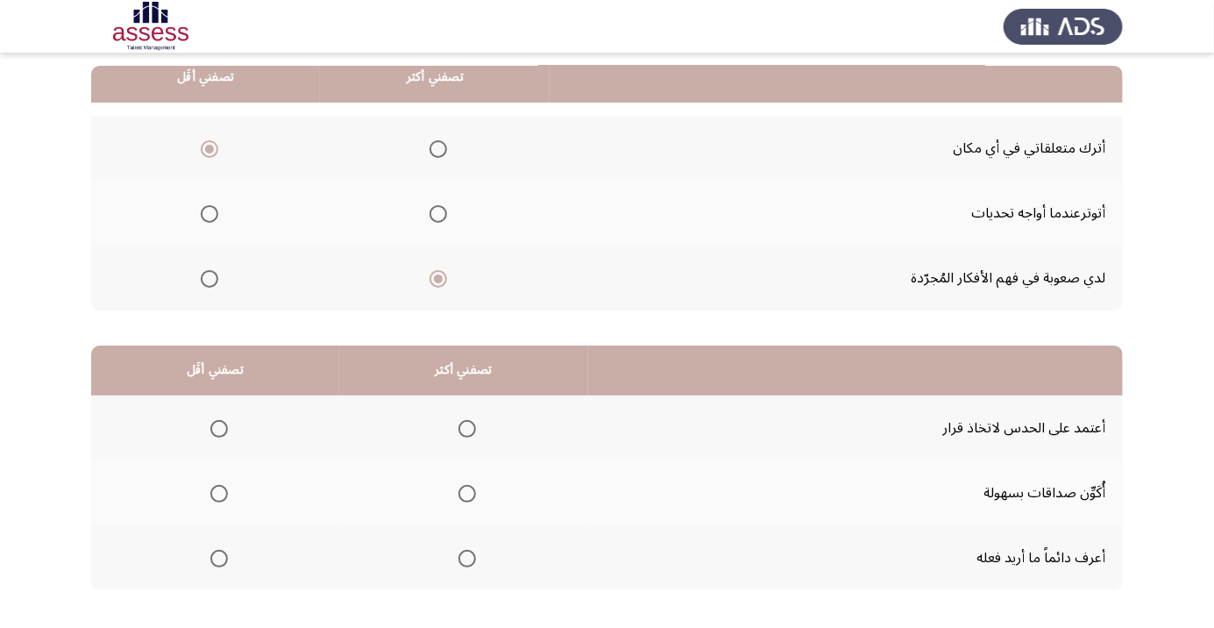
click at [218, 427] on input "Select an option" at bounding box center [219, 429] width 18 height 18
click at [459, 491] on span "Select an option" at bounding box center [467, 494] width 18 height 18
click at [459, 491] on input "Select an option" at bounding box center [467, 494] width 18 height 18
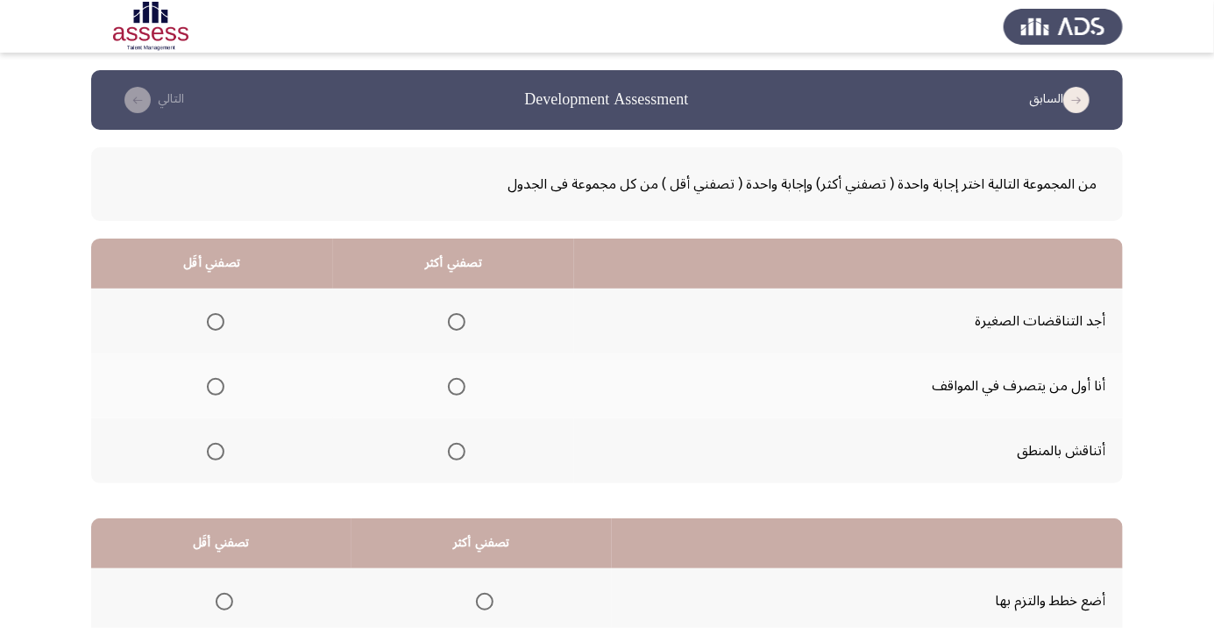
click at [449, 323] on span "Select an option" at bounding box center [457, 322] width 18 height 18
click at [449, 323] on input "Select an option" at bounding box center [457, 322] width 18 height 18
click at [213, 380] on span "Select an option" at bounding box center [216, 387] width 18 height 18
click at [213, 380] on input "Select an option" at bounding box center [216, 387] width 18 height 18
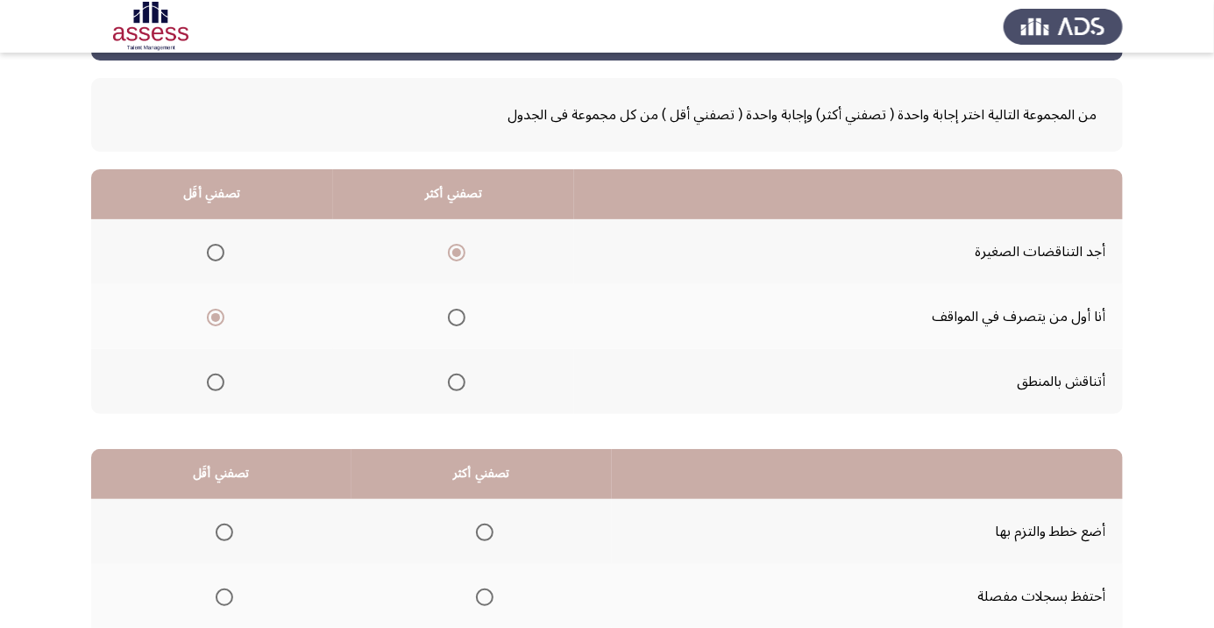
scroll to position [173, 0]
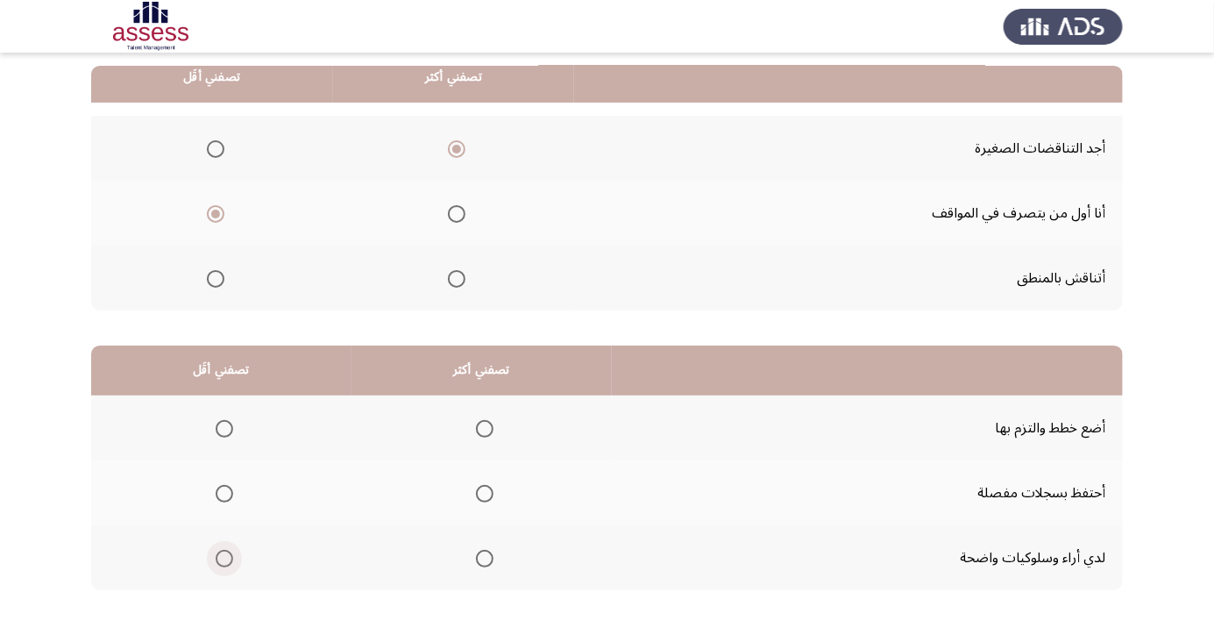
click at [224, 558] on span "Select an option" at bounding box center [224, 558] width 0 height 0
click at [224, 557] on input "Select an option" at bounding box center [225, 559] width 18 height 18
click at [481, 427] on span "Select an option" at bounding box center [485, 429] width 18 height 18
click at [481, 427] on input "Select an option" at bounding box center [485, 429] width 18 height 18
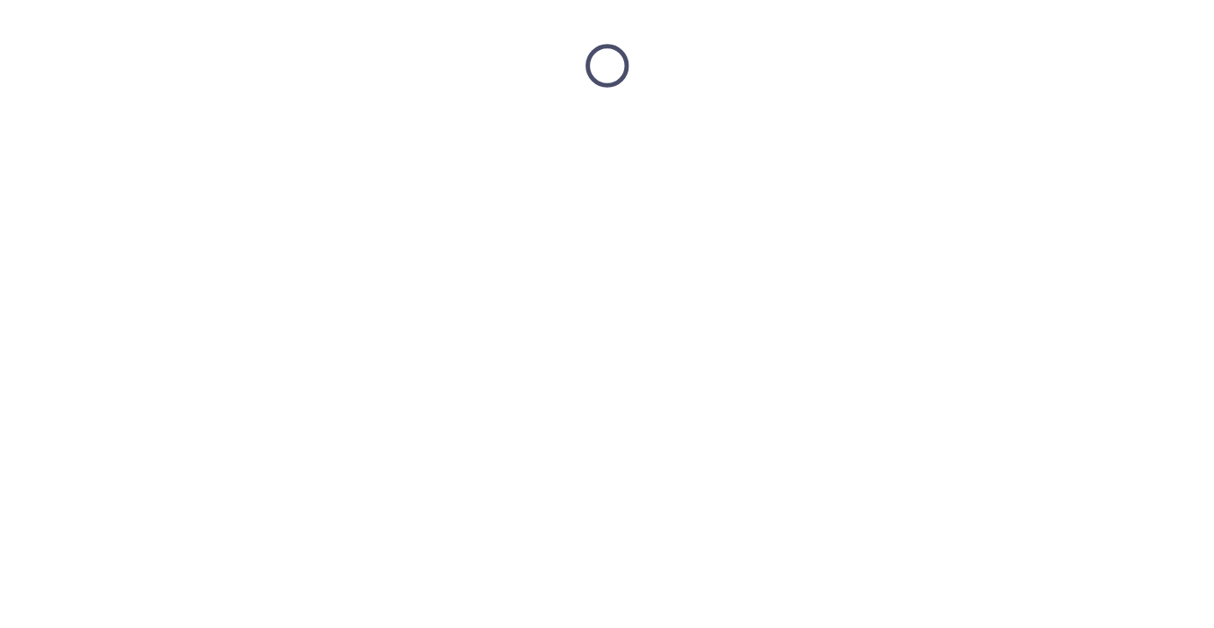
scroll to position [0, 0]
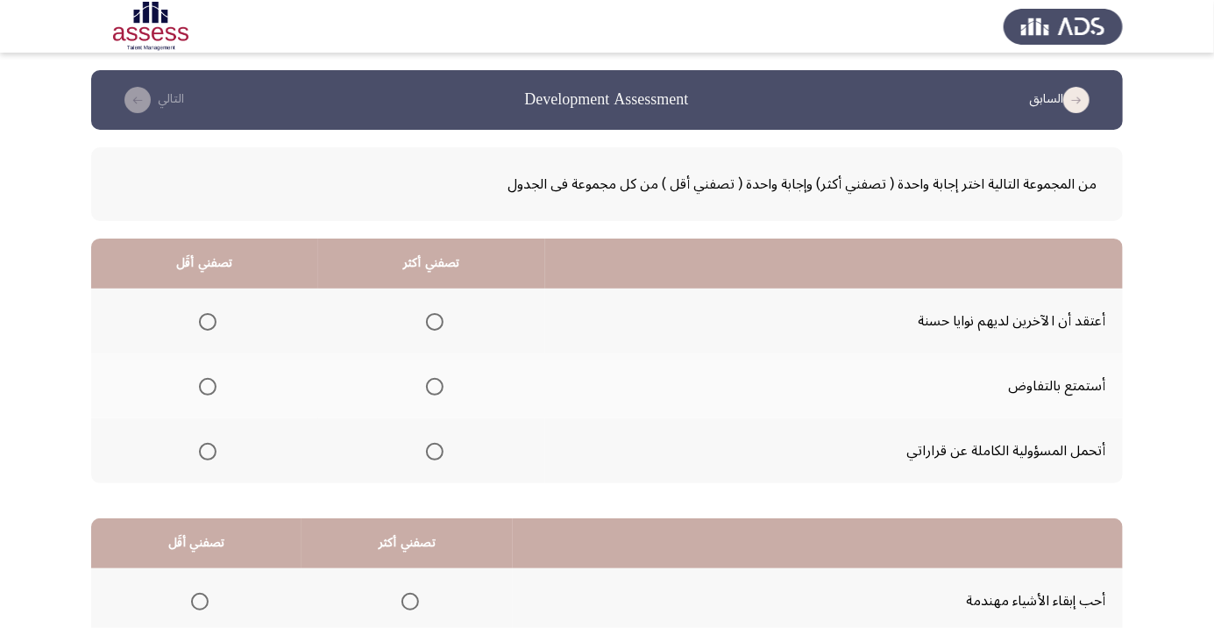
click at [435, 451] on span "Select an option" at bounding box center [435, 451] width 0 height 0
click at [433, 450] on input "Select an option" at bounding box center [435, 452] width 18 height 18
click at [208, 326] on span "Select an option" at bounding box center [208, 322] width 18 height 18
click at [208, 326] on input "Select an option" at bounding box center [208, 322] width 18 height 18
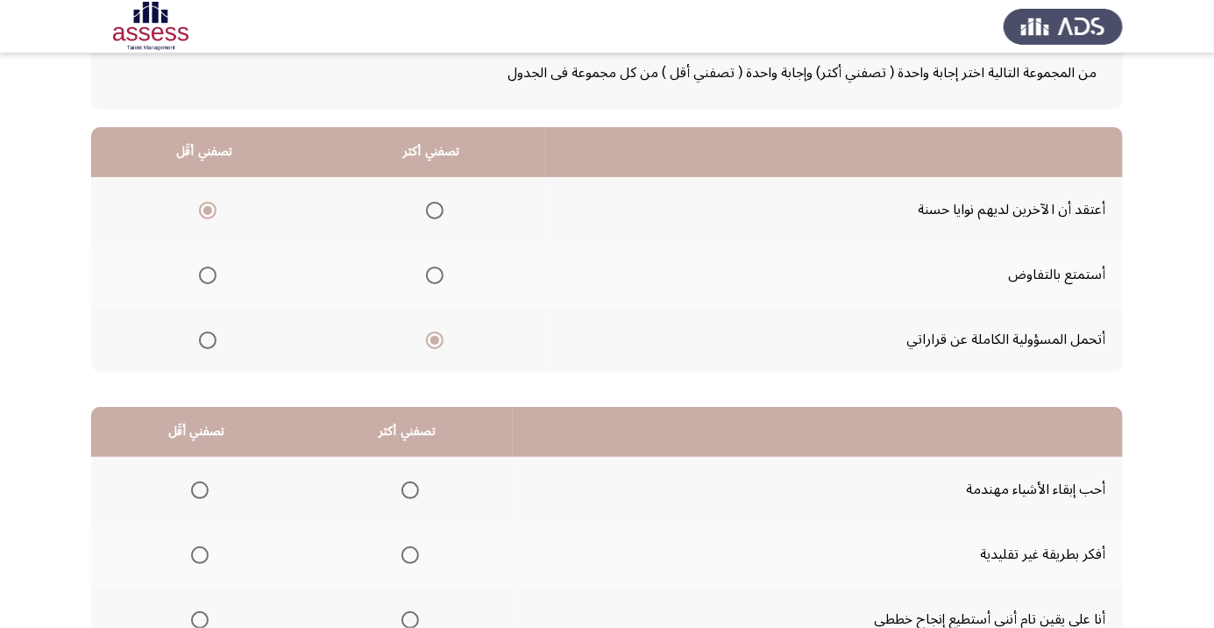
scroll to position [116, 0]
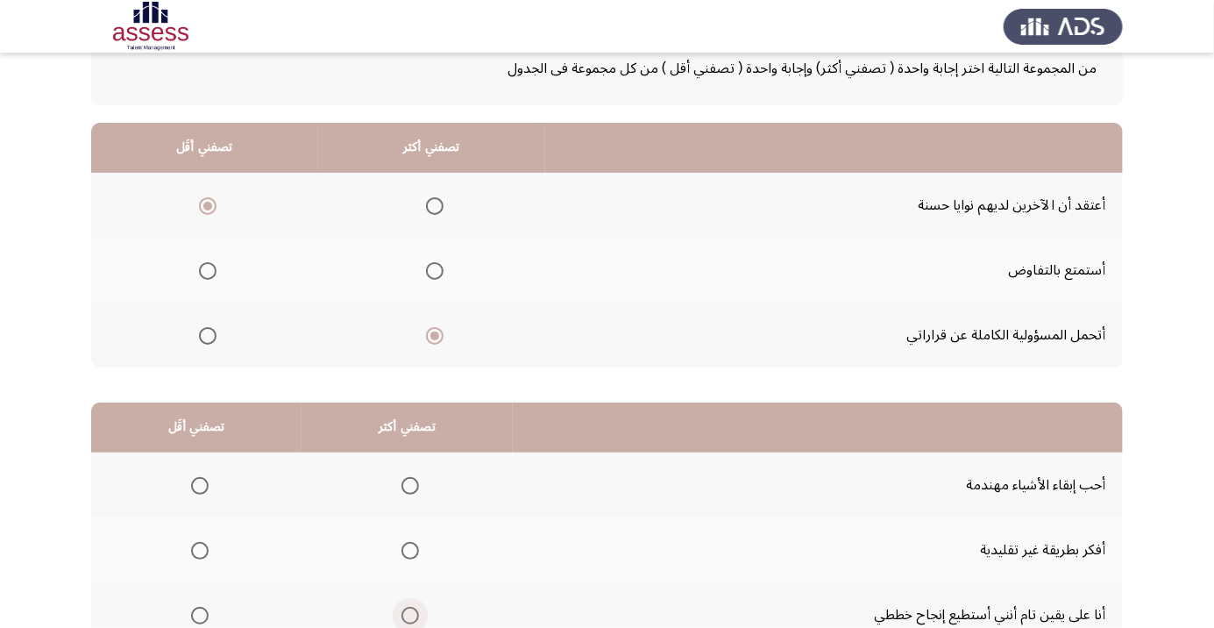
click at [411, 609] on span "Select an option" at bounding box center [410, 616] width 18 height 18
click at [411, 609] on input "Select an option" at bounding box center [410, 616] width 18 height 18
click at [198, 549] on span "Select an option" at bounding box center [200, 551] width 18 height 18
click at [198, 549] on input "Select an option" at bounding box center [200, 551] width 18 height 18
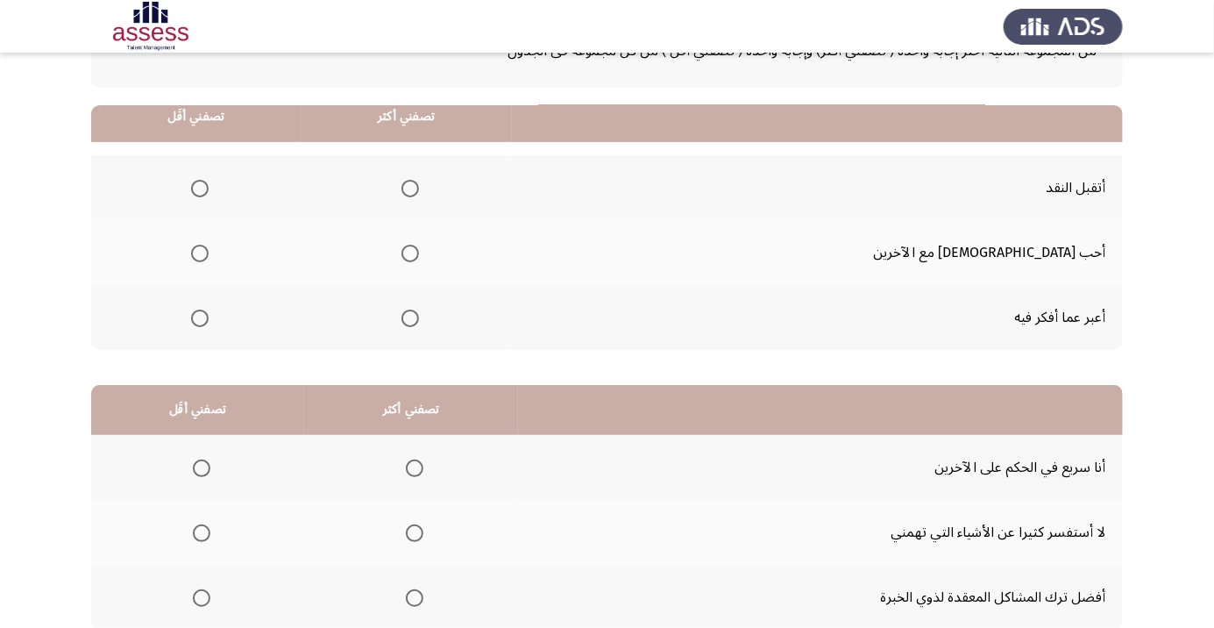
scroll to position [0, 0]
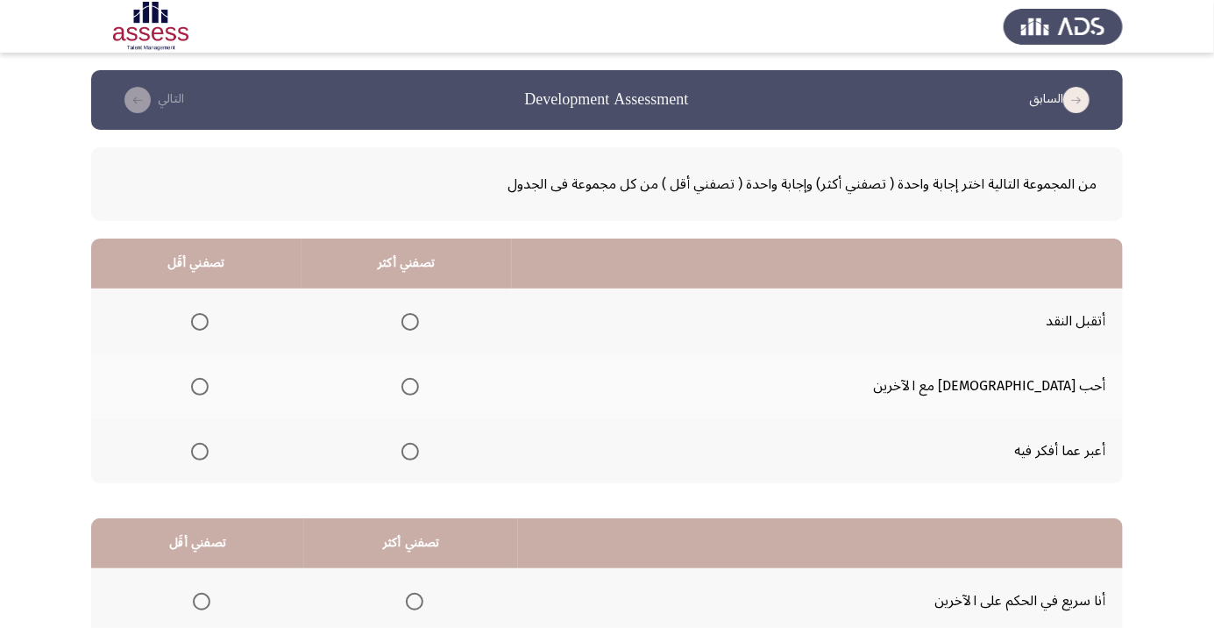
click at [200, 451] on span "Select an option" at bounding box center [200, 451] width 0 height 0
click at [209, 450] on input "Select an option" at bounding box center [200, 452] width 18 height 18
click at [410, 322] on span "Select an option" at bounding box center [410, 322] width 0 height 0
click at [419, 321] on input "Select an option" at bounding box center [410, 322] width 18 height 18
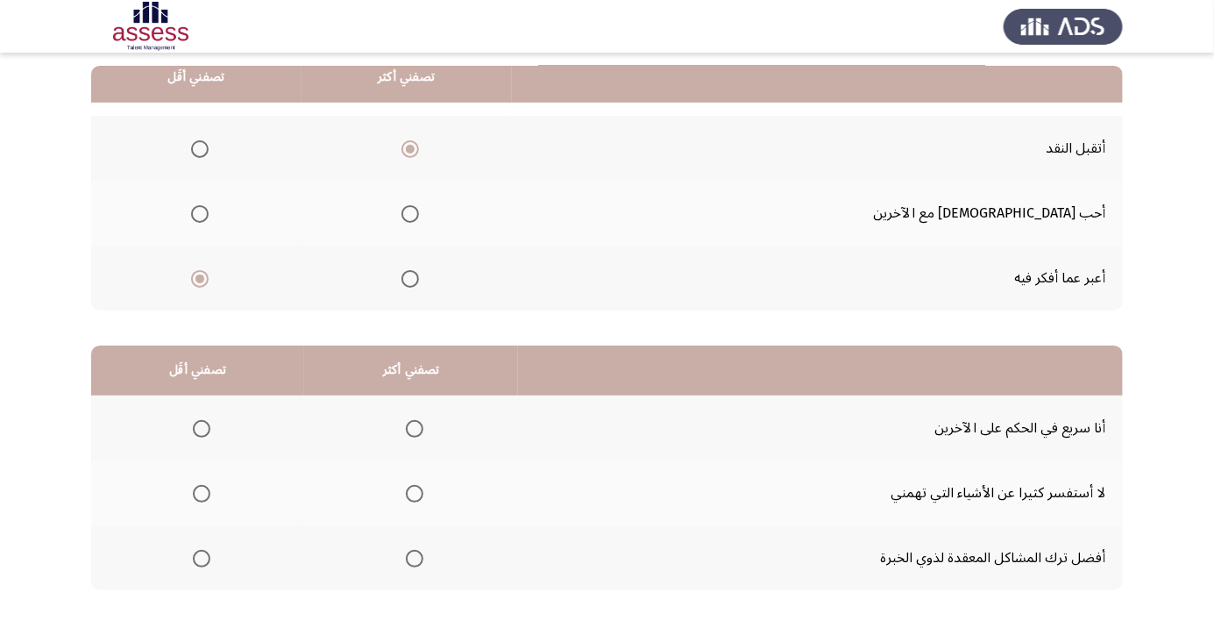
click at [408, 421] on span "Select an option" at bounding box center [415, 429] width 18 height 18
click at [408, 421] on input "Select an option" at bounding box center [415, 429] width 18 height 18
click at [205, 553] on span "Select an option" at bounding box center [202, 559] width 18 height 18
click at [205, 553] on input "Select an option" at bounding box center [202, 559] width 18 height 18
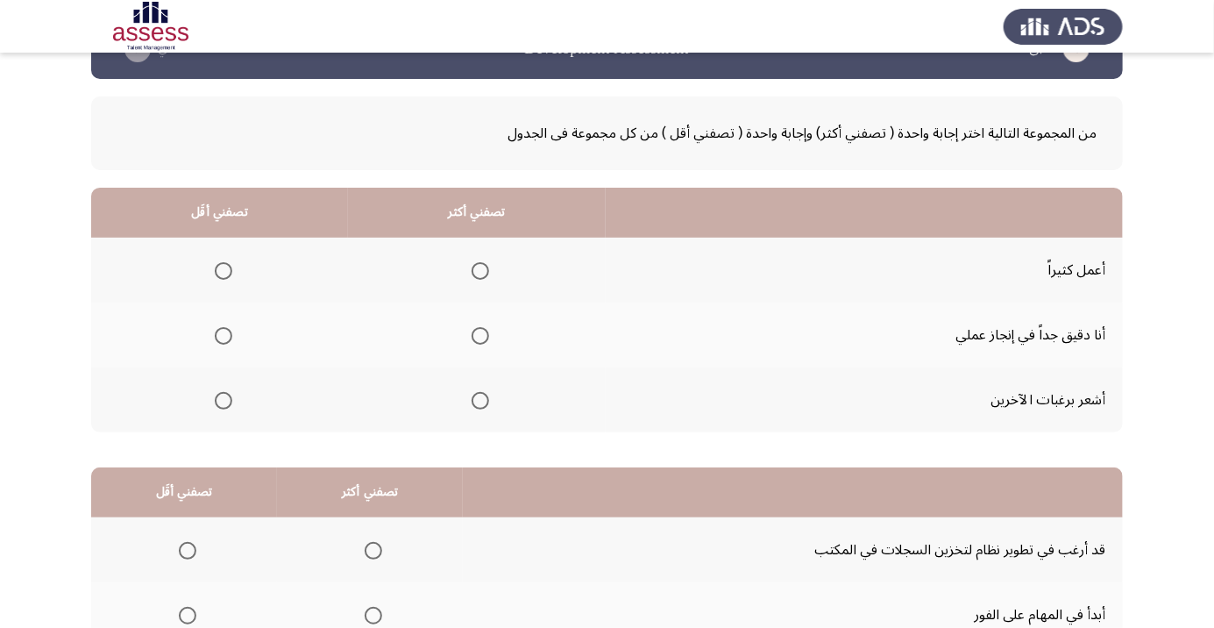
scroll to position [0, 0]
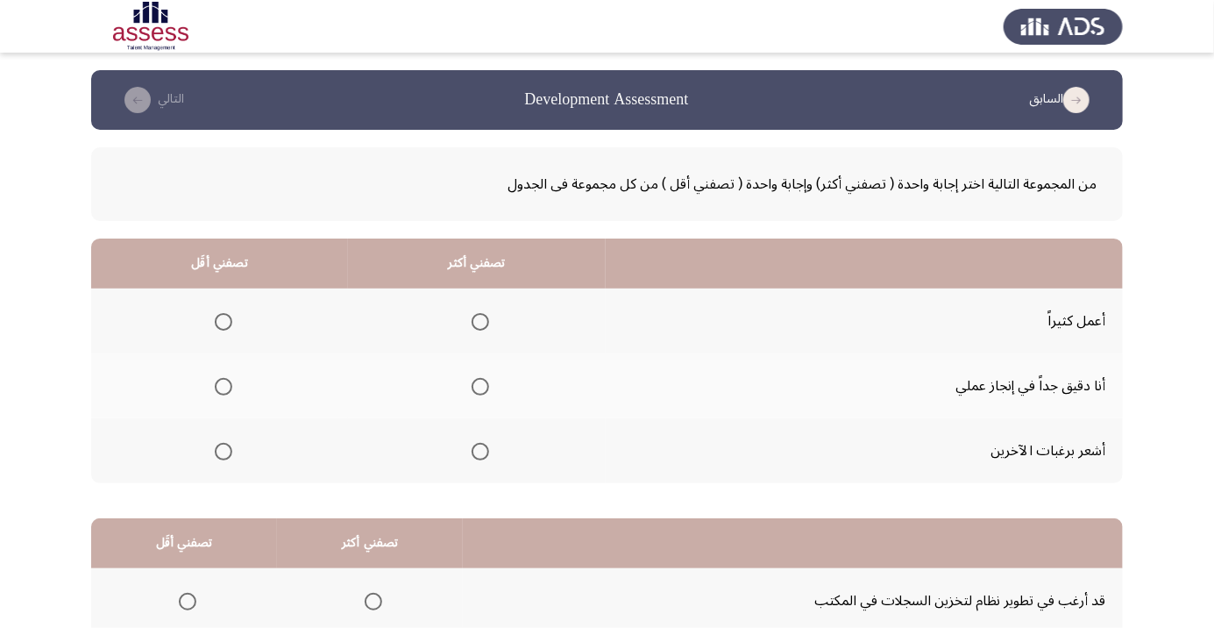
click at [224, 451] on span "Select an option" at bounding box center [224, 451] width 0 height 0
click at [222, 450] on input "Select an option" at bounding box center [224, 452] width 18 height 18
click at [480, 380] on span "Select an option" at bounding box center [481, 387] width 18 height 18
click at [480, 380] on input "Select an option" at bounding box center [481, 387] width 18 height 18
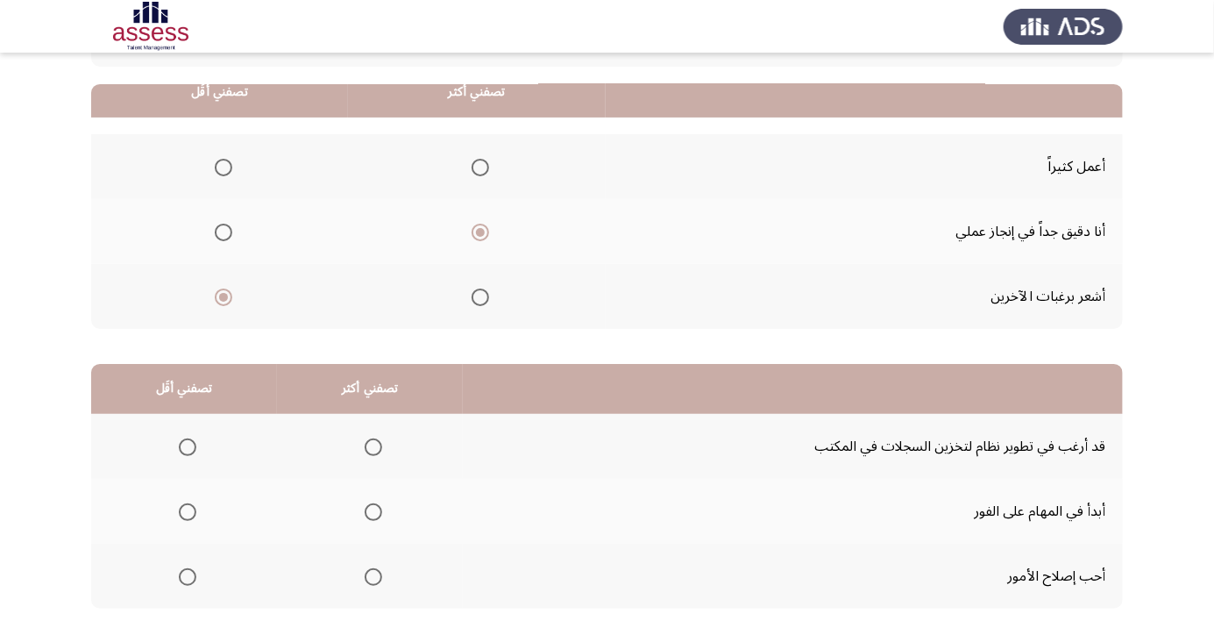
scroll to position [173, 0]
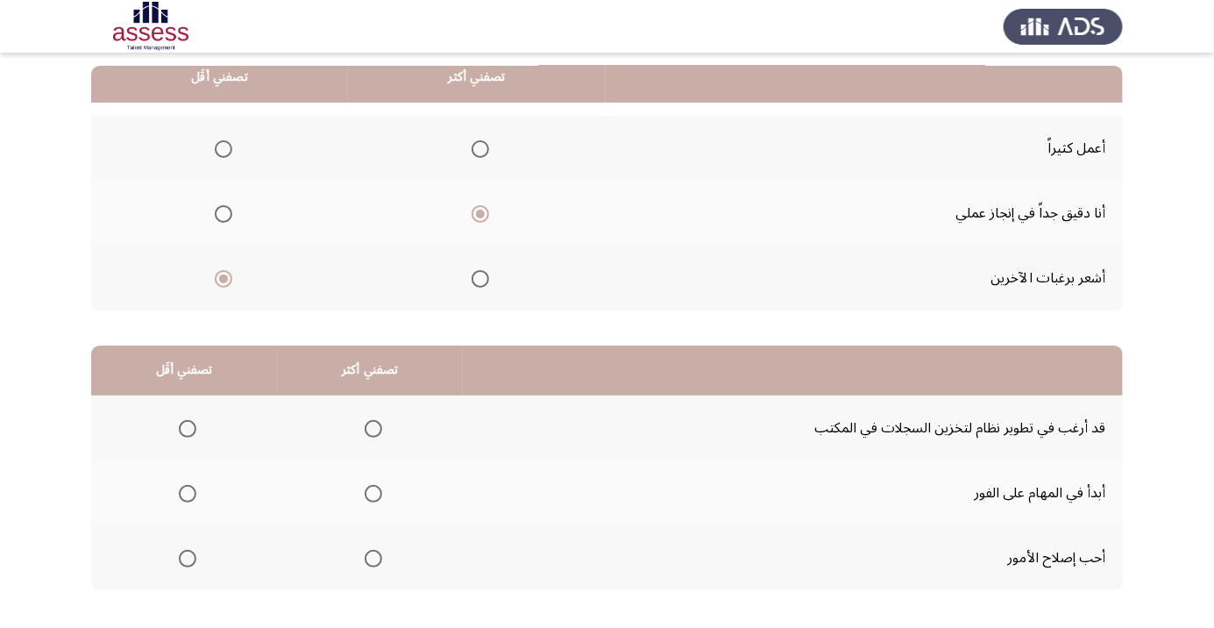
click at [373, 493] on span "Select an option" at bounding box center [373, 493] width 0 height 0
click at [369, 492] on input "Select an option" at bounding box center [374, 494] width 18 height 18
click at [190, 555] on span "Select an option" at bounding box center [188, 559] width 18 height 18
click at [190, 555] on input "Select an option" at bounding box center [188, 559] width 18 height 18
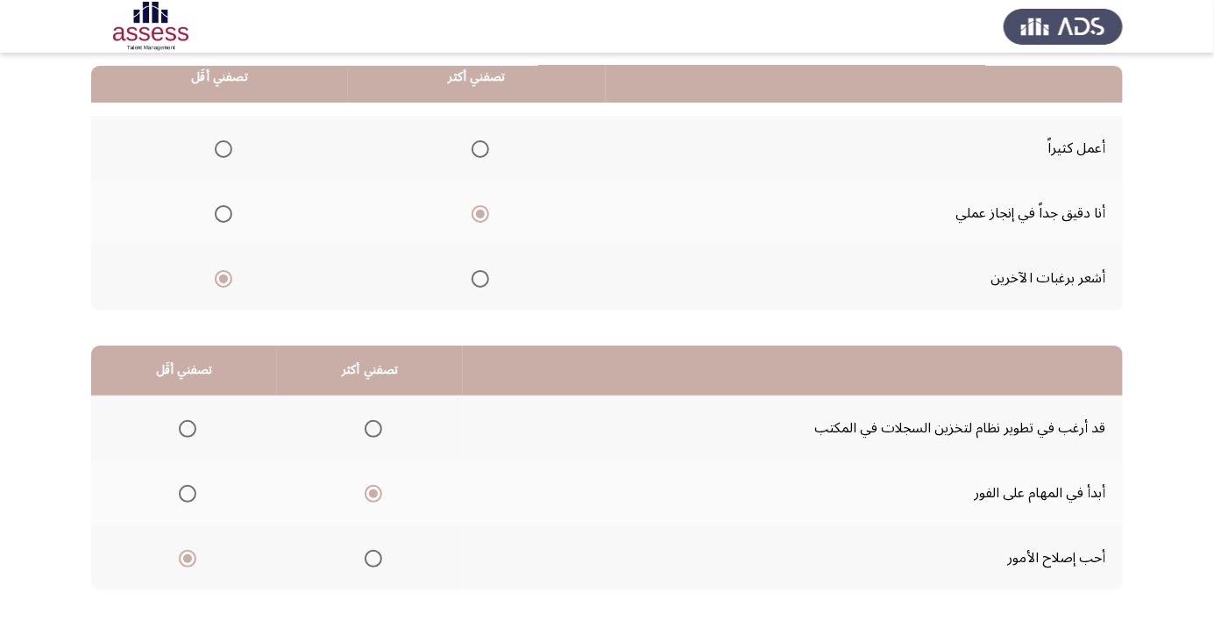
scroll to position [0, 0]
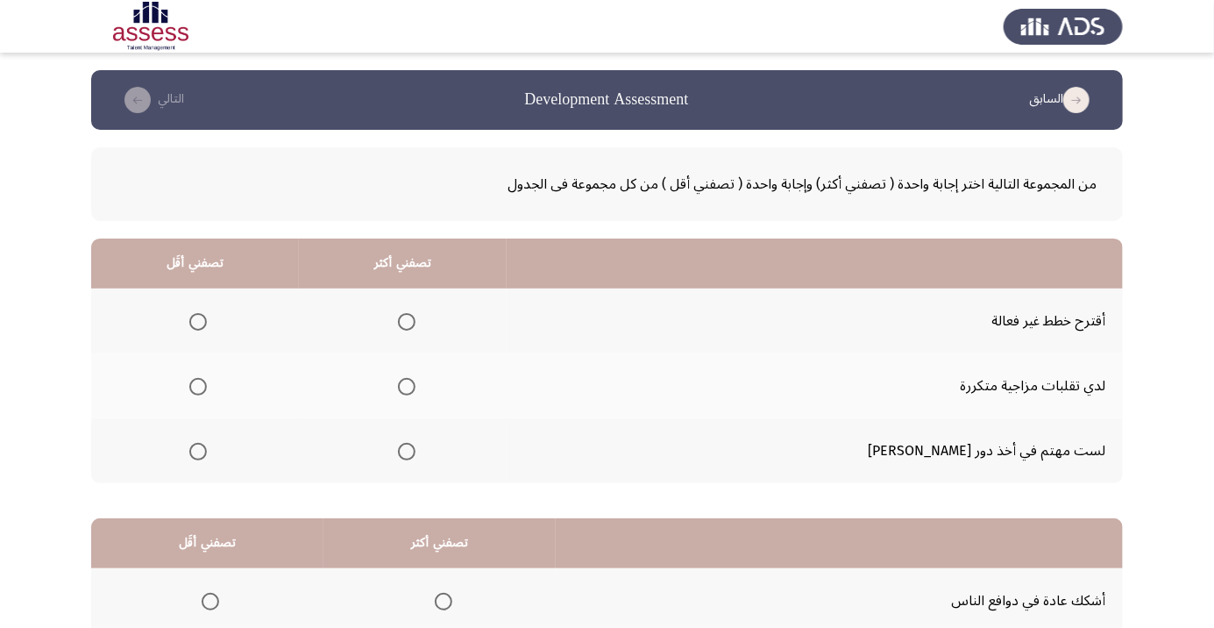
click at [198, 451] on span "Select an option" at bounding box center [198, 451] width 0 height 0
click at [207, 450] on input "Select an option" at bounding box center [198, 452] width 18 height 18
click at [415, 386] on span "Select an option" at bounding box center [407, 387] width 18 height 18
click at [415, 386] on input "Select an option" at bounding box center [407, 387] width 18 height 18
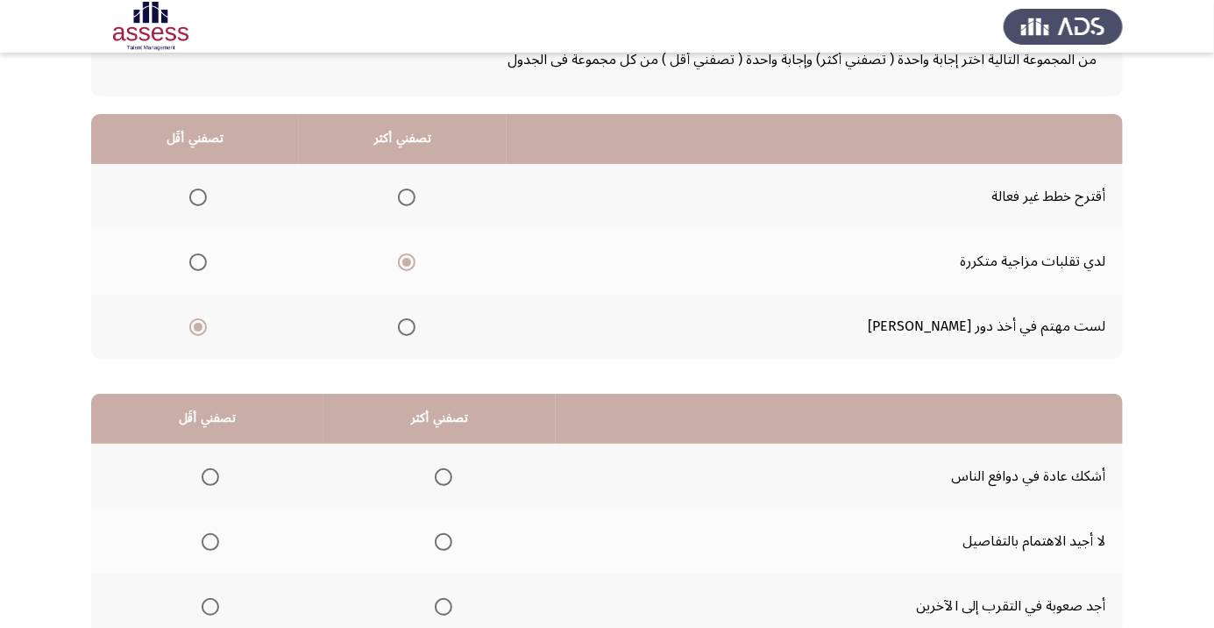
scroll to position [173, 0]
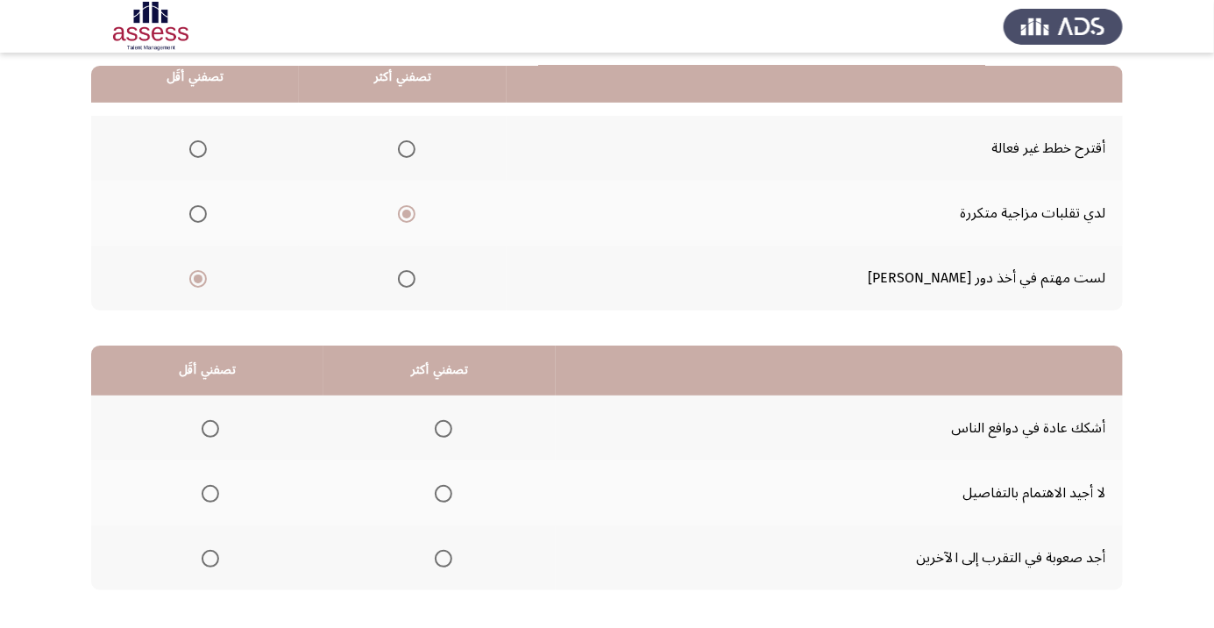
click at [443, 493] on span "Select an option" at bounding box center [443, 493] width 0 height 0
click at [440, 492] on input "Select an option" at bounding box center [444, 494] width 18 height 18
click at [210, 558] on span "Select an option" at bounding box center [210, 558] width 0 height 0
click at [209, 557] on input "Select an option" at bounding box center [211, 559] width 18 height 18
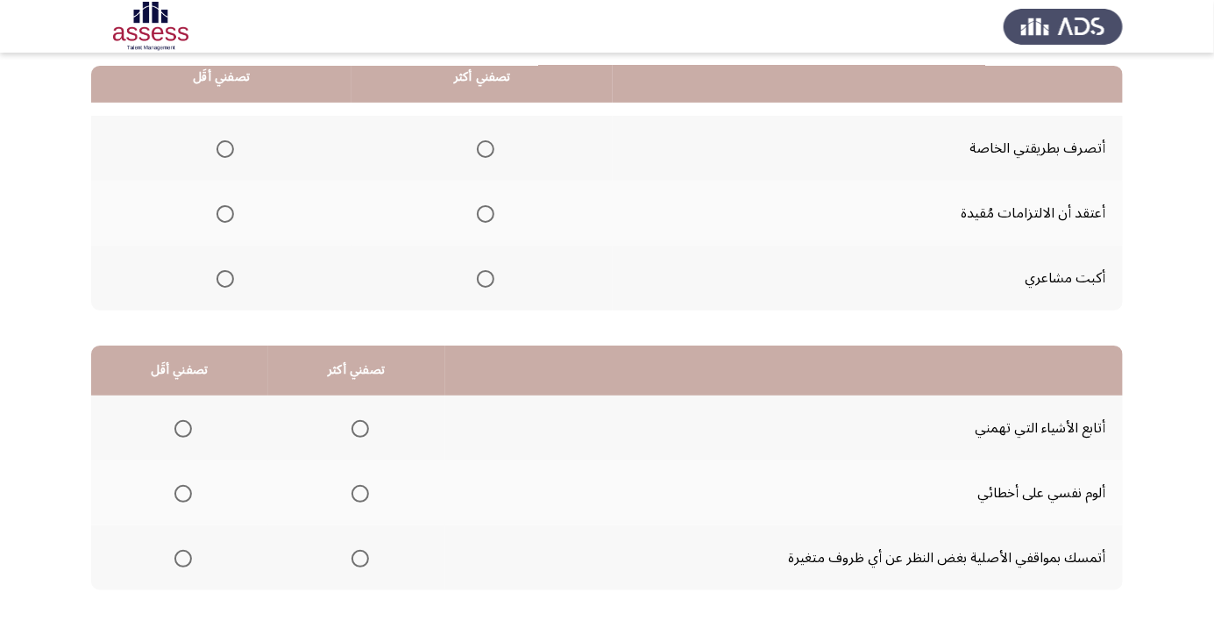
click at [481, 152] on span "Select an option" at bounding box center [486, 149] width 18 height 18
click at [481, 152] on input "Select an option" at bounding box center [486, 149] width 18 height 18
click at [224, 277] on span "Select an option" at bounding box center [225, 279] width 18 height 18
click at [224, 277] on input "Select an option" at bounding box center [225, 279] width 18 height 18
click at [183, 558] on span "Select an option" at bounding box center [183, 558] width 0 height 0
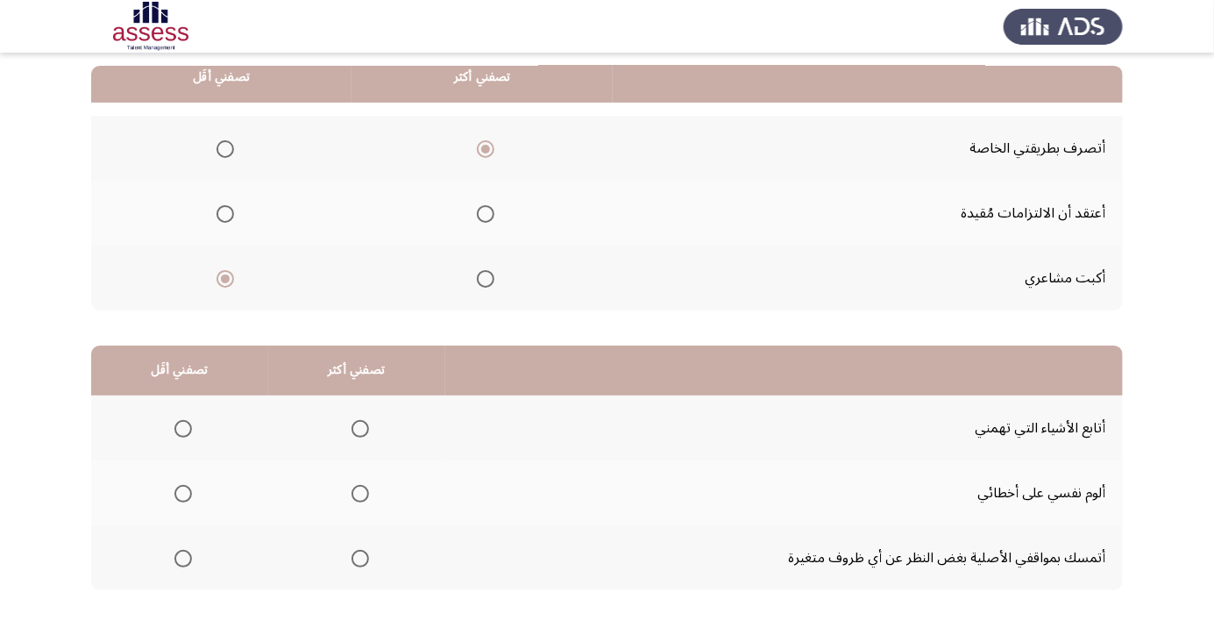
click at [182, 557] on input "Select an option" at bounding box center [183, 559] width 18 height 18
click at [358, 485] on span "Select an option" at bounding box center [360, 494] width 18 height 18
click at [358, 485] on input "Select an option" at bounding box center [360, 494] width 18 height 18
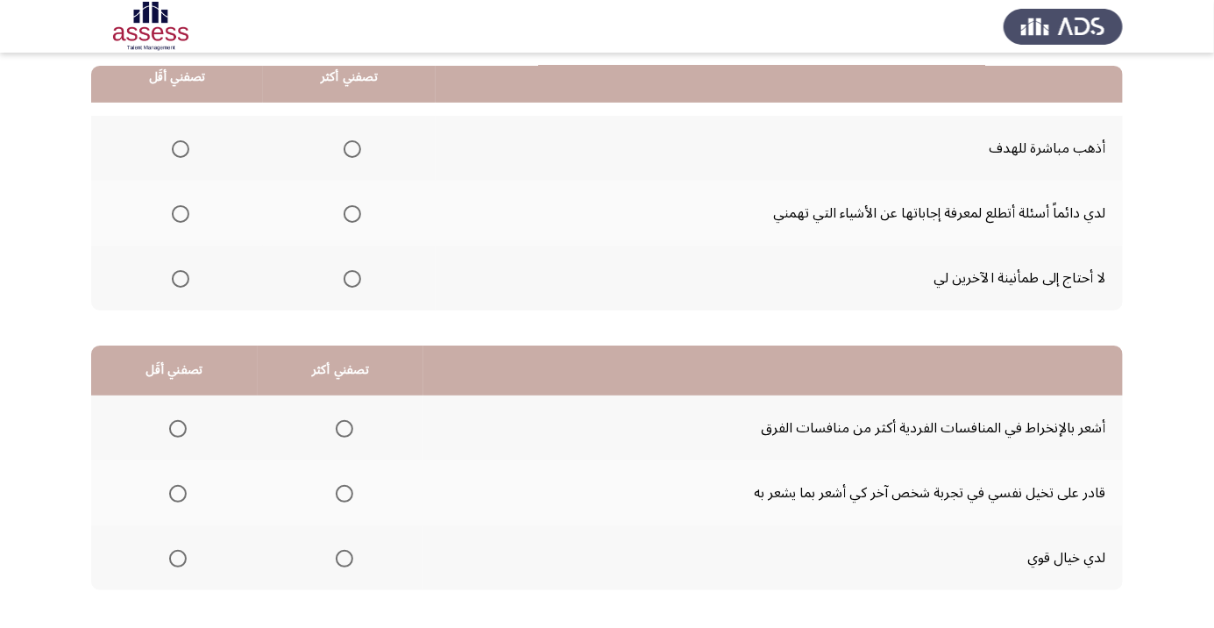
click at [179, 270] on span "Select an option" at bounding box center [181, 279] width 18 height 18
click at [179, 270] on input "Select an option" at bounding box center [181, 279] width 18 height 18
click at [352, 149] on span "Select an option" at bounding box center [352, 149] width 0 height 0
click at [351, 147] on input "Select an option" at bounding box center [353, 149] width 18 height 18
click at [344, 493] on span "Select an option" at bounding box center [344, 493] width 0 height 0
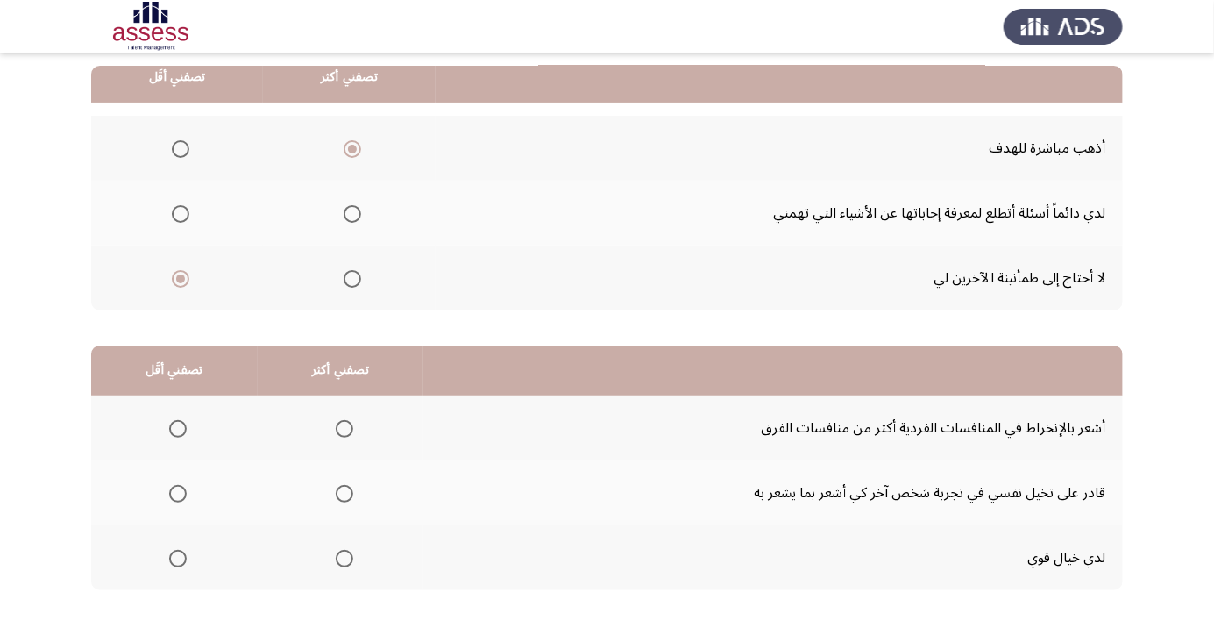
click at [341, 492] on input "Select an option" at bounding box center [345, 494] width 18 height 18
click at [178, 429] on span "Select an option" at bounding box center [178, 429] width 0 height 0
click at [176, 427] on input "Select an option" at bounding box center [178, 429] width 18 height 18
click at [131, 627] on div "من المجموعة التالية اختر إجابة واحدة ( تصفني أكثر) وإجابة واحدة ( تصفني أقل ) م…" at bounding box center [607, 299] width 1032 height 685
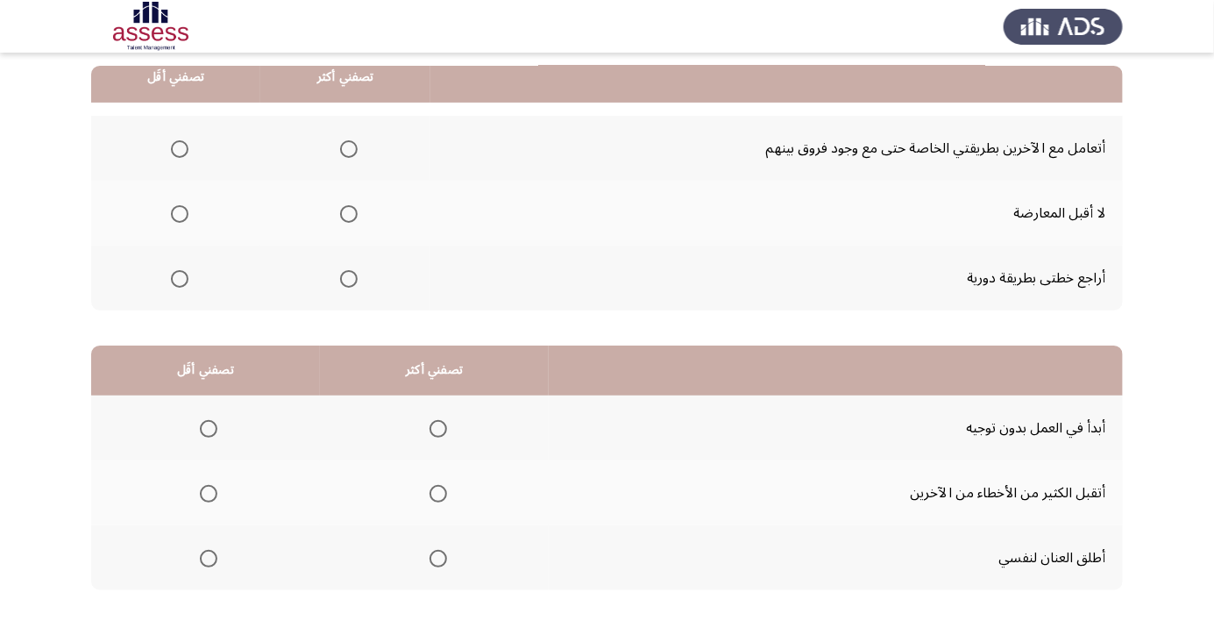
click at [173, 205] on span "Select an option" at bounding box center [180, 214] width 18 height 18
click at [173, 205] on input "Select an option" at bounding box center [180, 214] width 18 height 18
click at [348, 147] on span "Select an option" at bounding box center [349, 149] width 18 height 18
click at [348, 147] on input "Select an option" at bounding box center [349, 149] width 18 height 18
click at [205, 422] on span "Select an option" at bounding box center [209, 429] width 18 height 18
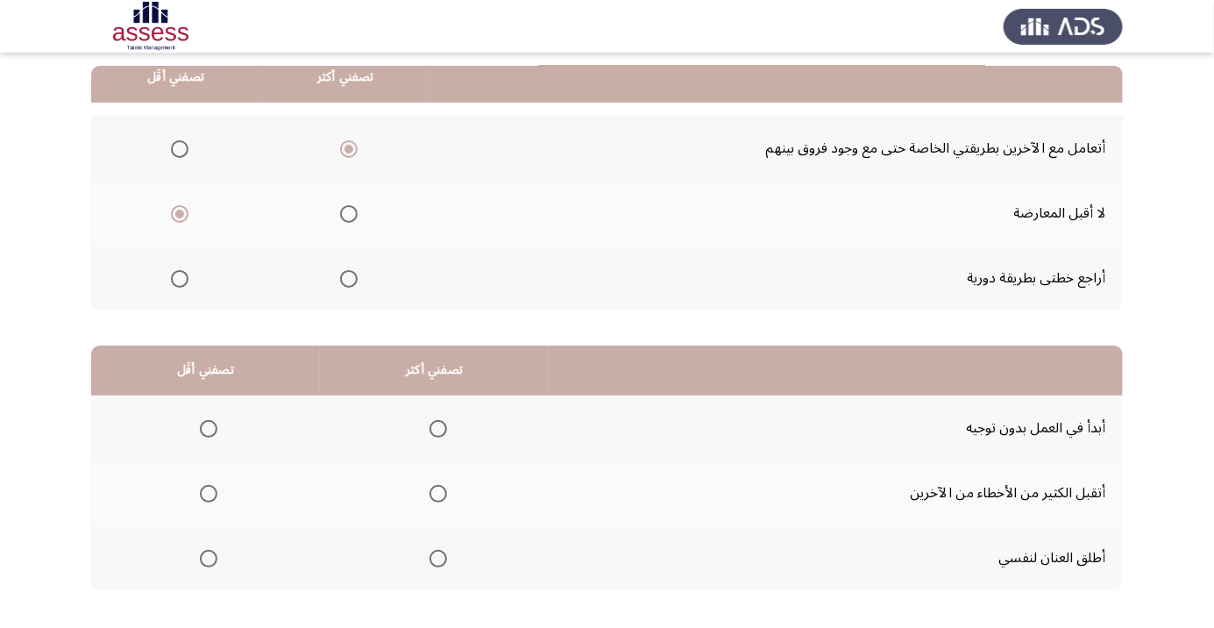
click at [205, 422] on input "Select an option" at bounding box center [209, 429] width 18 height 18
click at [438, 493] on span "Select an option" at bounding box center [438, 493] width 0 height 0
click at [436, 492] on input "Select an option" at bounding box center [438, 494] width 18 height 18
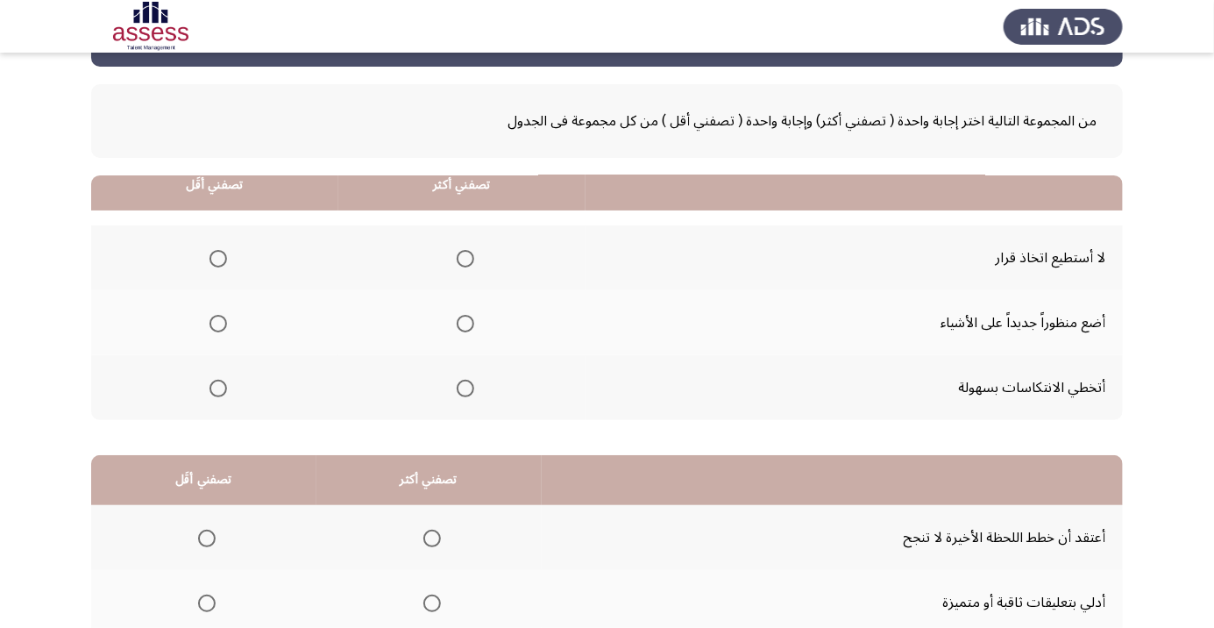
scroll to position [0, 0]
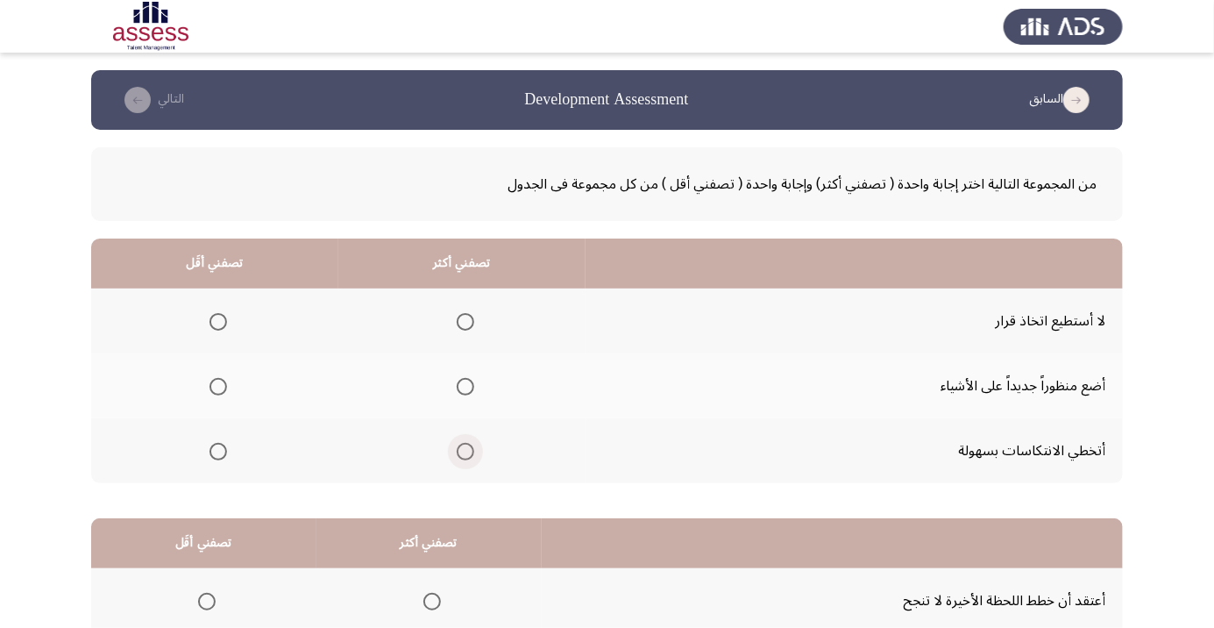
click at [461, 445] on span "Select an option" at bounding box center [466, 452] width 18 height 18
click at [461, 445] on input "Select an option" at bounding box center [466, 452] width 18 height 18
click at [221, 320] on span "Select an option" at bounding box center [218, 322] width 18 height 18
click at [221, 320] on input "Select an option" at bounding box center [218, 322] width 18 height 18
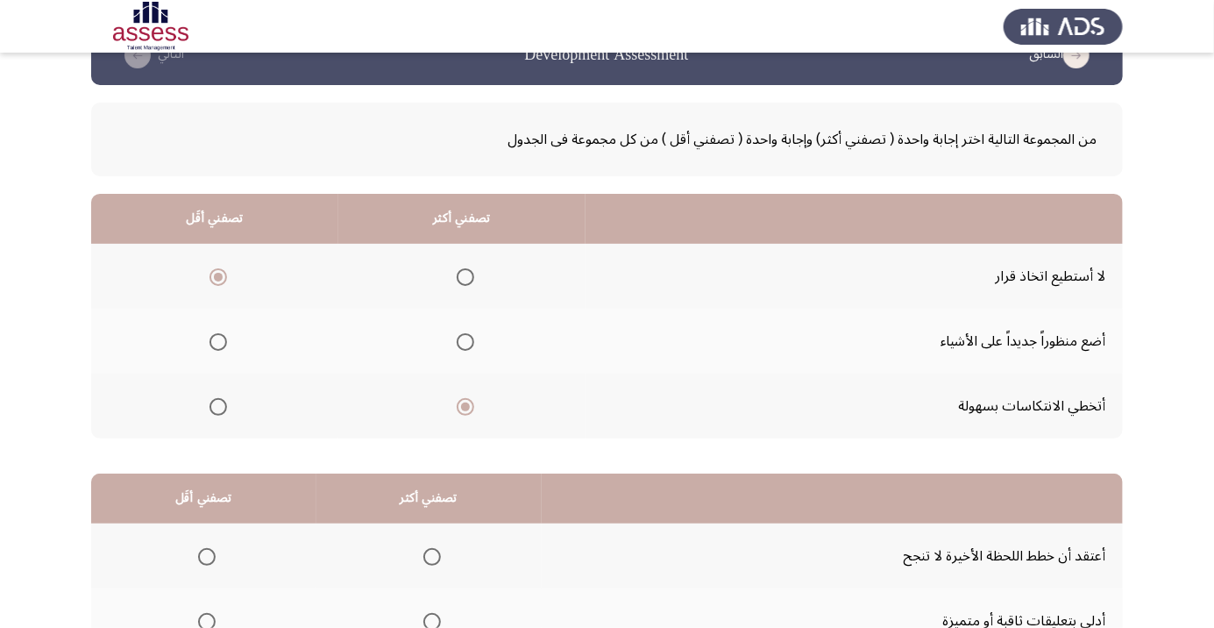
scroll to position [173, 0]
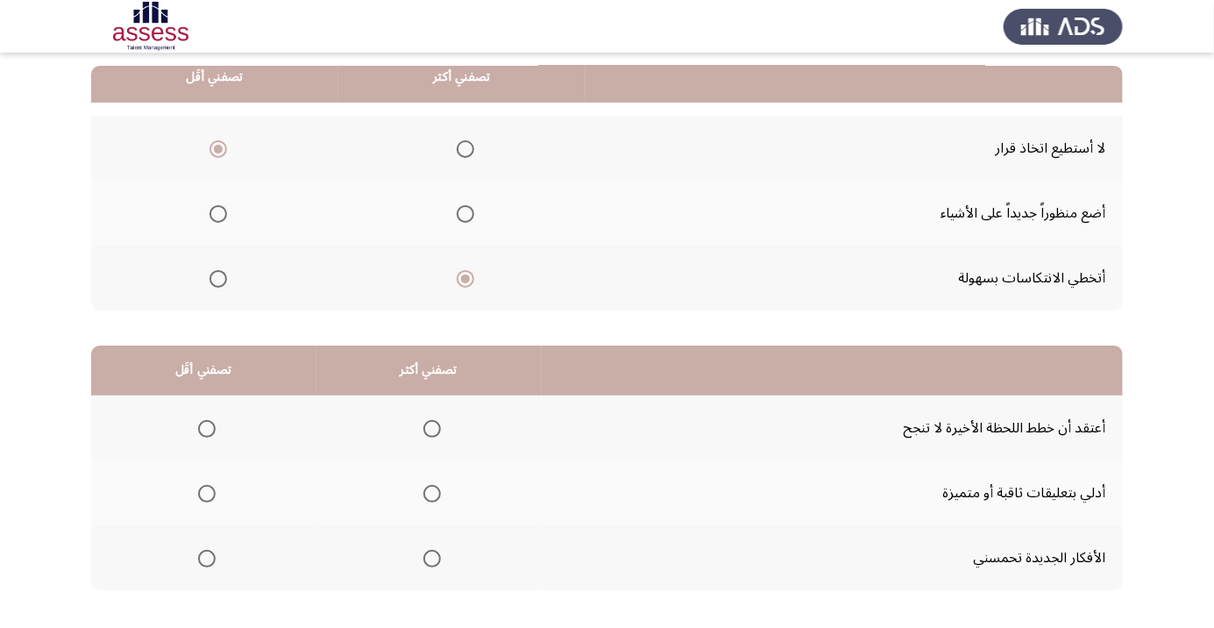
click at [207, 429] on span "Select an option" at bounding box center [207, 429] width 0 height 0
click at [205, 427] on input "Select an option" at bounding box center [207, 429] width 18 height 18
click at [424, 561] on span "Select an option" at bounding box center [432, 559] width 18 height 18
click at [424, 561] on input "Select an option" at bounding box center [432, 559] width 18 height 18
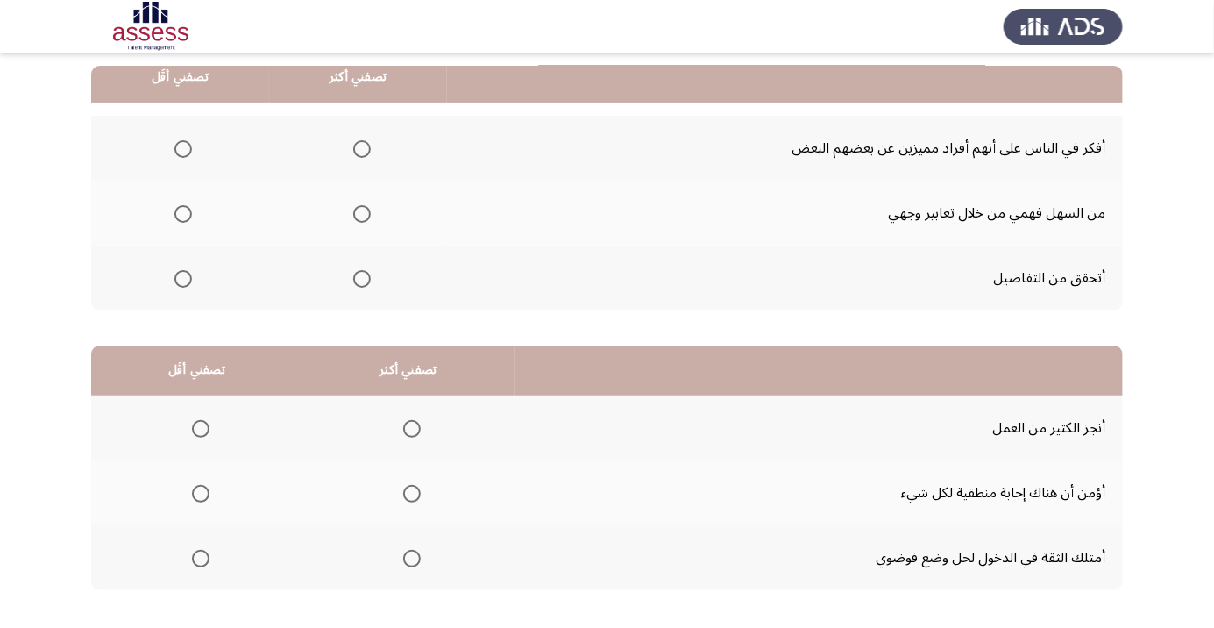
click at [356, 208] on span "Select an option" at bounding box center [362, 214] width 18 height 18
click at [356, 208] on input "Select an option" at bounding box center [362, 214] width 18 height 18
click at [186, 140] on span "Select an option" at bounding box center [183, 149] width 18 height 18
click at [186, 140] on input "Select an option" at bounding box center [183, 149] width 18 height 18
click at [202, 550] on span "Select an option" at bounding box center [201, 559] width 18 height 18
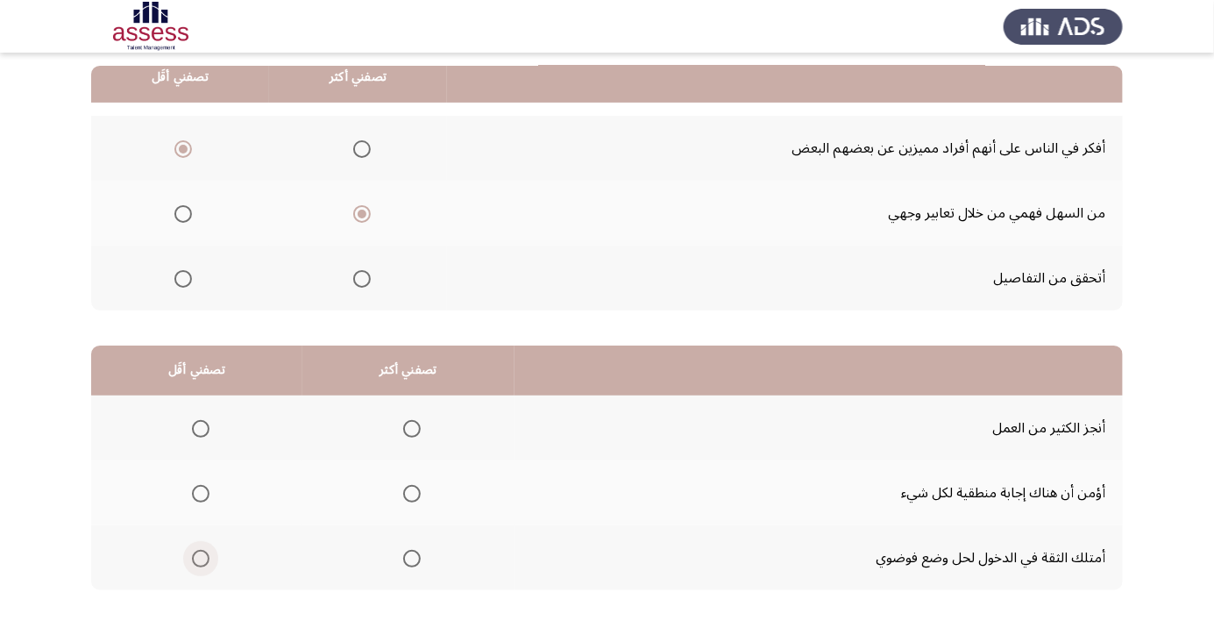
click at [202, 550] on input "Select an option" at bounding box center [201, 559] width 18 height 18
click at [404, 430] on span "Select an option" at bounding box center [412, 429] width 18 height 18
click at [404, 430] on input "Select an option" at bounding box center [412, 429] width 18 height 18
